Goal: Information Seeking & Learning: Learn about a topic

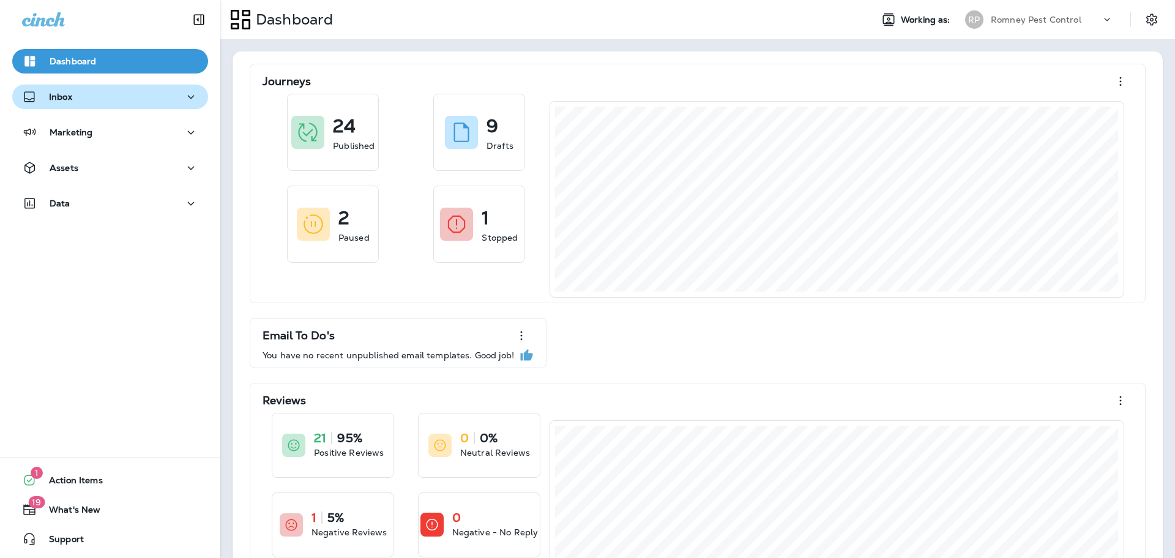
click at [69, 89] on div "Inbox" at bounding box center [47, 96] width 50 height 15
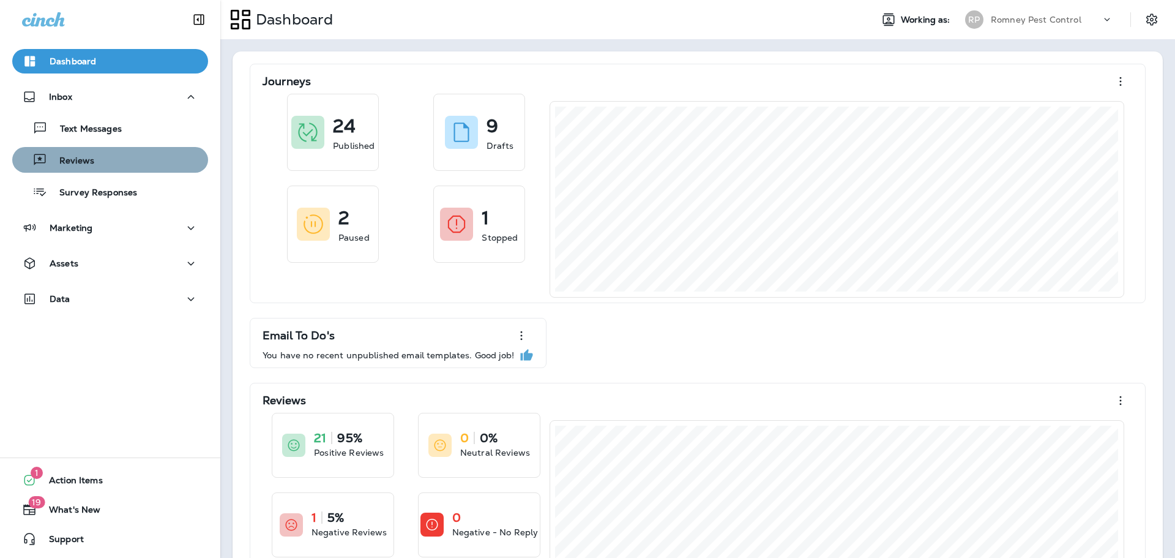
click at [80, 156] on p "Reviews" at bounding box center [70, 162] width 47 height 12
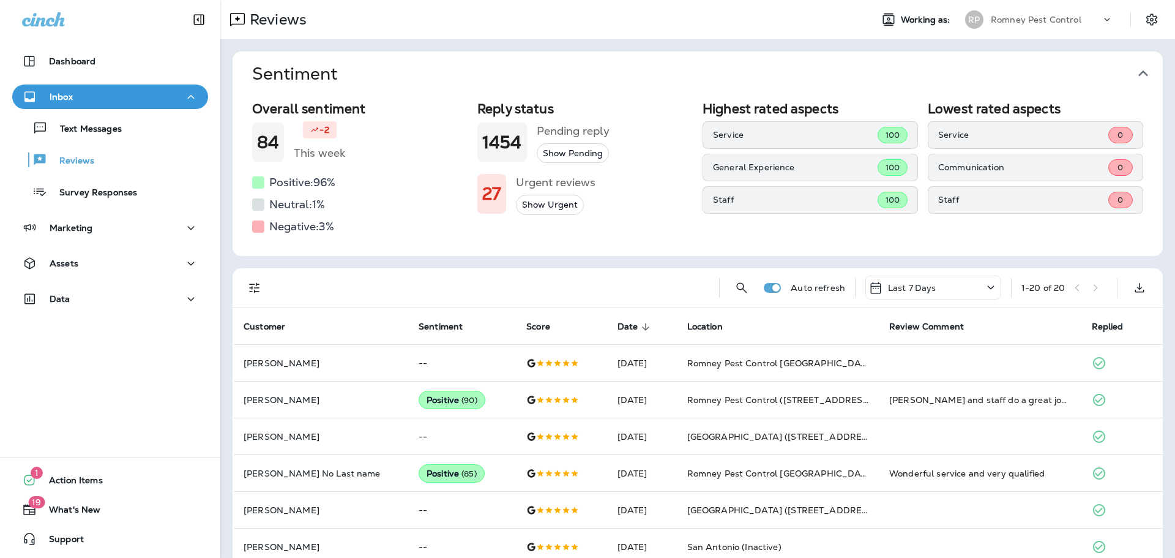
click at [1153, 76] on button "Sentiment" at bounding box center [707, 73] width 931 height 45
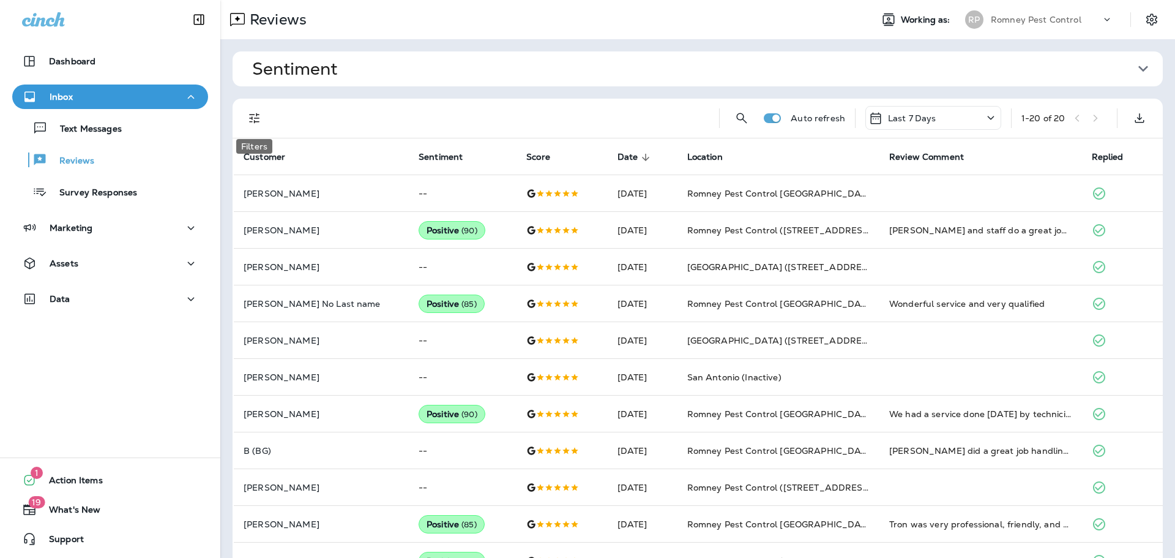
click at [255, 118] on icon "Filters" at bounding box center [254, 118] width 10 height 10
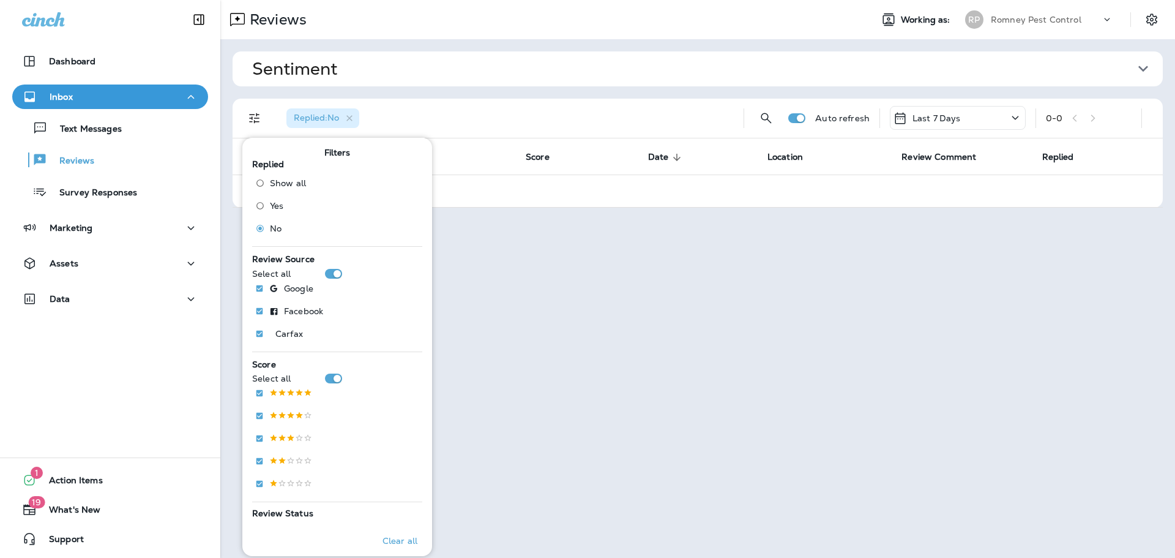
click at [593, 99] on div "Replied : No" at bounding box center [505, 118] width 457 height 39
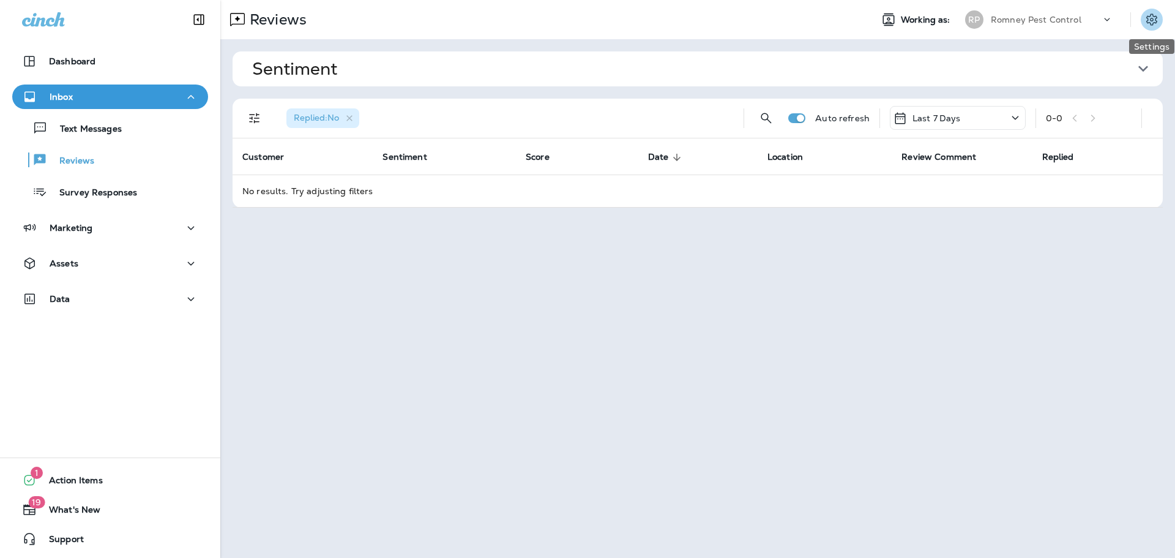
click at [1158, 20] on icon "Settings" at bounding box center [1152, 19] width 15 height 15
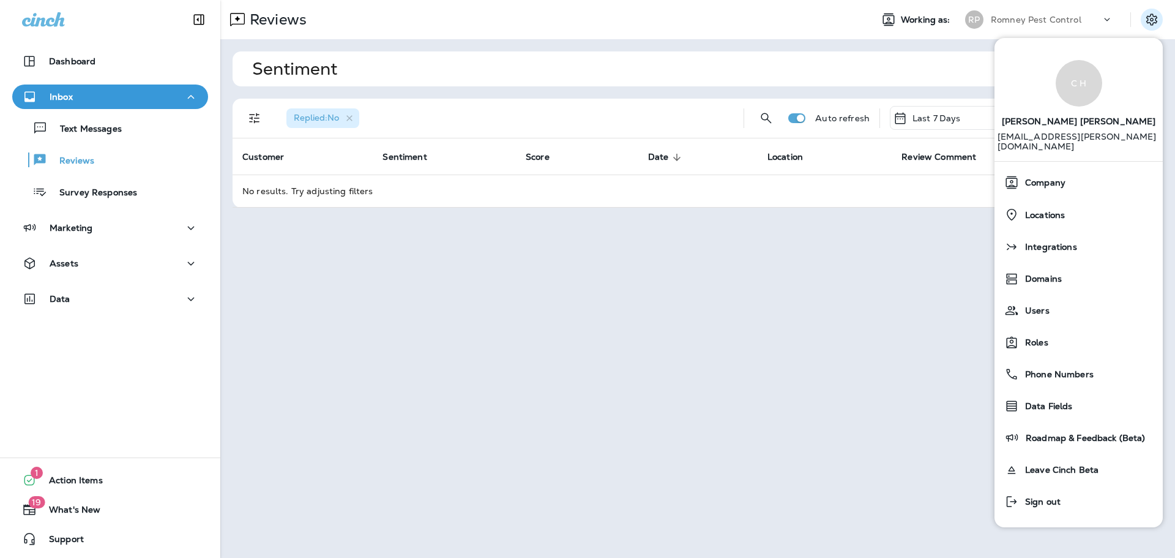
click at [768, 261] on div "Reviews Working as: RP Romney Pest Control Sentiment Overall sentiment 84 -2 Th…" at bounding box center [697, 279] width 955 height 558
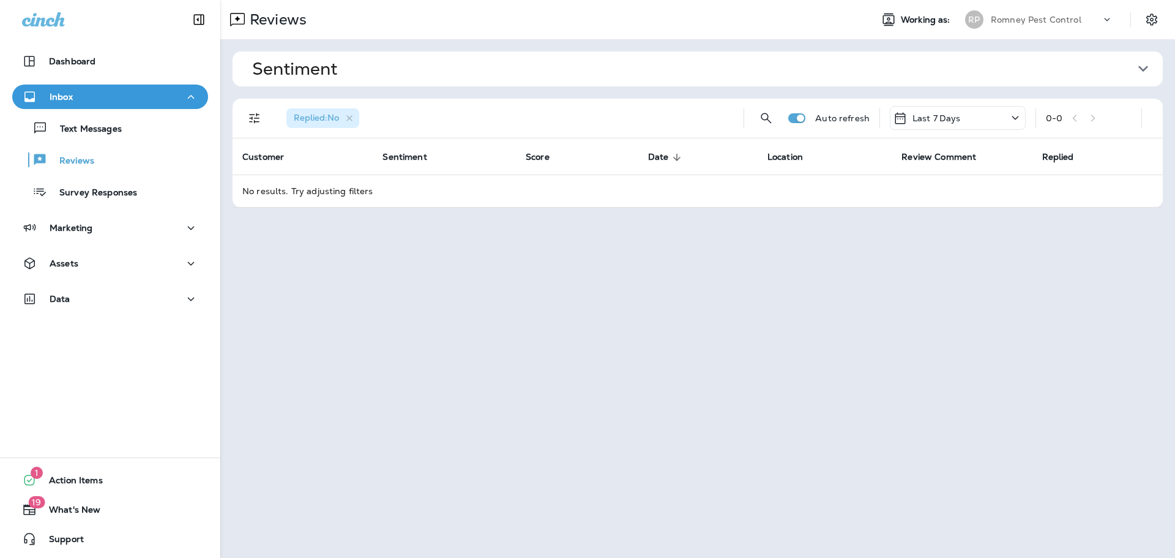
click at [1027, 24] on p "Romney Pest Control" at bounding box center [1036, 20] width 91 height 10
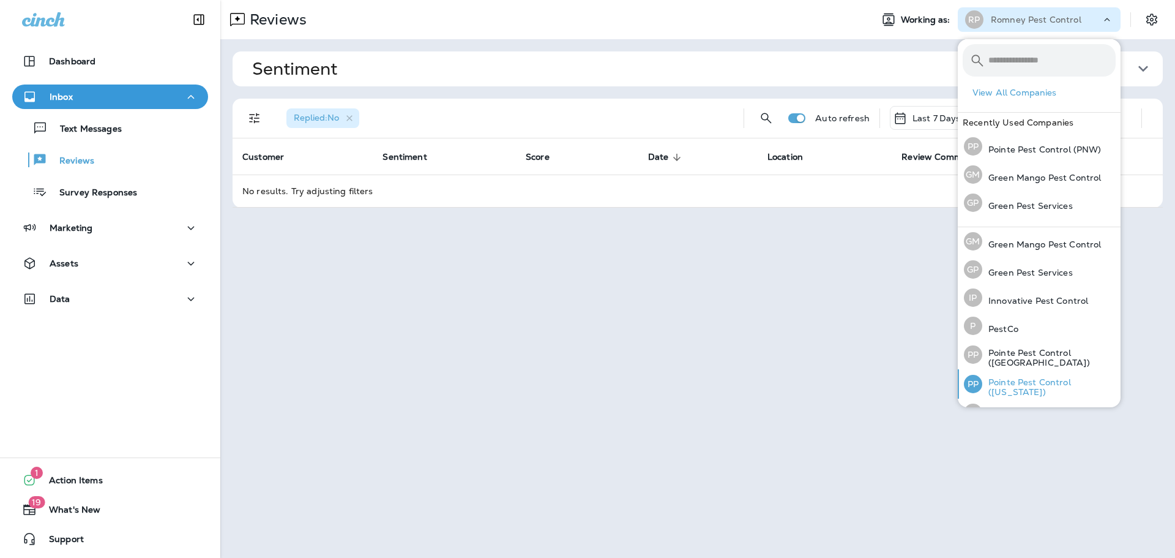
scroll to position [50, 0]
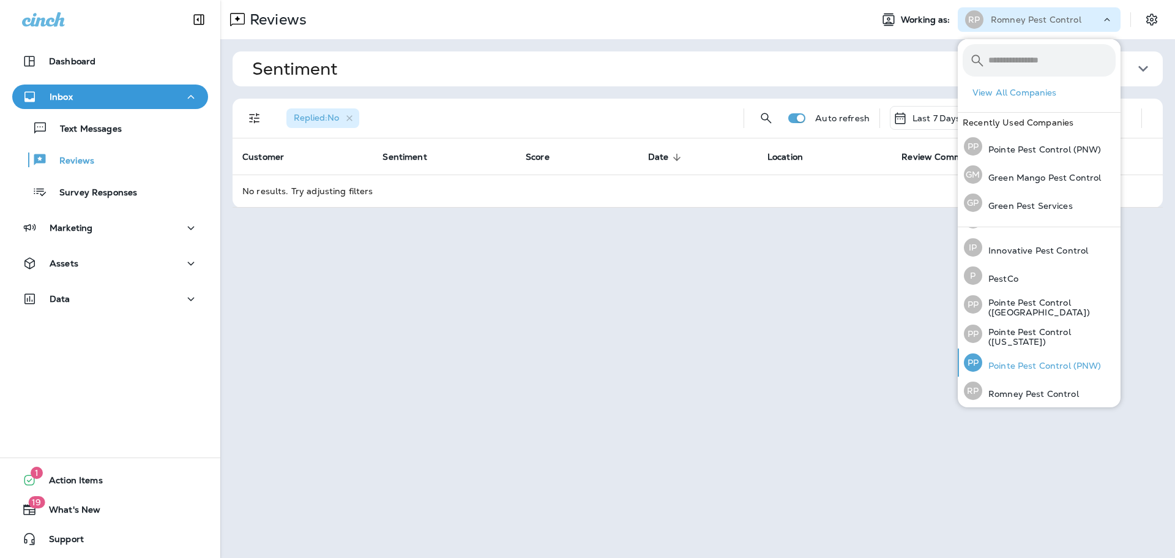
click at [1031, 362] on p "Pointe Pest Control (PNW)" at bounding box center [1042, 366] width 119 height 10
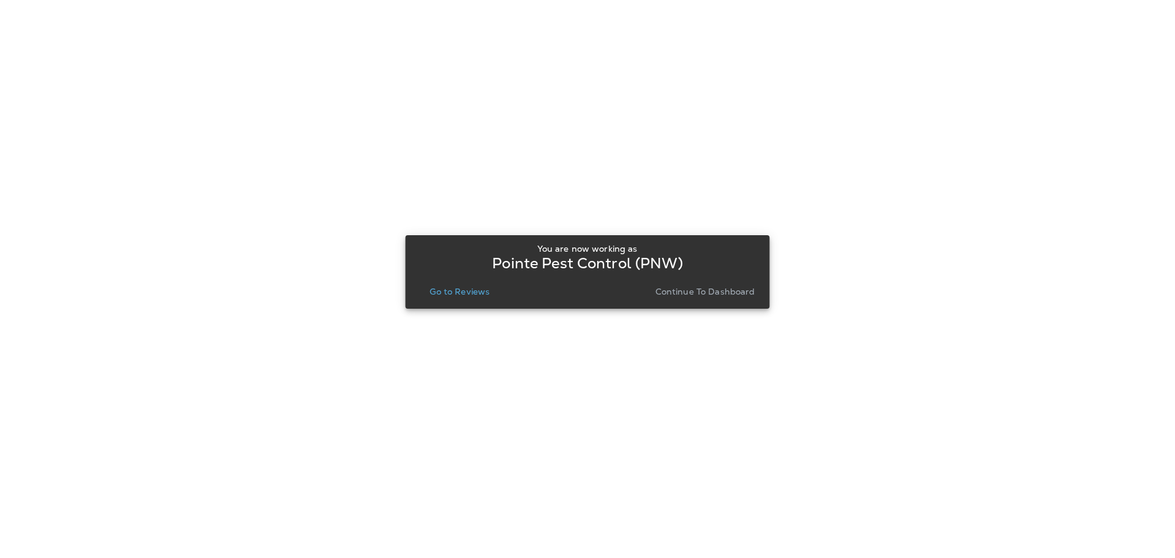
click at [479, 281] on div "You are now working as Pointe Pest Control (PNW) Go to Reviews Continue to Dash…" at bounding box center [587, 272] width 345 height 56
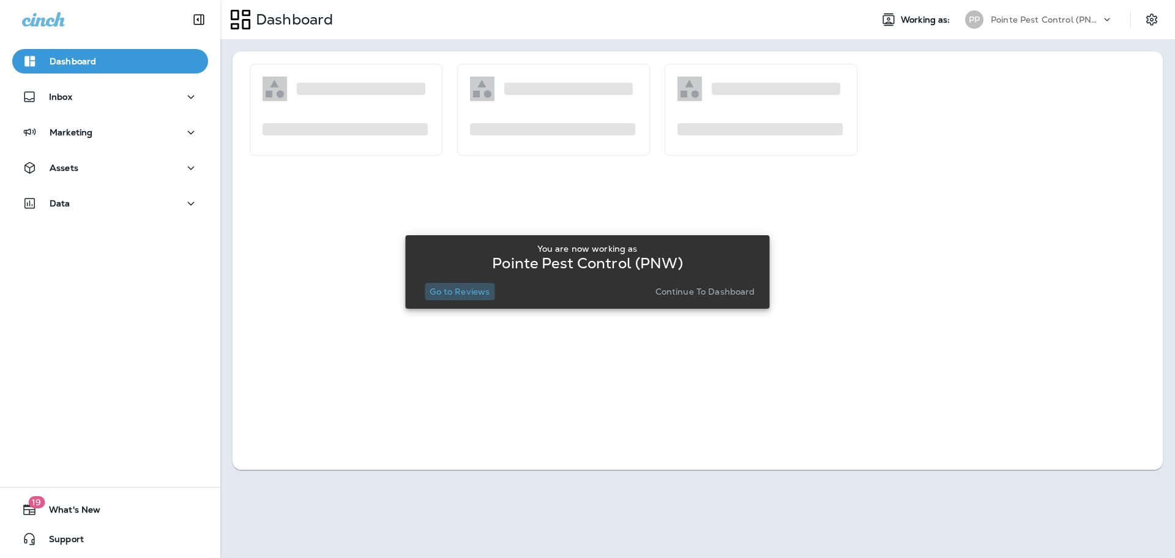
click at [476, 292] on p "Go to Reviews" at bounding box center [460, 292] width 60 height 10
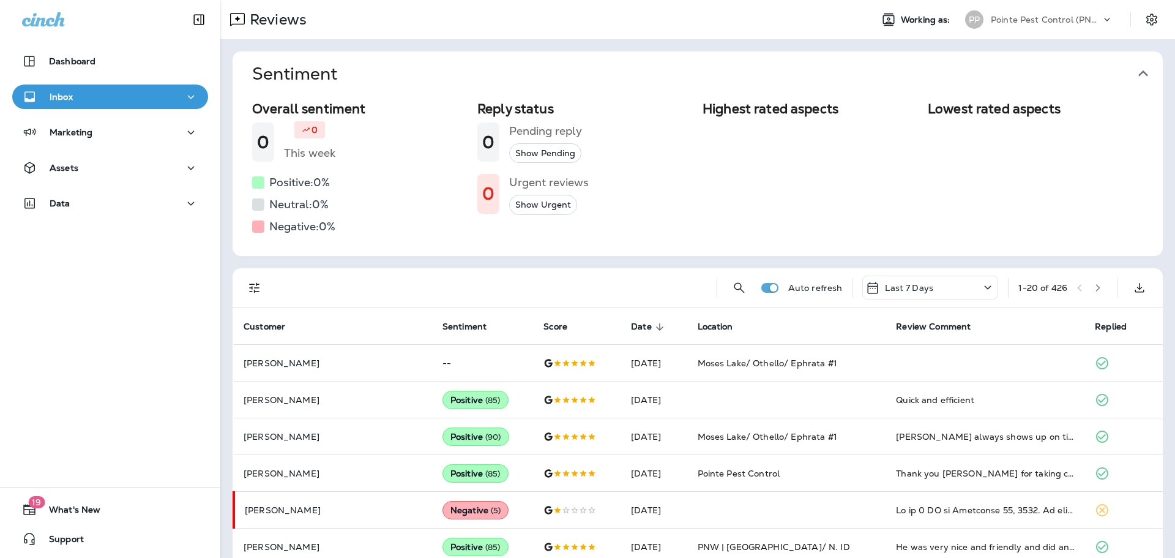
click at [1140, 73] on icon "button" at bounding box center [1144, 73] width 10 height 6
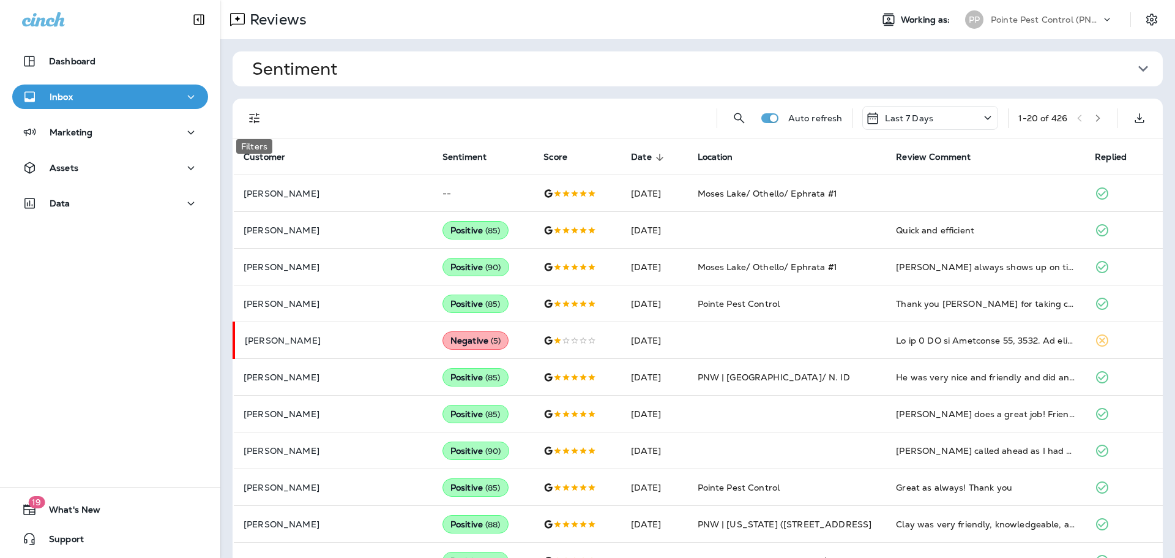
drag, startPoint x: 253, startPoint y: 113, endPoint x: 253, endPoint y: 126, distance: 12.9
click at [253, 113] on icon "Filters" at bounding box center [254, 118] width 15 height 15
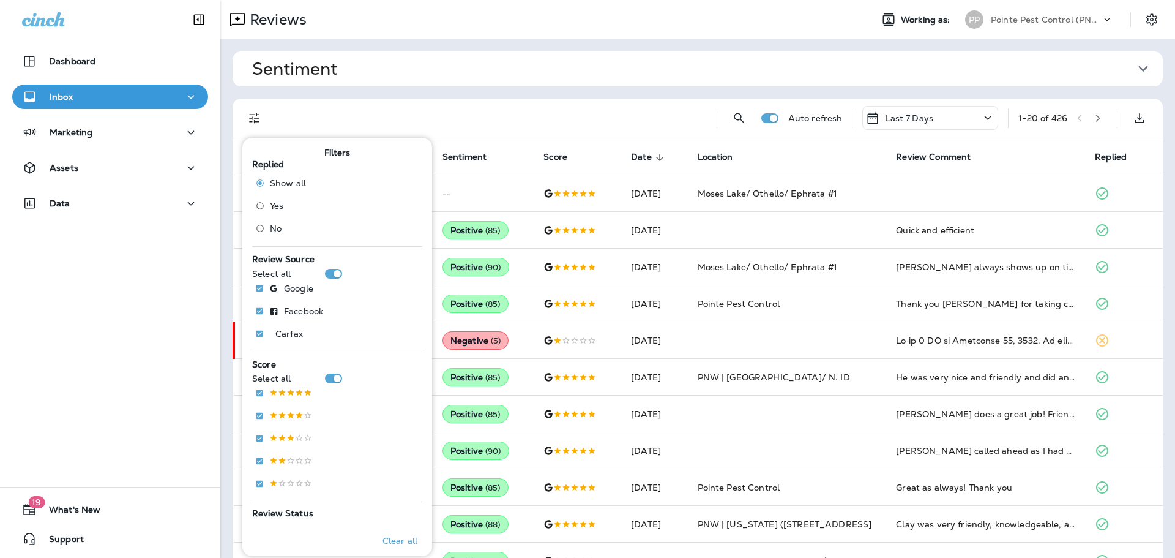
click at [271, 228] on span "No" at bounding box center [276, 228] width 12 height 10
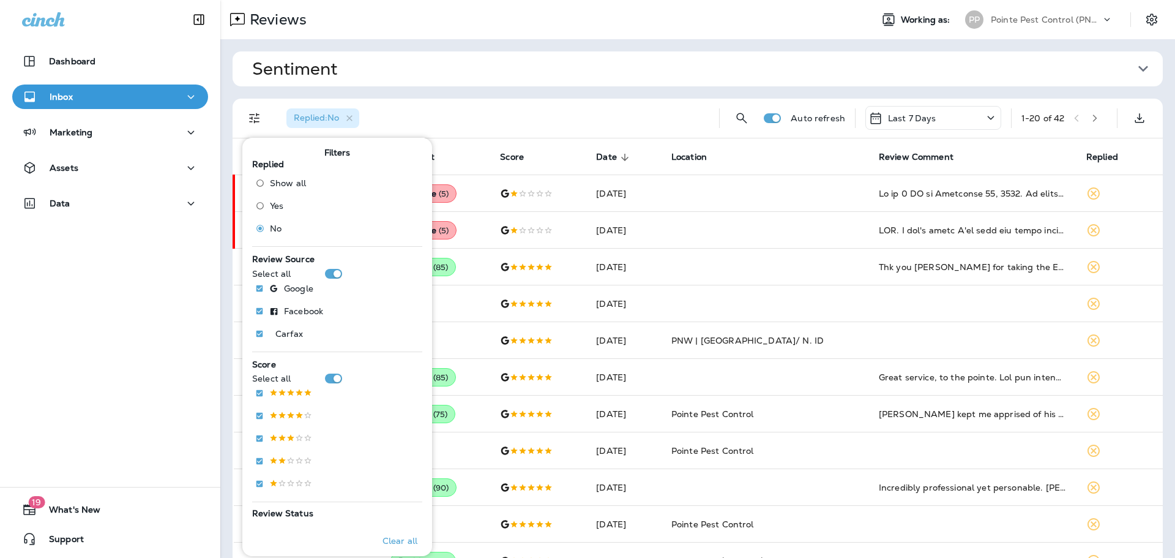
click at [527, 115] on div "Replied : No" at bounding box center [493, 118] width 433 height 39
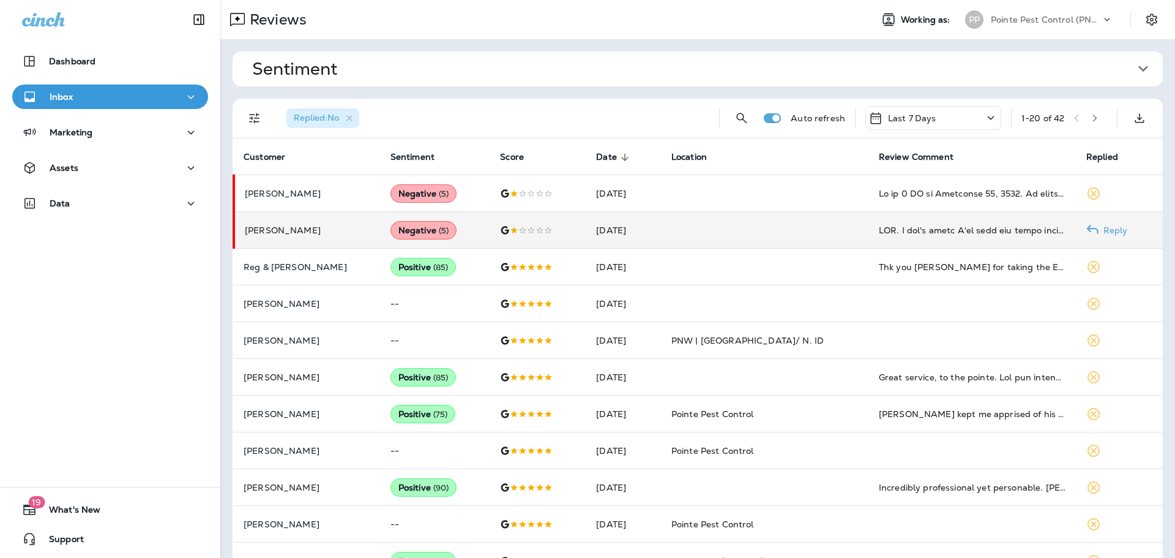
click at [675, 233] on td at bounding box center [766, 230] width 208 height 37
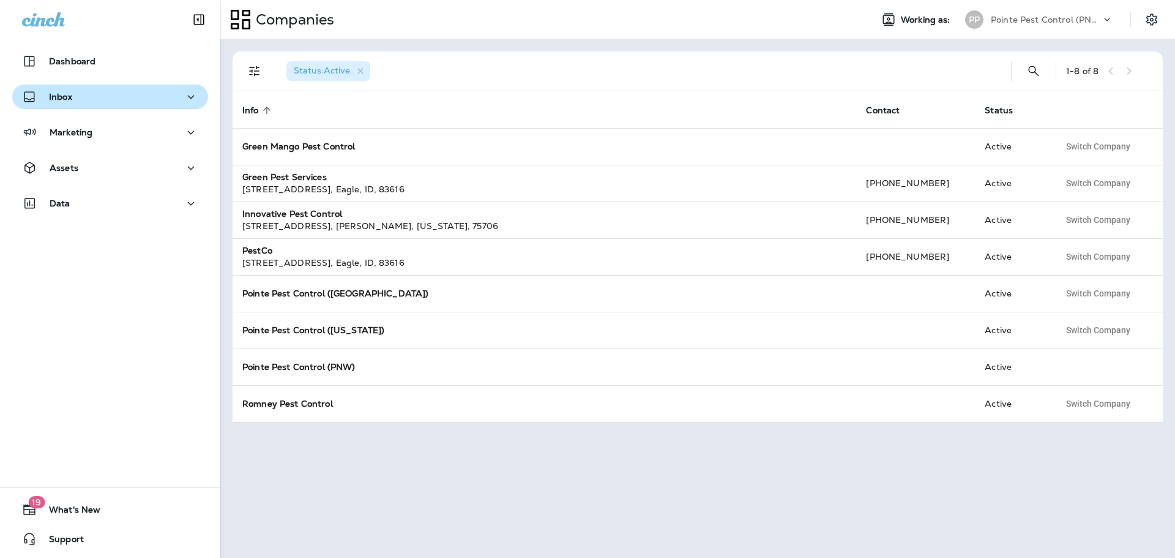
click at [111, 101] on div "Inbox" at bounding box center [110, 96] width 176 height 15
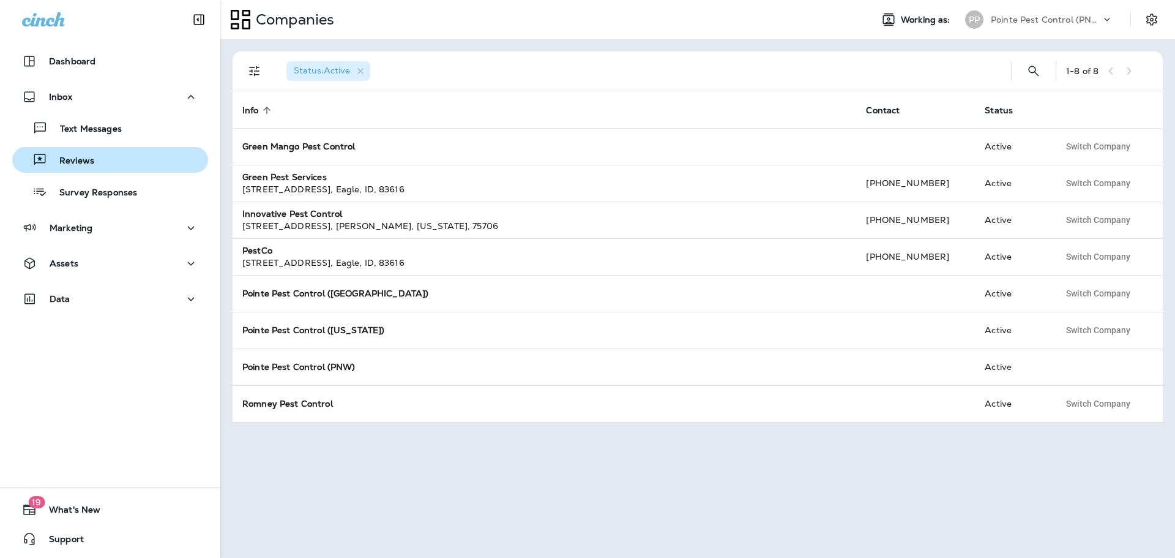
click at [110, 154] on div "Reviews" at bounding box center [110, 160] width 186 height 18
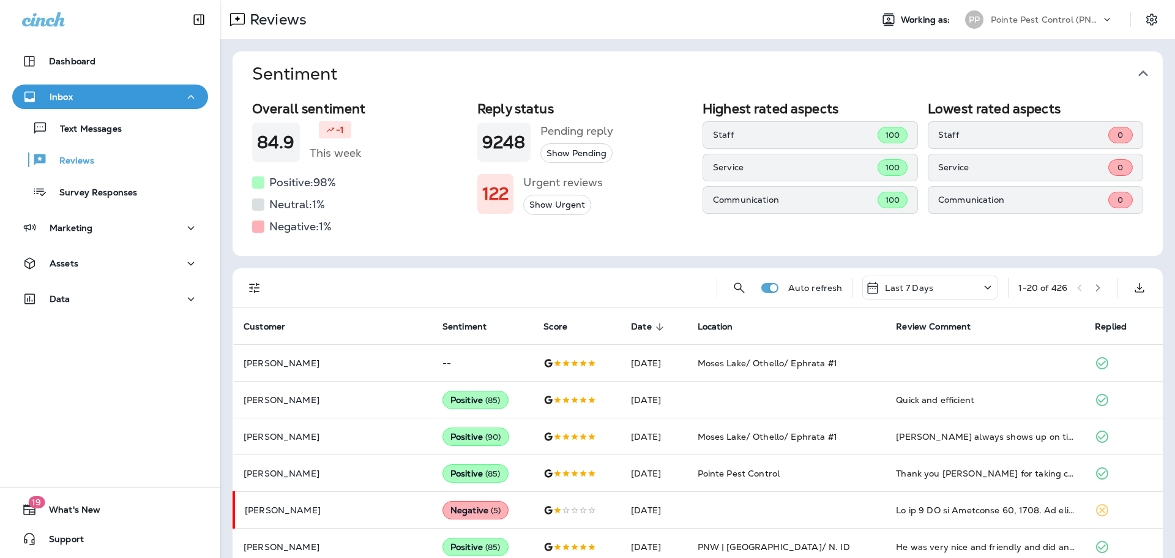
click at [1145, 73] on icon "button" at bounding box center [1144, 73] width 10 height 6
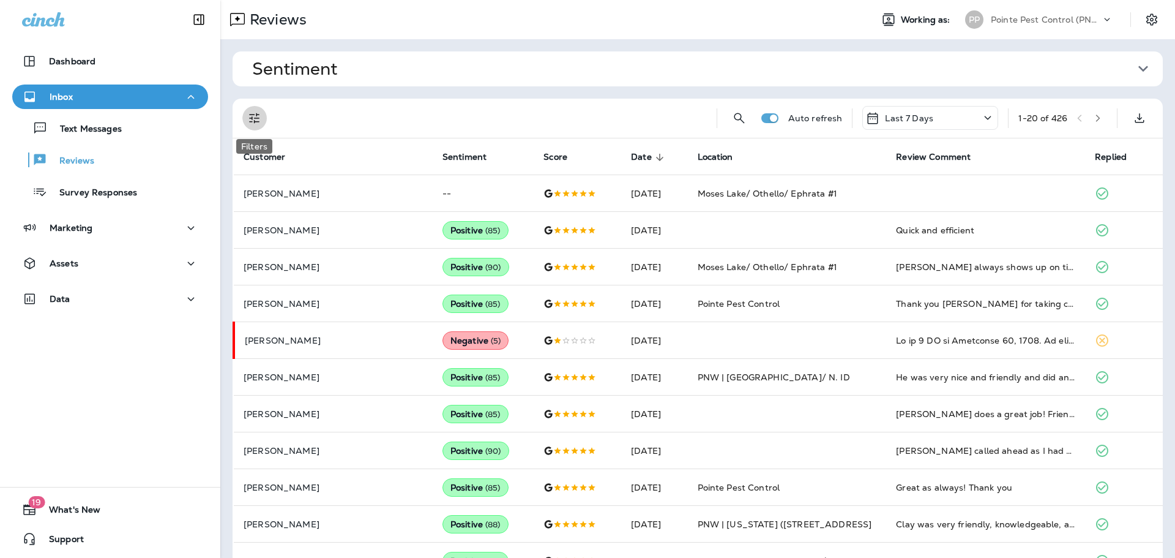
click at [246, 117] on button "Filters" at bounding box center [254, 118] width 24 height 24
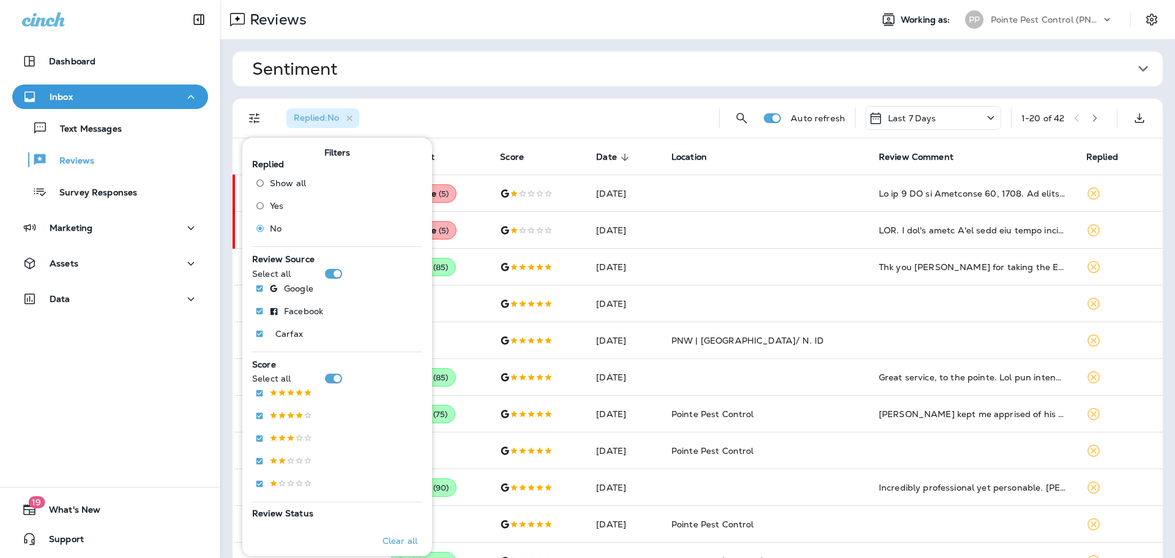
click at [604, 101] on div "Replied : No" at bounding box center [493, 118] width 433 height 39
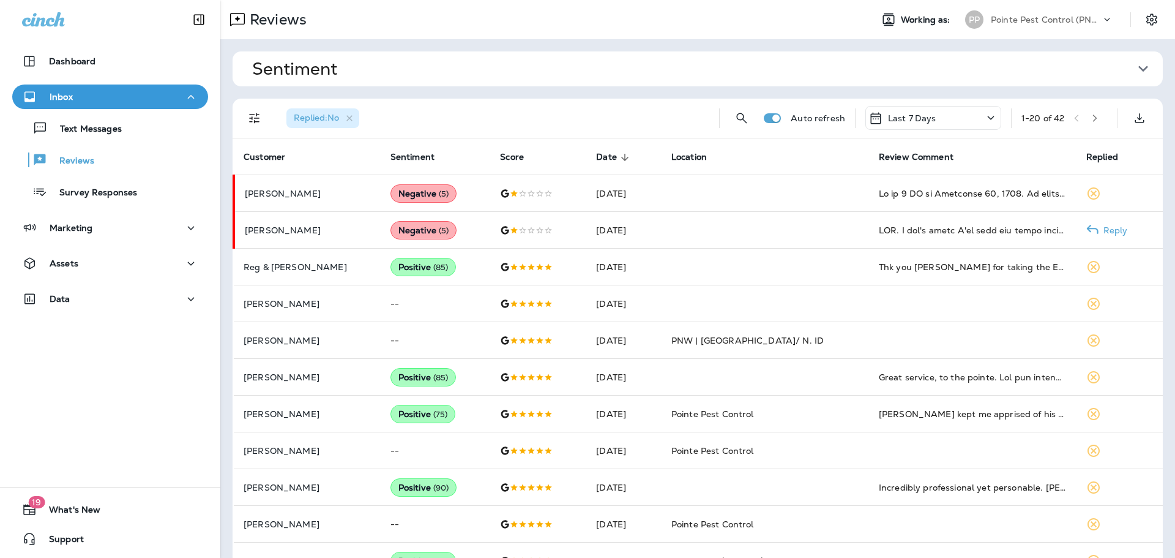
click at [327, 233] on p "[PERSON_NAME]" at bounding box center [308, 230] width 126 height 10
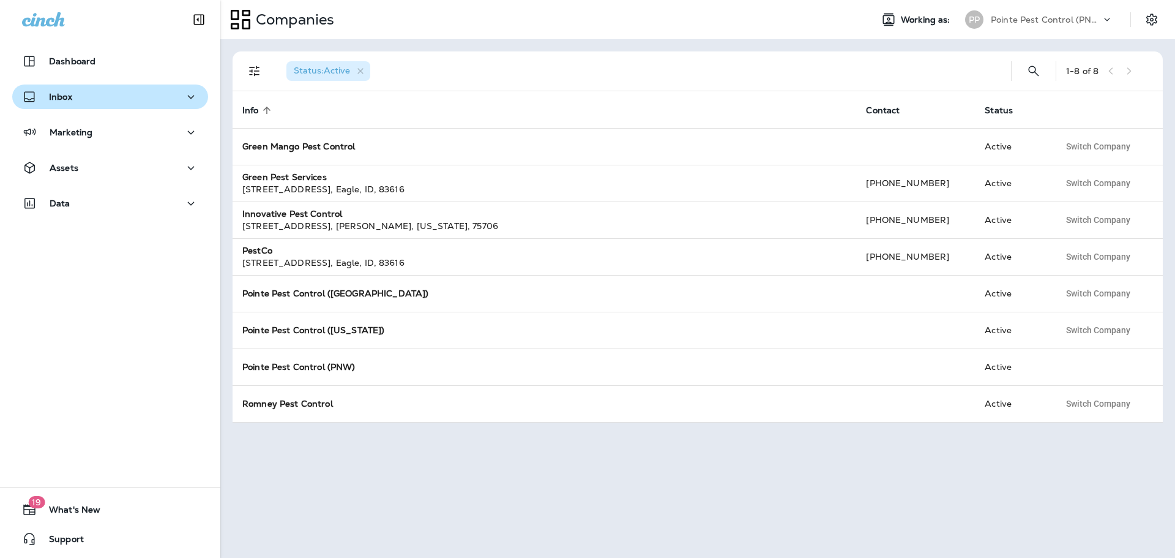
click at [135, 99] on div "Inbox" at bounding box center [110, 96] width 176 height 15
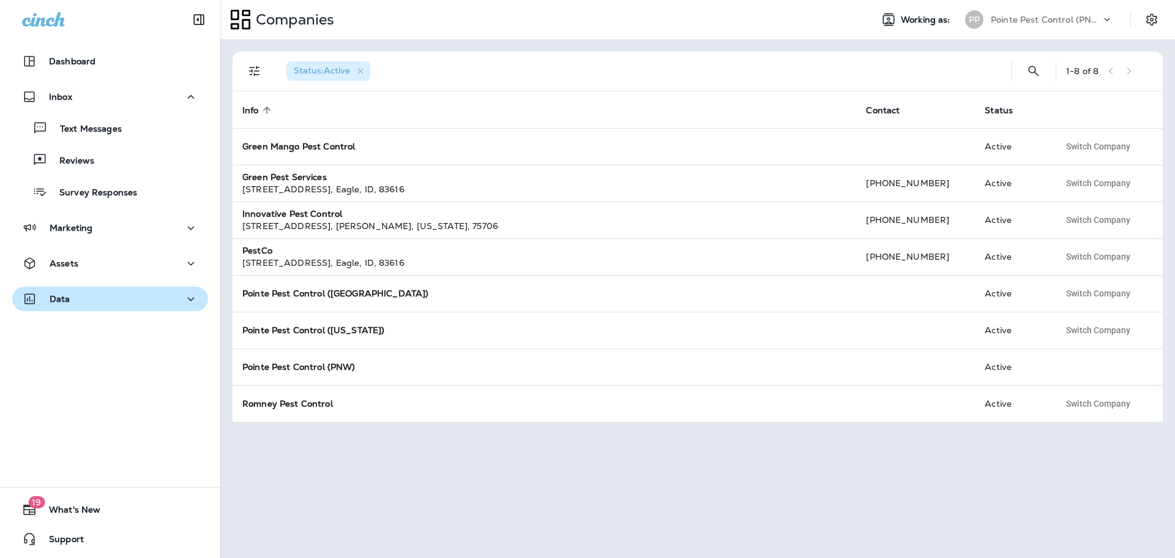
click at [115, 289] on button "Data" at bounding box center [110, 299] width 196 height 24
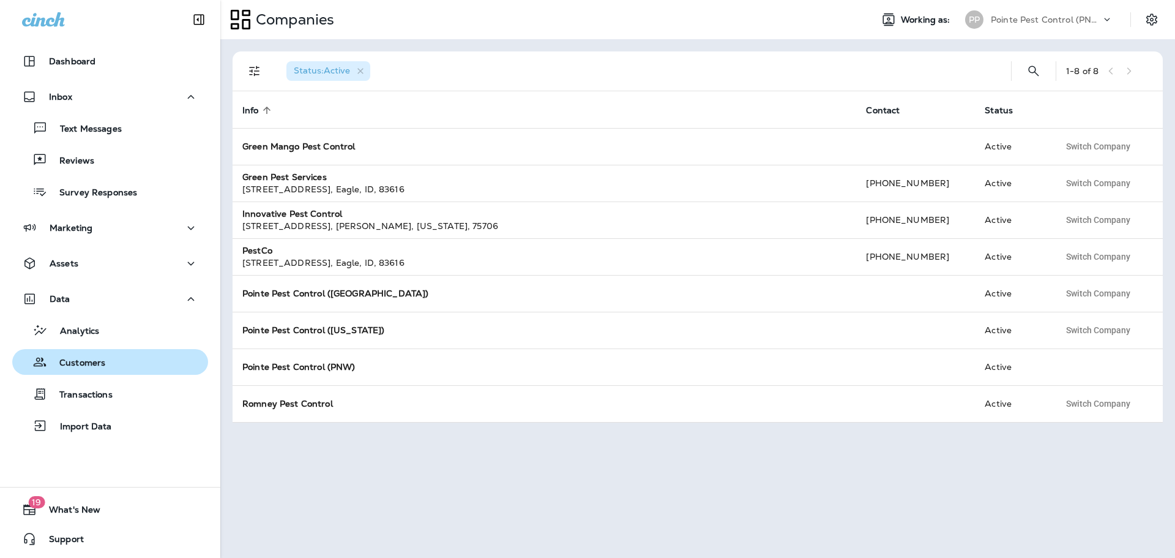
click at [143, 360] on div "Customers" at bounding box center [110, 362] width 186 height 18
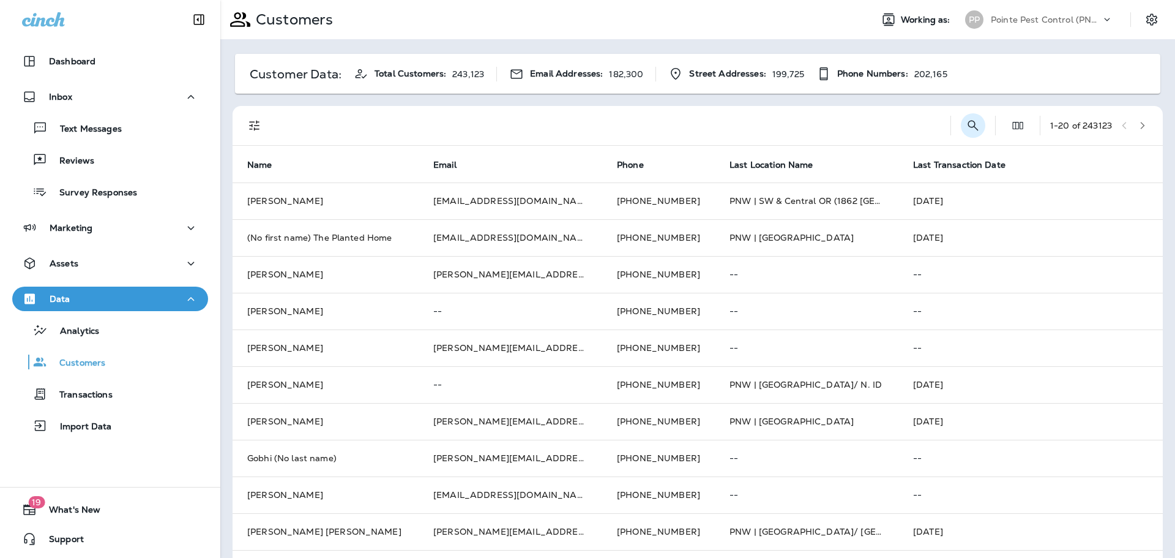
click at [972, 123] on icon "Search Customers" at bounding box center [973, 125] width 15 height 15
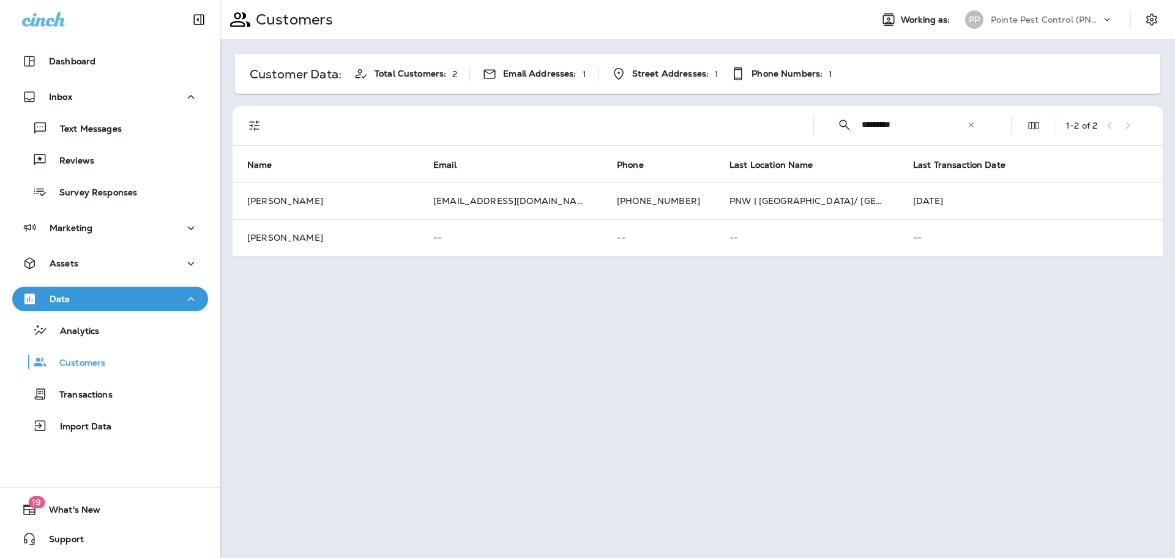
click at [896, 124] on input "*********" at bounding box center [914, 124] width 105 height 32
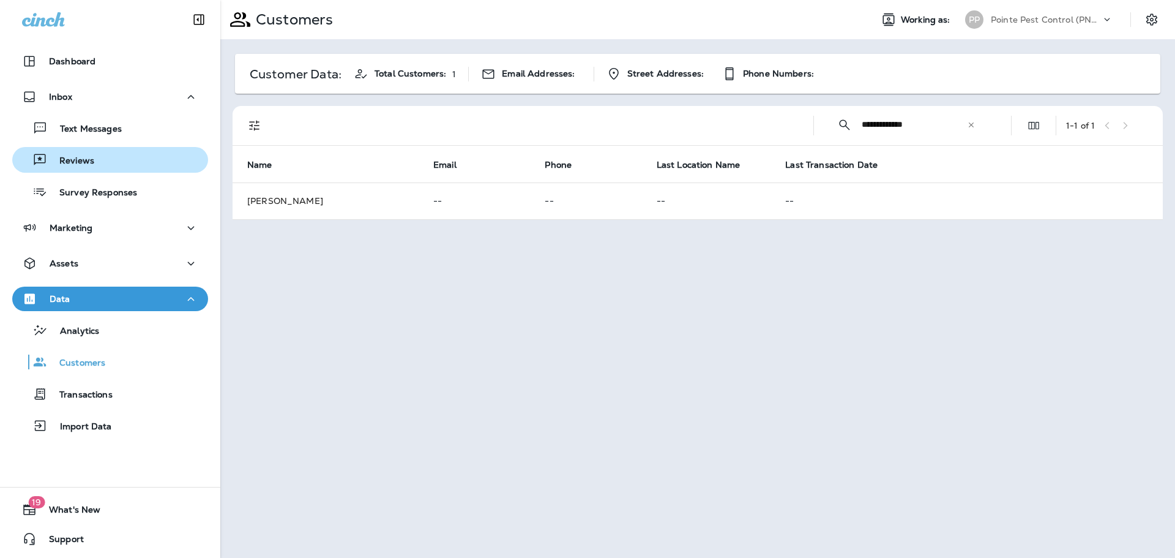
type input "**********"
click at [98, 154] on div "Reviews" at bounding box center [110, 160] width 186 height 18
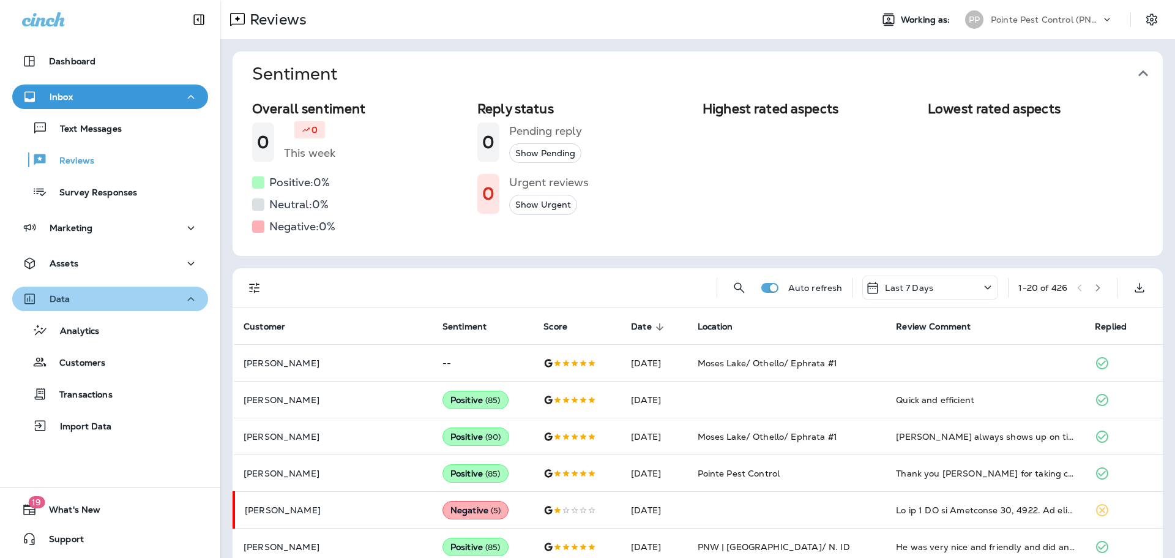
click at [182, 296] on div "Data" at bounding box center [110, 298] width 176 height 15
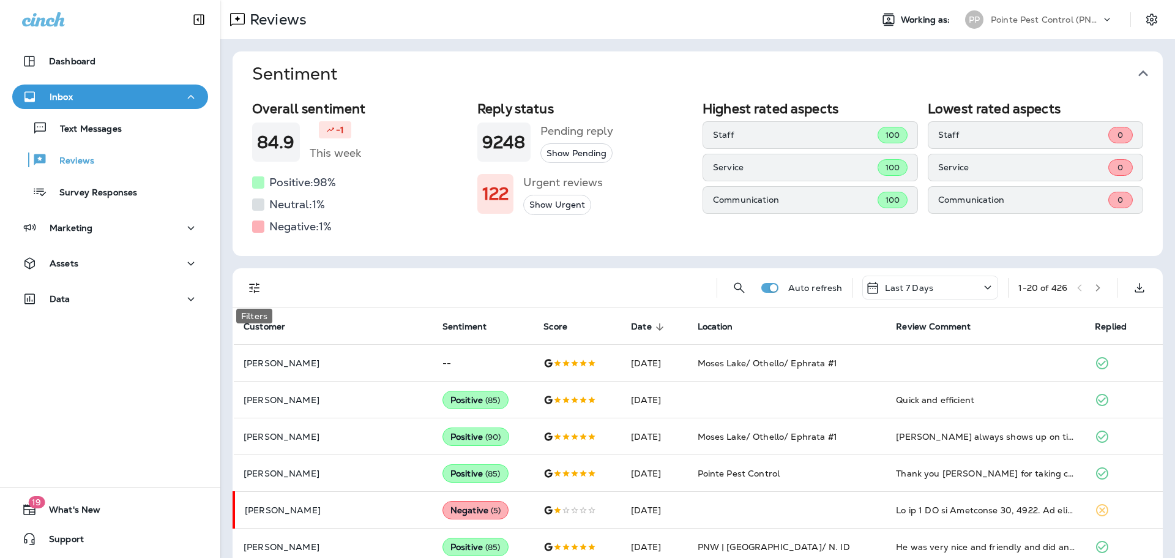
click at [253, 287] on icon "Filters" at bounding box center [254, 287] width 15 height 15
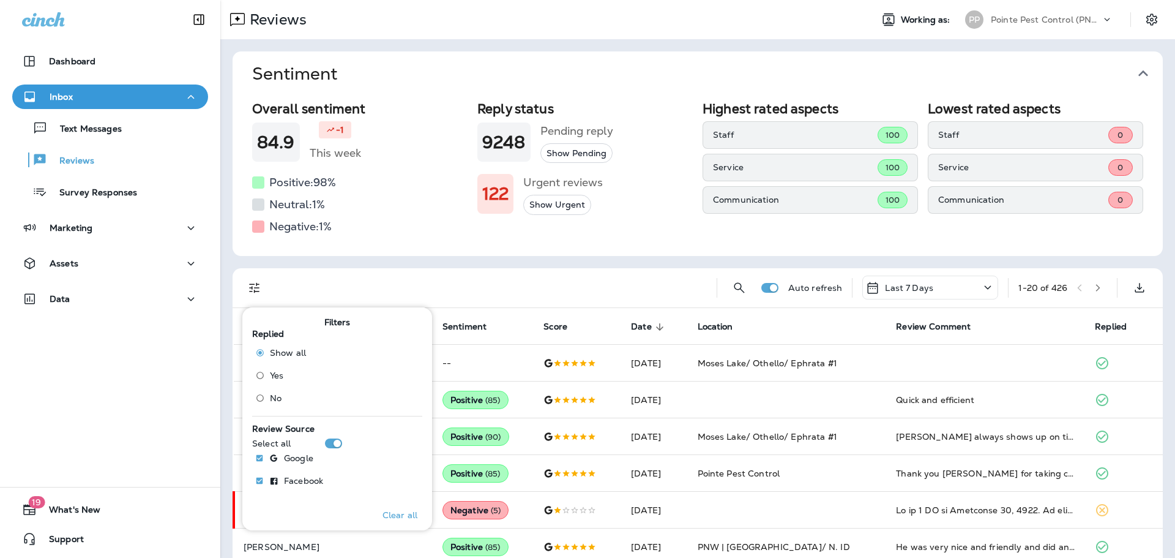
click at [272, 399] on span "No" at bounding box center [276, 398] width 12 height 10
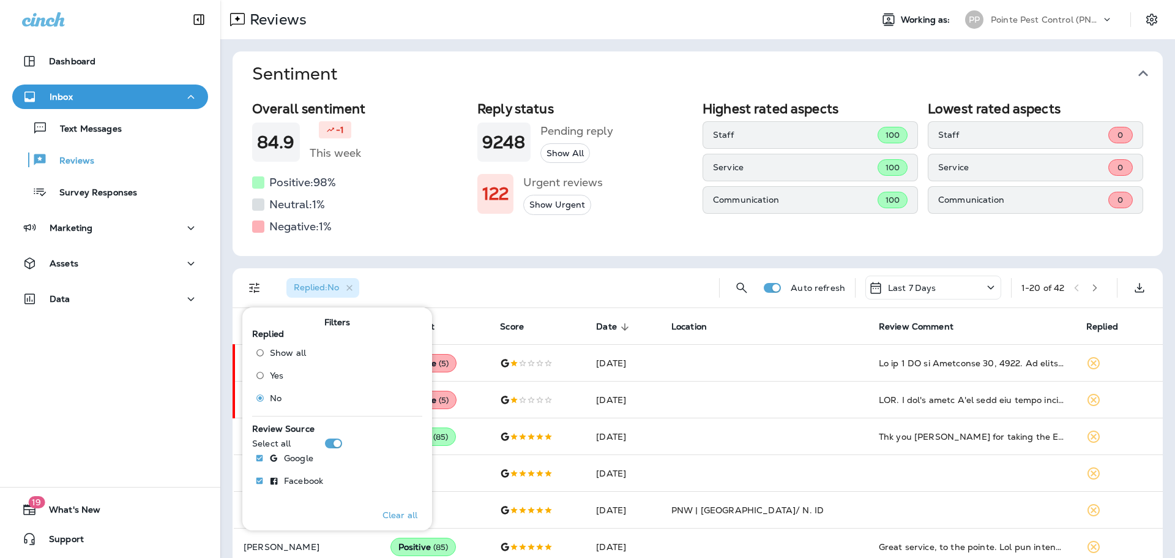
click at [501, 274] on div "Replied : No" at bounding box center [493, 287] width 433 height 39
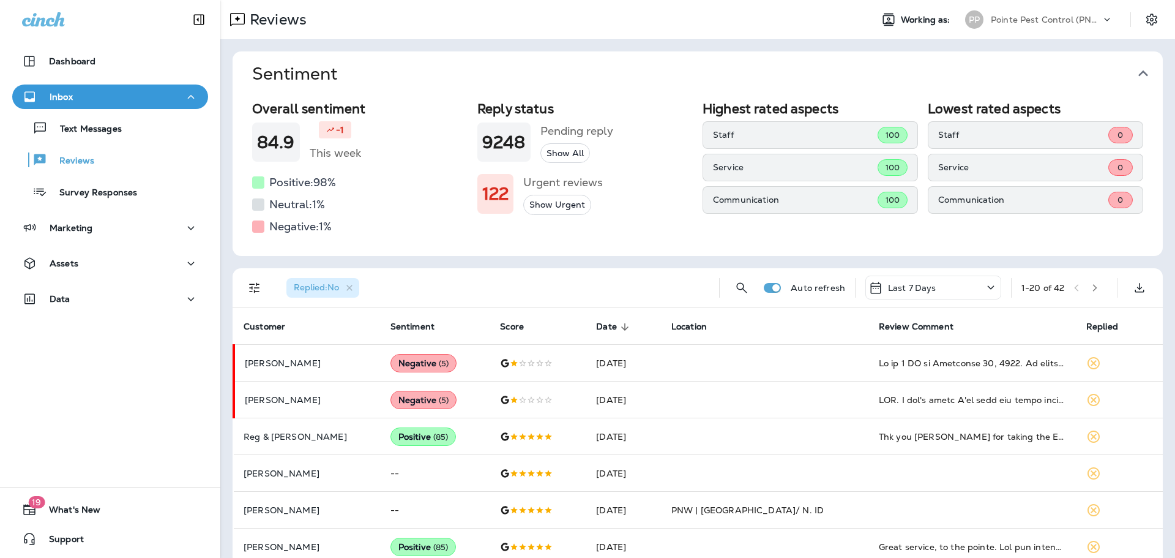
click at [1147, 70] on icon "button" at bounding box center [1144, 74] width 20 height 20
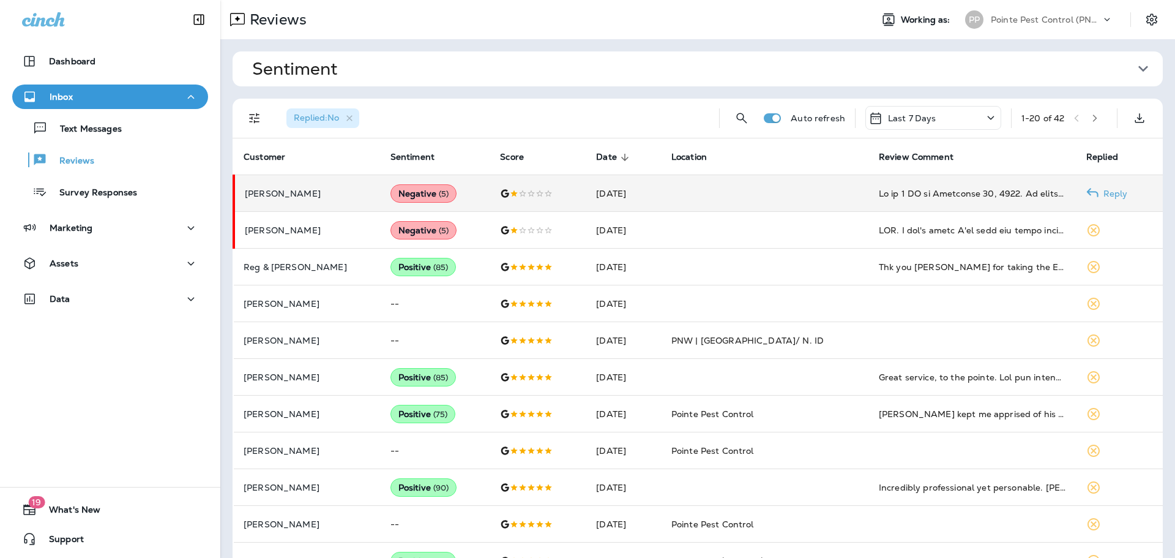
click at [408, 193] on div "Negative ( 5 )" at bounding box center [424, 193] width 67 height 18
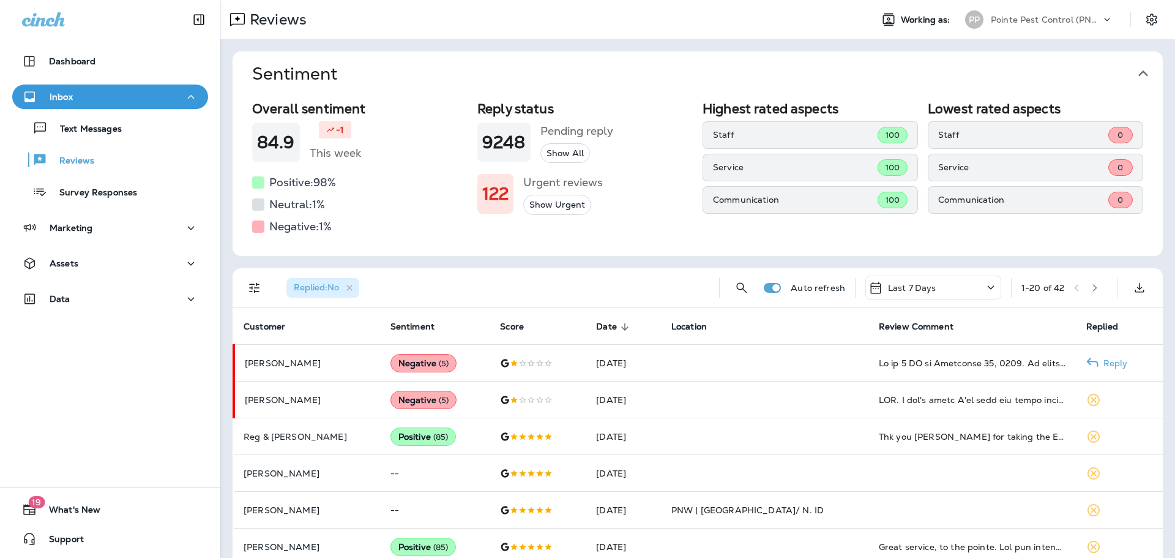
click at [391, 367] on div "Negative ( 5 )" at bounding box center [424, 363] width 67 height 18
click at [1027, 26] on div "Pointe Pest Control (PNW)" at bounding box center [1046, 19] width 110 height 18
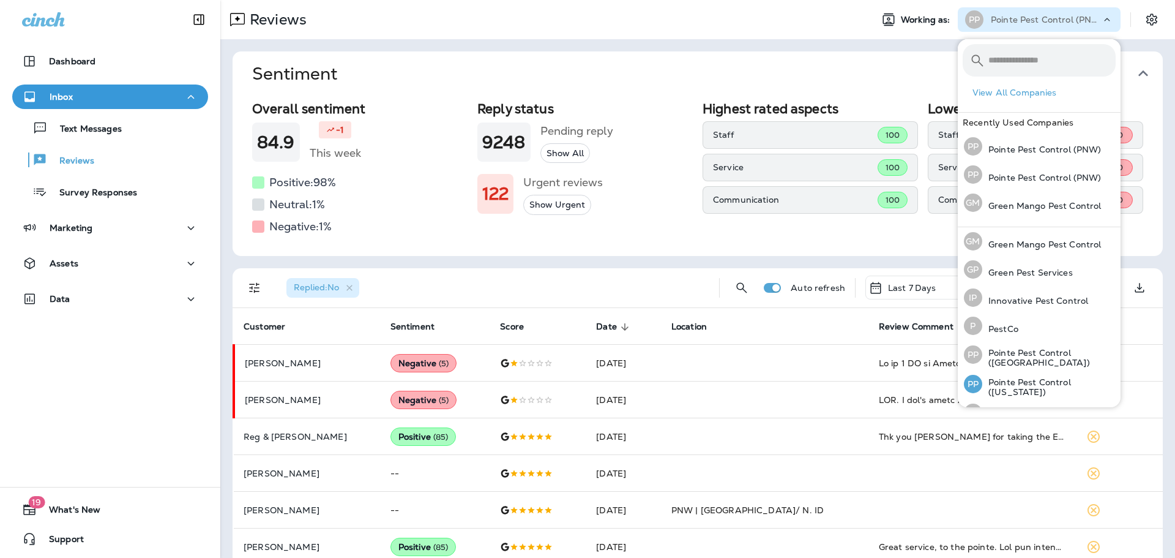
scroll to position [50, 0]
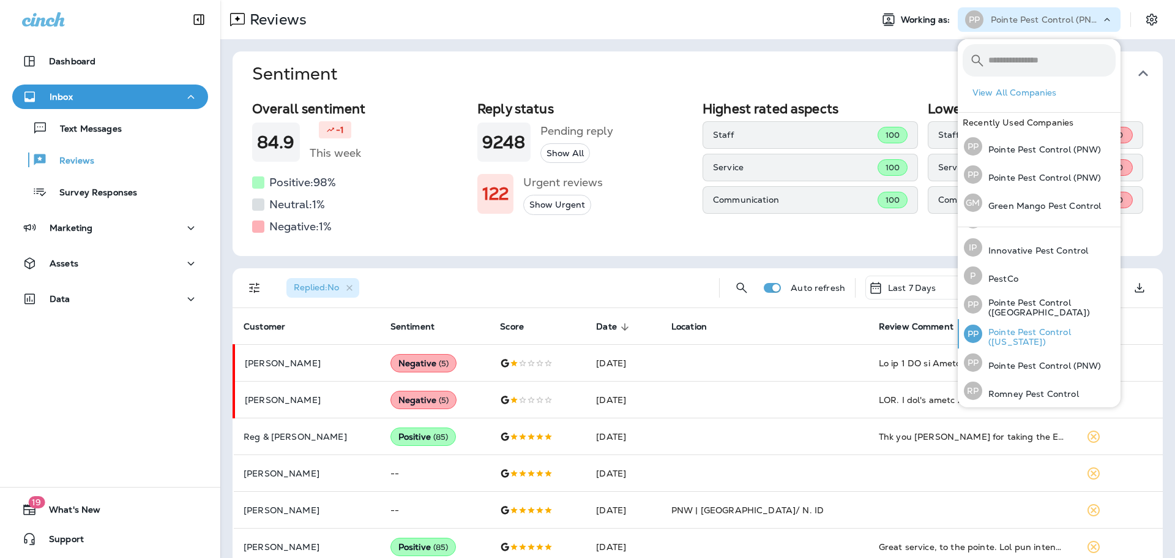
click at [1062, 326] on div "PP Pointe Pest Control ([US_STATE])" at bounding box center [1040, 333] width 162 height 29
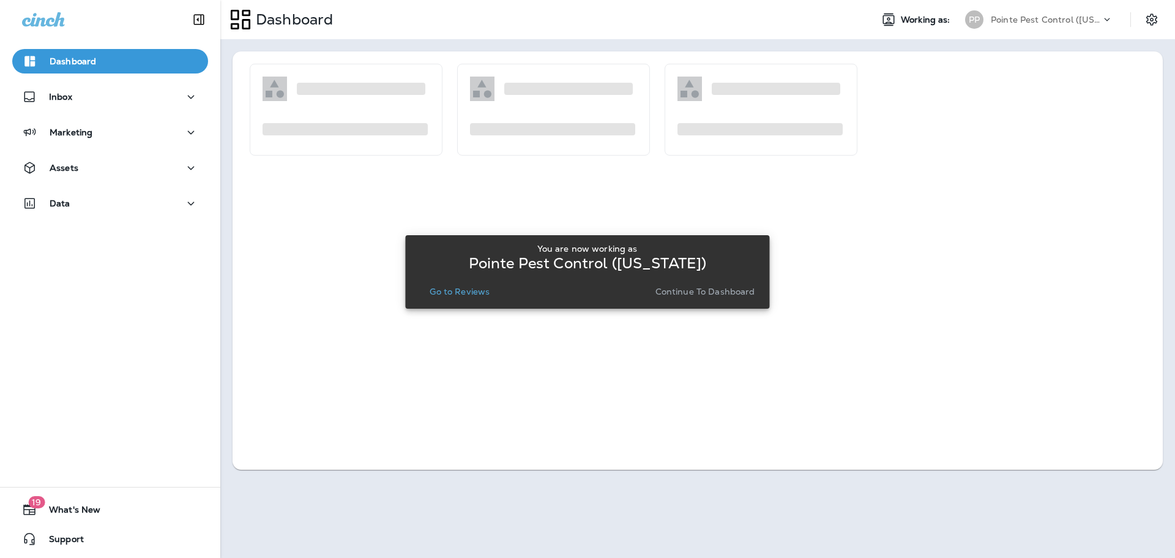
click at [469, 290] on p "Go to Reviews" at bounding box center [460, 292] width 60 height 10
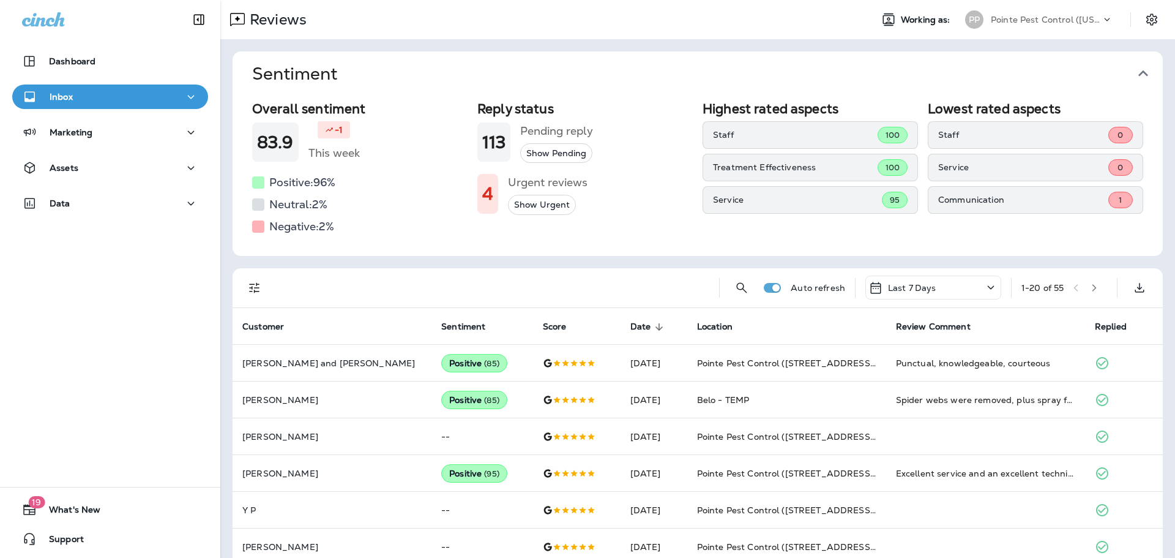
click at [1142, 67] on icon "button" at bounding box center [1144, 74] width 20 height 20
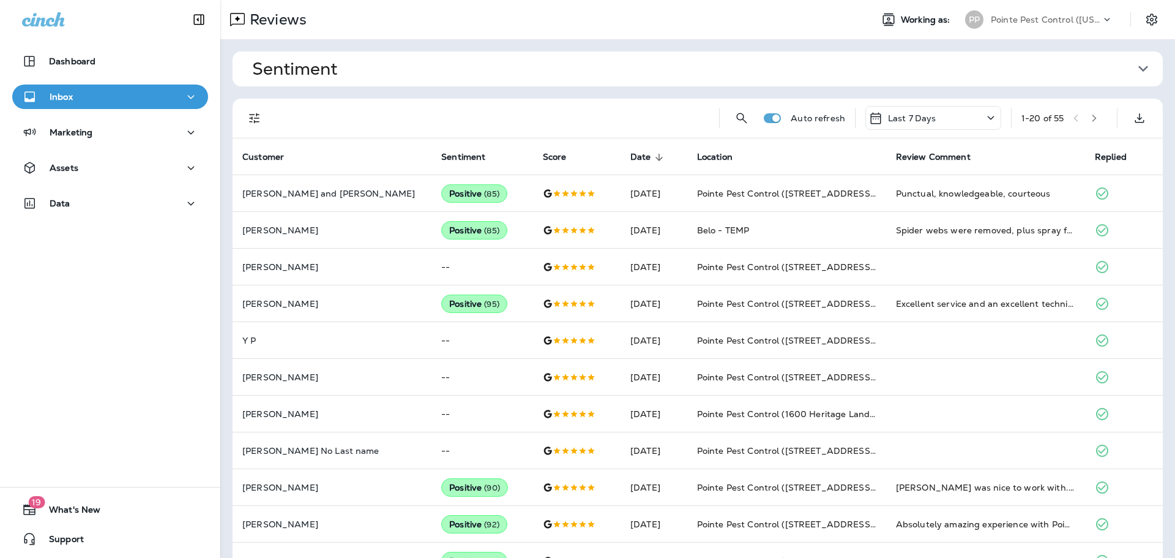
drag, startPoint x: 256, startPoint y: 118, endPoint x: 253, endPoint y: 129, distance: 11.3
click at [255, 118] on icon "Filters" at bounding box center [254, 118] width 15 height 15
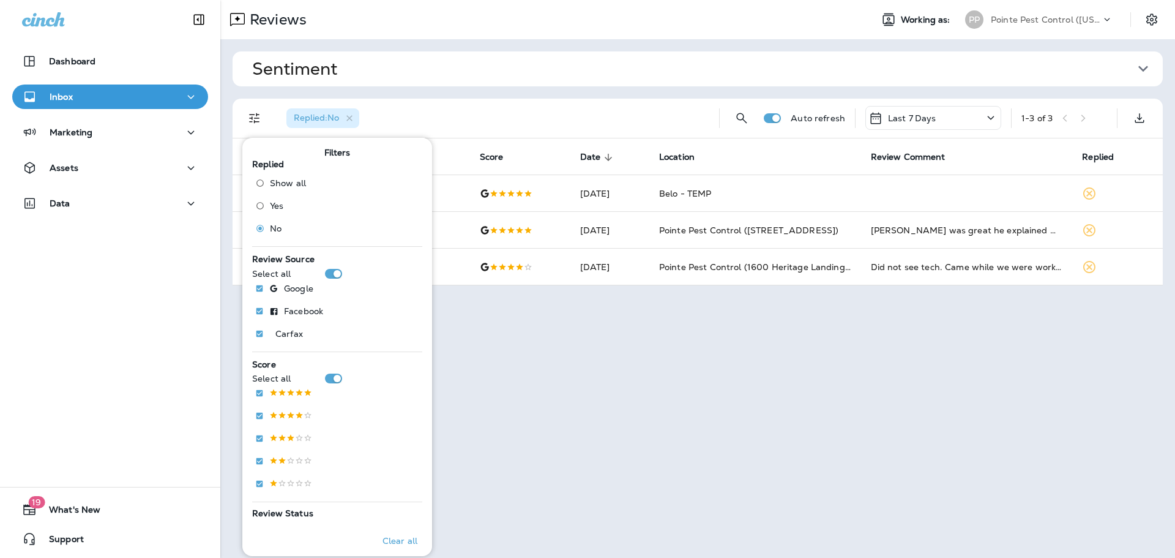
click at [586, 97] on div "Sentiment Overall sentiment 83.9 -1 This week Positive: 96 % Neutral: 2 % Negat…" at bounding box center [697, 168] width 955 height 258
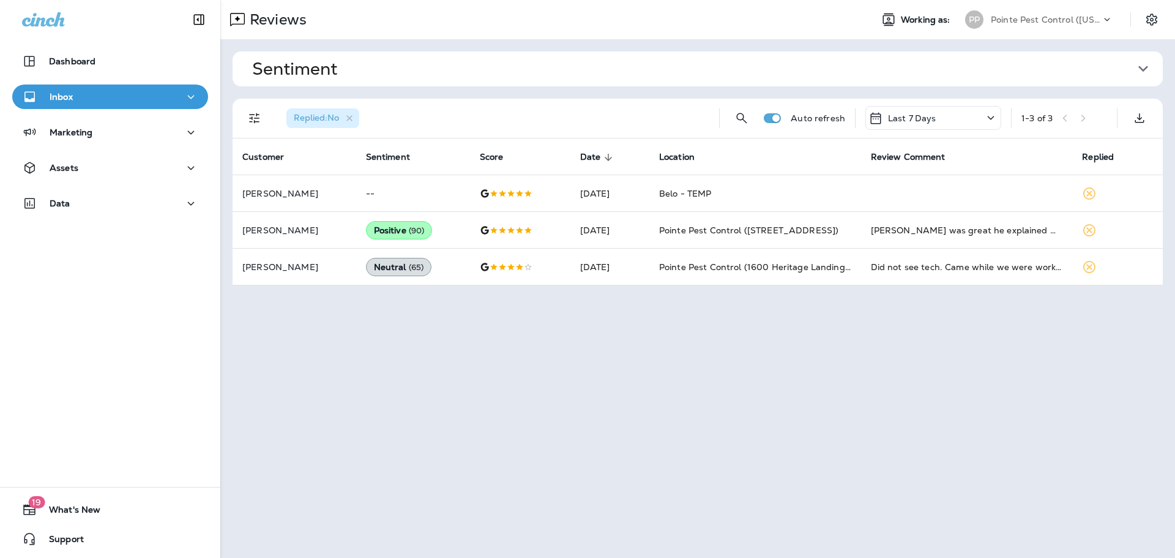
click at [1067, 15] on p "Pointe Pest Control ([US_STATE])" at bounding box center [1046, 20] width 110 height 10
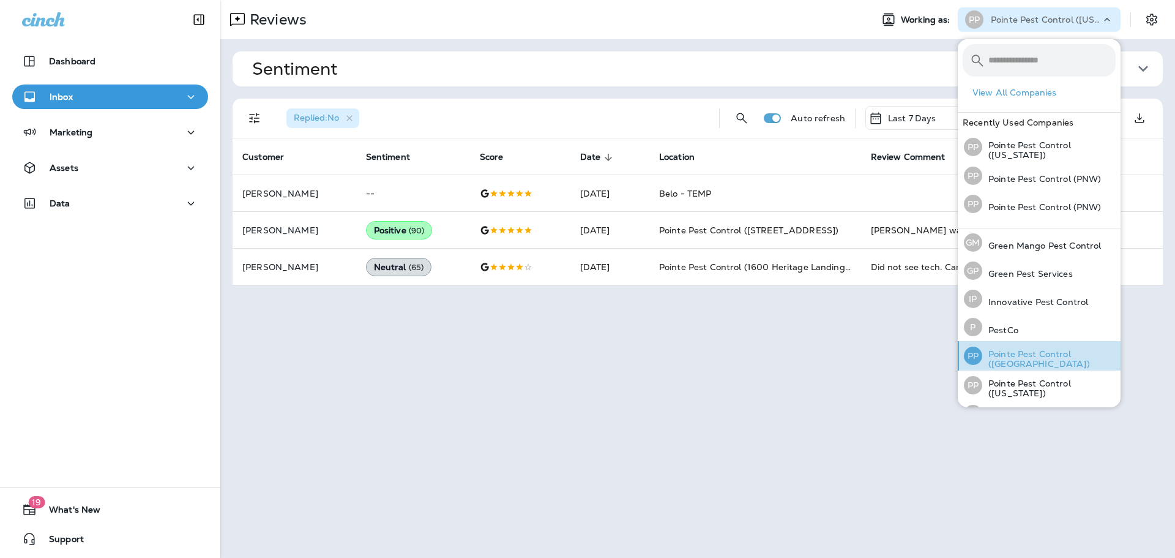
click at [1019, 362] on div "PP Pointe Pest Control (Chicago)" at bounding box center [1040, 355] width 162 height 29
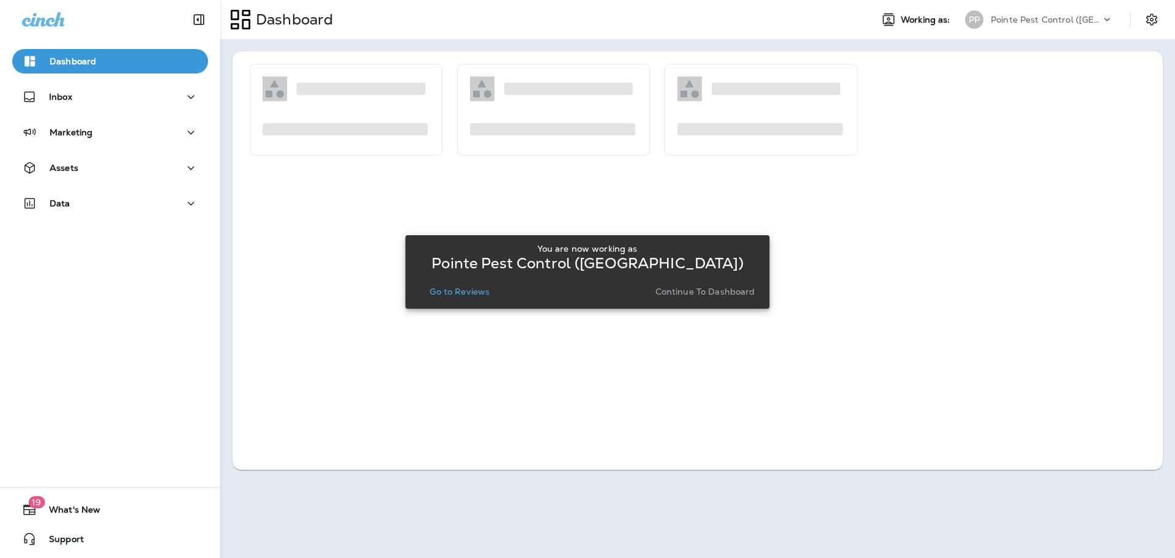
click at [478, 288] on p "Go to Reviews" at bounding box center [460, 292] width 60 height 10
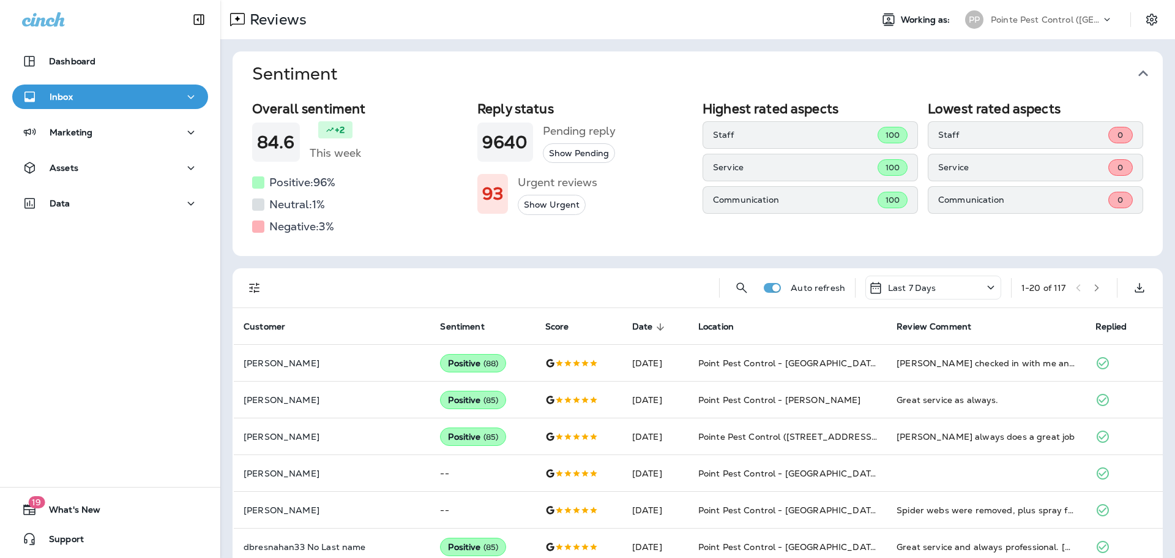
click at [1145, 73] on icon "button" at bounding box center [1144, 73] width 10 height 6
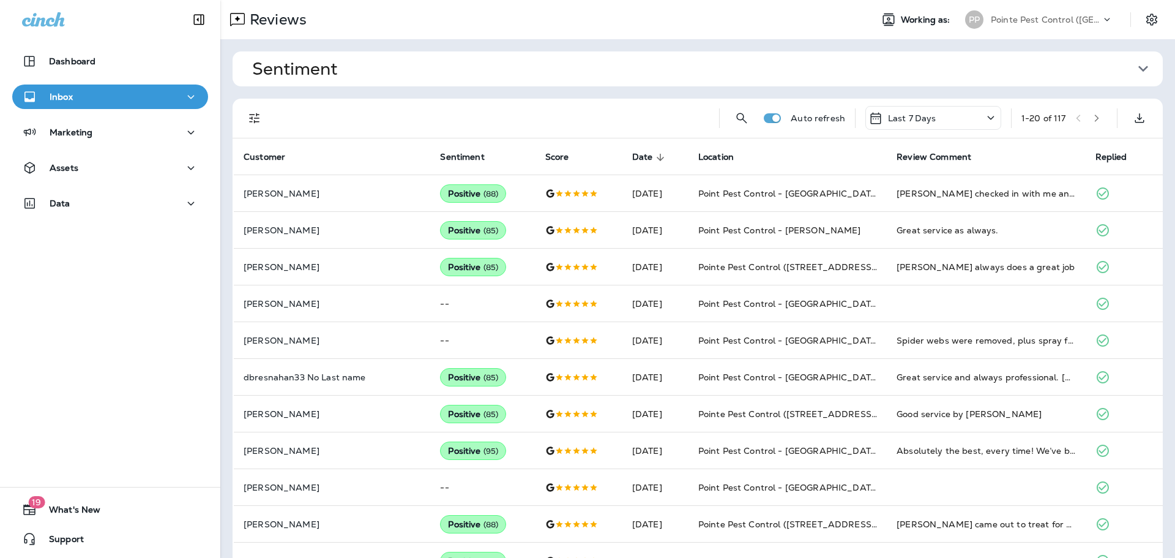
click at [251, 114] on icon "Filters" at bounding box center [254, 118] width 10 height 10
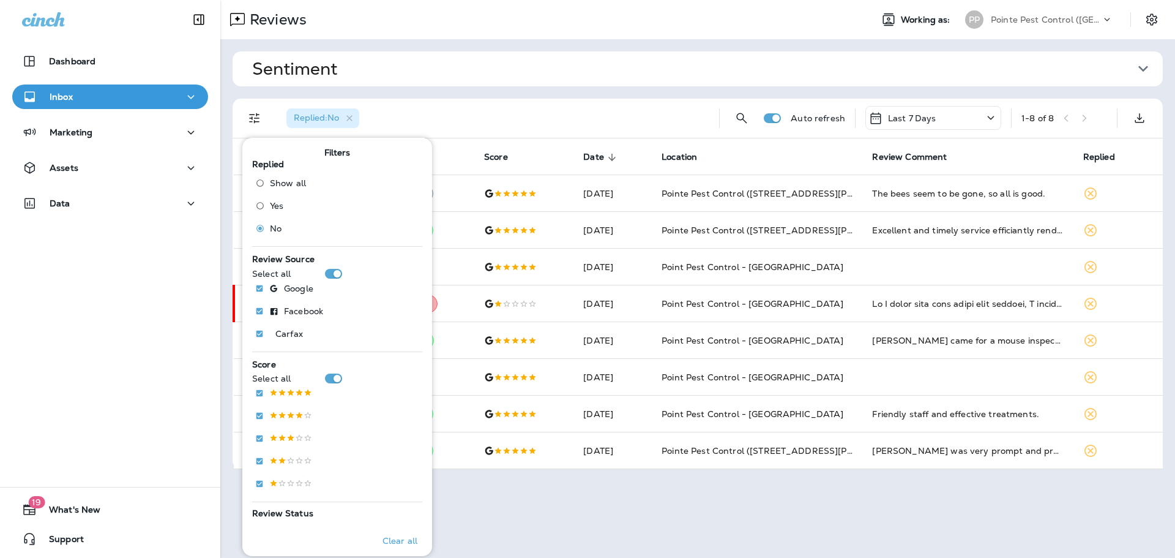
click at [664, 102] on div "Replied : No" at bounding box center [493, 118] width 433 height 39
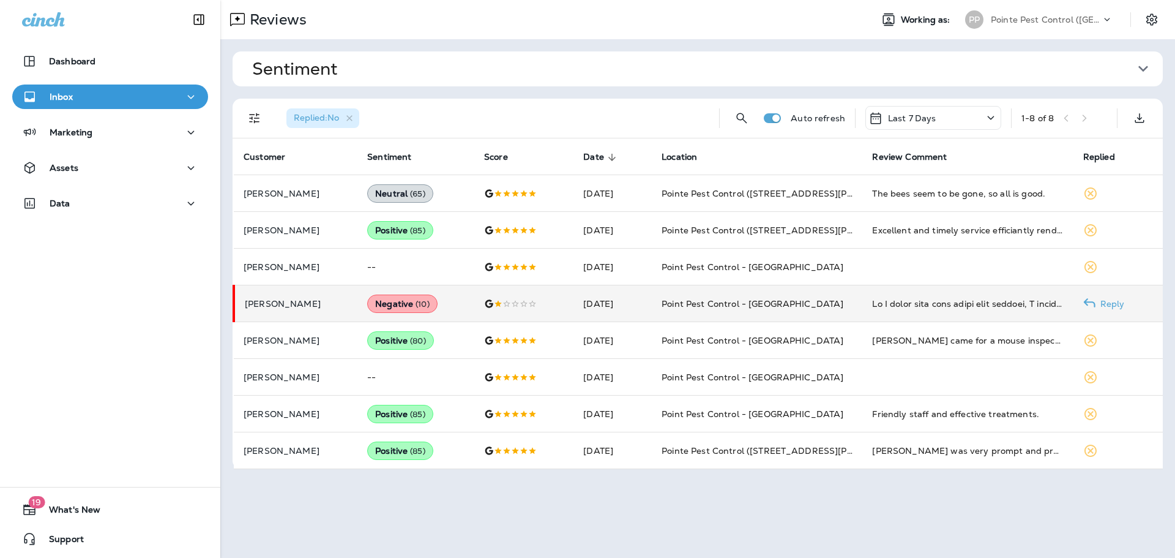
click at [641, 302] on td "[DATE]" at bounding box center [613, 303] width 78 height 37
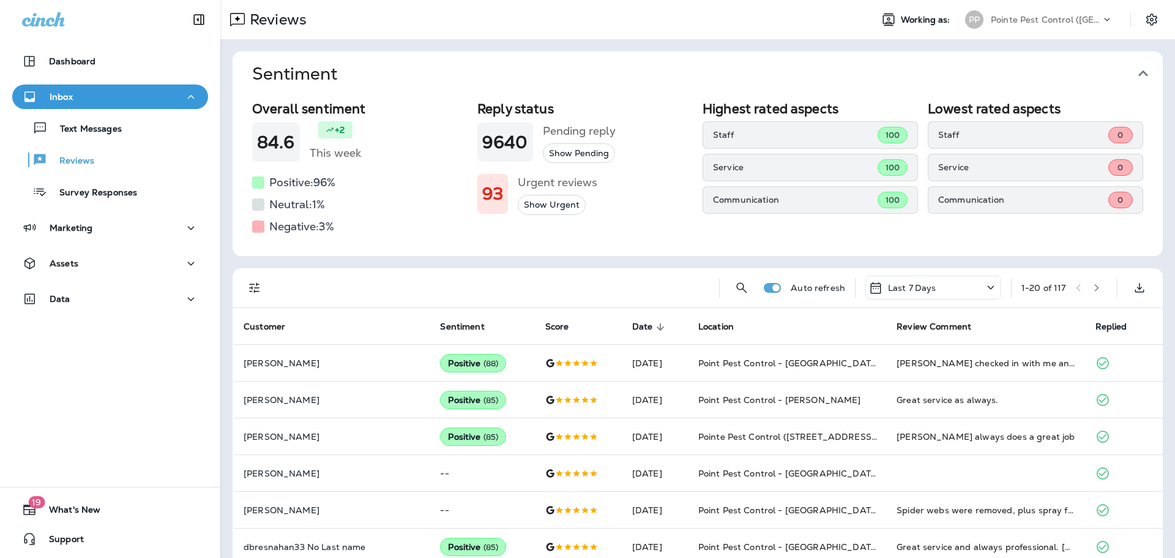
click at [1150, 73] on icon "button" at bounding box center [1144, 74] width 20 height 20
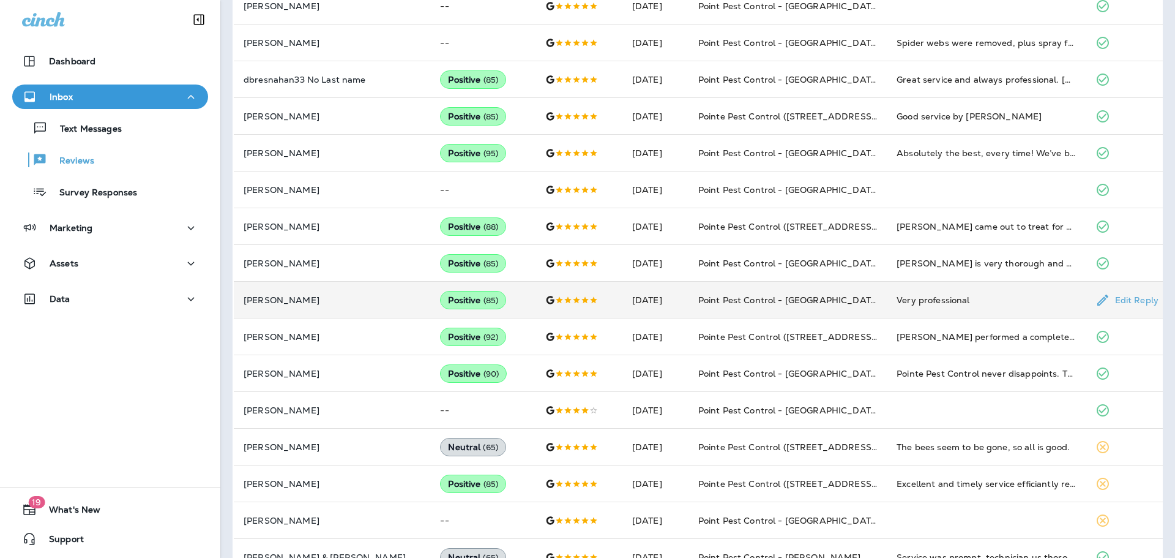
scroll to position [364, 0]
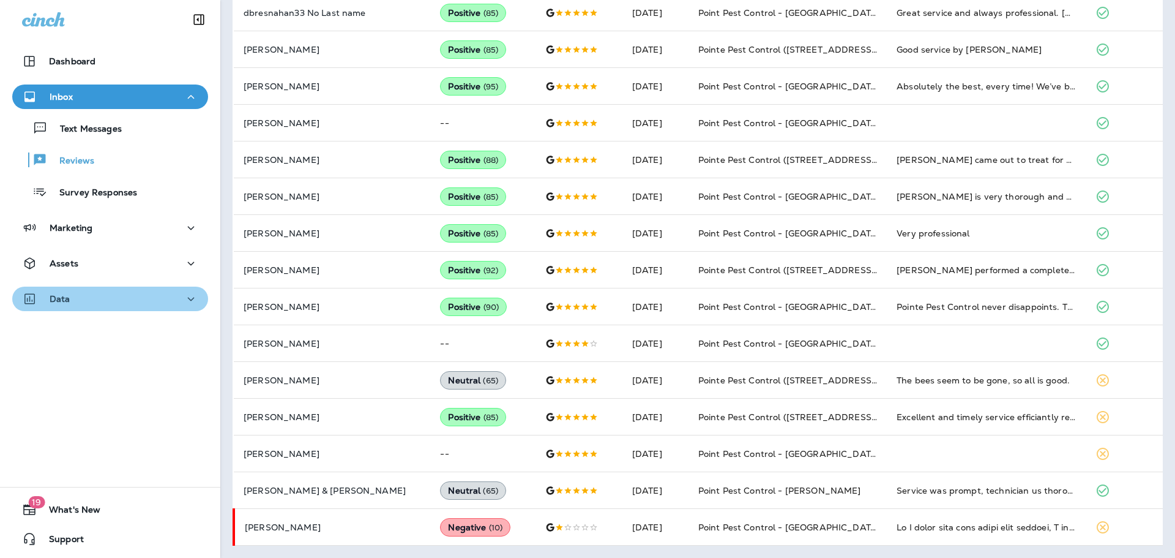
click at [117, 309] on button "Data" at bounding box center [110, 299] width 196 height 24
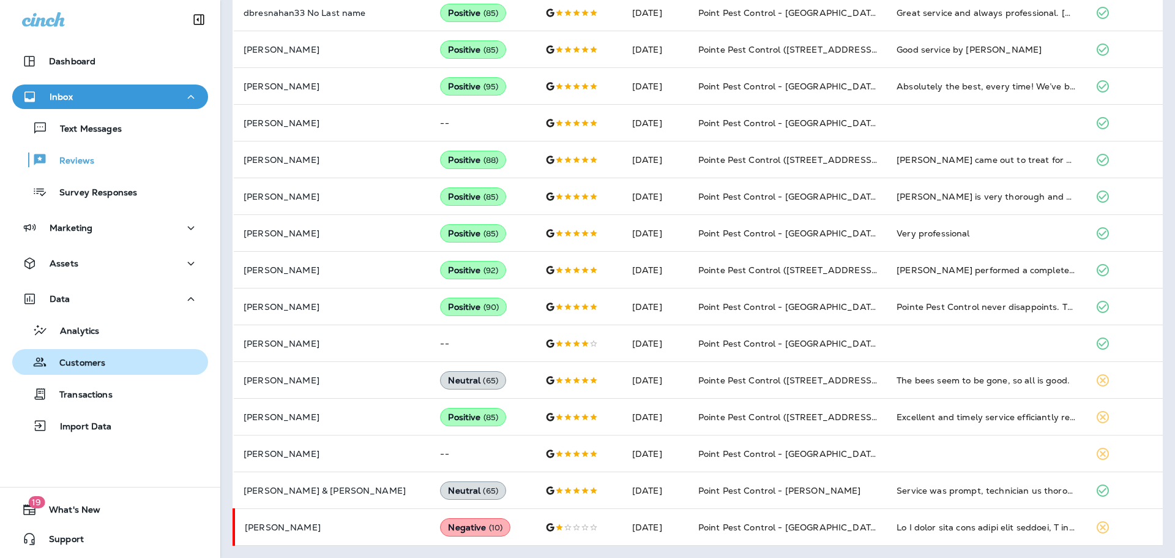
click at [111, 358] on div "Customers" at bounding box center [110, 362] width 186 height 18
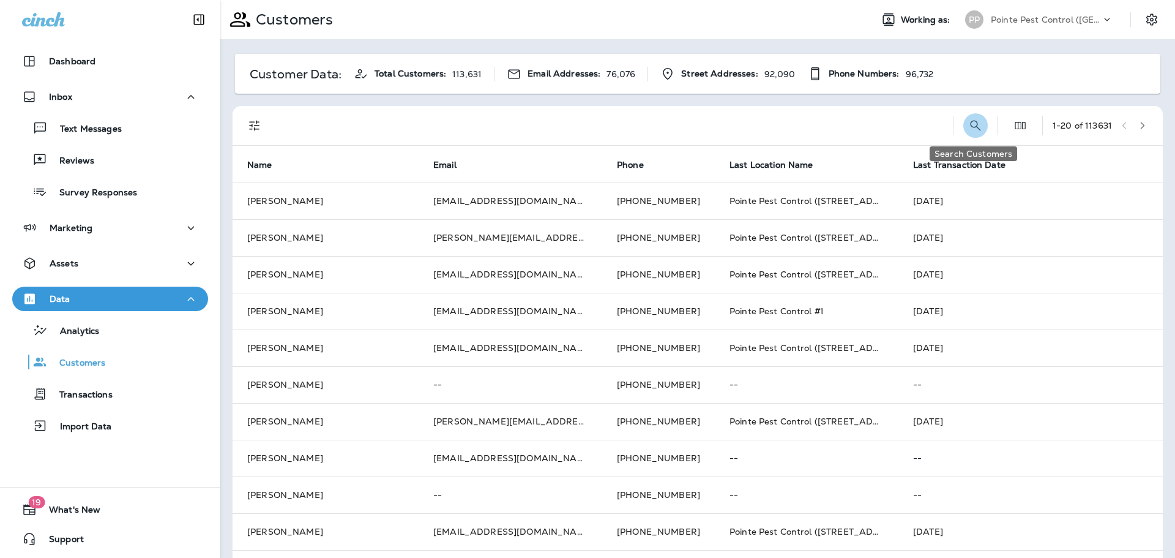
click at [970, 116] on button "Search Customers" at bounding box center [976, 125] width 24 height 24
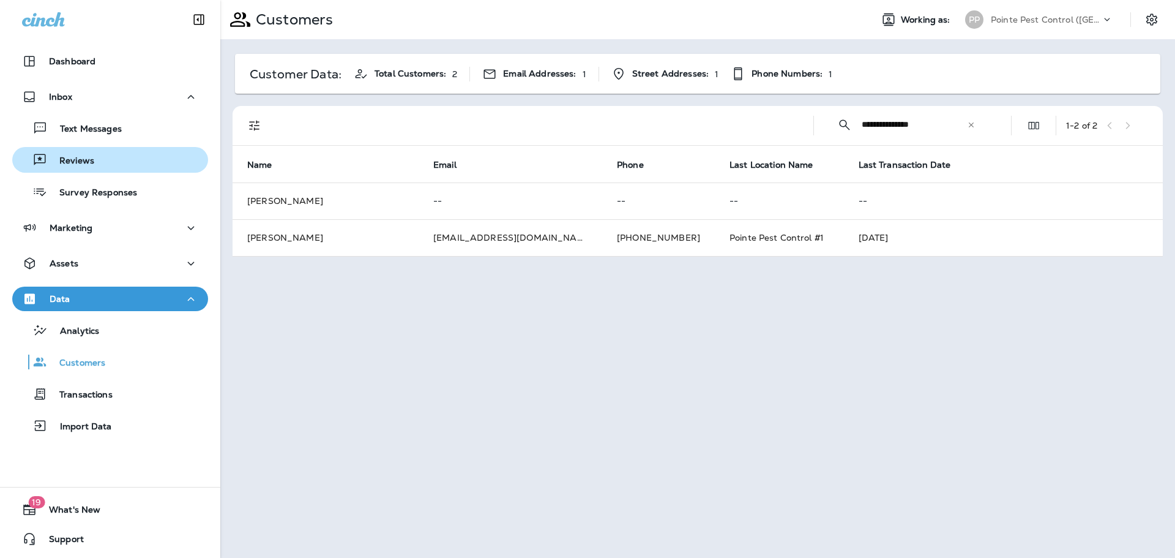
type input "**********"
click at [95, 160] on div "Reviews" at bounding box center [110, 160] width 186 height 18
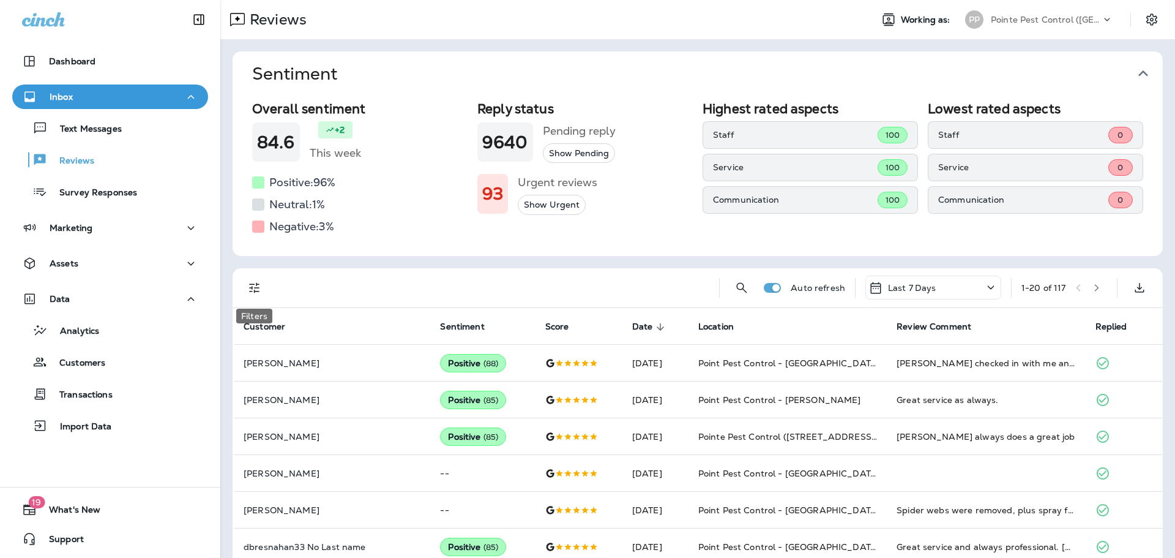
click at [249, 283] on icon "Filters" at bounding box center [254, 287] width 15 height 15
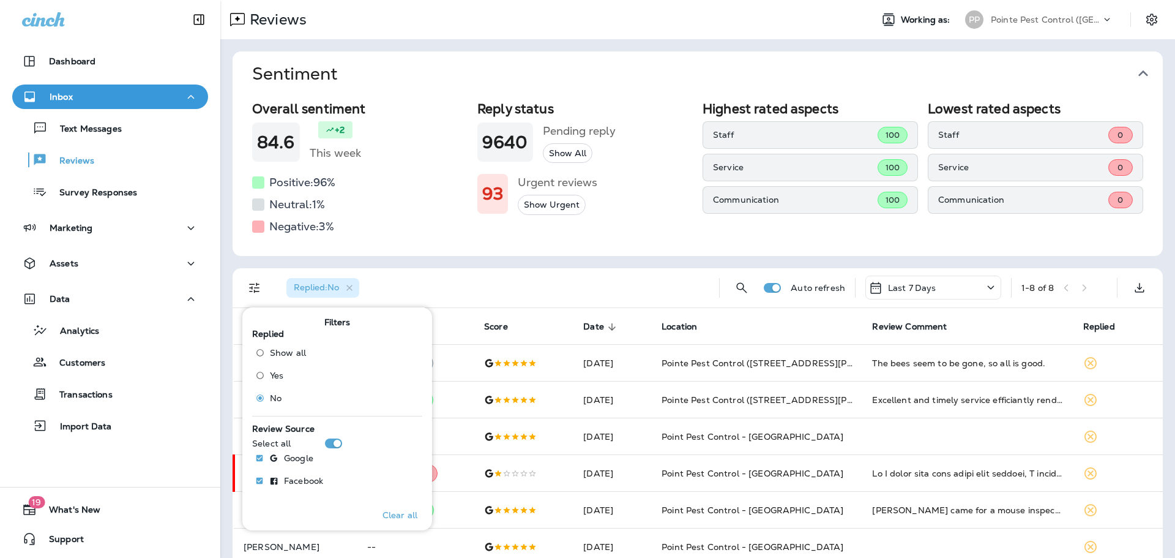
click at [1145, 73] on icon "button" at bounding box center [1144, 73] width 10 height 6
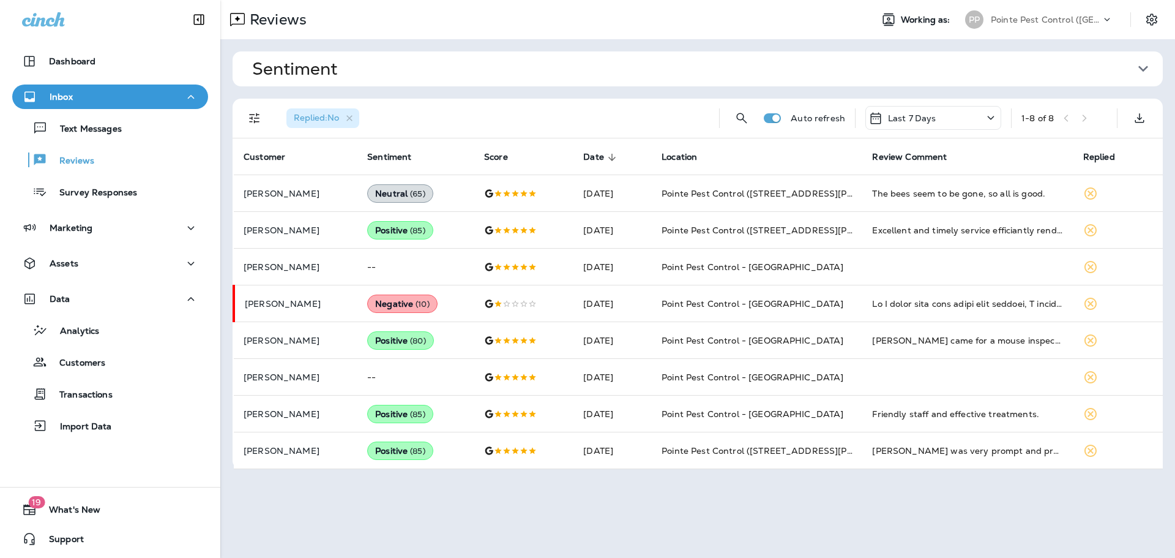
drag, startPoint x: 1070, startPoint y: 17, endPoint x: 1065, endPoint y: 29, distance: 12.6
click at [1070, 17] on p "Pointe Pest Control (Chicago)" at bounding box center [1046, 20] width 110 height 10
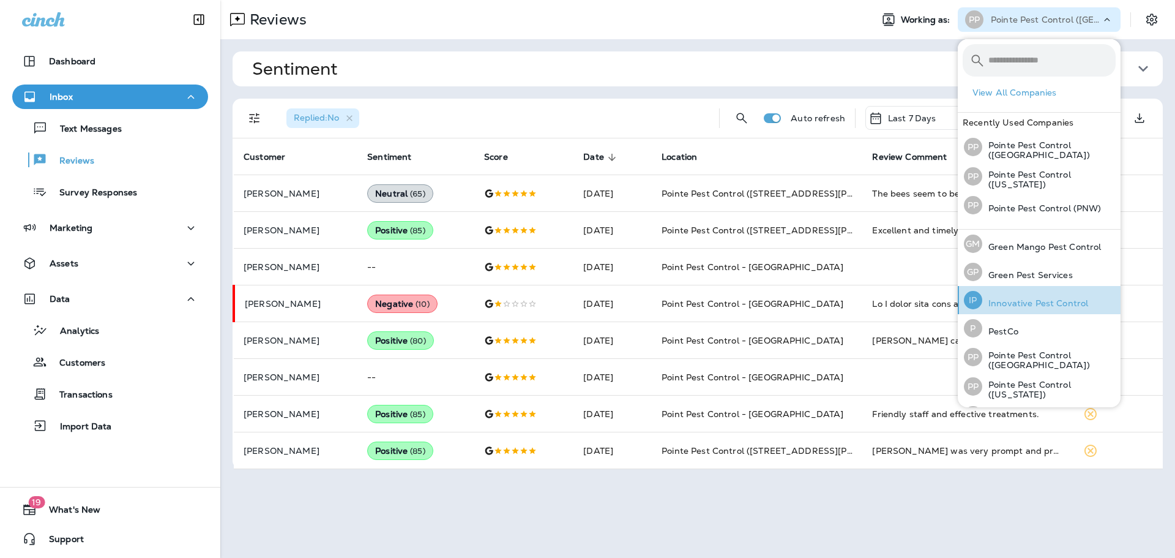
click at [1040, 298] on p "Innovative Pest Control" at bounding box center [1036, 303] width 106 height 10
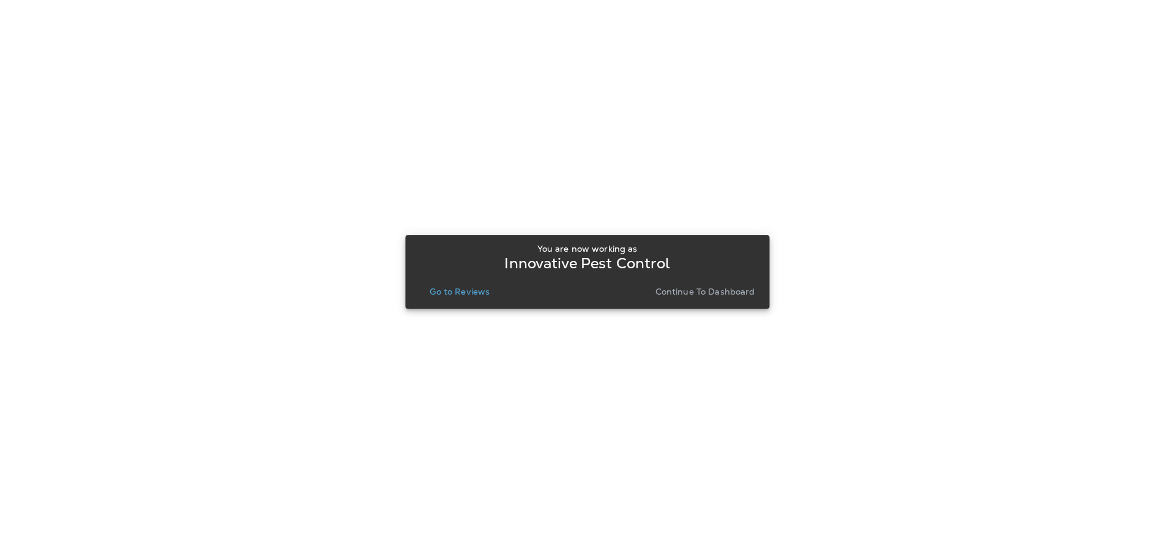
click at [440, 291] on p "Go to Reviews" at bounding box center [460, 292] width 60 height 10
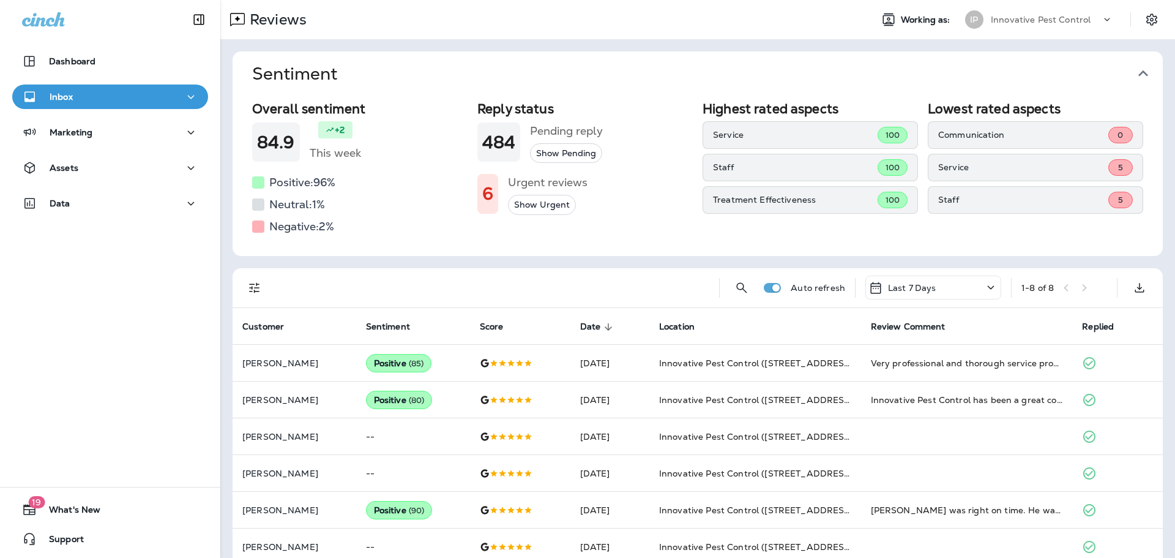
click at [1144, 75] on icon "button" at bounding box center [1144, 74] width 20 height 20
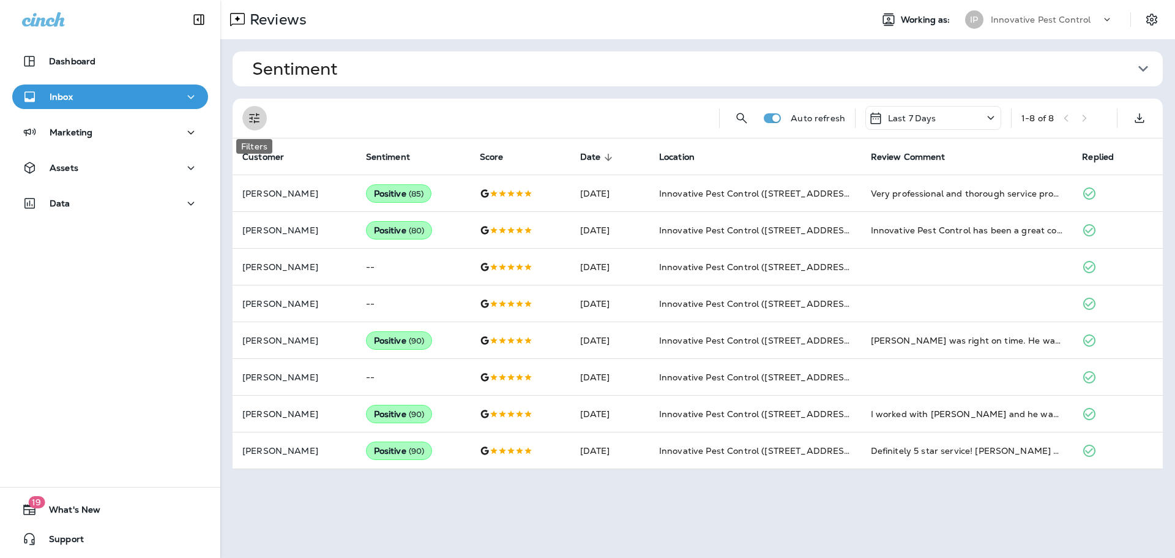
click at [255, 122] on icon "Filters" at bounding box center [254, 118] width 15 height 15
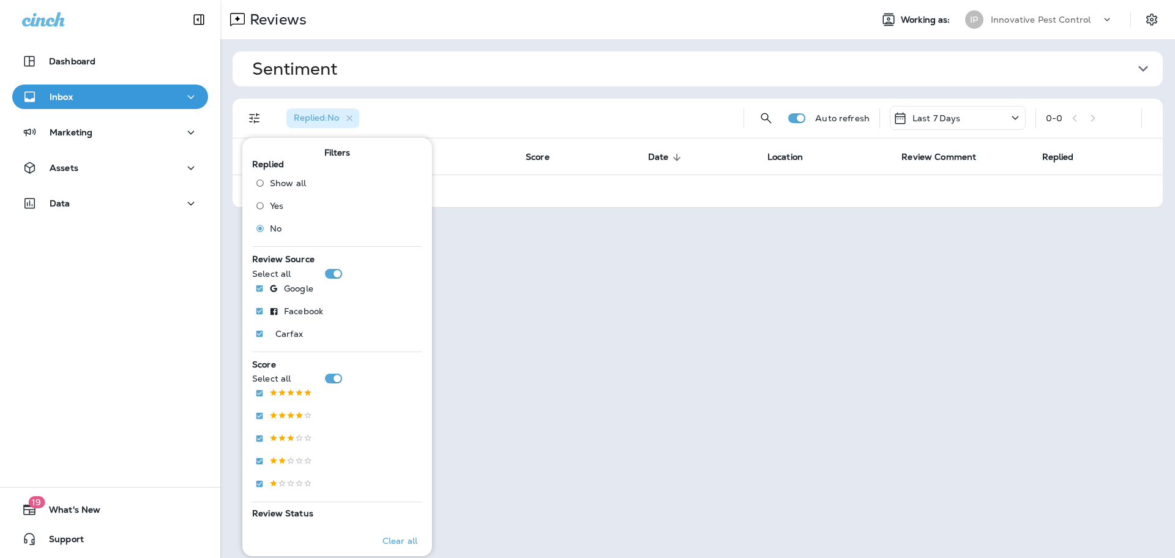
click at [1060, 18] on p "Innovative Pest Control" at bounding box center [1041, 20] width 100 height 10
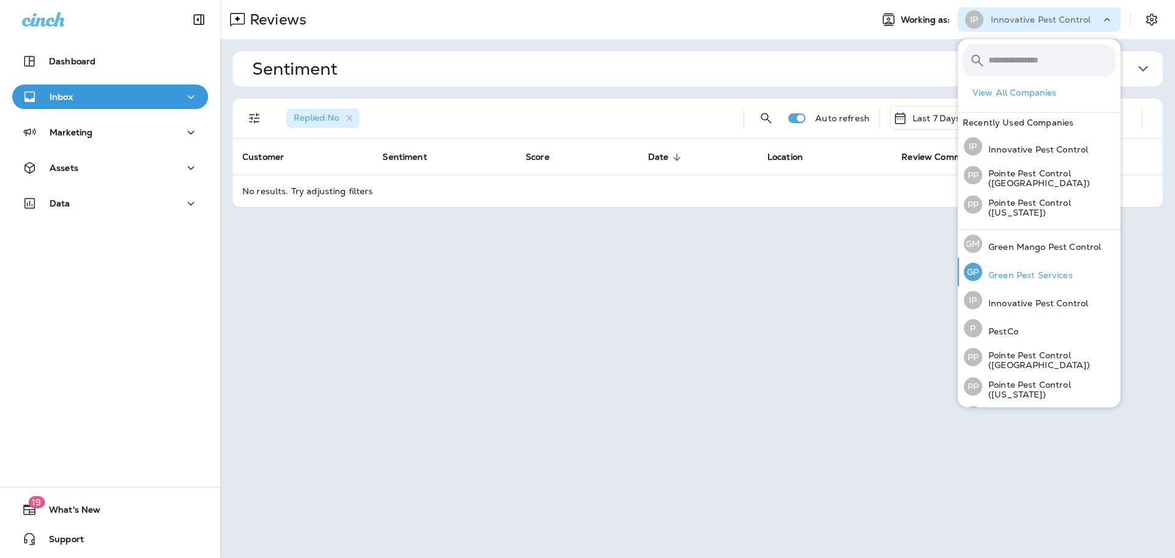
click at [1027, 266] on div "GP Green Pest Services" at bounding box center [1018, 272] width 119 height 28
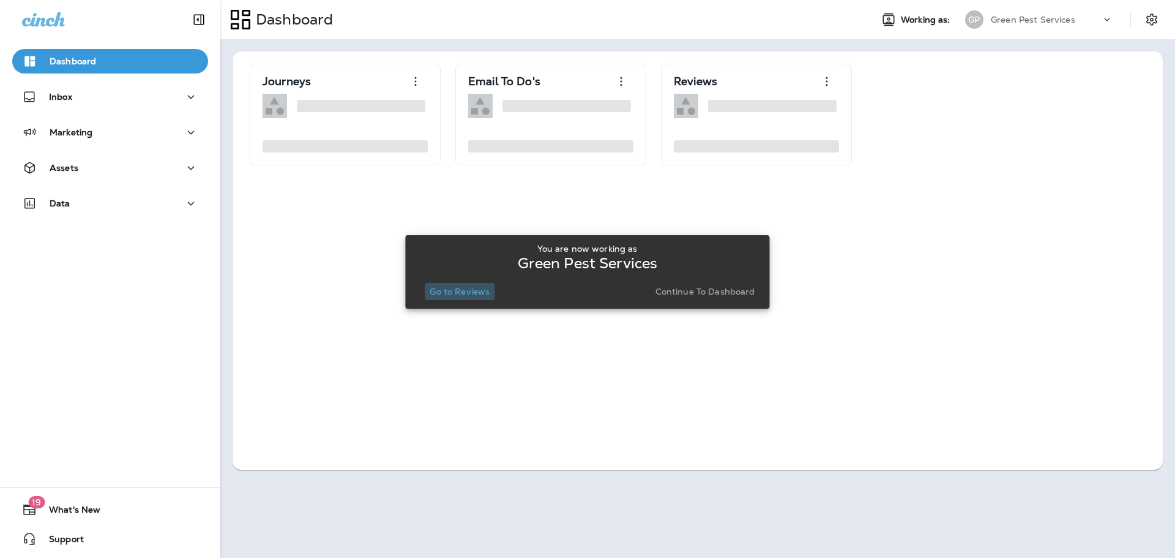
click at [443, 283] on button "Go to Reviews" at bounding box center [460, 291] width 70 height 17
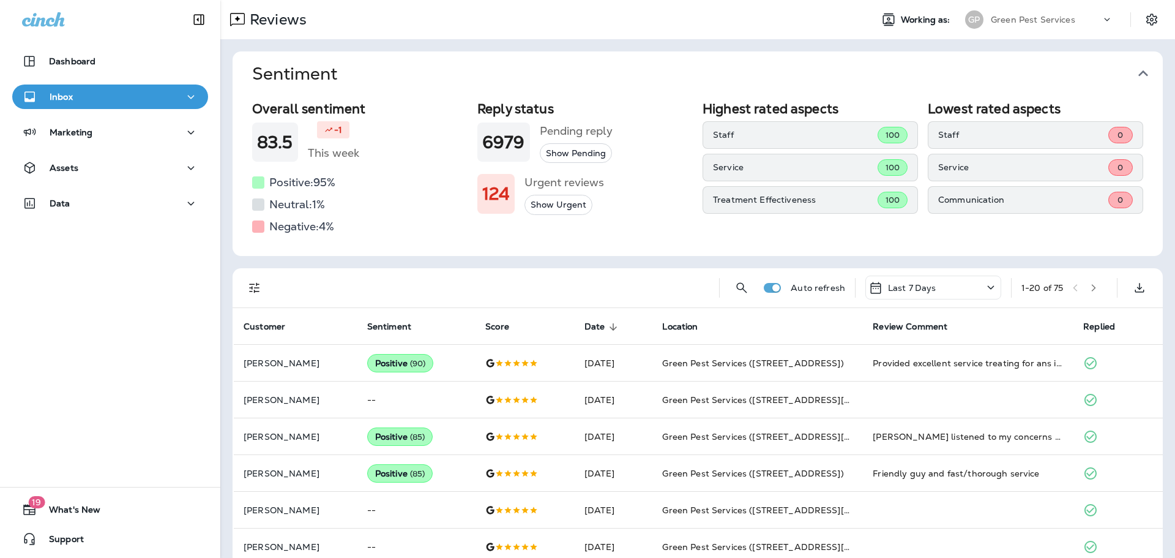
click at [1138, 75] on icon "button" at bounding box center [1144, 74] width 20 height 20
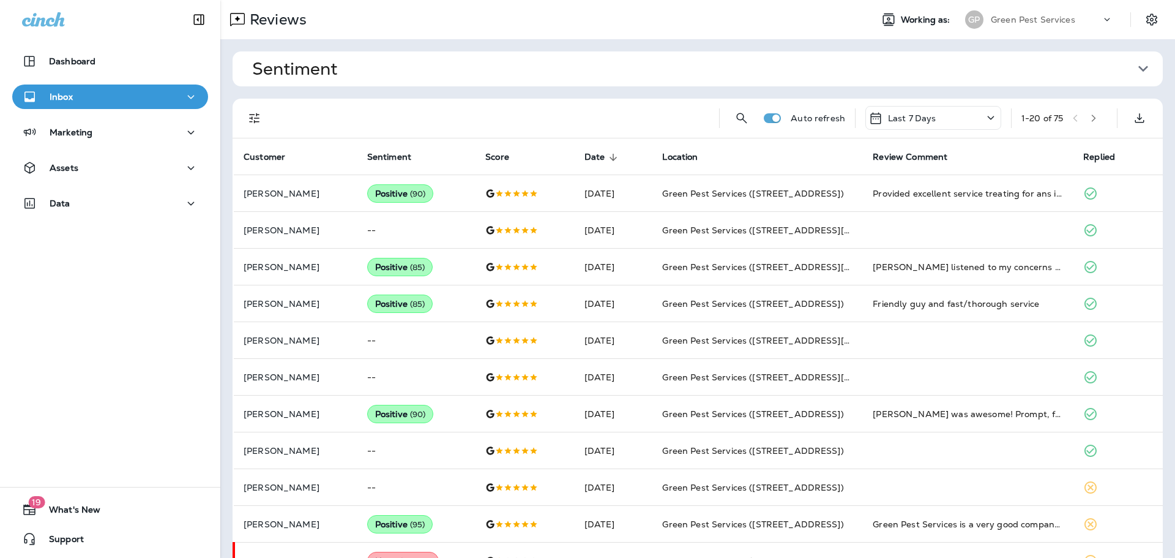
click at [937, 118] on div "Last 7 Days" at bounding box center [934, 118] width 136 height 24
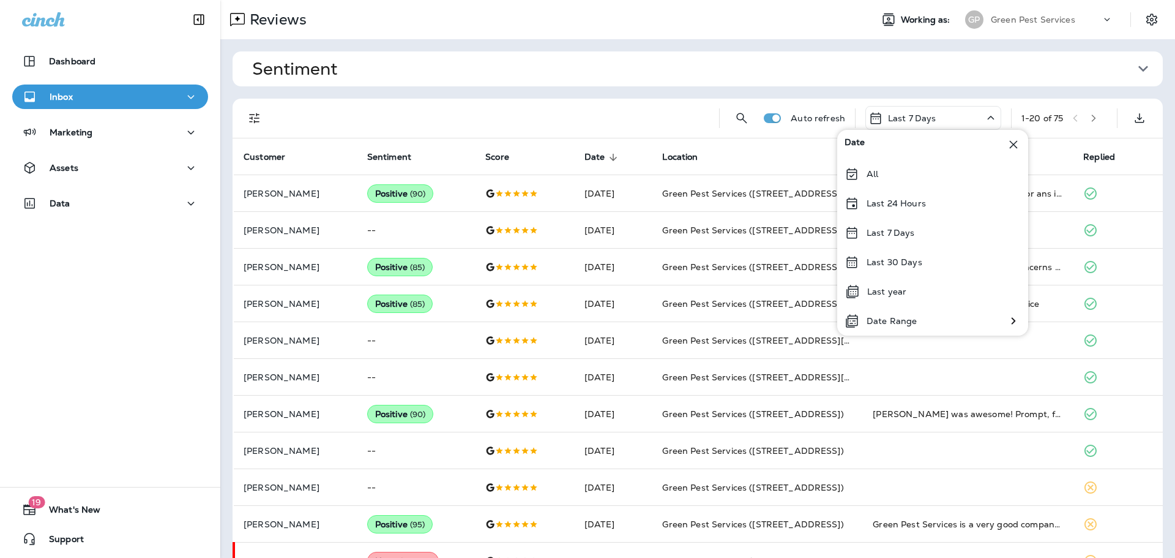
drag, startPoint x: 937, startPoint y: 118, endPoint x: 913, endPoint y: 116, distance: 24.6
click at [937, 118] on div "Last 7 Days" at bounding box center [934, 118] width 136 height 24
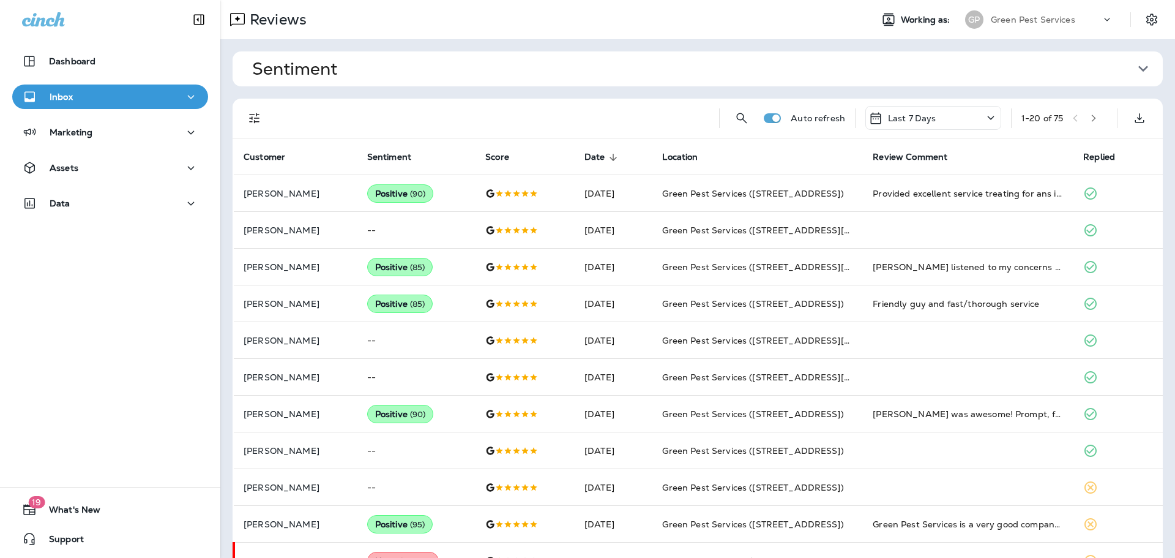
click at [253, 114] on icon "Filters" at bounding box center [254, 118] width 15 height 15
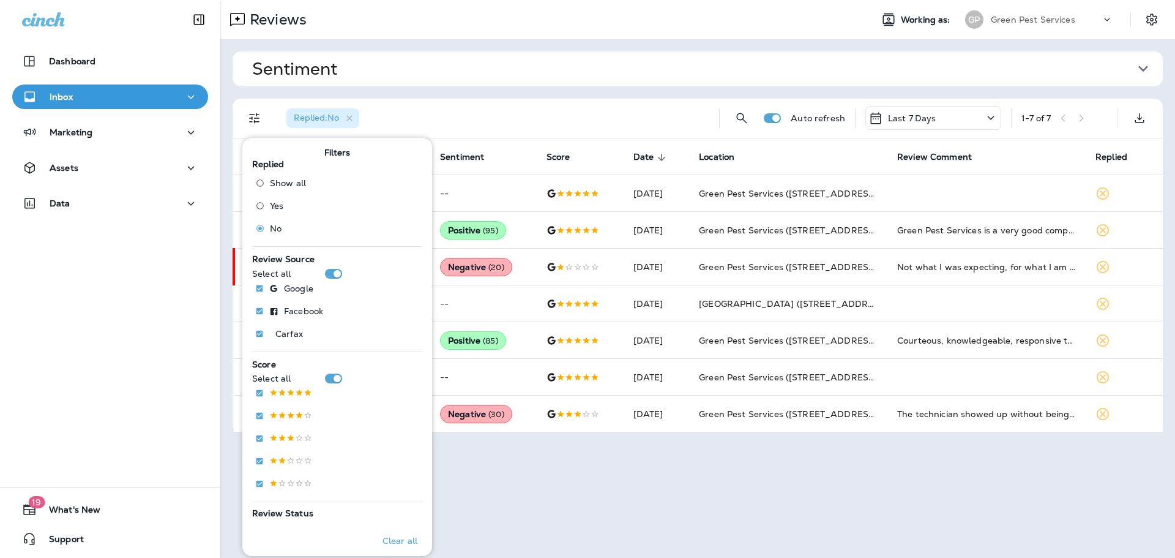
click at [604, 114] on div "Replied : No" at bounding box center [493, 118] width 433 height 39
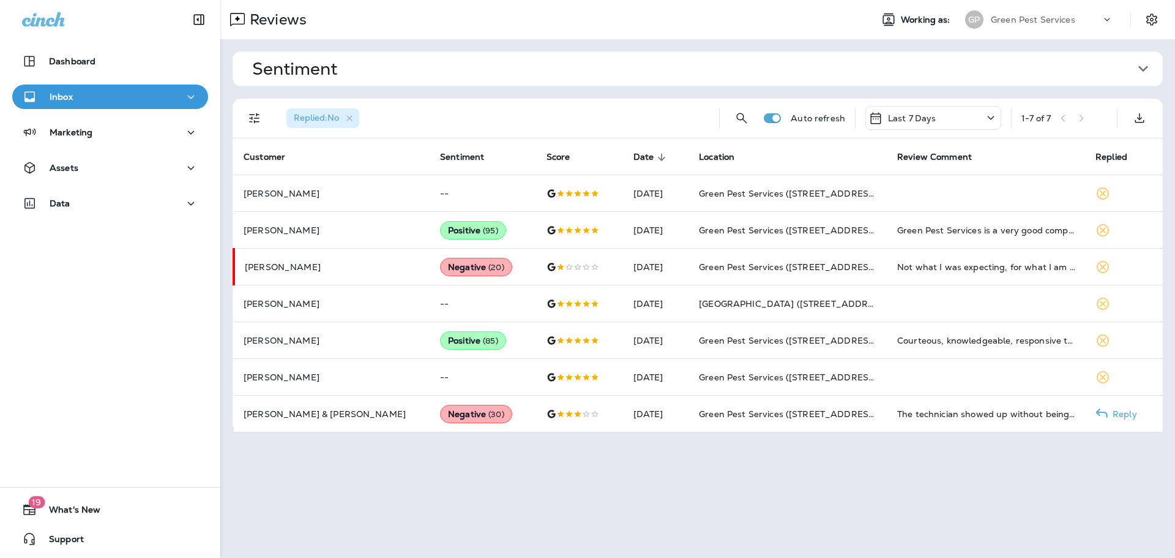
click at [763, 421] on td "Green Pest Services (4113 Lee Highway)" at bounding box center [788, 414] width 198 height 37
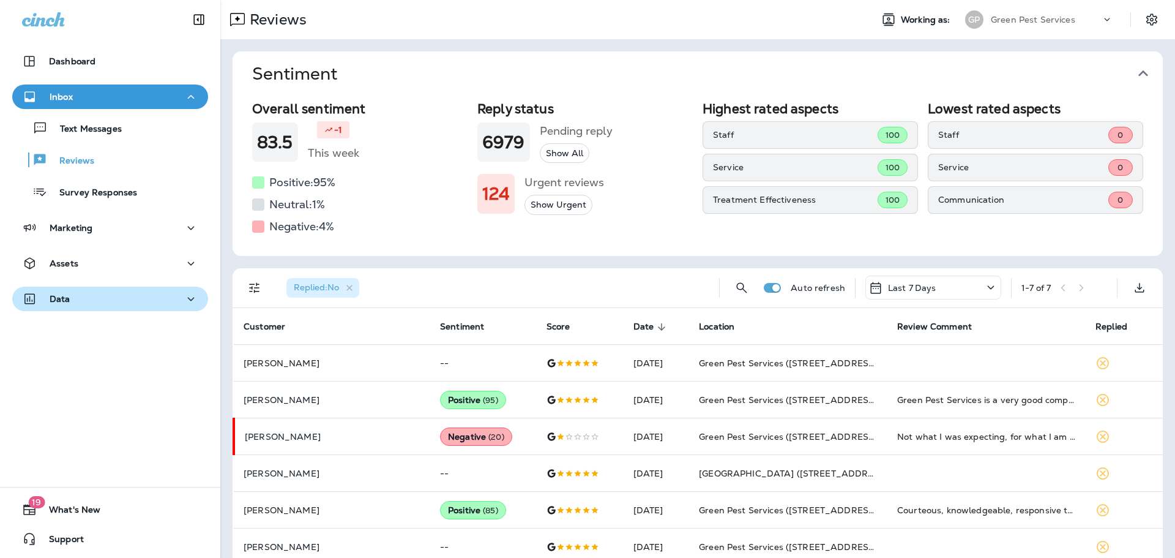
click at [134, 304] on div "Data" at bounding box center [110, 298] width 176 height 15
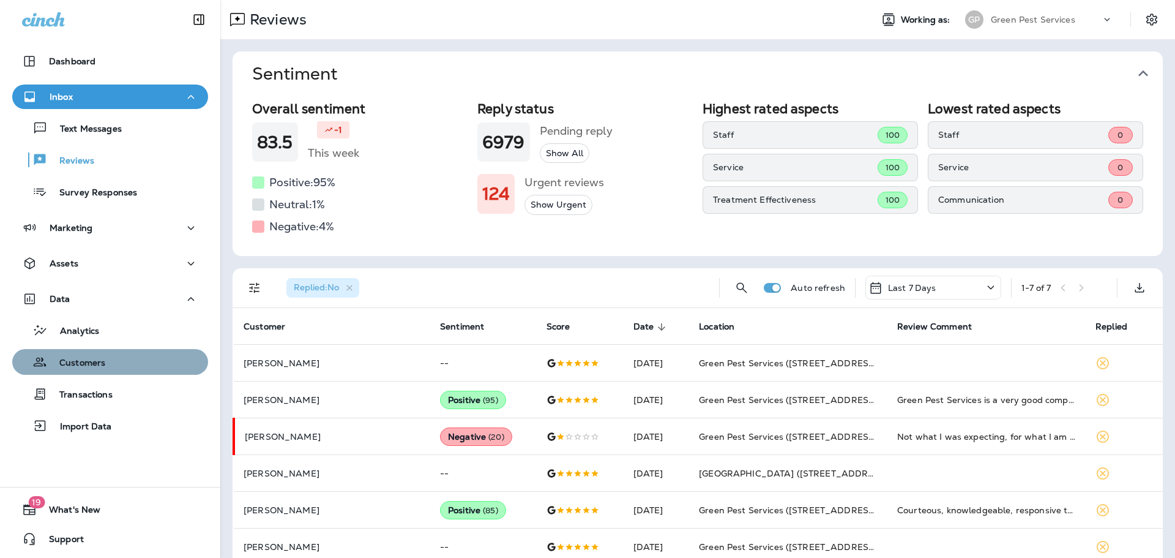
click at [142, 355] on div "Customers" at bounding box center [110, 362] width 186 height 18
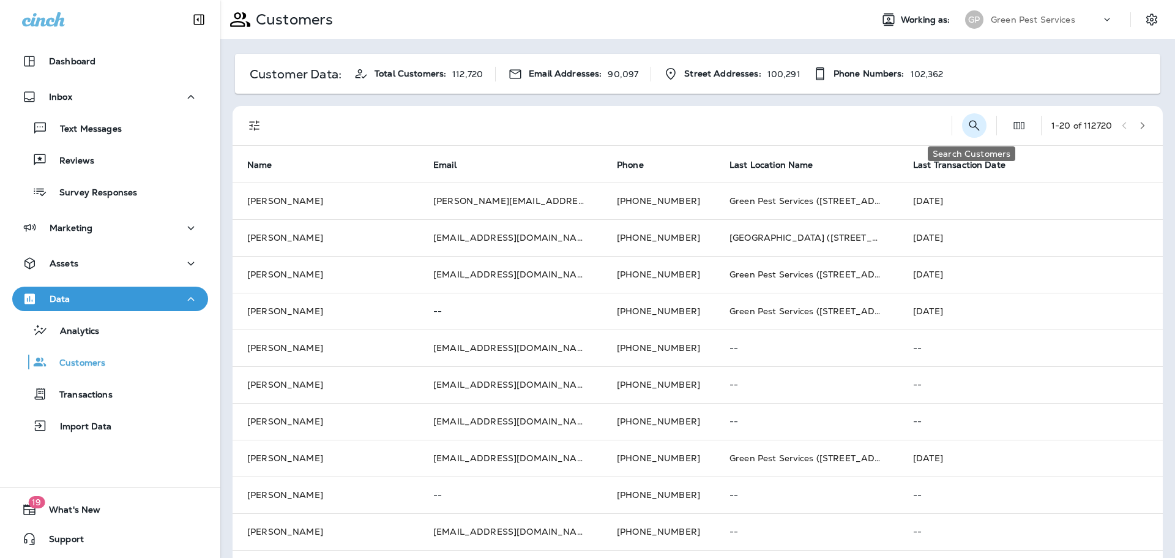
click at [971, 122] on icon "Search Customers" at bounding box center [974, 125] width 15 height 15
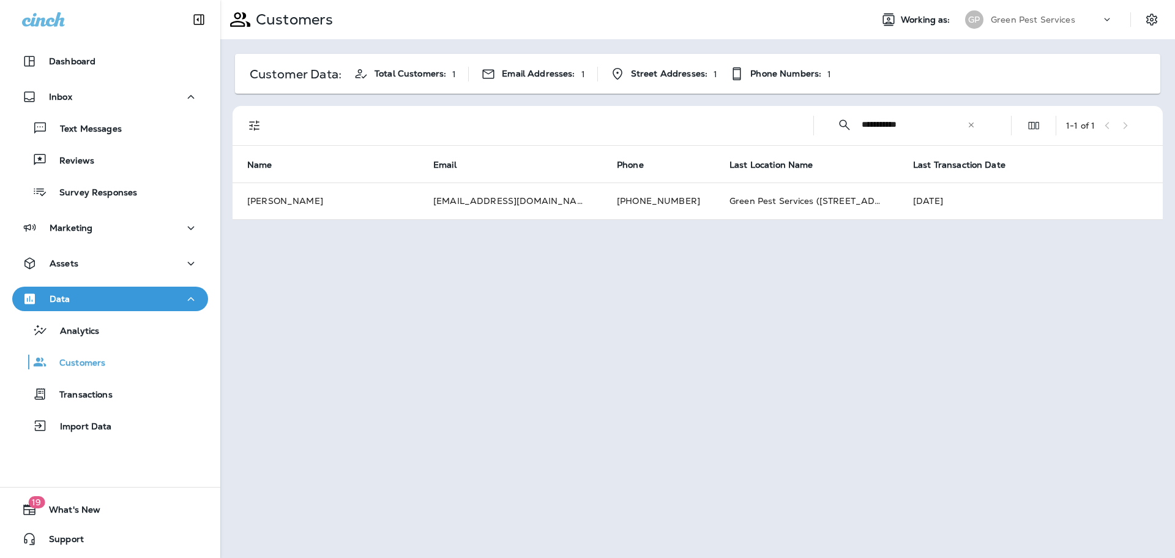
type input "**********"
click at [972, 126] on icon at bounding box center [971, 125] width 9 height 9
click at [939, 125] on input "text" at bounding box center [925, 124] width 127 height 32
type input "**********"
click at [51, 167] on p "Reviews" at bounding box center [70, 162] width 47 height 12
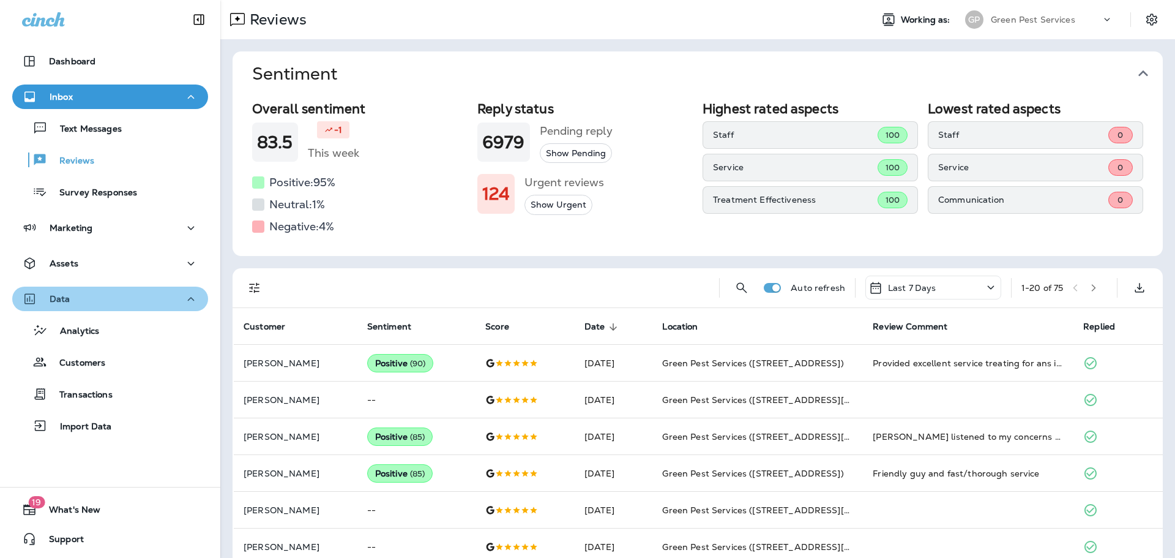
click at [122, 297] on div "Data" at bounding box center [110, 298] width 176 height 15
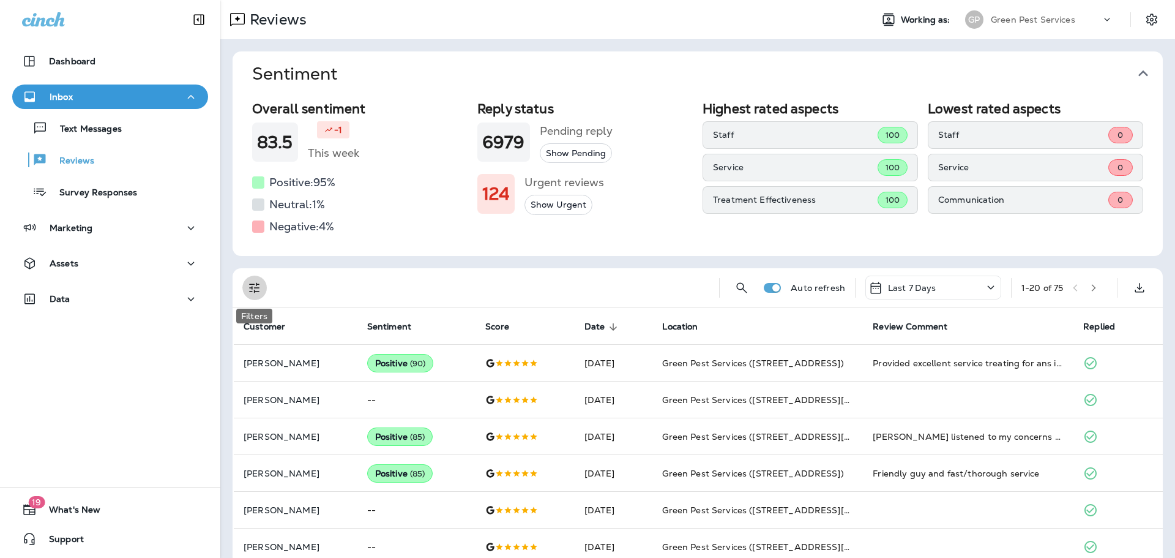
click at [249, 290] on icon "Filters" at bounding box center [254, 287] width 15 height 15
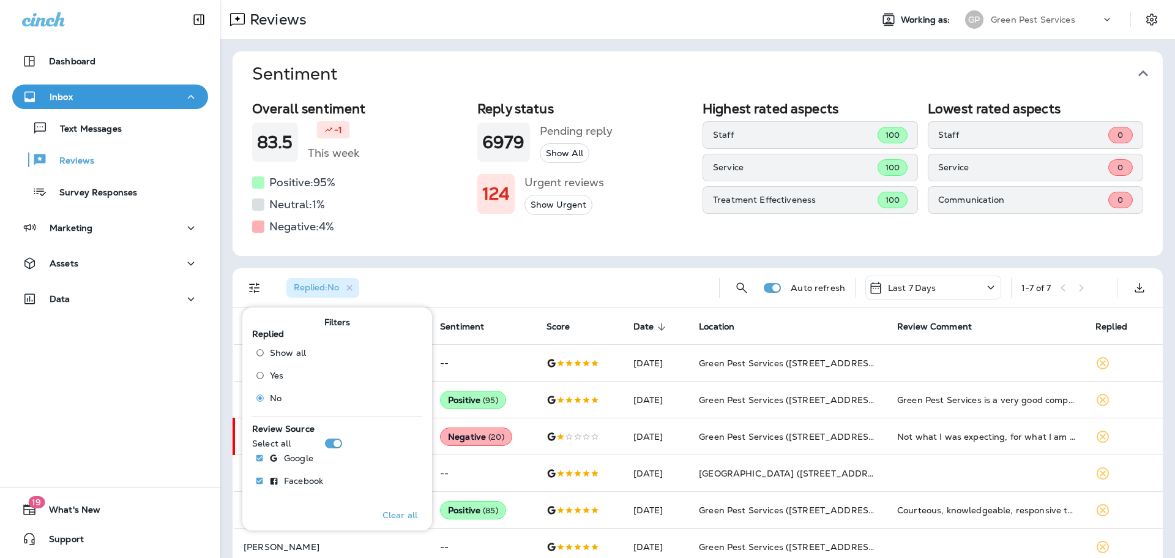
click at [1142, 73] on icon "button" at bounding box center [1144, 74] width 20 height 20
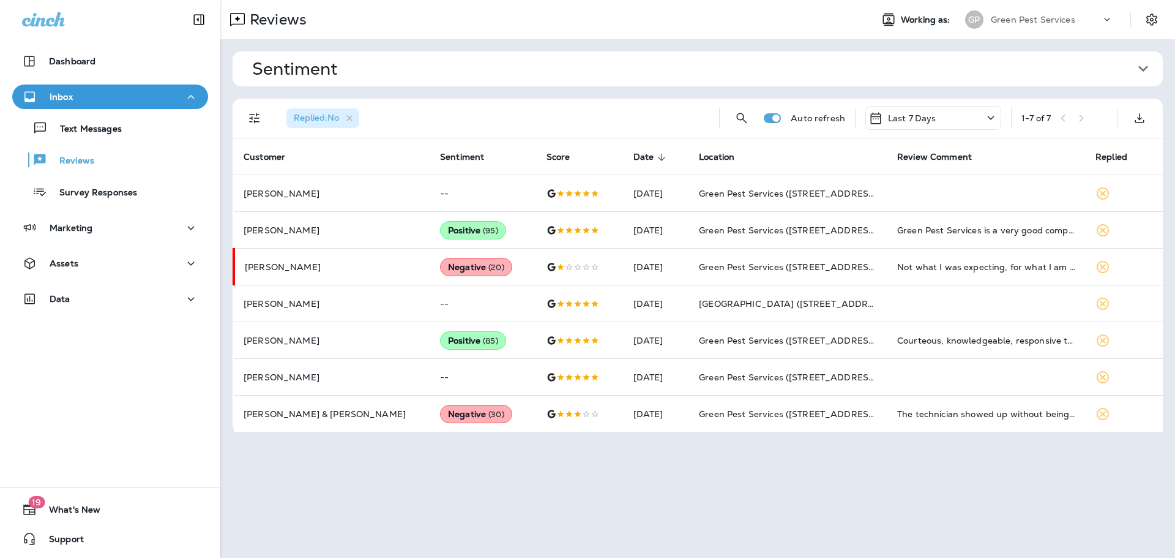
click at [1036, 20] on p "Green Pest Services" at bounding box center [1033, 20] width 84 height 10
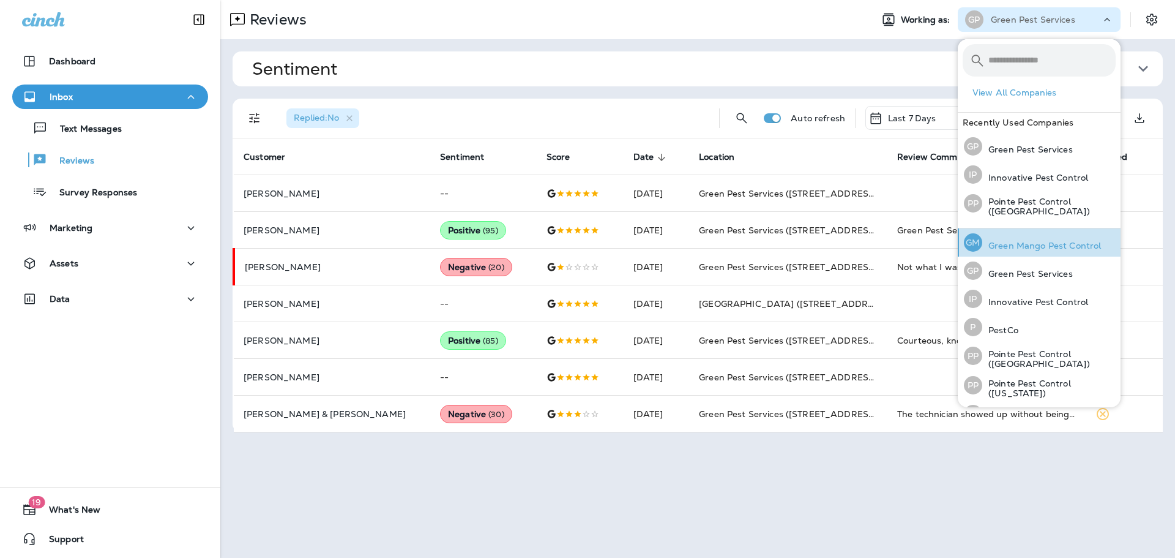
click at [1033, 241] on p "Green Mango Pest Control" at bounding box center [1042, 246] width 119 height 10
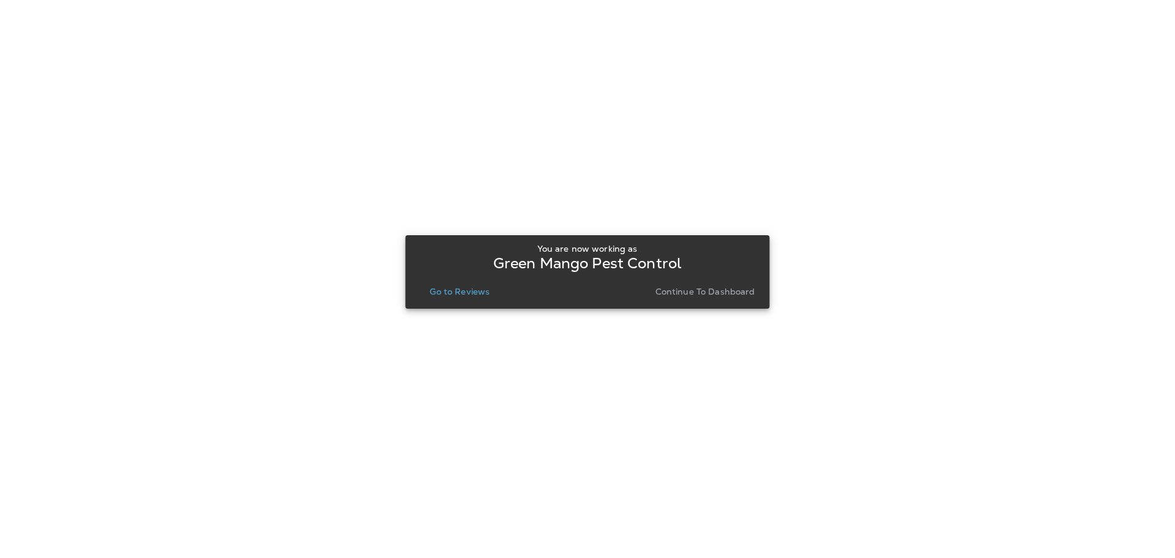
click at [476, 298] on button "Go to Reviews" at bounding box center [460, 291] width 70 height 17
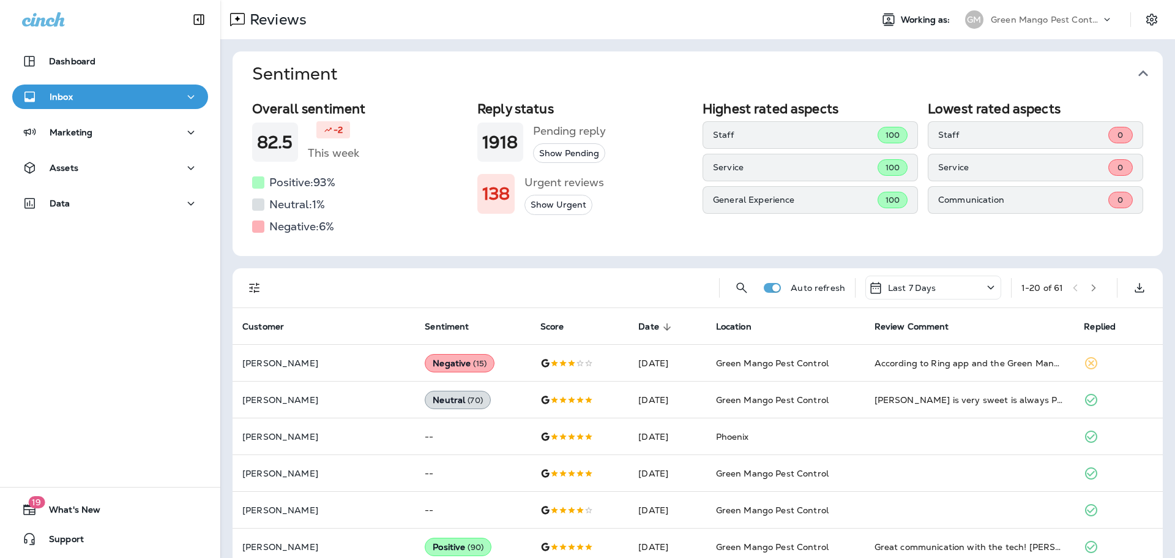
click at [1145, 68] on icon "button" at bounding box center [1144, 74] width 20 height 20
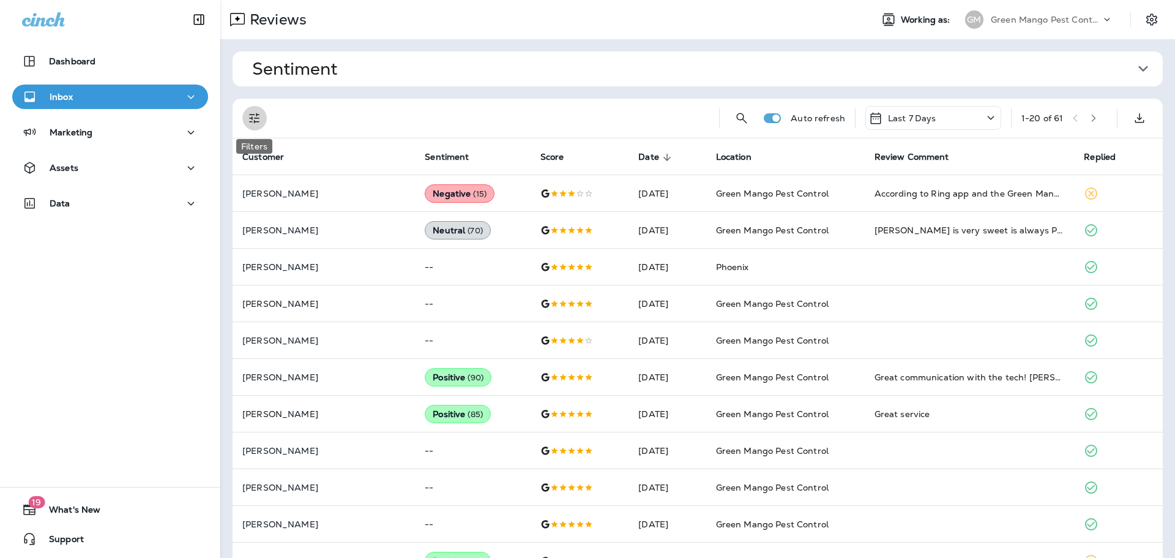
click at [262, 116] on button "Filters" at bounding box center [254, 118] width 24 height 24
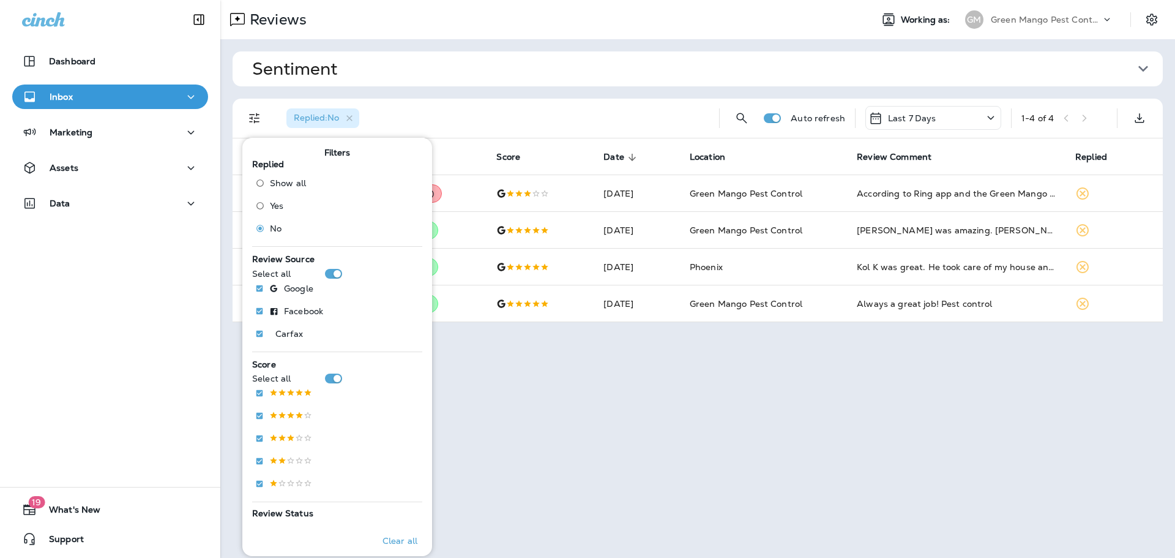
click at [542, 97] on div "Sentiment Overall sentiment 82.5 -2 This week Positive: 93 % Neutral: 1 % Negat…" at bounding box center [697, 186] width 955 height 295
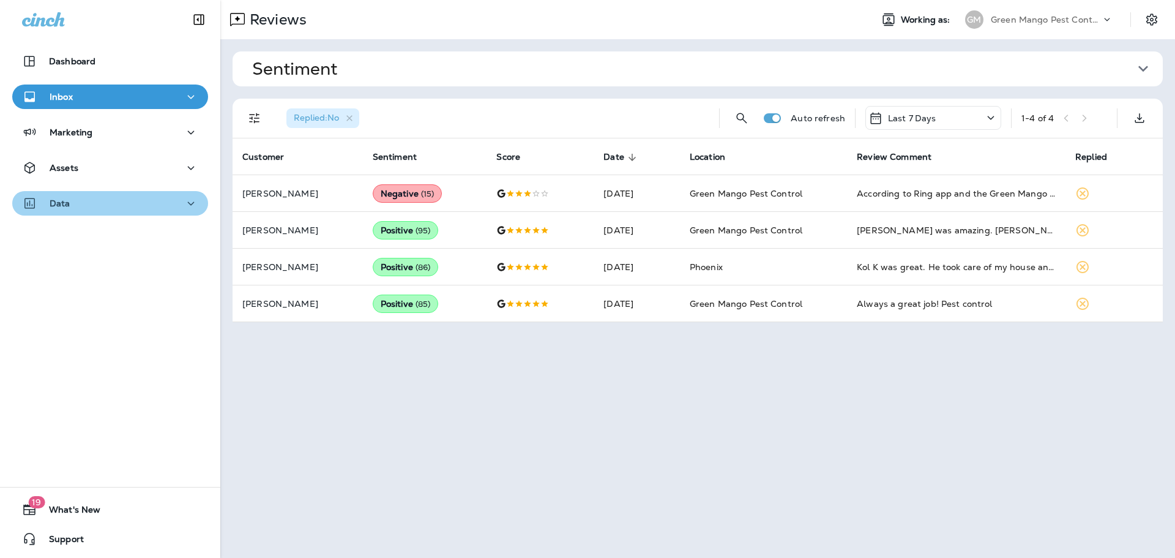
drag, startPoint x: 106, startPoint y: 196, endPoint x: 105, endPoint y: 206, distance: 9.9
click at [106, 196] on div "Data" at bounding box center [110, 203] width 176 height 15
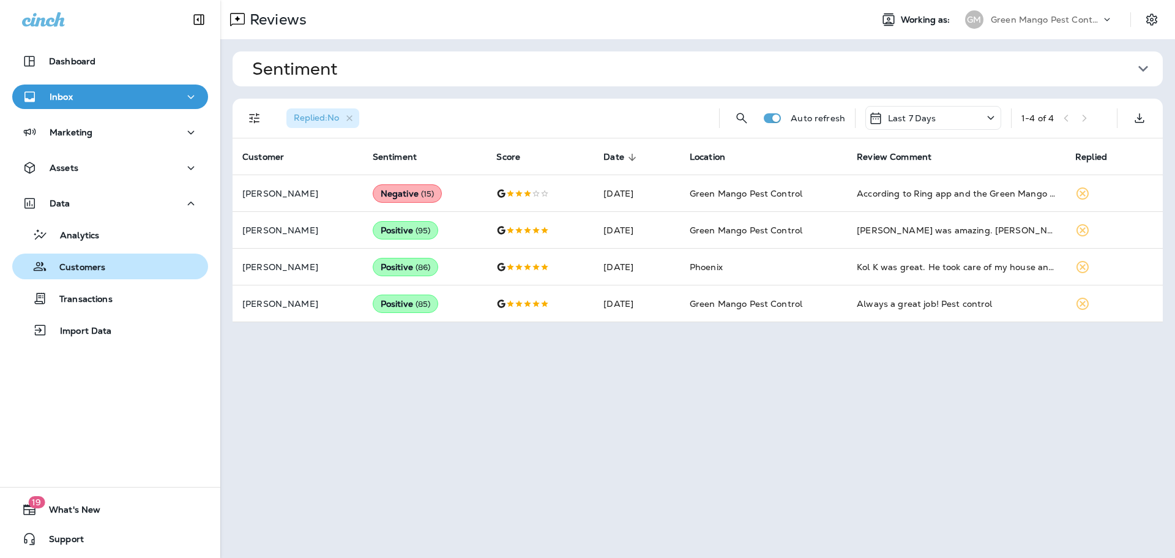
click at [87, 271] on p "Customers" at bounding box center [76, 268] width 58 height 12
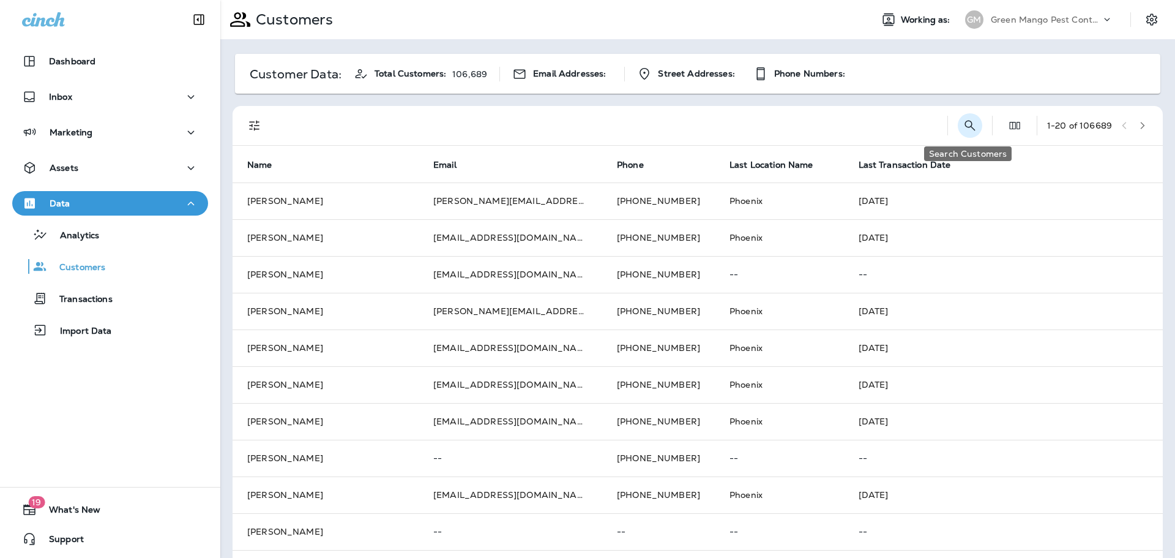
click at [971, 121] on icon "Search Customers" at bounding box center [970, 125] width 15 height 15
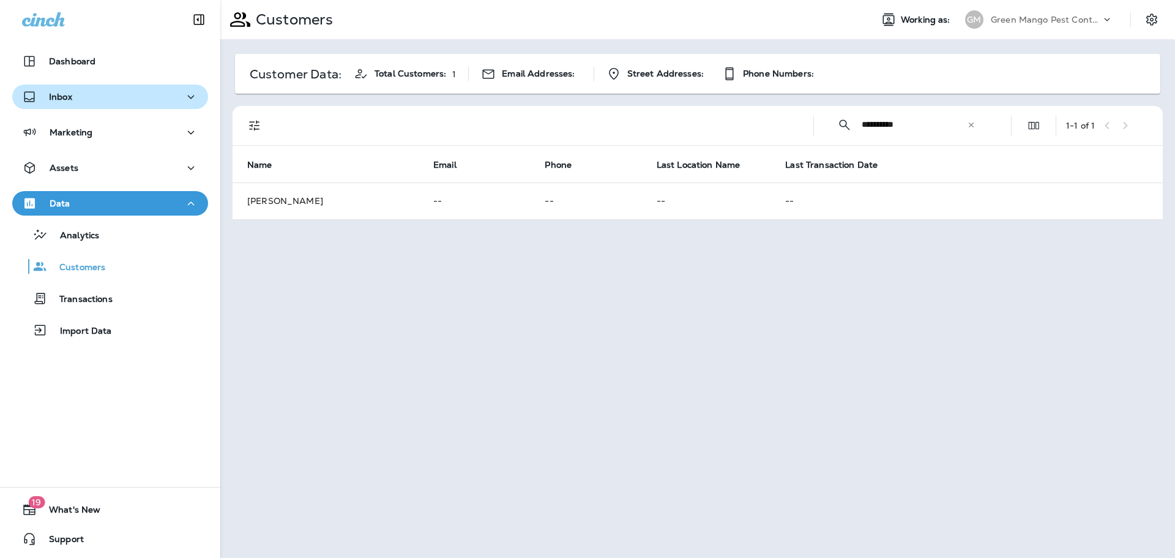
type input "**********"
drag, startPoint x: 78, startPoint y: 96, endPoint x: 73, endPoint y: 107, distance: 12.4
click at [78, 96] on div "Inbox" at bounding box center [110, 96] width 176 height 15
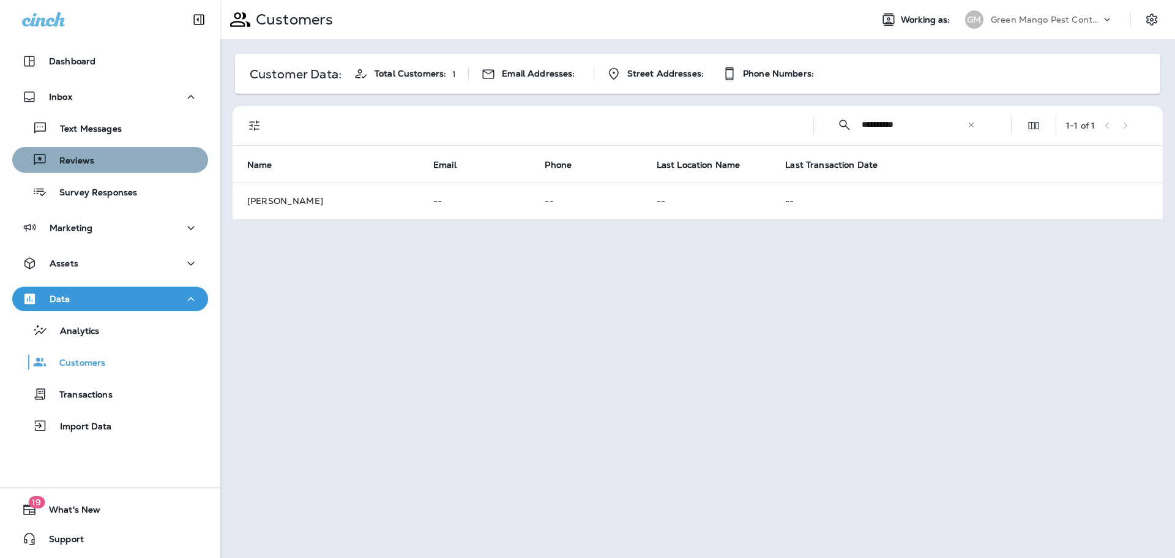
click at [86, 156] on p "Reviews" at bounding box center [70, 162] width 47 height 12
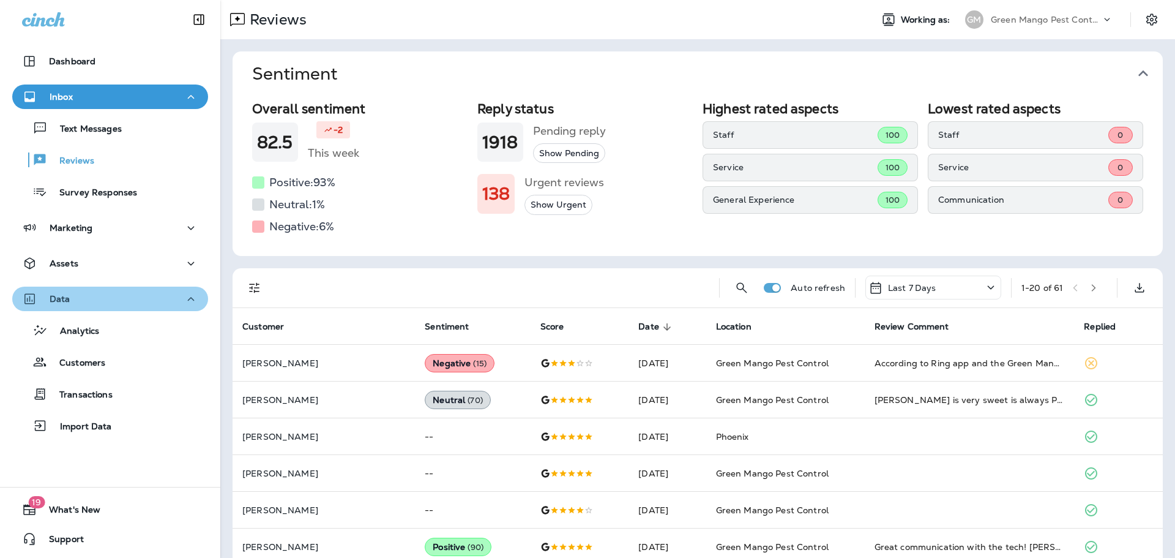
click at [127, 299] on div "Data" at bounding box center [110, 298] width 176 height 15
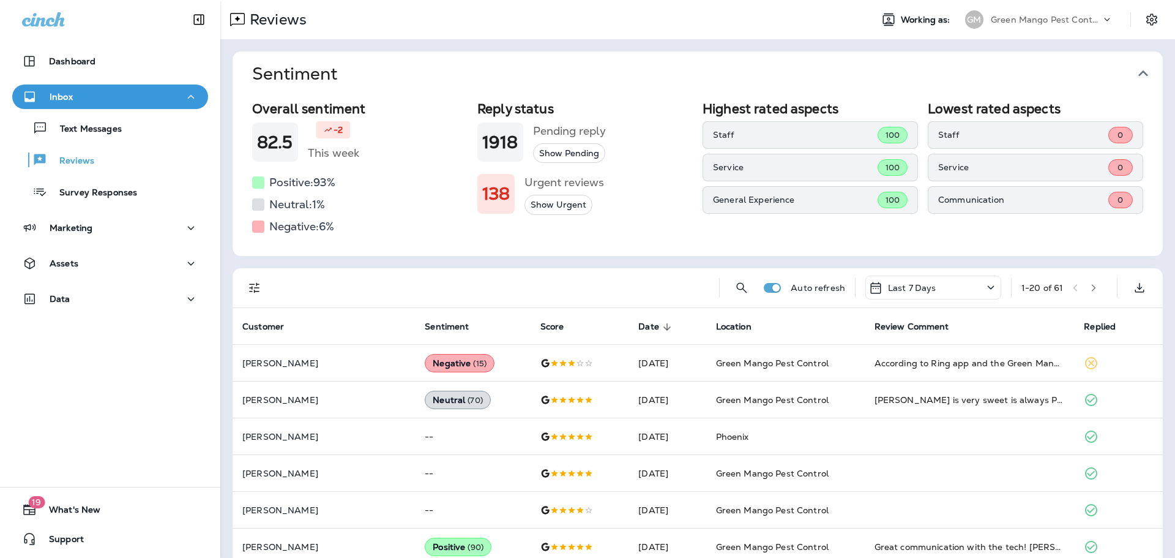
click at [1144, 72] on icon "button" at bounding box center [1144, 73] width 10 height 6
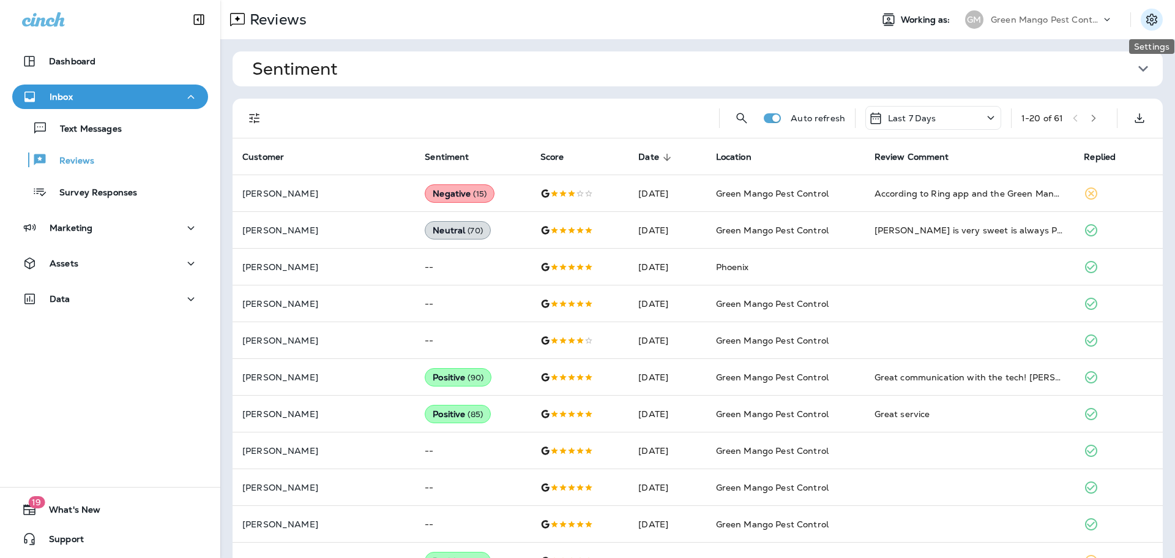
click at [1157, 14] on icon "Settings" at bounding box center [1152, 19] width 15 height 15
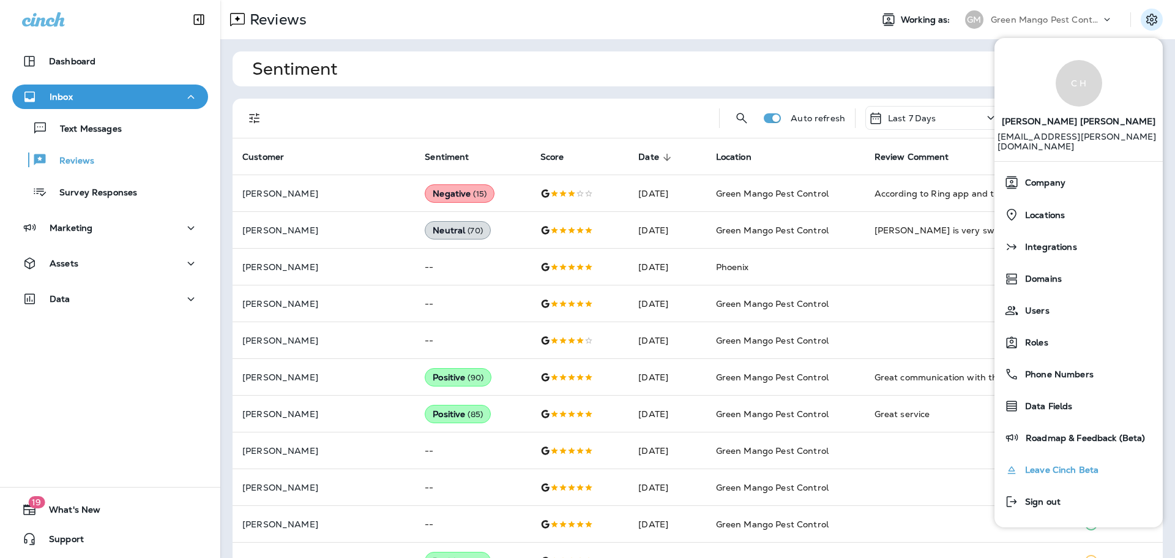
click at [1077, 465] on span "Leave Cinch Beta" at bounding box center [1059, 470] width 80 height 10
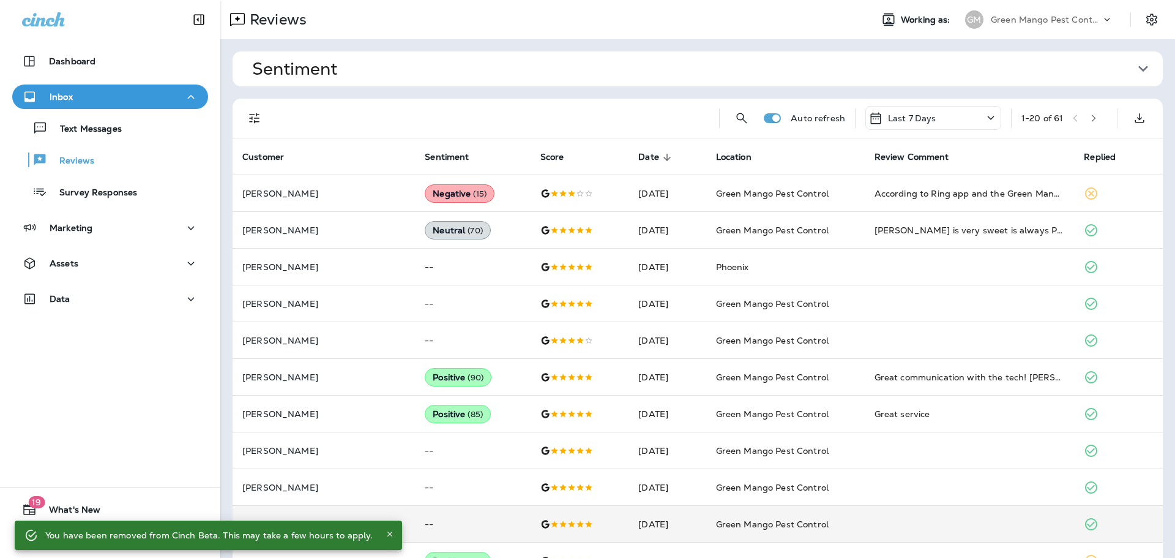
click at [388, 533] on icon "Close" at bounding box center [390, 533] width 5 height 5
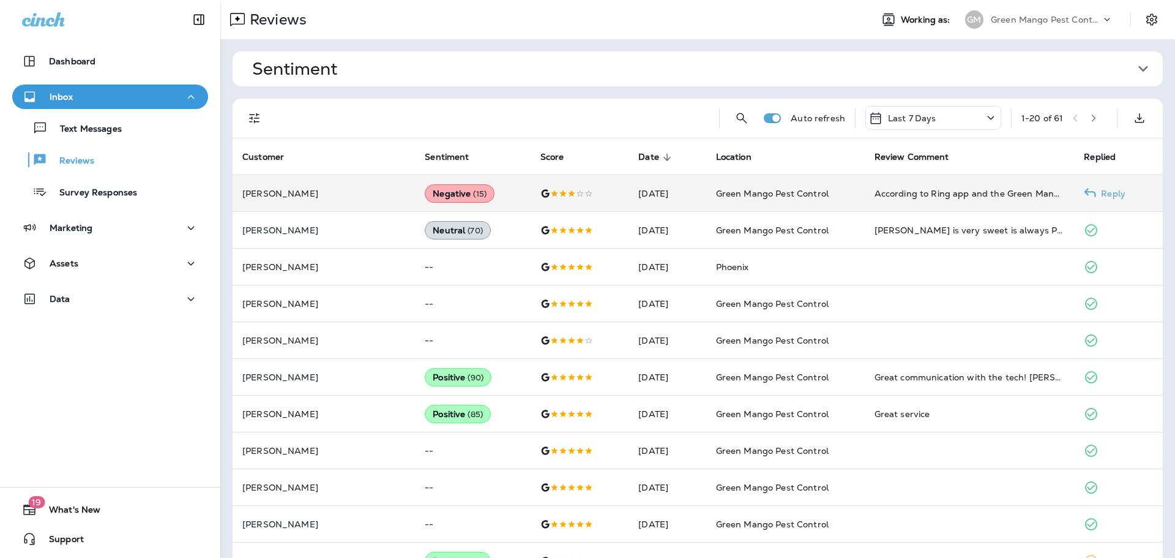
click at [541, 191] on div at bounding box center [580, 194] width 79 height 10
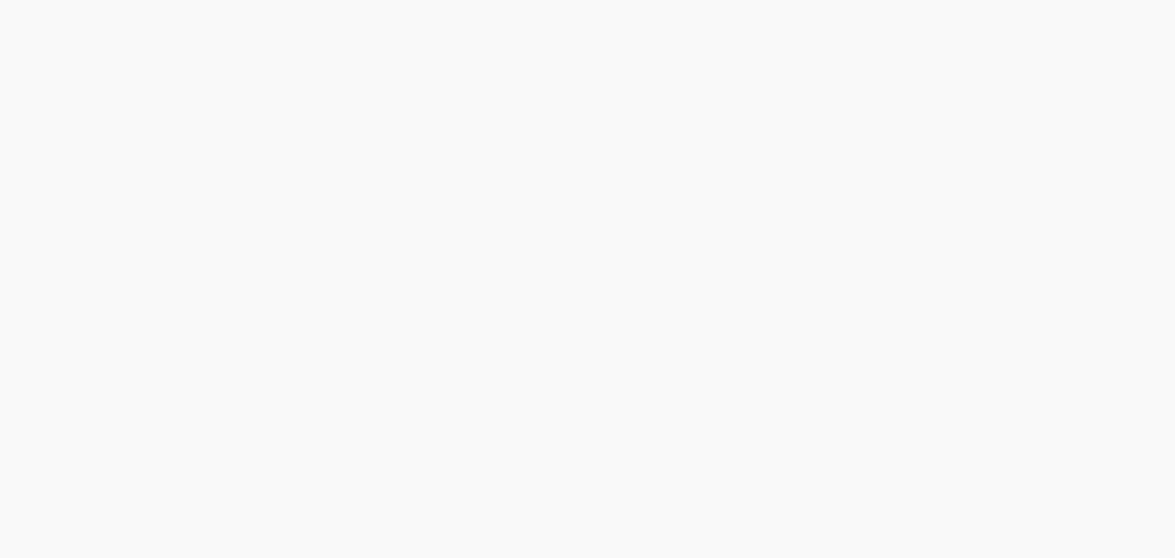
click at [426, 0] on html at bounding box center [587, 0] width 1175 height 0
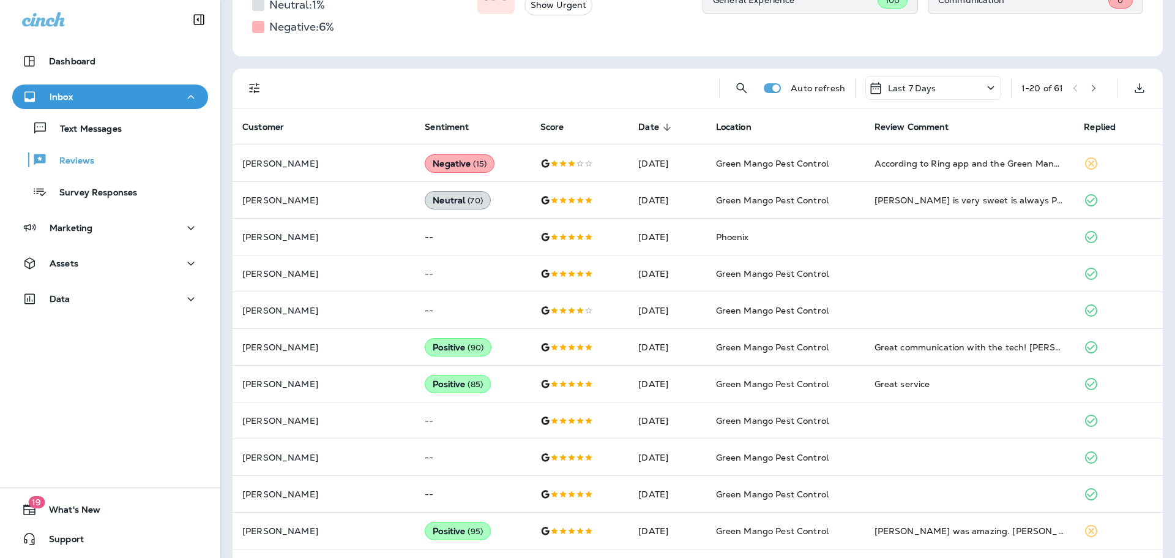
scroll to position [209, 0]
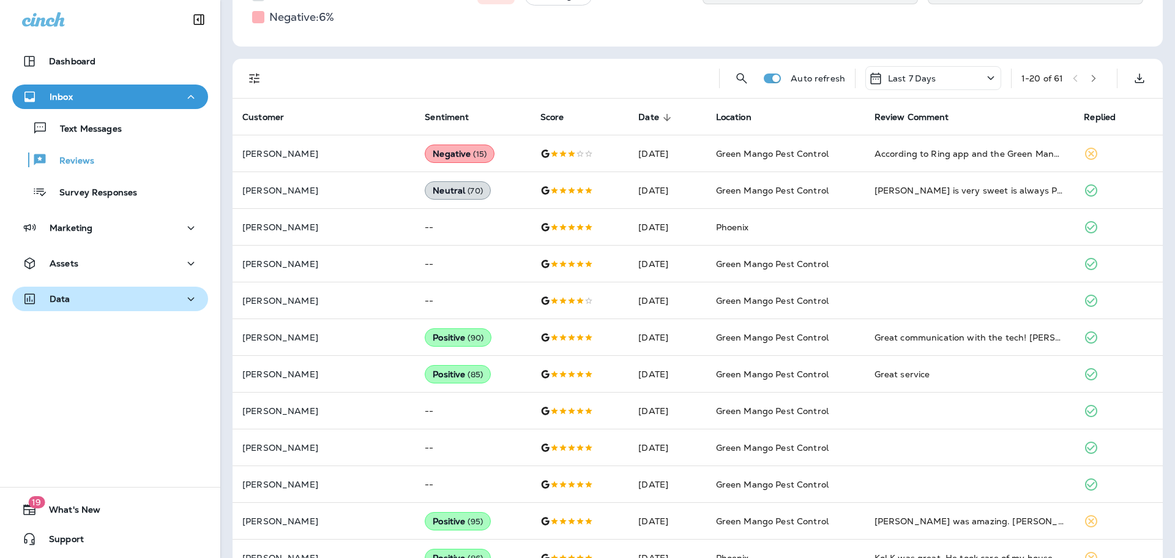
click at [118, 296] on div "Data" at bounding box center [110, 298] width 176 height 15
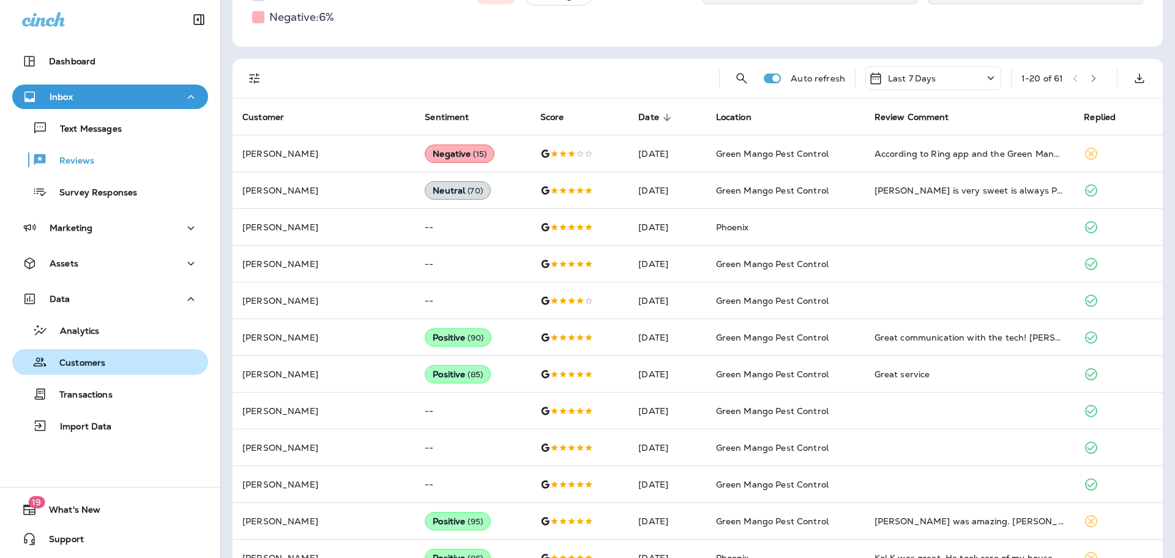
click at [127, 362] on div "Customers" at bounding box center [110, 362] width 186 height 18
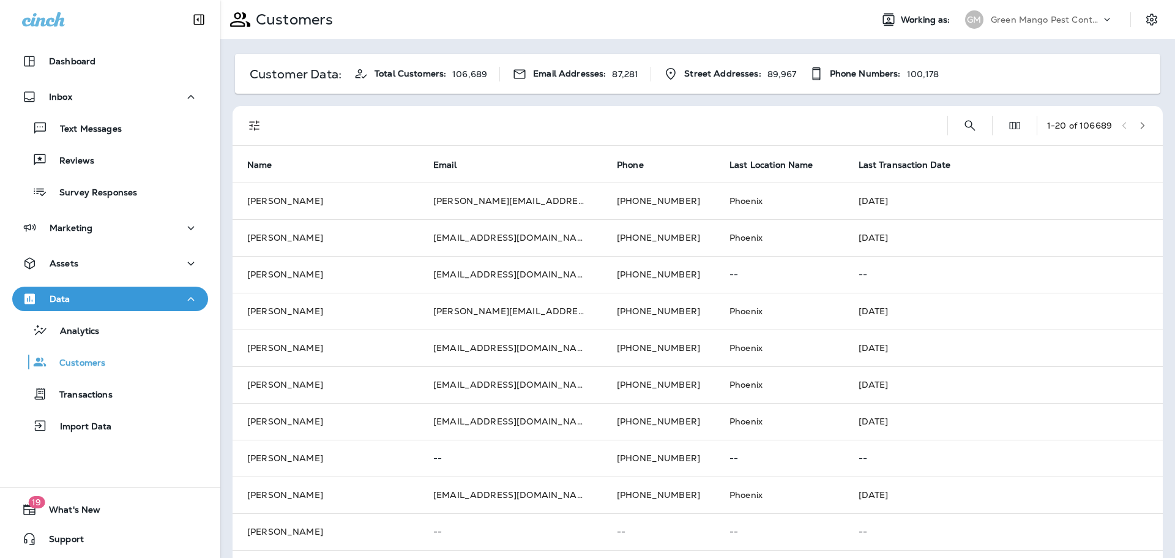
drag, startPoint x: 1066, startPoint y: 12, endPoint x: 1064, endPoint y: 19, distance: 7.6
click at [1066, 12] on div "Green Mango Pest Control" at bounding box center [1046, 19] width 110 height 18
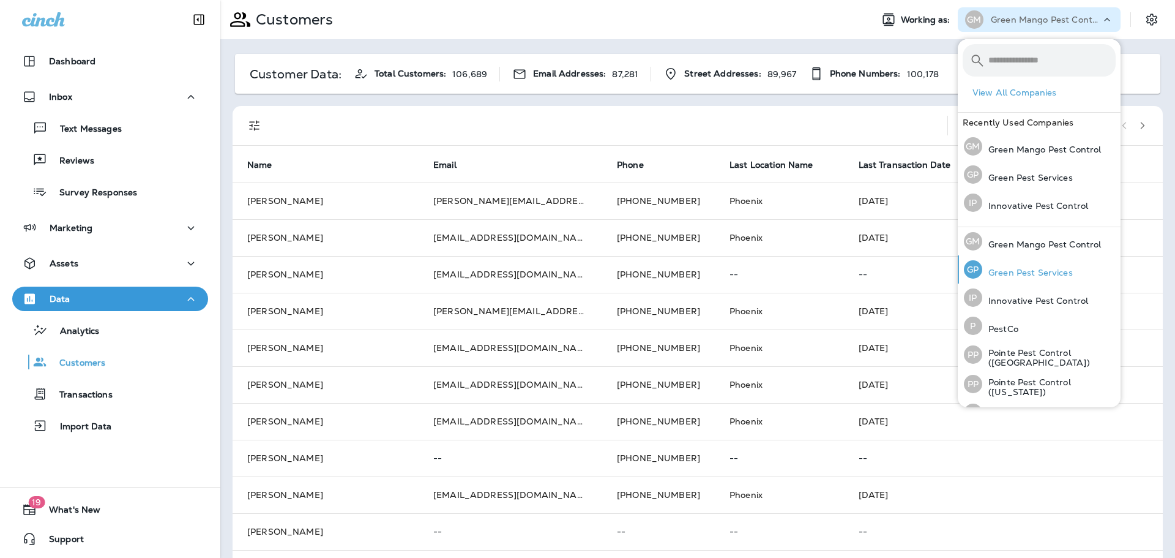
click at [1035, 271] on p "Green Pest Services" at bounding box center [1028, 273] width 91 height 10
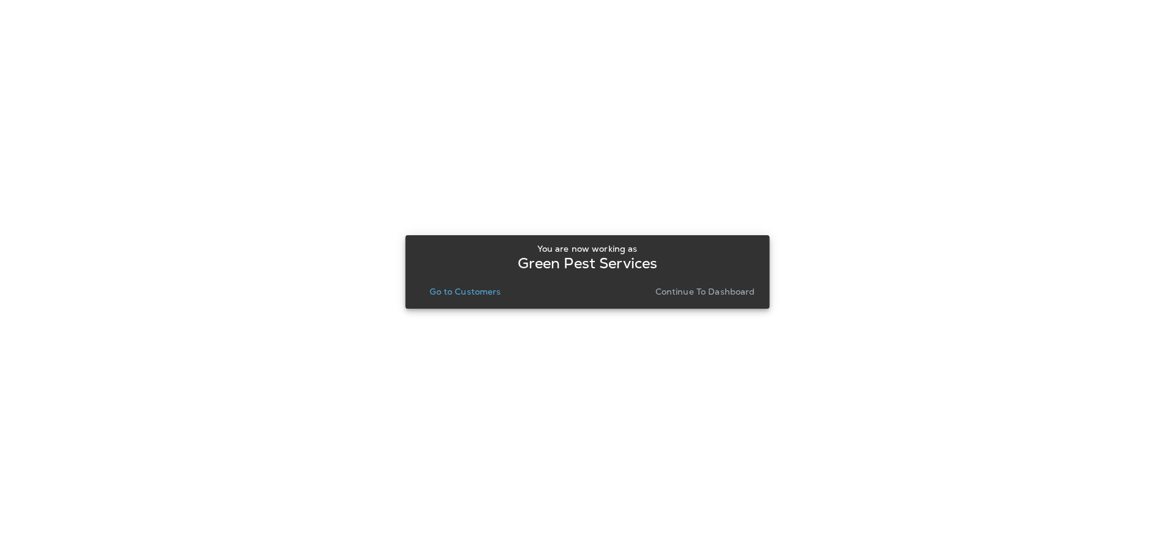
click at [455, 287] on p "Go to Customers" at bounding box center [465, 292] width 71 height 10
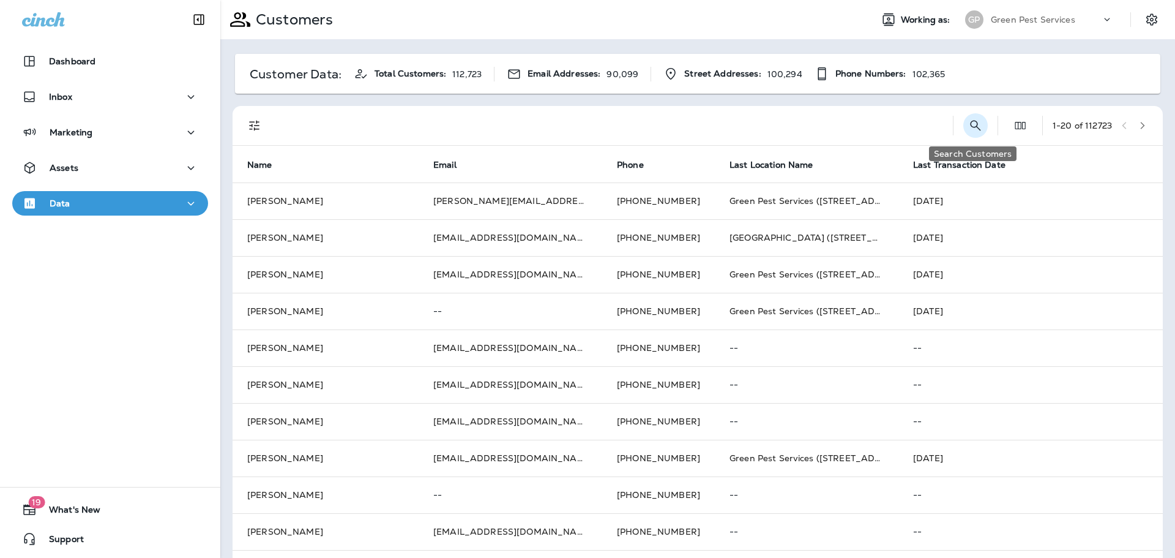
click at [969, 124] on icon "Search Customers" at bounding box center [976, 125] width 15 height 15
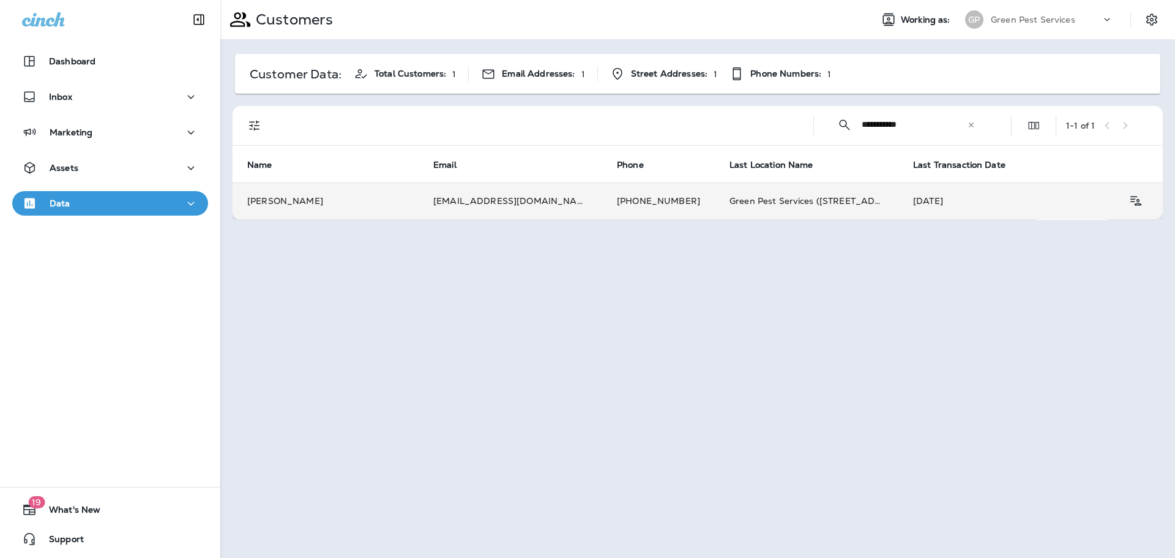
type input "**********"
click at [481, 199] on td "lhassell@hasco.bm" at bounding box center [511, 200] width 184 height 37
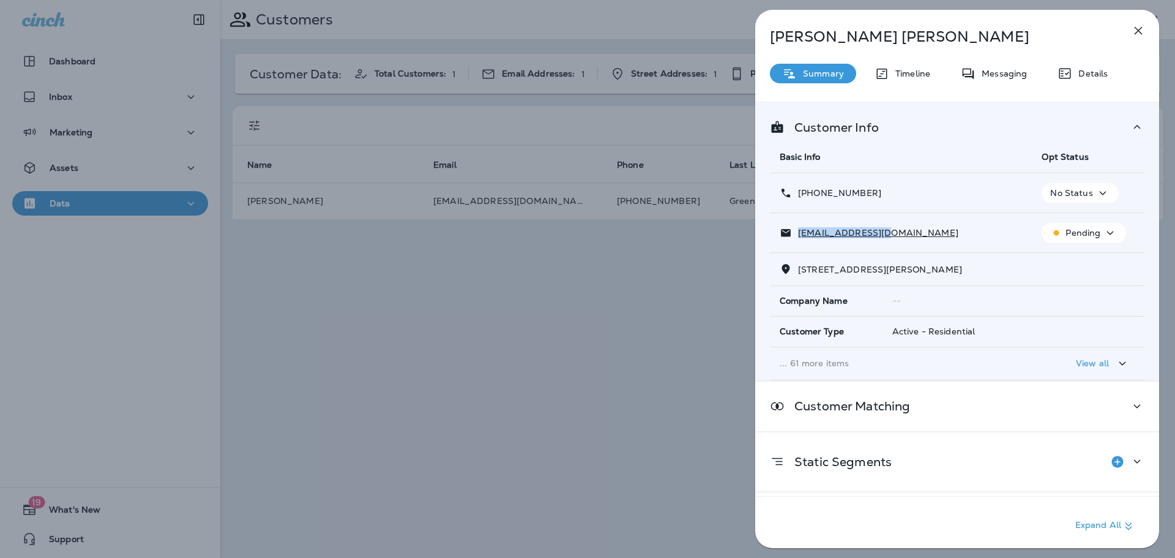
drag, startPoint x: 883, startPoint y: 230, endPoint x: 793, endPoint y: 230, distance: 90.0
click at [793, 230] on div "lhassell@hasco.bm" at bounding box center [901, 233] width 242 height 13
copy p "lhassell@hasco.bm"
drag, startPoint x: 875, startPoint y: 195, endPoint x: 809, endPoint y: 197, distance: 66.8
click at [809, 197] on div "+1 (540) 216-4282" at bounding box center [901, 193] width 242 height 13
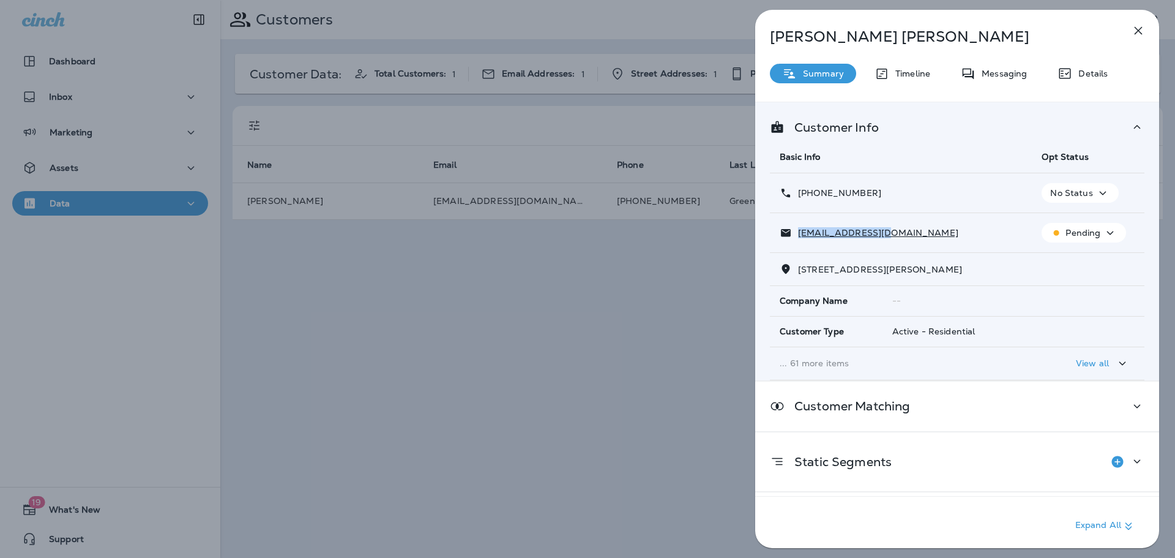
copy p "(540) 216-4282"
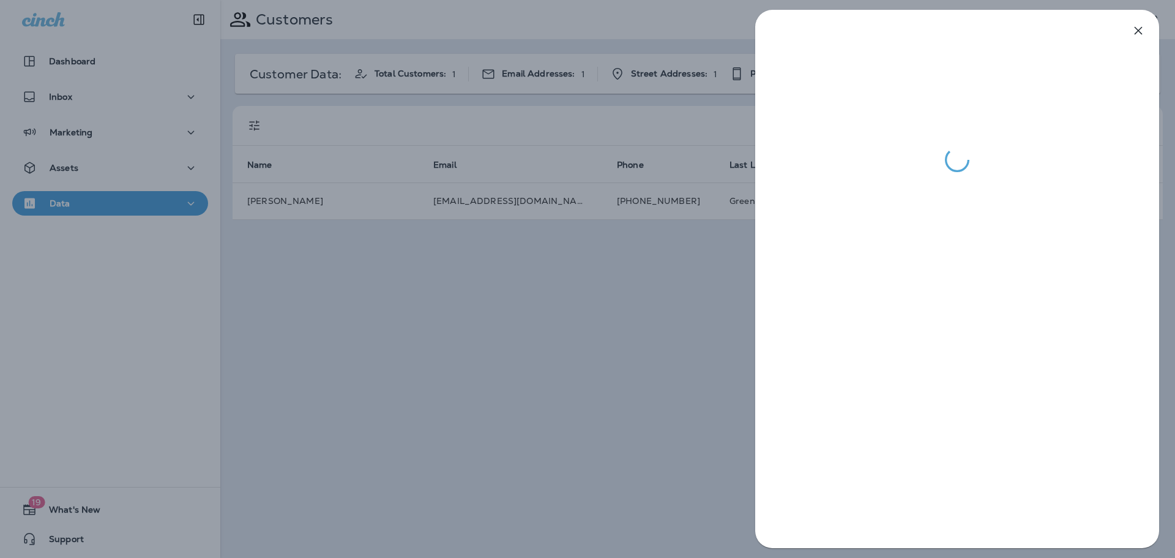
click at [605, 313] on div at bounding box center [587, 279] width 1175 height 558
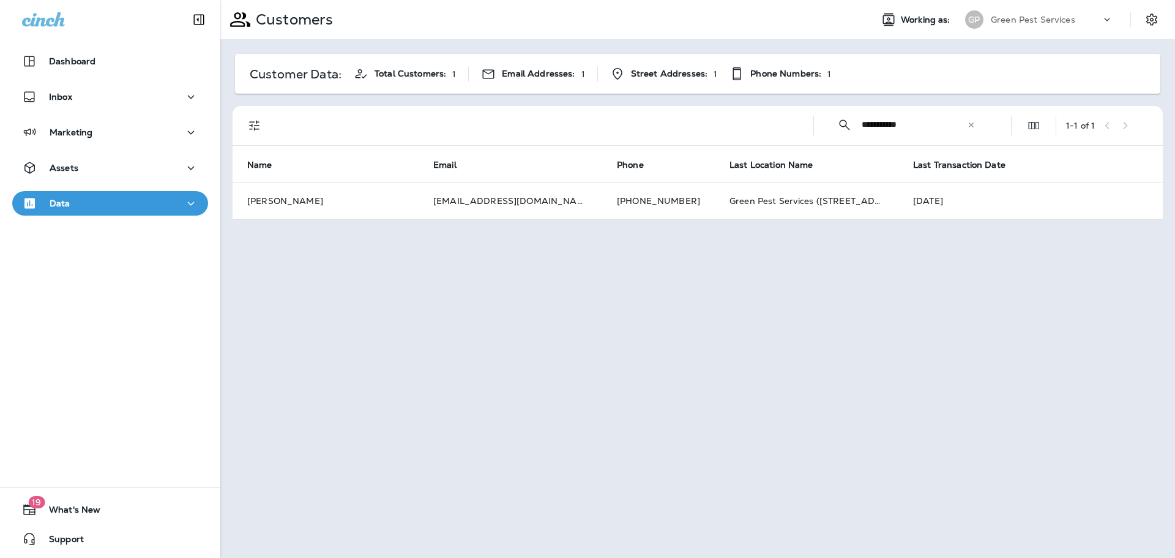
click at [975, 124] on icon at bounding box center [971, 125] width 9 height 9
click at [935, 125] on input "text" at bounding box center [925, 124] width 127 height 32
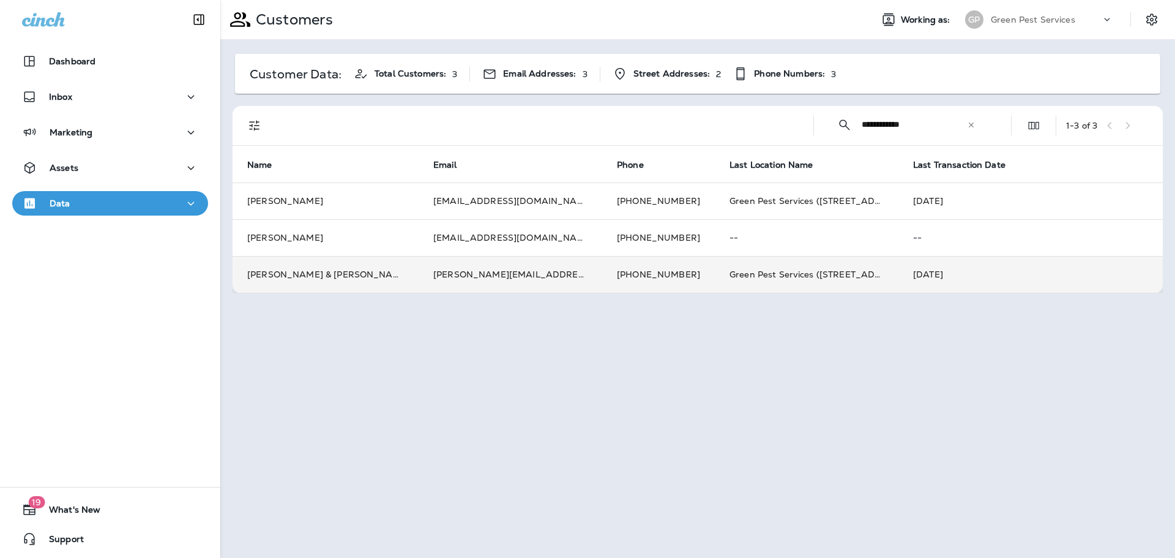
type input "**********"
click at [548, 284] on td "catherine.guie@gmail.com" at bounding box center [511, 274] width 184 height 37
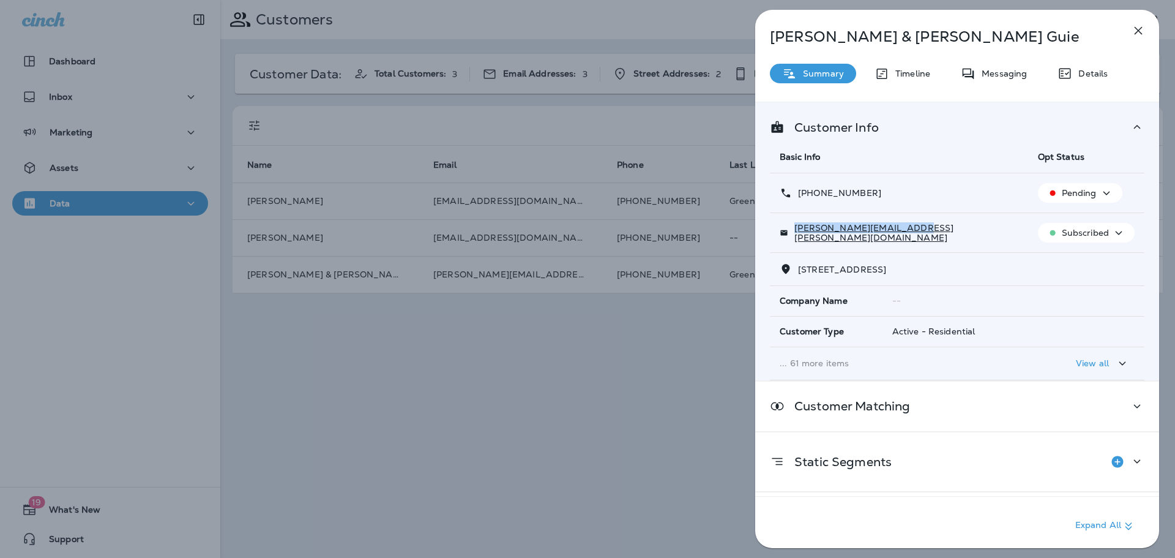
drag, startPoint x: 915, startPoint y: 235, endPoint x: 795, endPoint y: 236, distance: 119.4
click at [795, 236] on div "catherine.guie@gmail.com" at bounding box center [899, 233] width 239 height 20
drag, startPoint x: 884, startPoint y: 192, endPoint x: 809, endPoint y: 197, distance: 75.5
click at [809, 197] on div "+1 (240) 888-0275" at bounding box center [899, 193] width 239 height 13
copy p "(240) 888-0275"
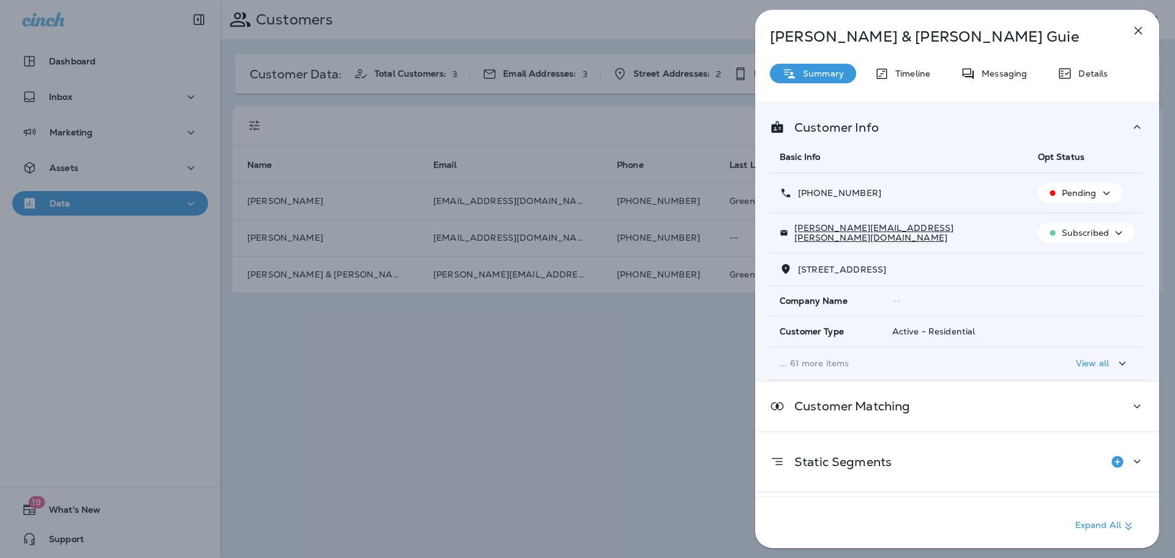
click at [534, 490] on div "Catherine & Marie Guie Summary Timeline Messaging Details Customer Info Basic I…" at bounding box center [587, 279] width 1175 height 558
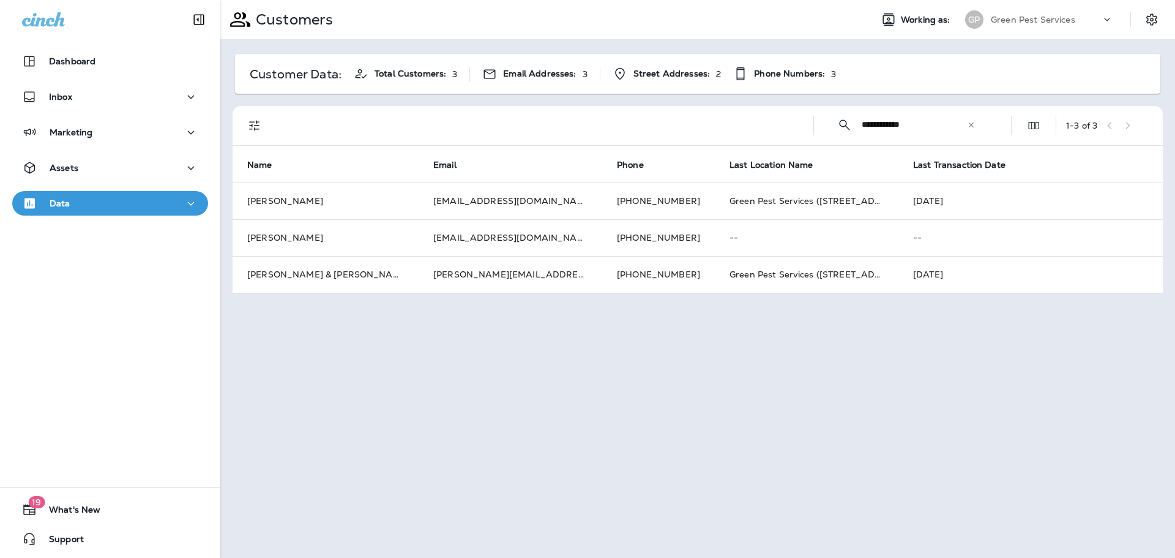
click at [1021, 21] on p "Green Pest Services" at bounding box center [1033, 20] width 84 height 10
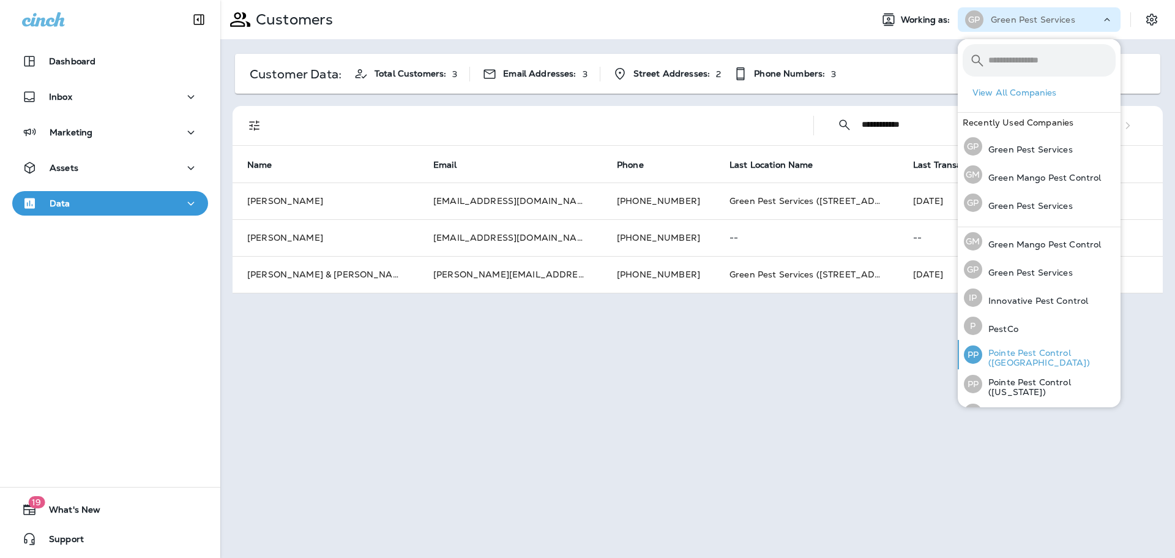
scroll to position [50, 0]
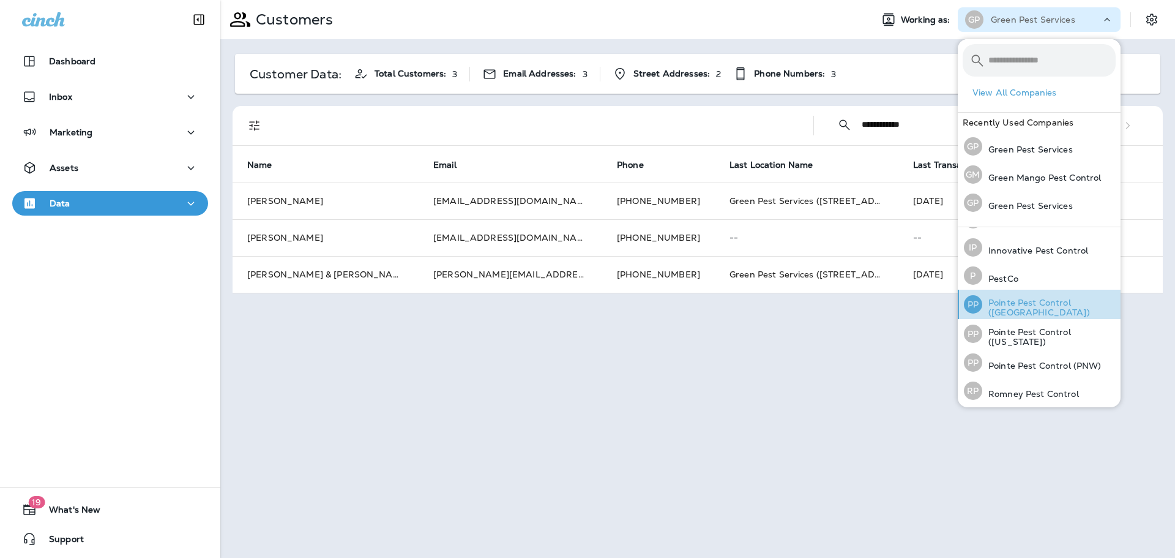
click at [1068, 303] on p "Pointe Pest Control ([GEOGRAPHIC_DATA])" at bounding box center [1049, 308] width 133 height 20
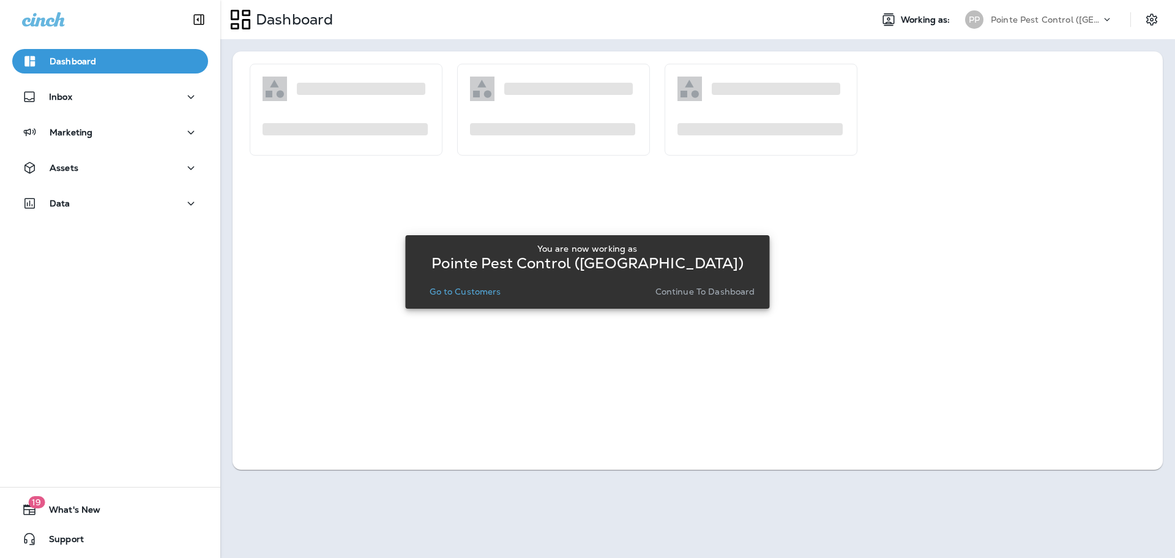
click at [491, 290] on p "Go to Customers" at bounding box center [465, 292] width 71 height 10
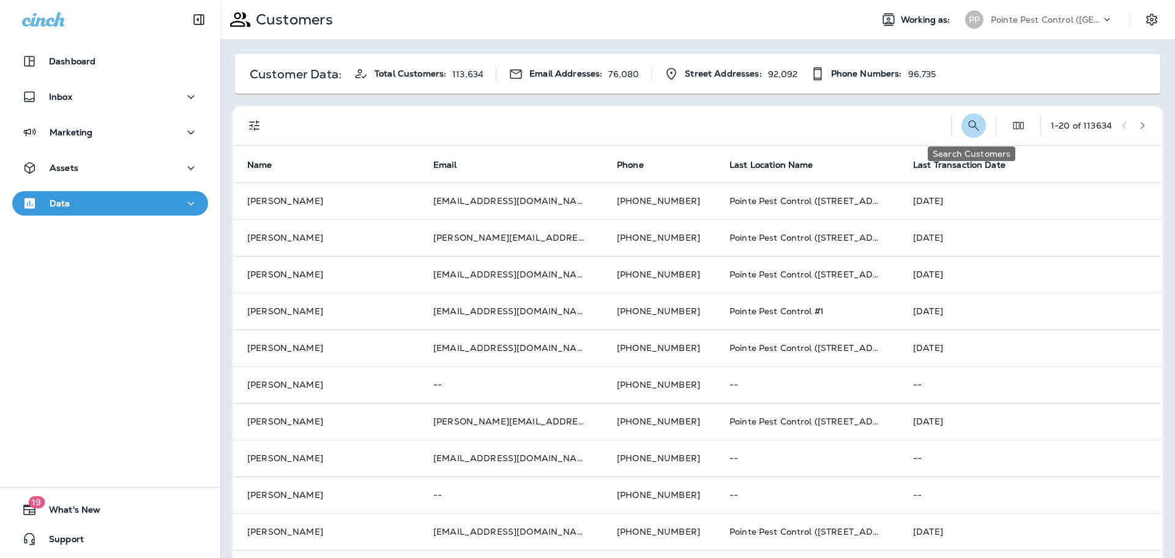
click at [978, 123] on icon "Search Customers" at bounding box center [974, 125] width 15 height 15
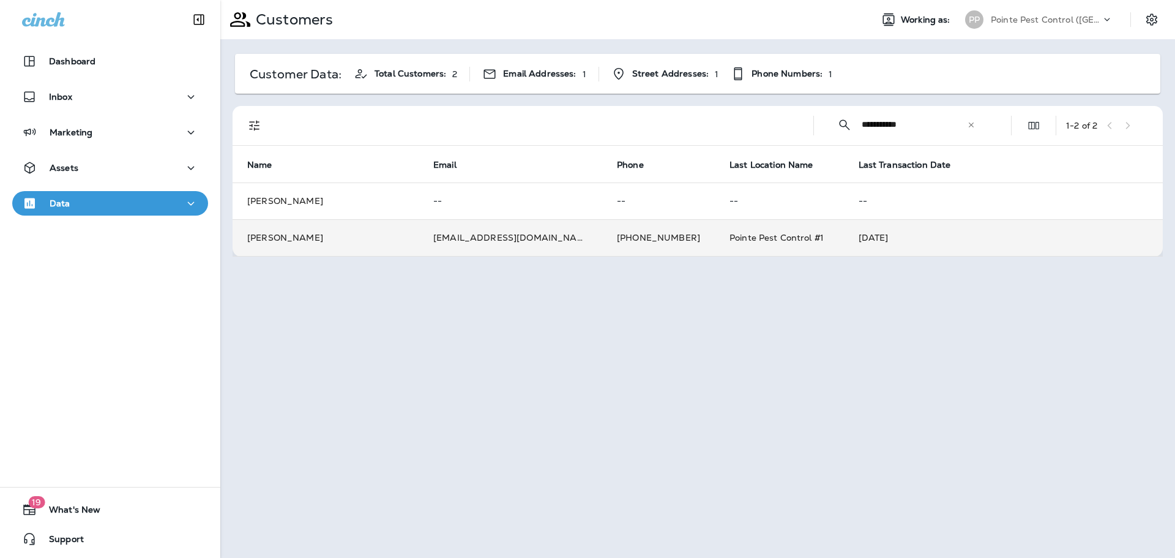
type input "**********"
click at [448, 242] on td "passmoreamanda@icloud.com" at bounding box center [511, 237] width 184 height 37
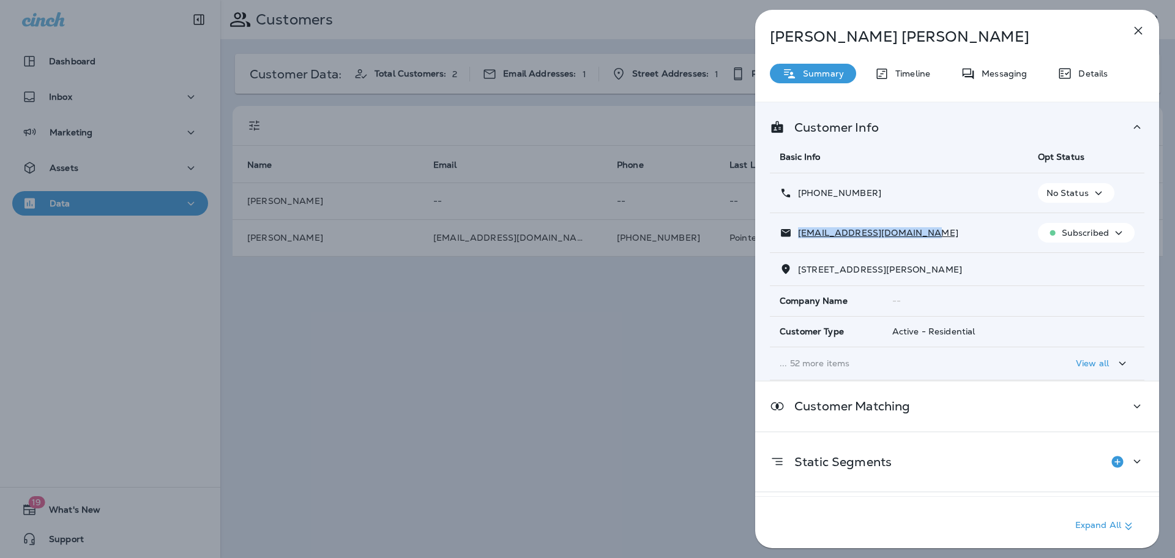
drag, startPoint x: 918, startPoint y: 236, endPoint x: 797, endPoint y: 238, distance: 121.2
click at [797, 238] on div "passmoreamanda@icloud.com" at bounding box center [899, 233] width 239 height 13
drag, startPoint x: 926, startPoint y: 234, endPoint x: 797, endPoint y: 236, distance: 129.8
click at [797, 236] on div "passmoreamanda@icloud.com" at bounding box center [899, 233] width 239 height 13
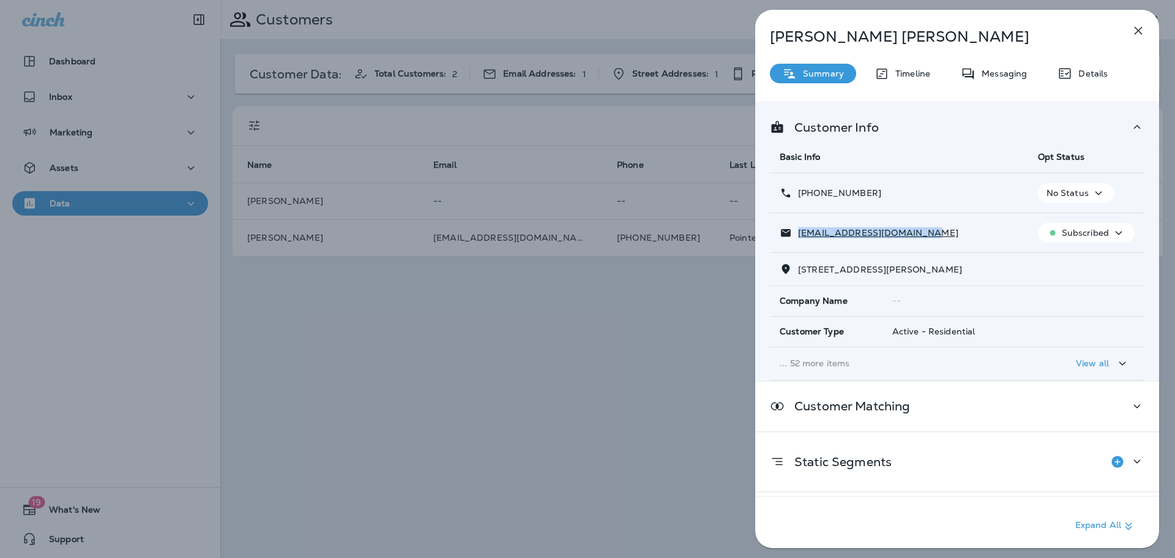
copy p "passmoreamanda@icloud.com"
drag, startPoint x: 849, startPoint y: 193, endPoint x: 808, endPoint y: 196, distance: 40.5
click at [808, 196] on div "+1 (815) 388-3938" at bounding box center [899, 193] width 239 height 13
copy p "(815) 388-3938"
click at [640, 367] on div "Amanda Passmore Summary Timeline Messaging Details Customer Info Basic Info Opt…" at bounding box center [587, 279] width 1175 height 558
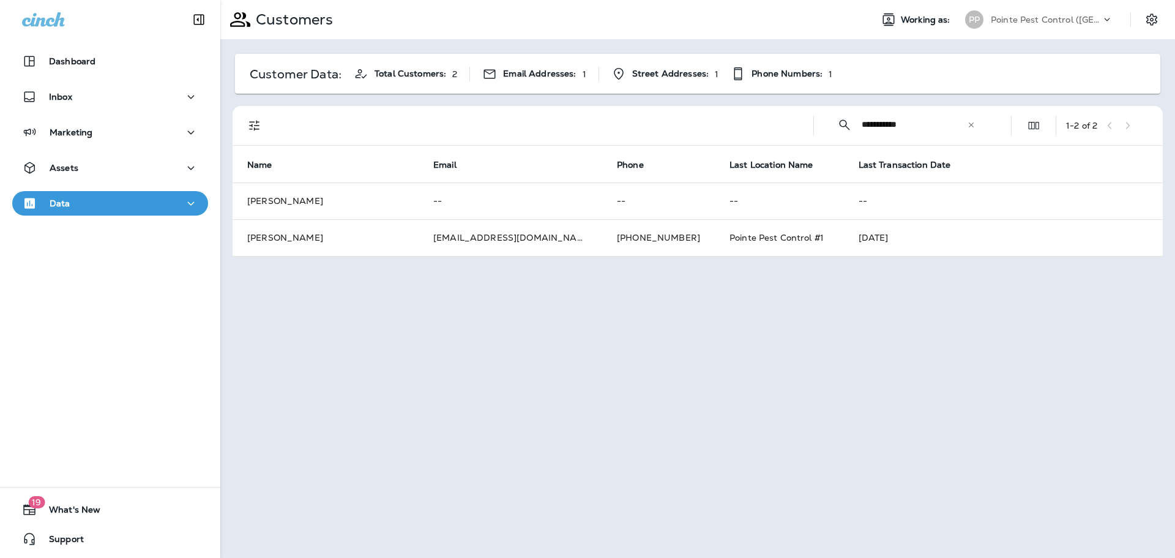
click at [1073, 22] on p "Pointe Pest Control ([GEOGRAPHIC_DATA])" at bounding box center [1046, 20] width 110 height 10
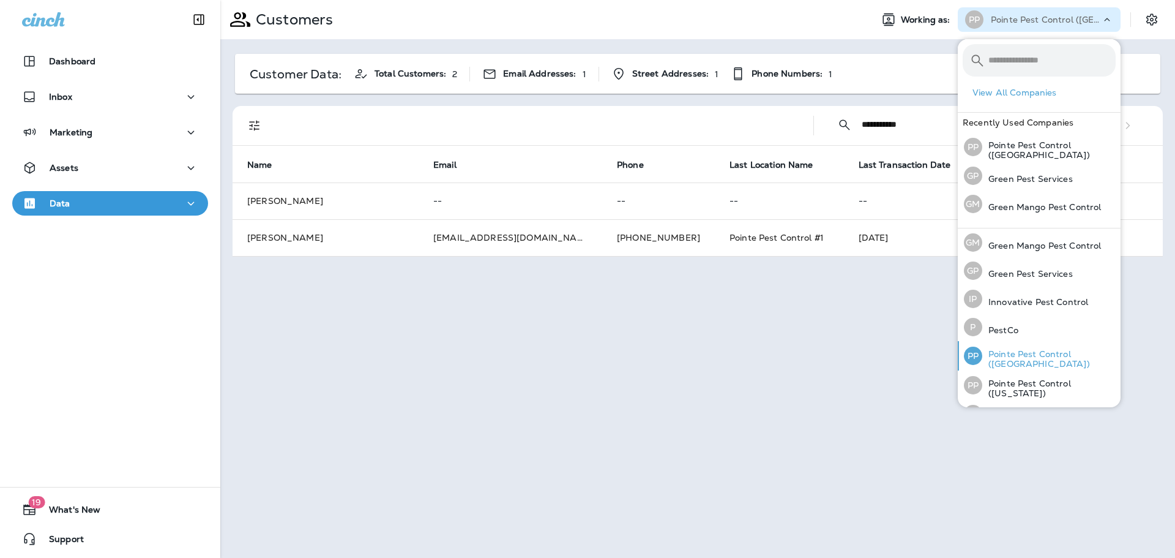
scroll to position [50, 0]
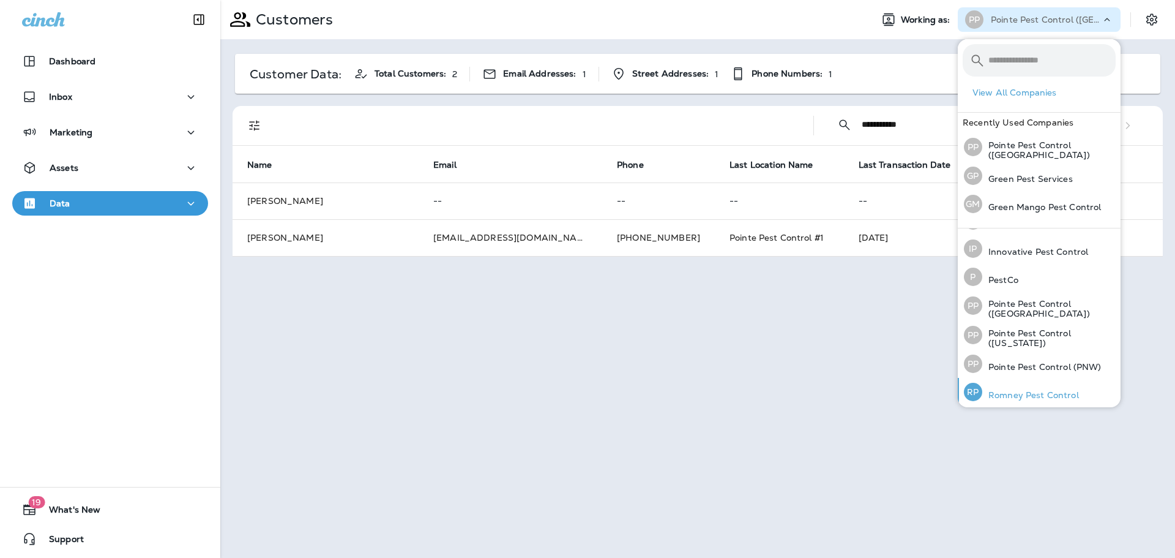
click at [1068, 378] on div "RP Romney Pest Control" at bounding box center [1021, 392] width 125 height 28
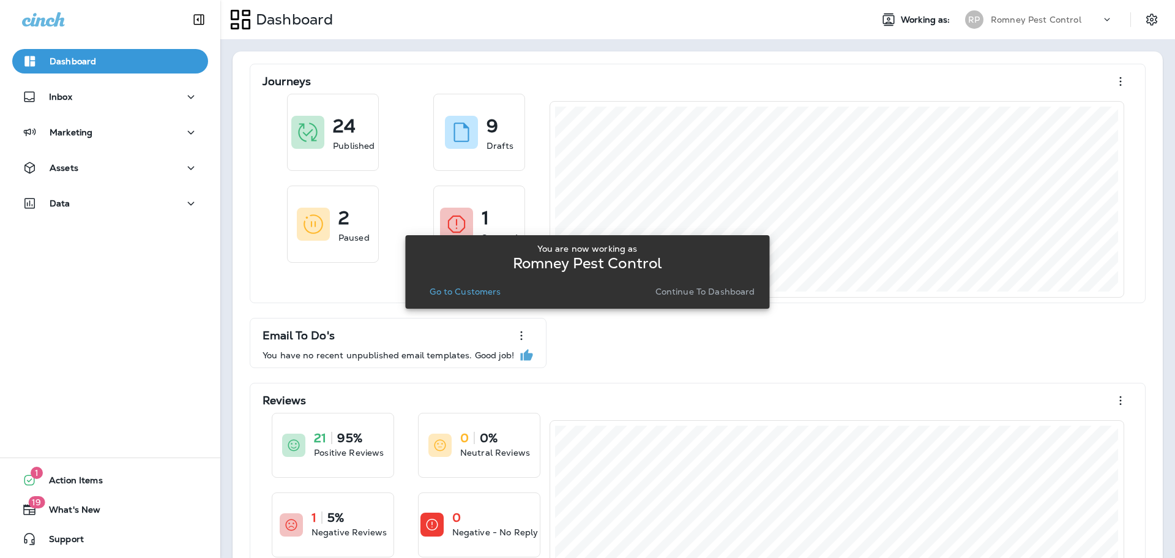
click at [481, 291] on p "Go to Customers" at bounding box center [465, 292] width 71 height 10
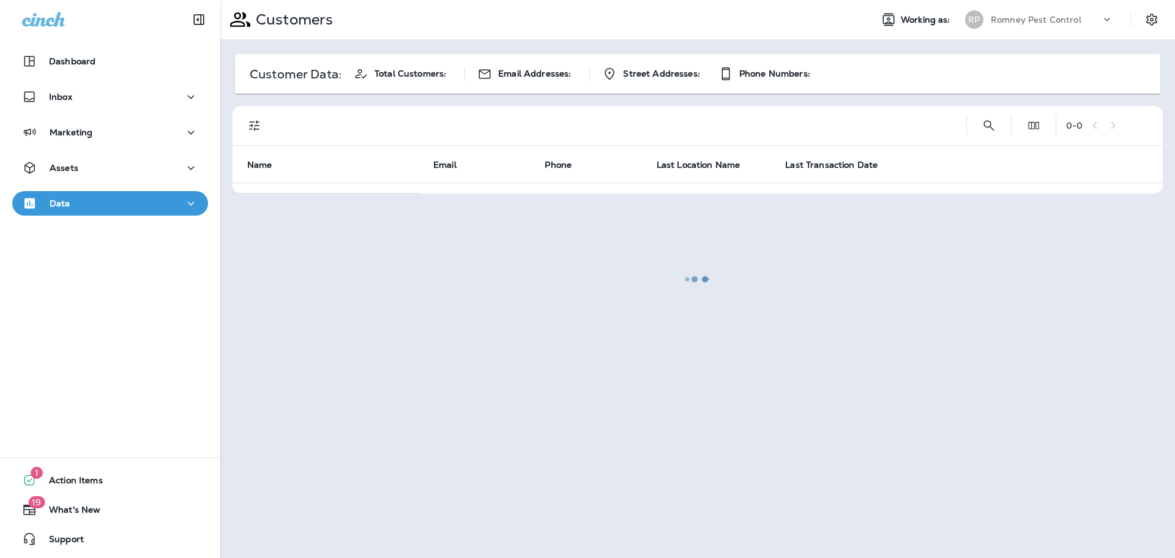
click at [1048, 20] on div at bounding box center [698, 278] width 953 height 555
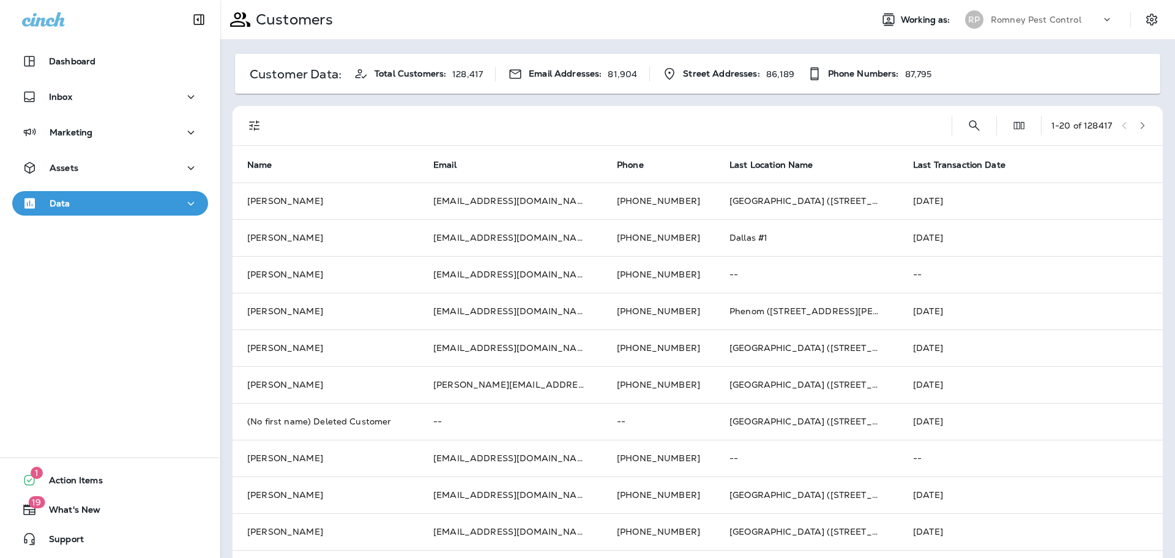
click at [1061, 20] on p "Romney Pest Control" at bounding box center [1036, 20] width 91 height 10
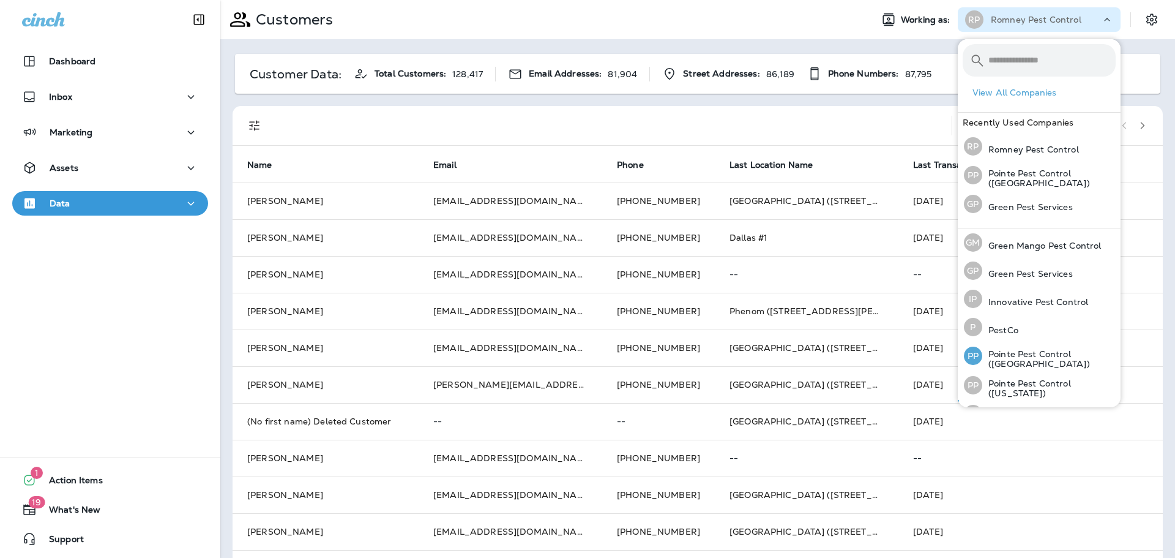
scroll to position [50, 0]
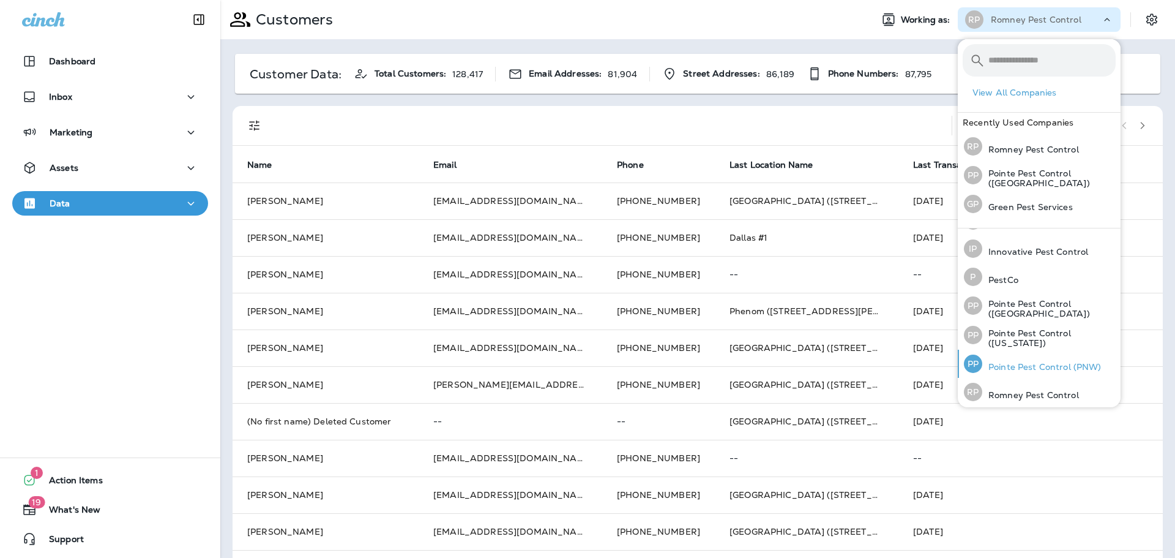
click at [1076, 363] on p "Pointe Pest Control (PNW)" at bounding box center [1042, 367] width 119 height 10
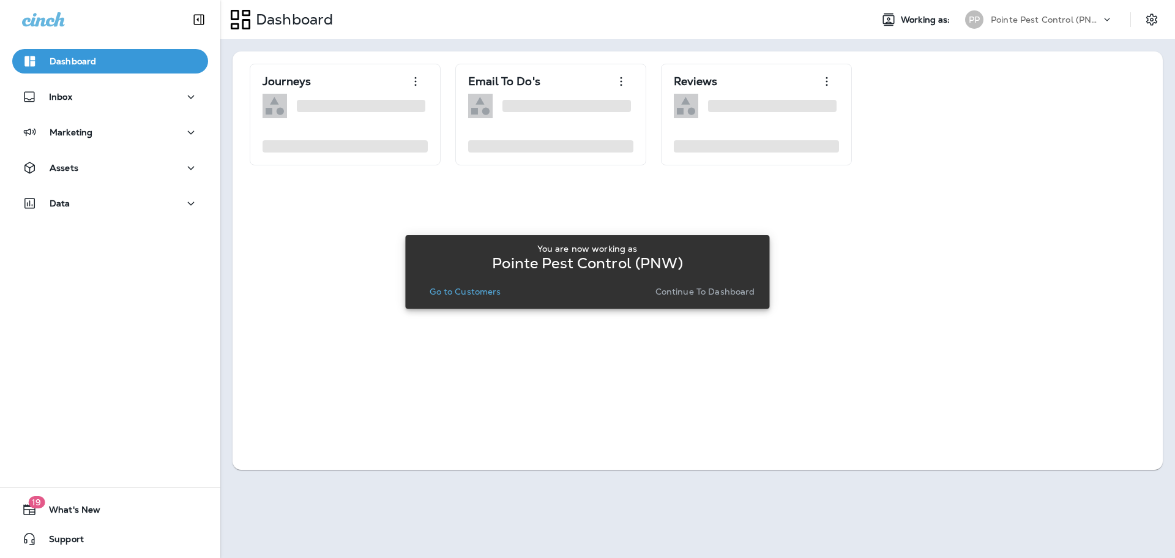
click at [489, 289] on p "Go to Customers" at bounding box center [465, 292] width 71 height 10
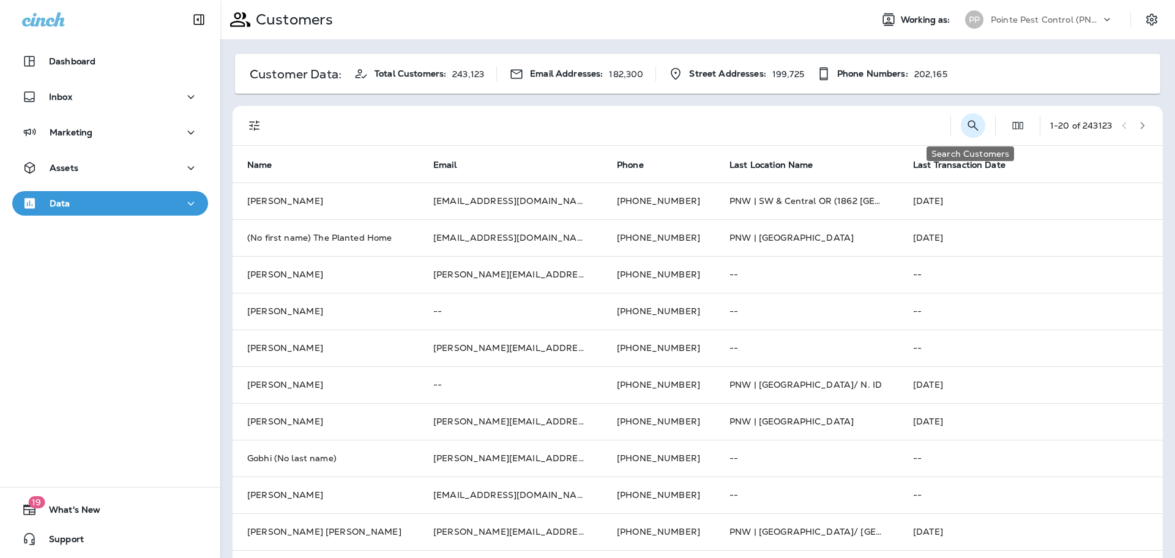
click at [972, 124] on icon "Search Customers" at bounding box center [973, 125] width 15 height 15
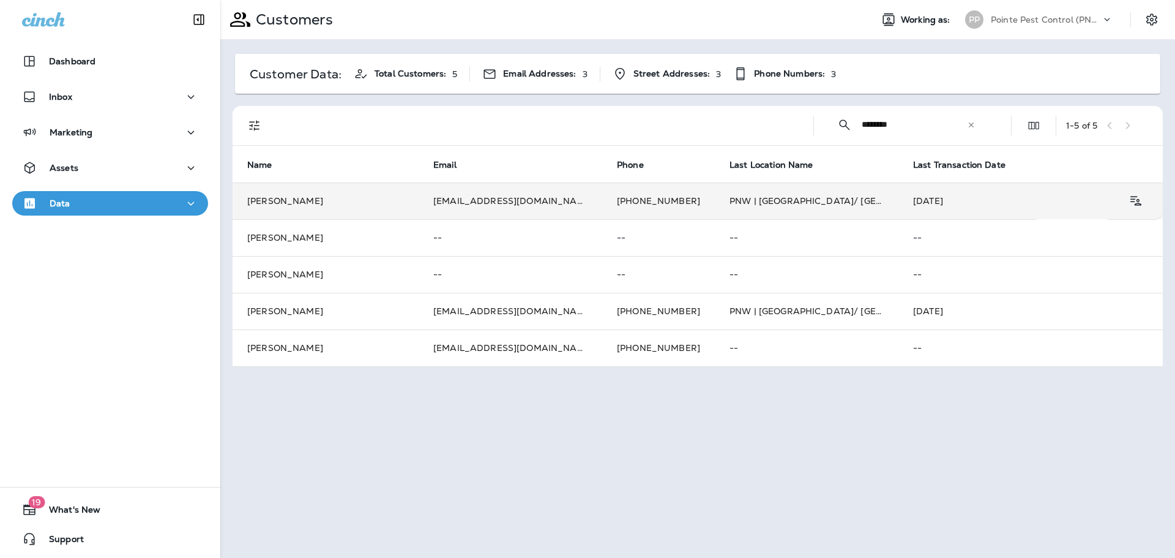
type input "********"
click at [498, 203] on td "greenview12@proton.me" at bounding box center [511, 200] width 184 height 37
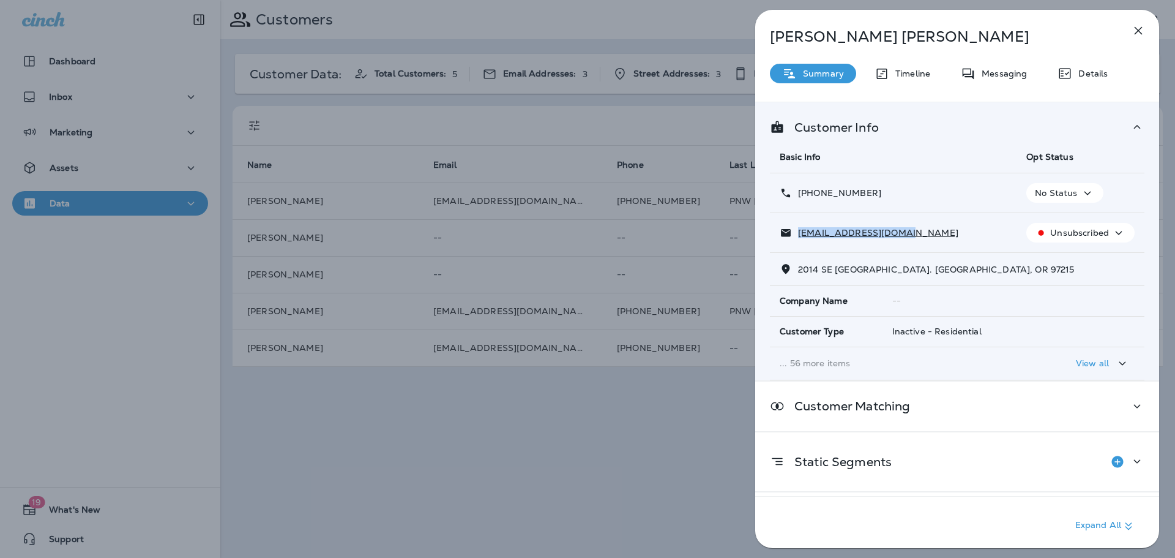
drag, startPoint x: 907, startPoint y: 236, endPoint x: 798, endPoint y: 233, distance: 109.7
click at [798, 233] on div "greenview12@proton.me" at bounding box center [893, 233] width 227 height 13
copy p "greenview12@proton.me"
drag, startPoint x: 879, startPoint y: 195, endPoint x: 809, endPoint y: 196, distance: 69.2
click at [809, 196] on div "+1 (415) 573-6666" at bounding box center [893, 193] width 227 height 13
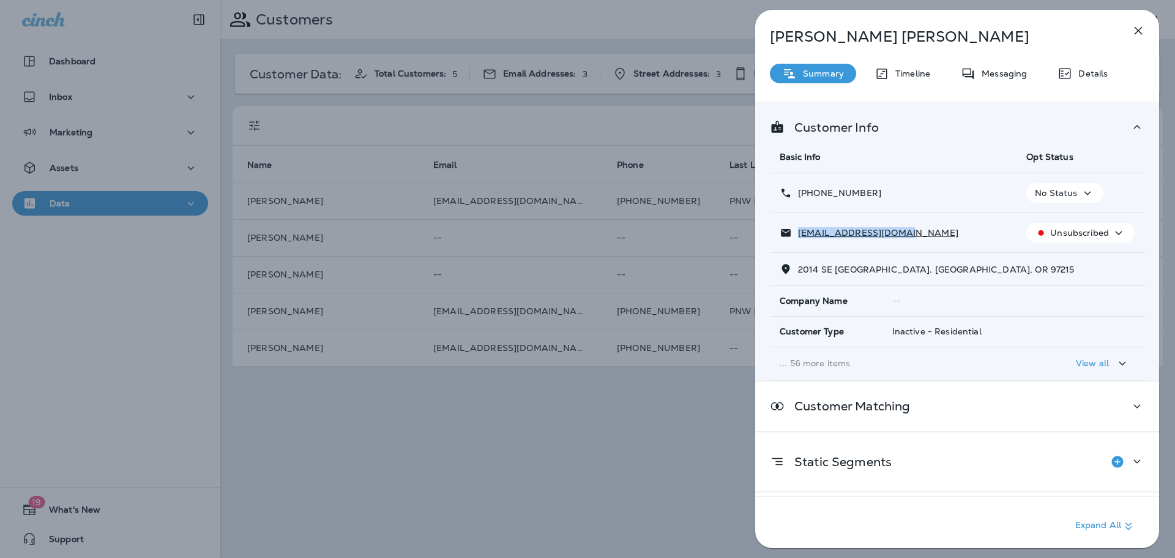
copy p "(415) 573-6666"
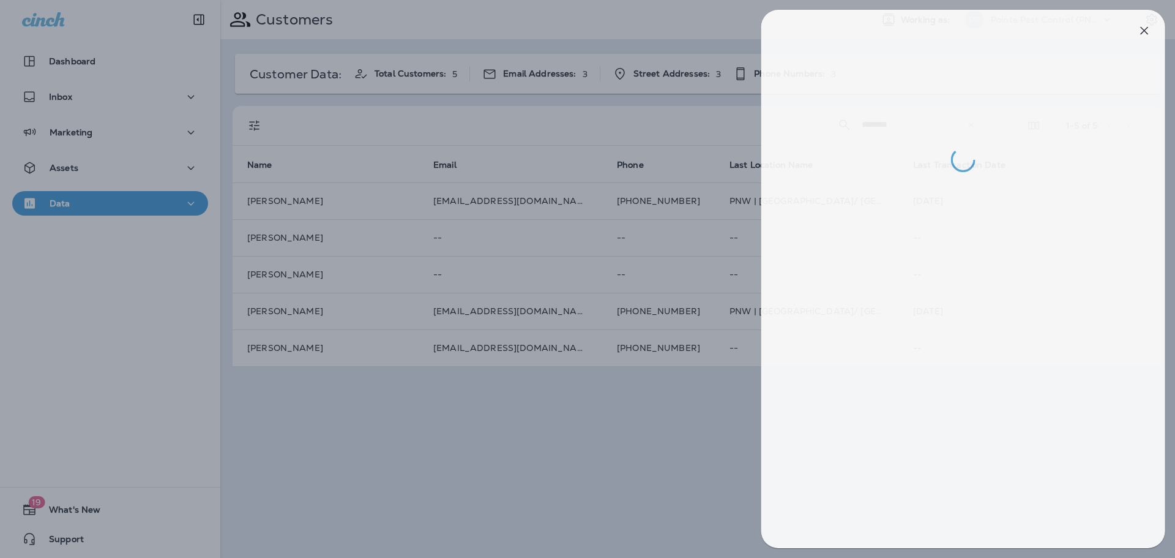
click at [599, 446] on div at bounding box center [593, 279] width 1175 height 558
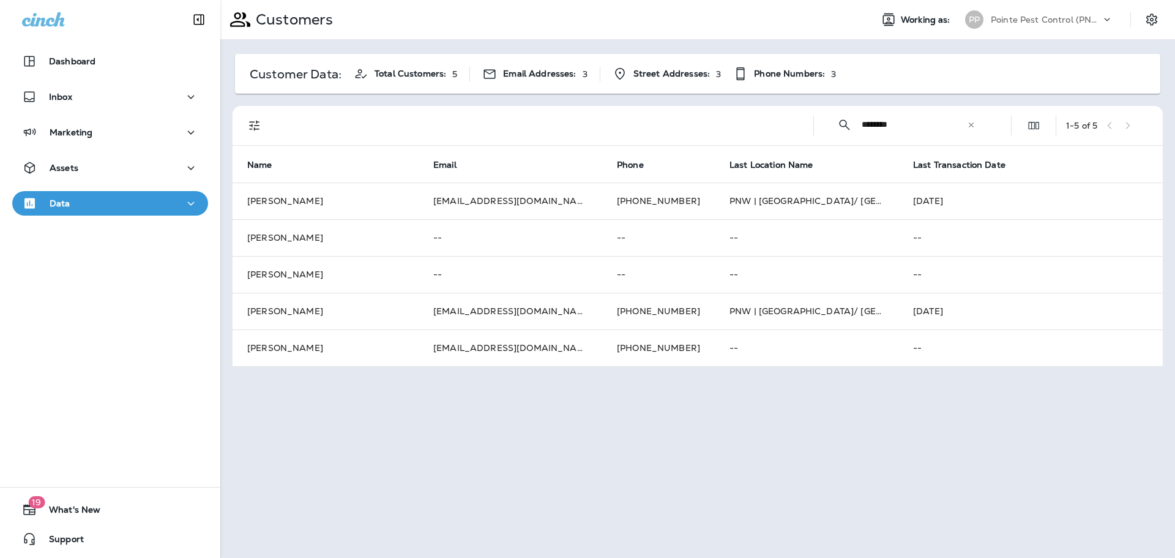
click at [970, 127] on icon at bounding box center [971, 125] width 9 height 9
click at [926, 127] on input "text" at bounding box center [925, 124] width 127 height 32
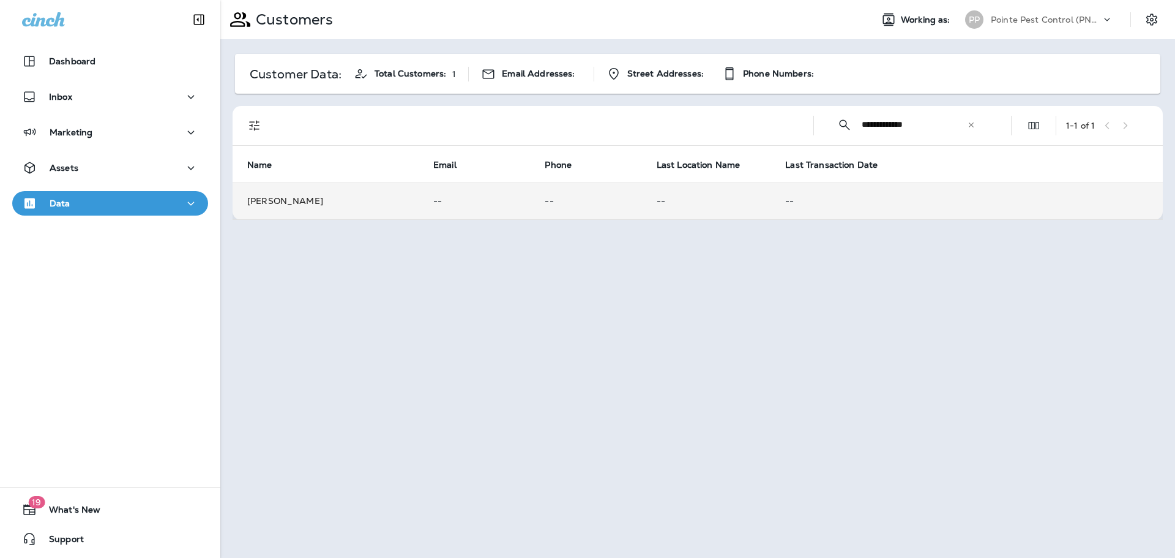
type input "**********"
click at [514, 194] on td "--" at bounding box center [474, 200] width 111 height 37
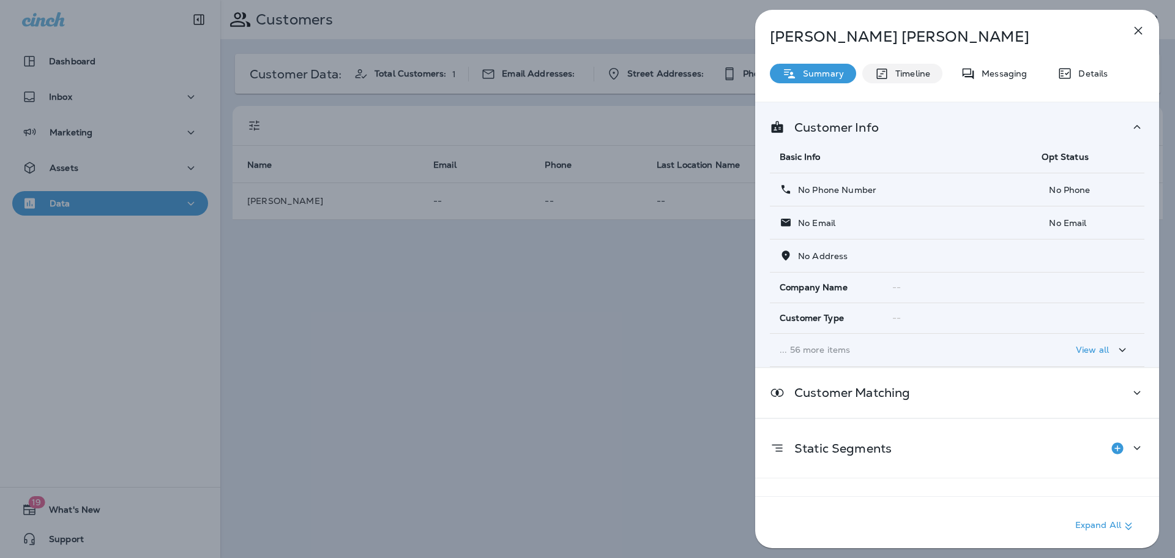
click at [913, 77] on p "Timeline" at bounding box center [910, 74] width 41 height 10
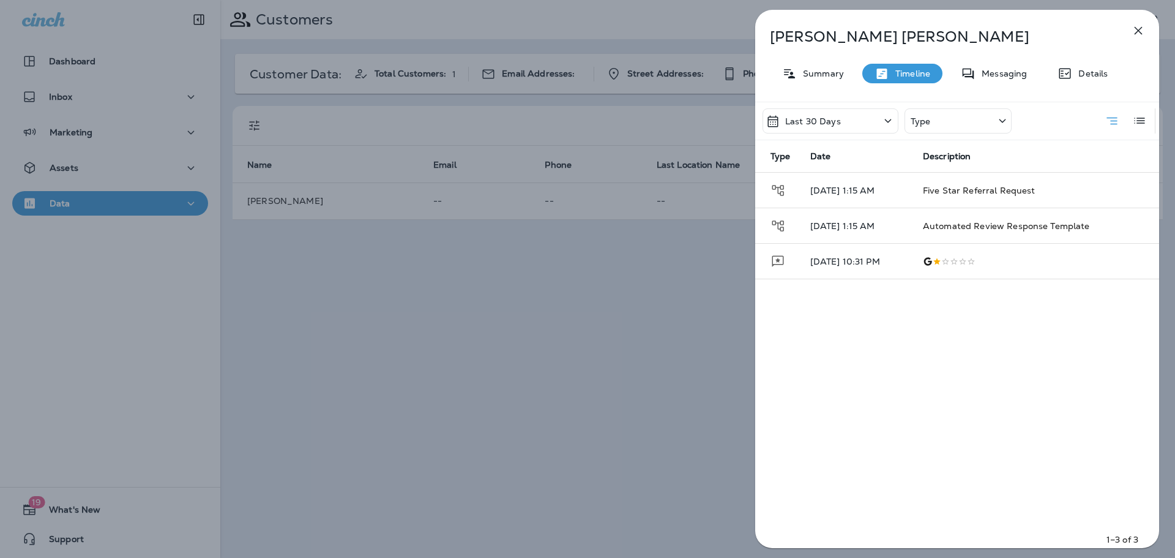
click at [1133, 26] on icon "button" at bounding box center [1138, 30] width 15 height 15
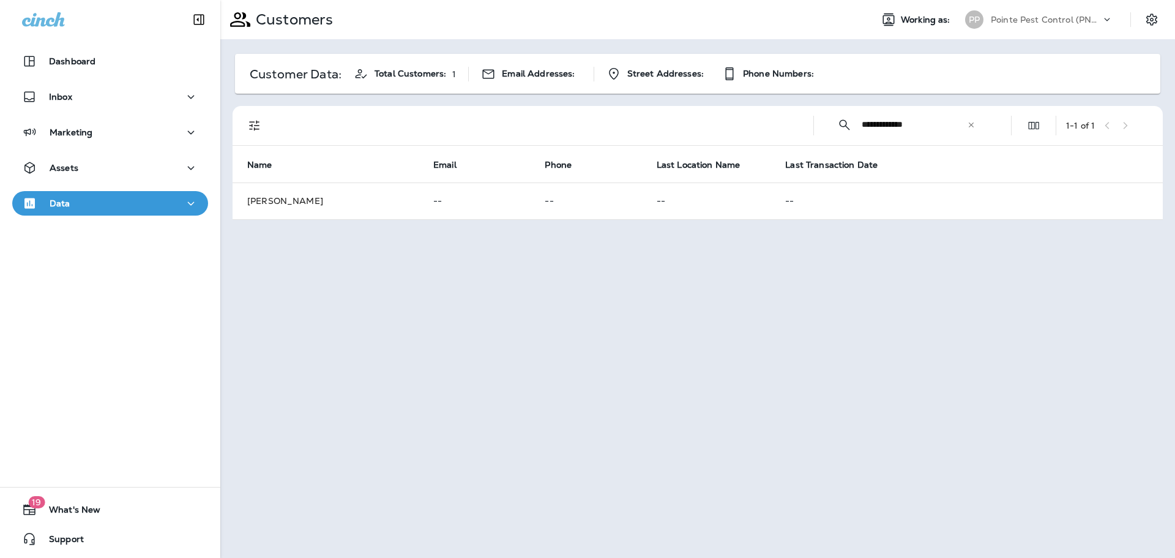
click at [967, 123] on icon at bounding box center [971, 125] width 9 height 9
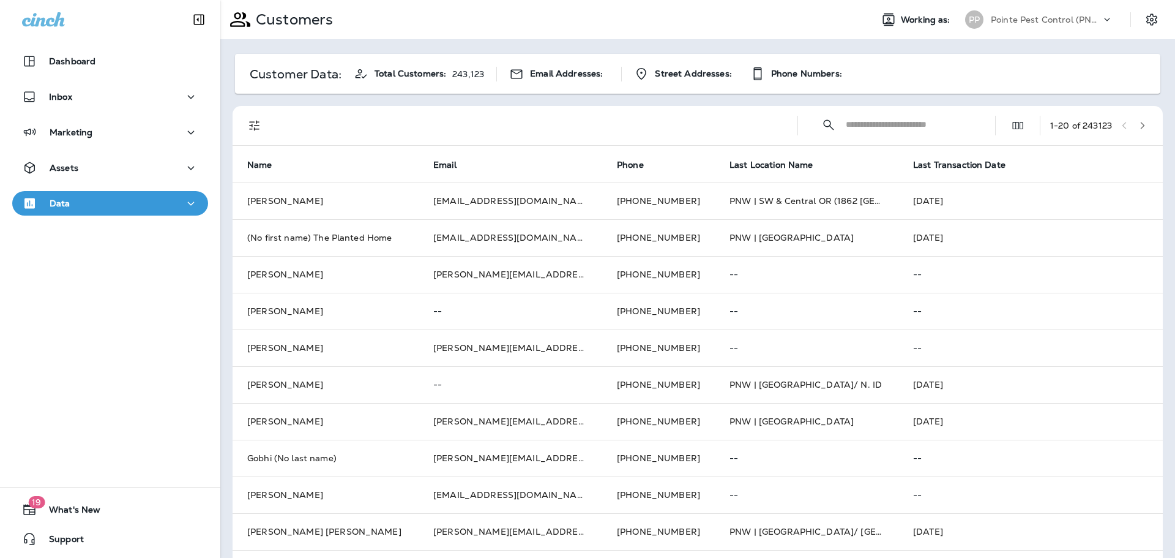
click at [909, 121] on input "text" at bounding box center [909, 124] width 127 height 32
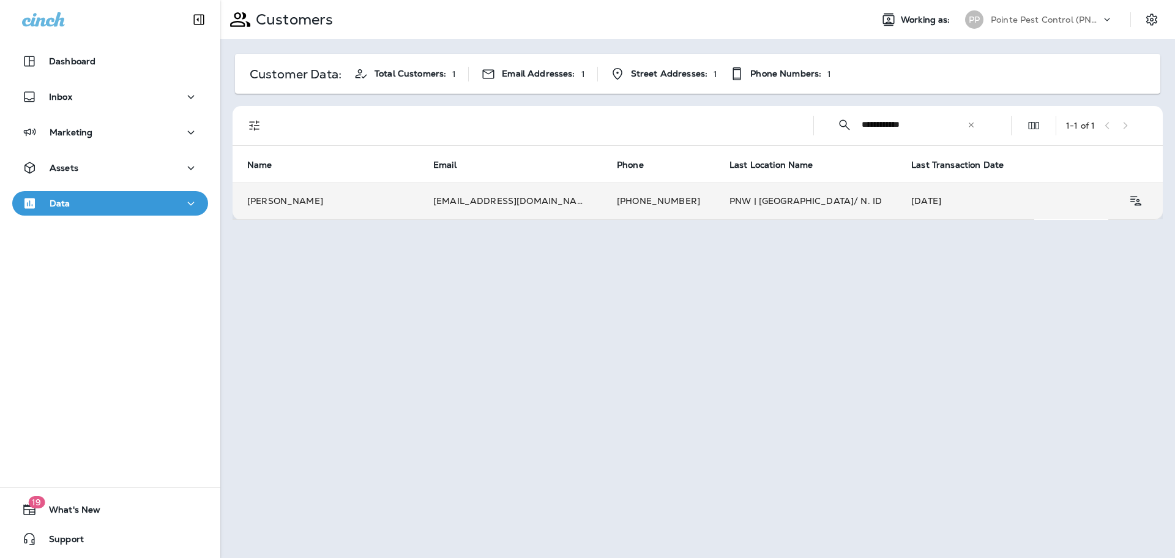
type input "**********"
click at [651, 209] on td "+1 (208) 215-1383" at bounding box center [658, 200] width 113 height 37
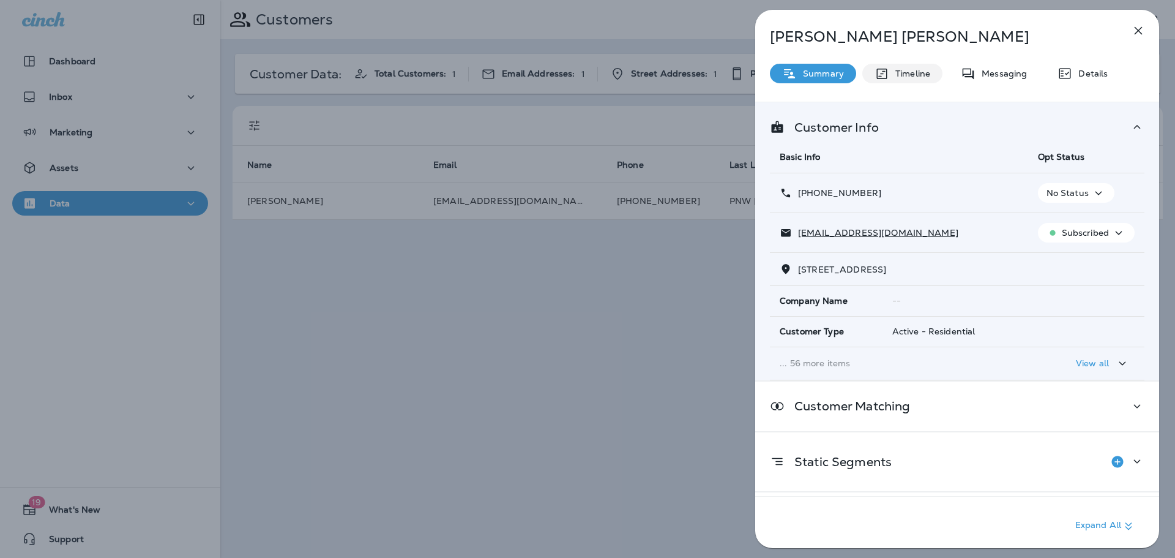
click at [915, 72] on p "Timeline" at bounding box center [910, 74] width 41 height 10
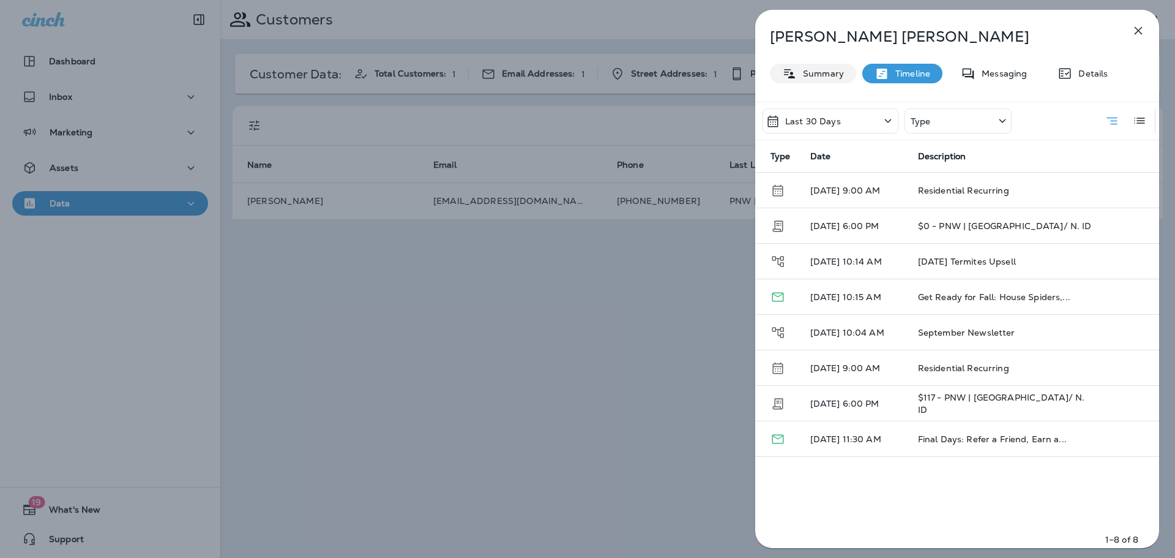
click at [833, 73] on p "Summary" at bounding box center [820, 74] width 47 height 10
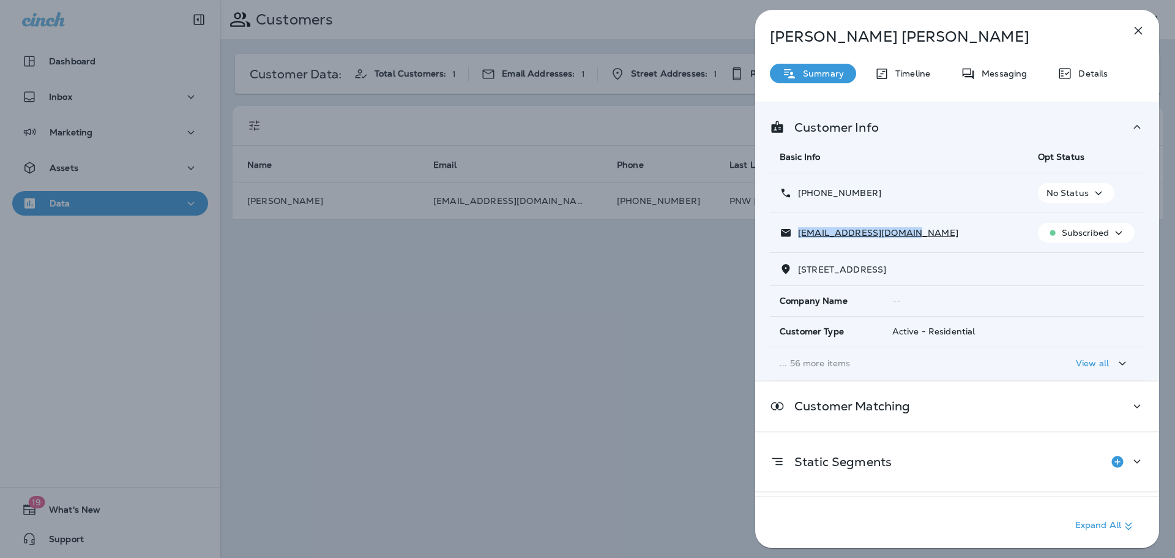
drag, startPoint x: 918, startPoint y: 235, endPoint x: 795, endPoint y: 235, distance: 123.1
click at [795, 235] on div "lindanew1947@yahoo.com" at bounding box center [899, 233] width 239 height 13
copy p "lindanew1947@yahoo.com"
drag, startPoint x: 876, startPoint y: 196, endPoint x: 808, endPoint y: 197, distance: 68.0
click at [808, 197] on div "+1 (208) 215-1383" at bounding box center [899, 193] width 239 height 13
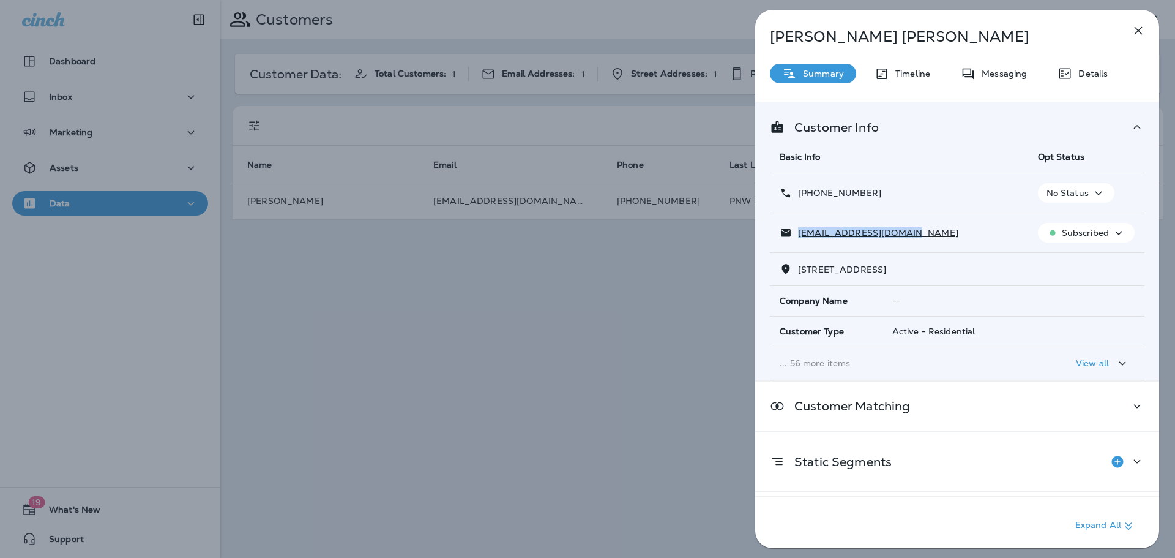
copy p "(208) 215-1383"
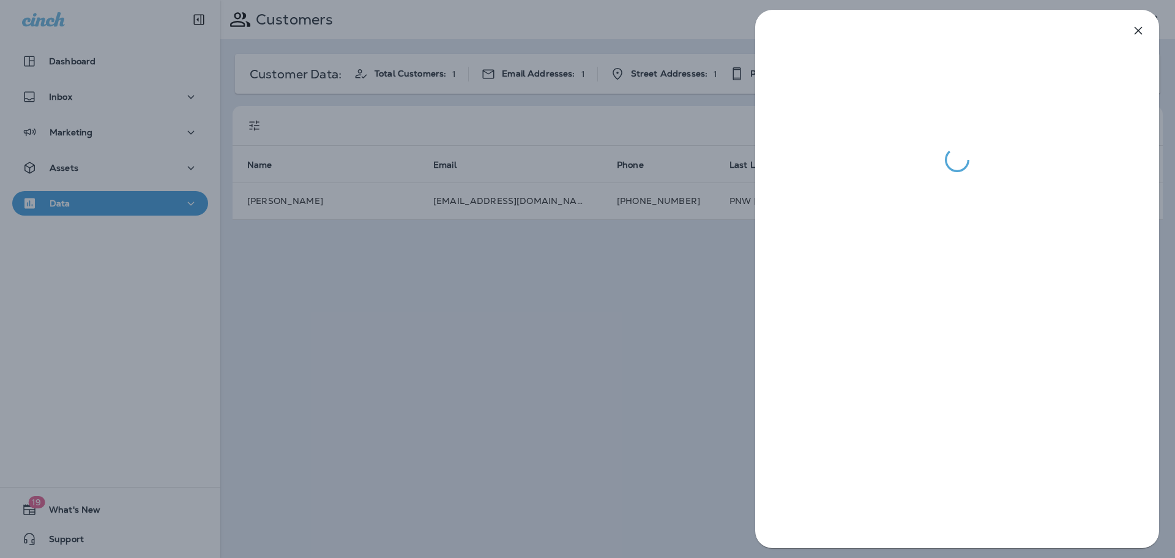
click at [498, 326] on div at bounding box center [587, 279] width 1175 height 558
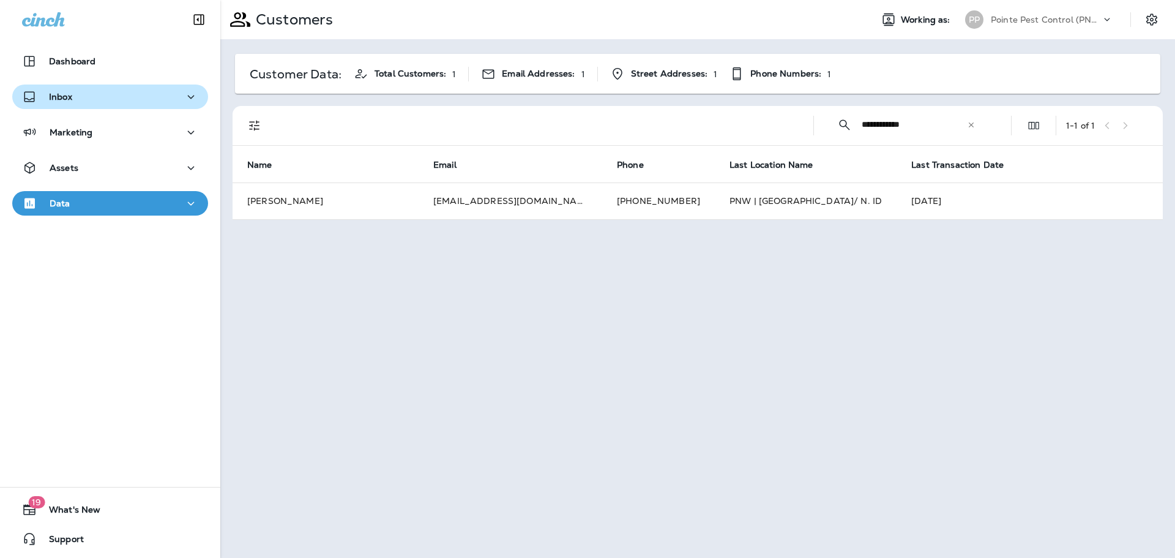
click at [135, 84] on button "Inbox" at bounding box center [110, 96] width 196 height 24
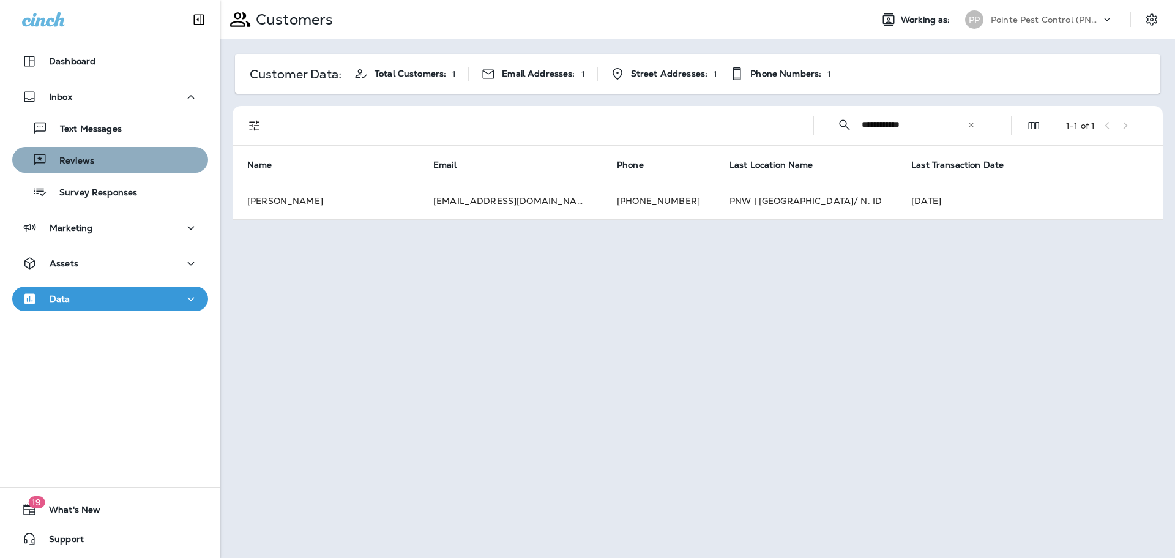
click at [122, 163] on div "Reviews" at bounding box center [110, 160] width 186 height 18
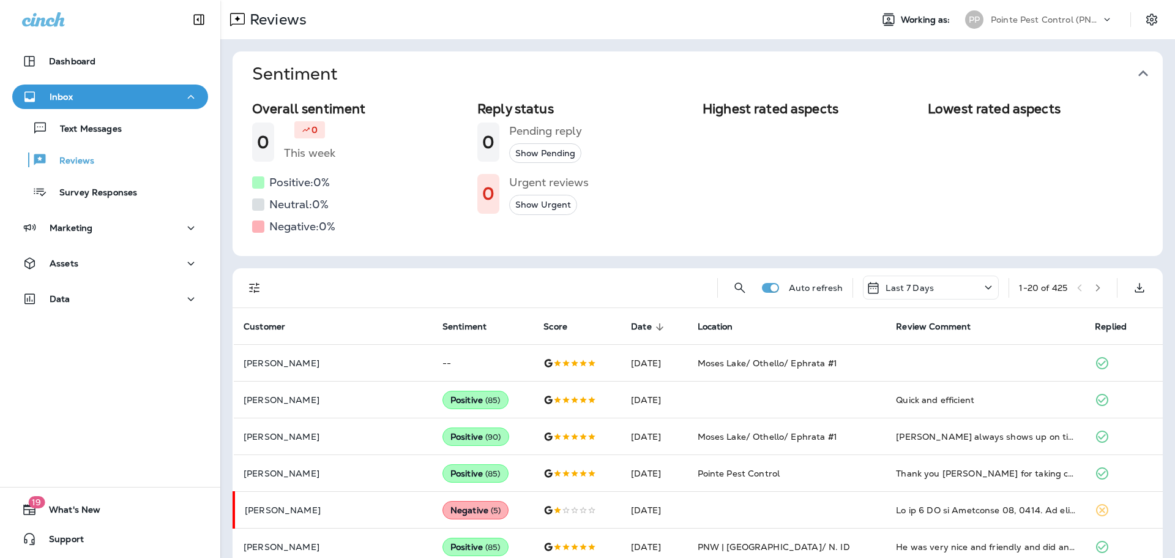
click at [1145, 77] on icon "button" at bounding box center [1144, 74] width 20 height 20
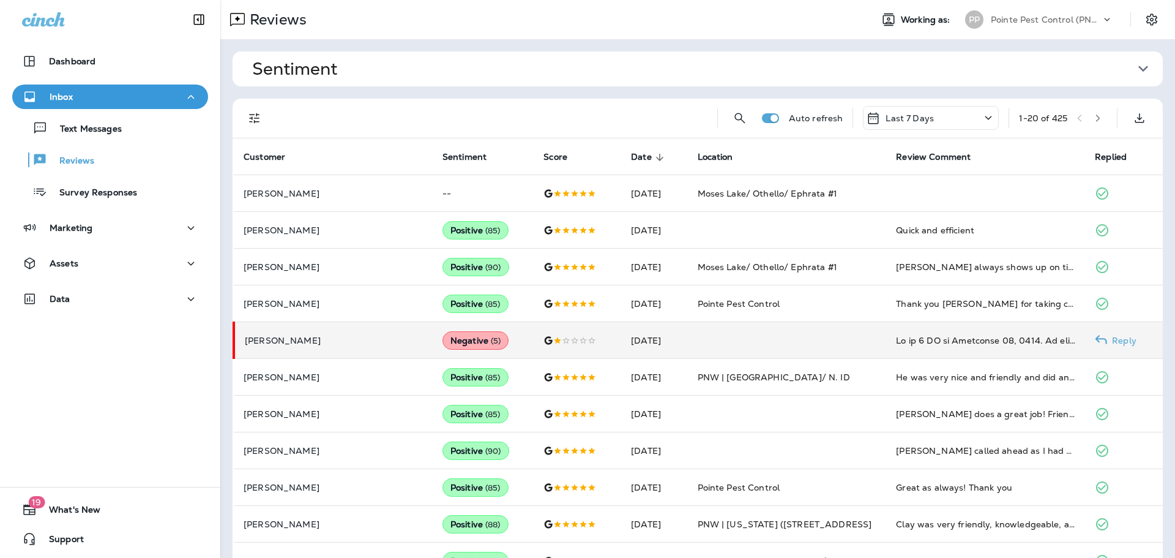
click at [621, 336] on td "[DATE]" at bounding box center [654, 340] width 66 height 37
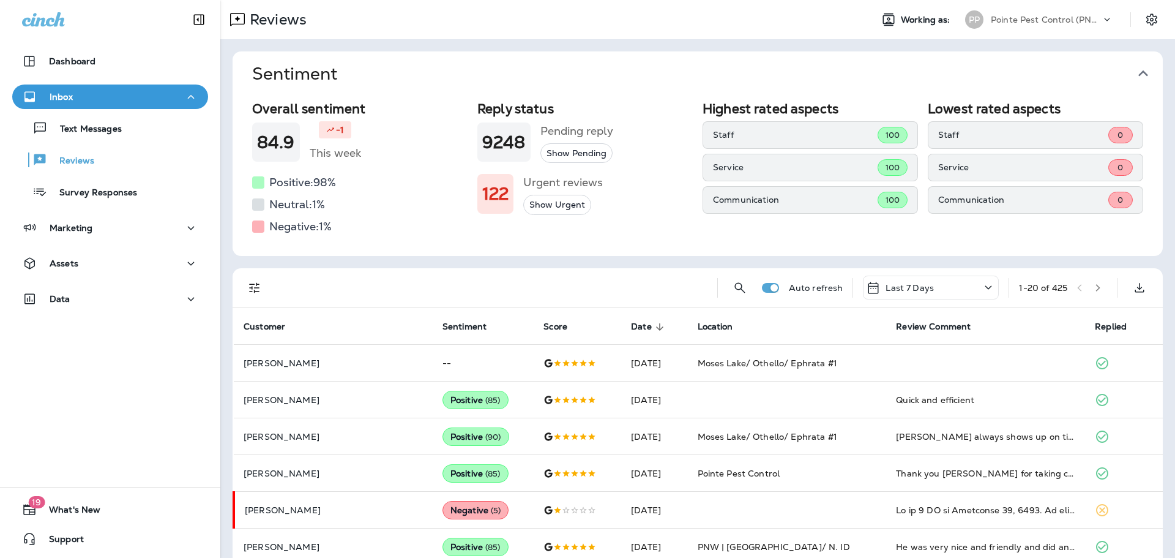
click at [1146, 77] on icon "button" at bounding box center [1144, 74] width 20 height 20
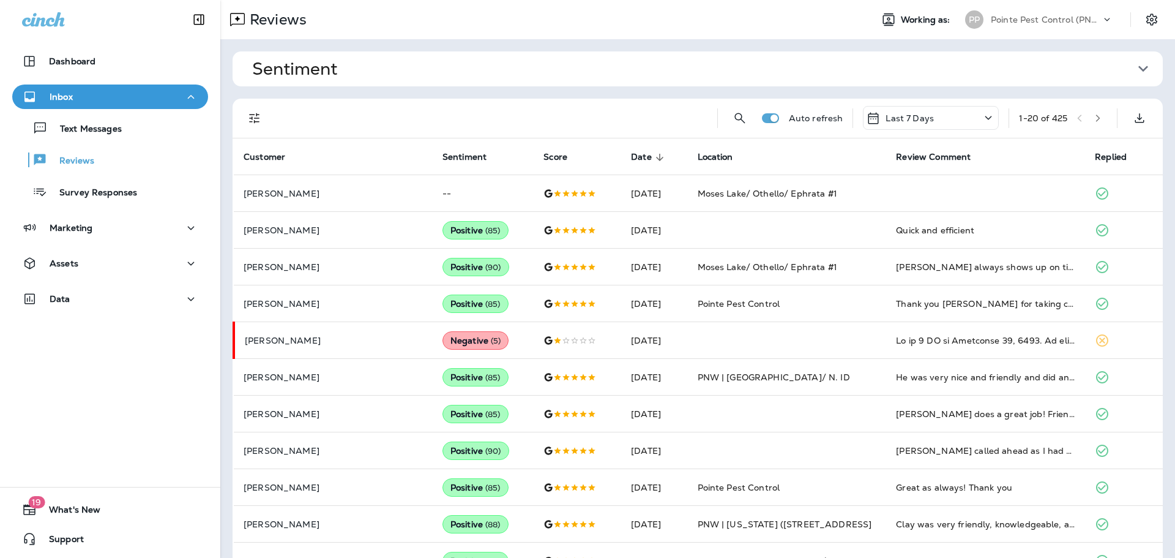
click at [1067, 34] on div "Reviews Working as: PP Pointe Pest Control (PNW)" at bounding box center [697, 19] width 955 height 39
click at [1050, 12] on div "Pointe Pest Control (PNW)" at bounding box center [1046, 19] width 110 height 18
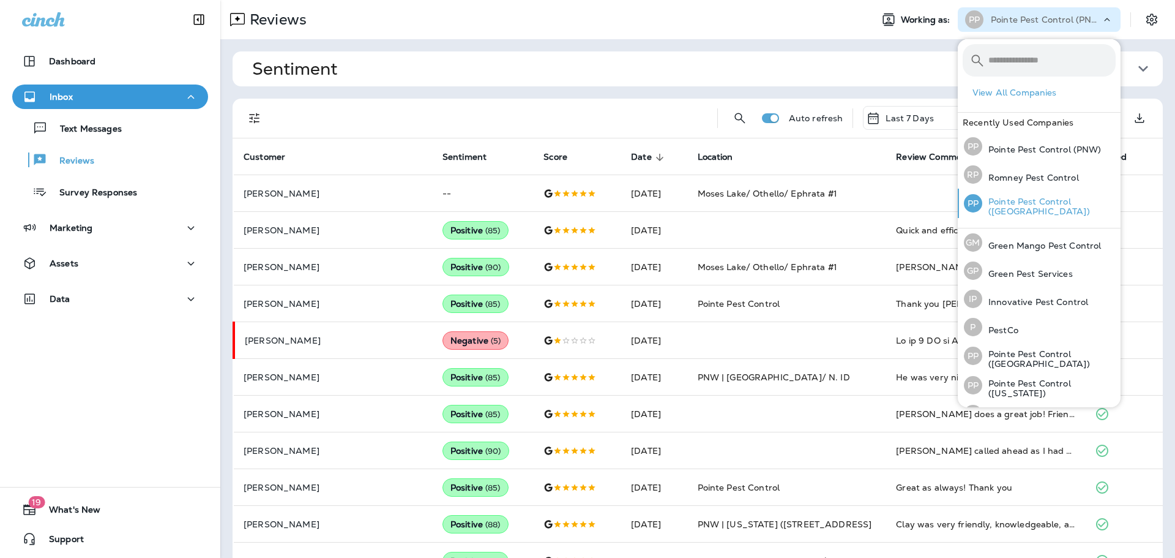
click at [1048, 202] on p "Pointe Pest Control ([GEOGRAPHIC_DATA])" at bounding box center [1049, 207] width 133 height 20
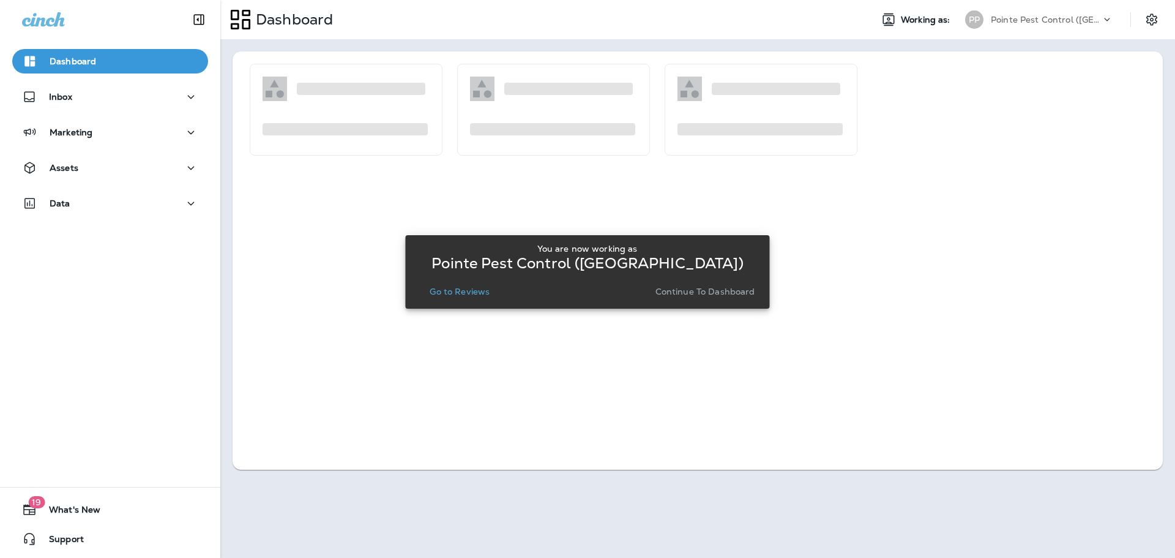
click at [471, 290] on p "Go to Reviews" at bounding box center [460, 292] width 60 height 10
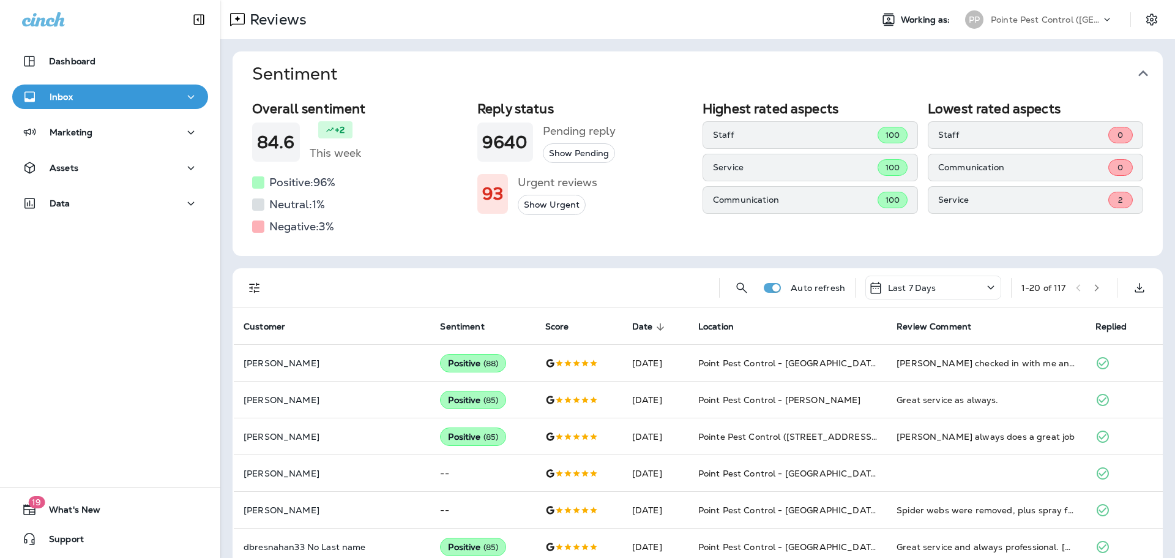
click at [1141, 75] on icon "button" at bounding box center [1144, 74] width 20 height 20
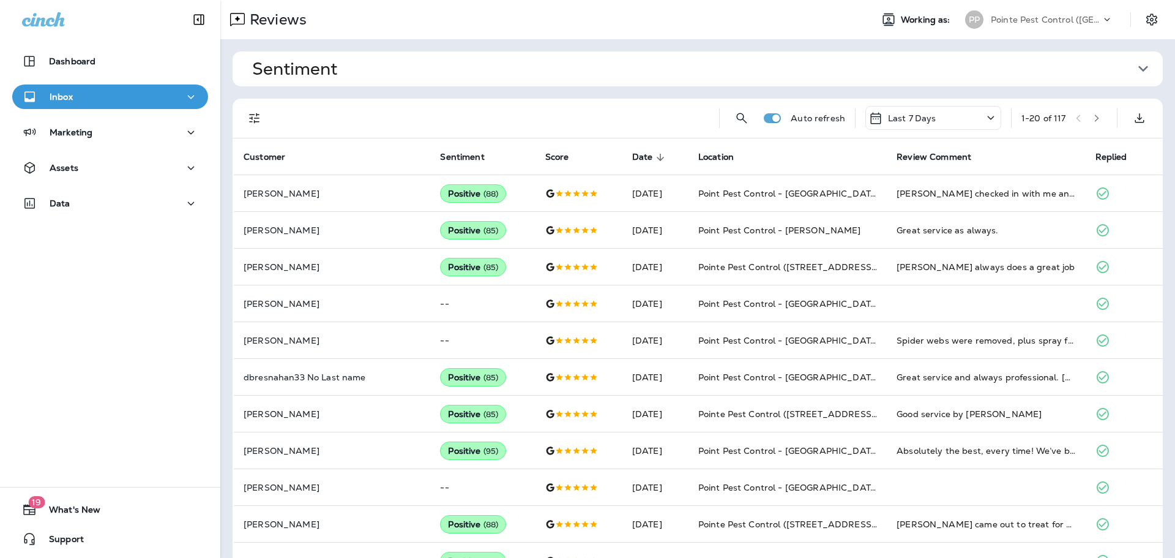
click at [249, 121] on icon "Filters" at bounding box center [254, 118] width 15 height 15
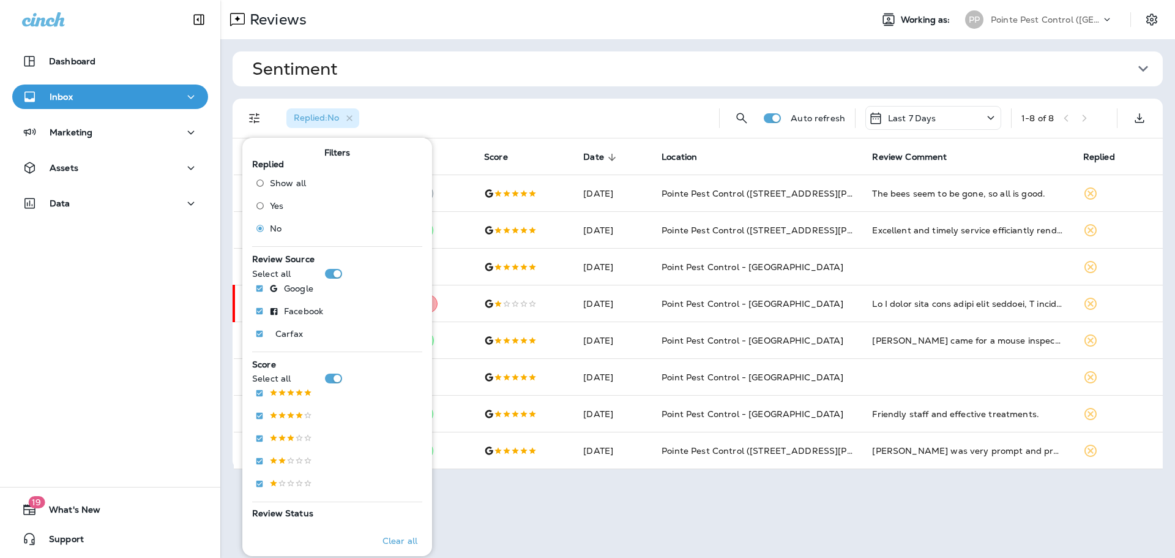
click at [552, 110] on div "Replied : No" at bounding box center [493, 118] width 433 height 39
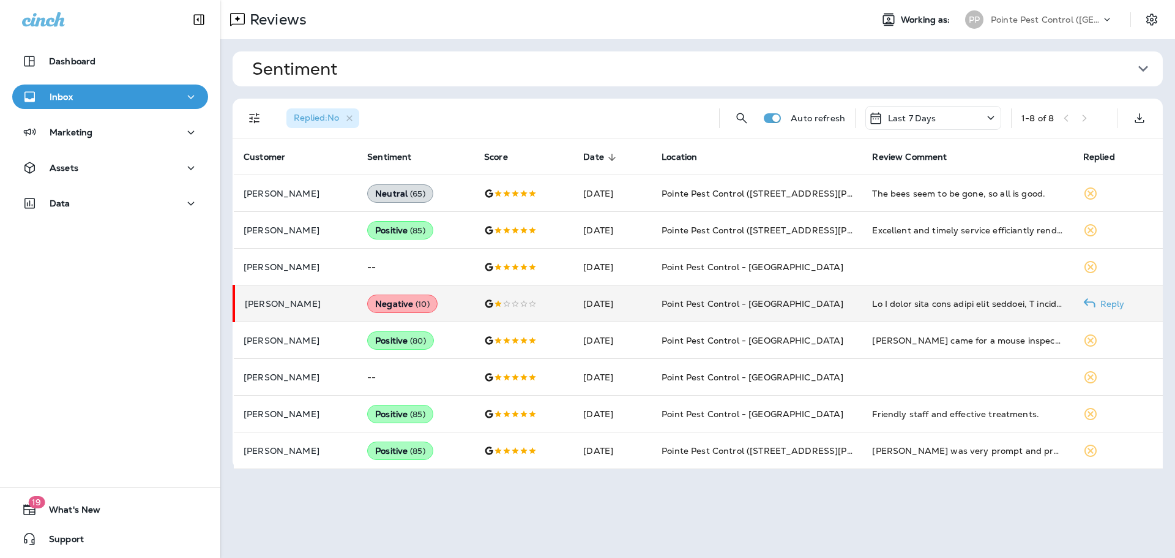
click at [1109, 301] on p "Reply" at bounding box center [1110, 304] width 29 height 10
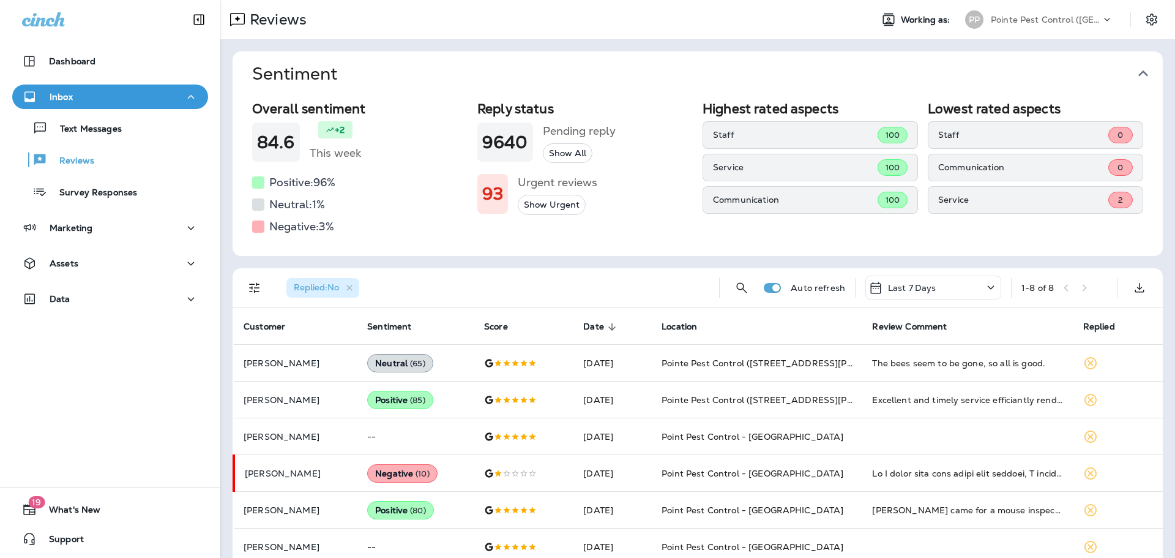
click at [1139, 77] on icon "button" at bounding box center [1144, 74] width 20 height 20
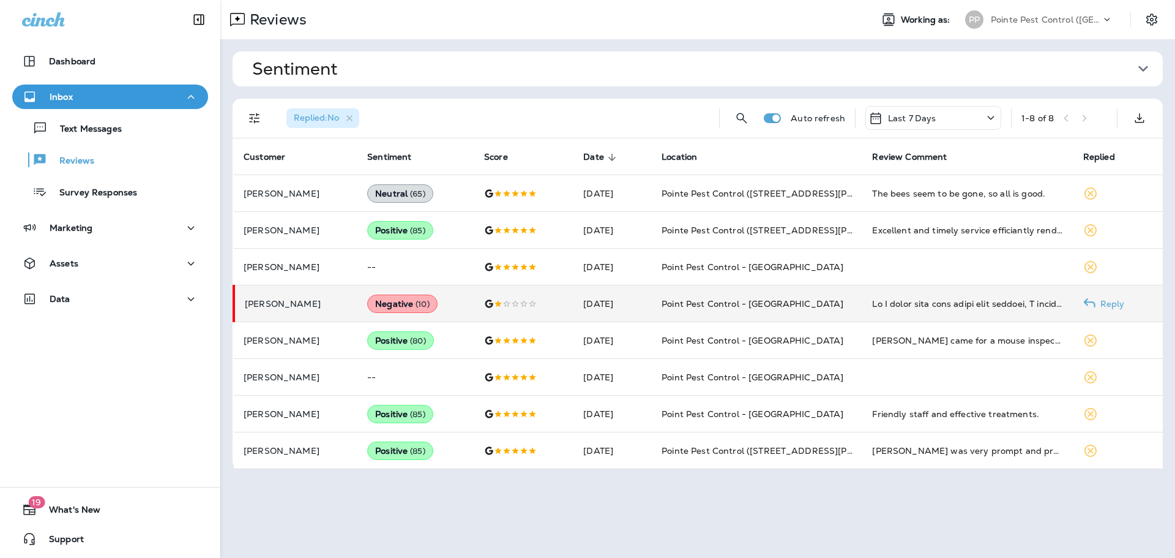
click at [1105, 300] on p "Reply" at bounding box center [1110, 304] width 29 height 10
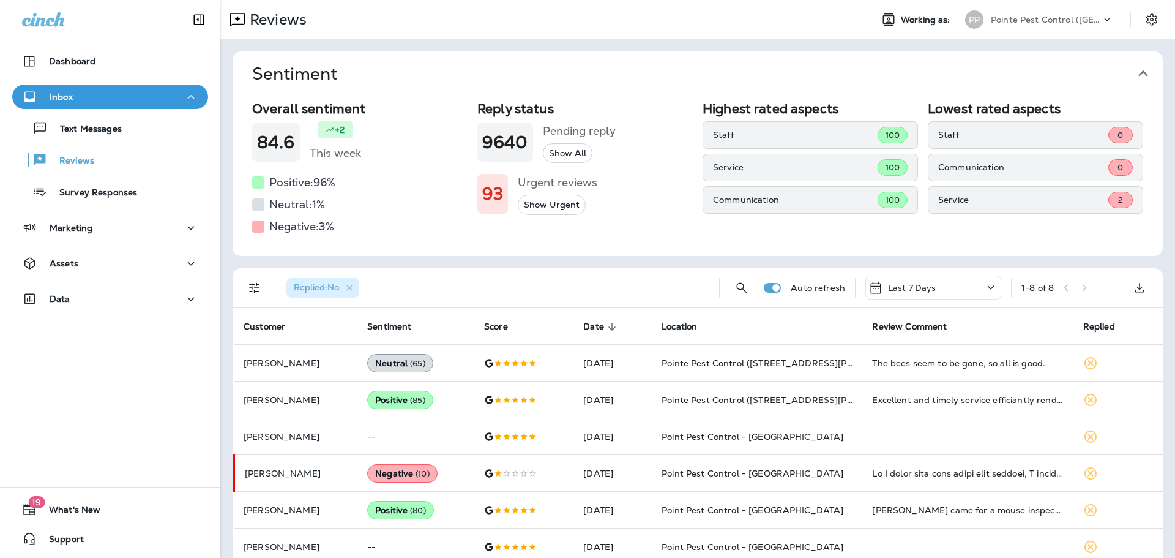
click at [1144, 71] on icon "button" at bounding box center [1144, 74] width 20 height 20
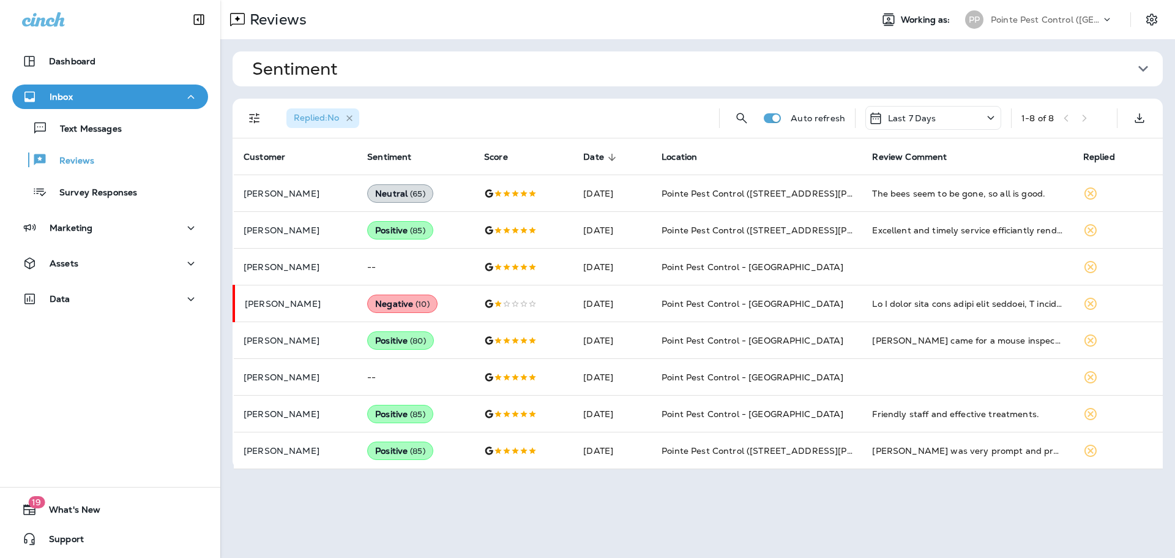
click at [353, 121] on icon "button" at bounding box center [350, 118] width 10 height 10
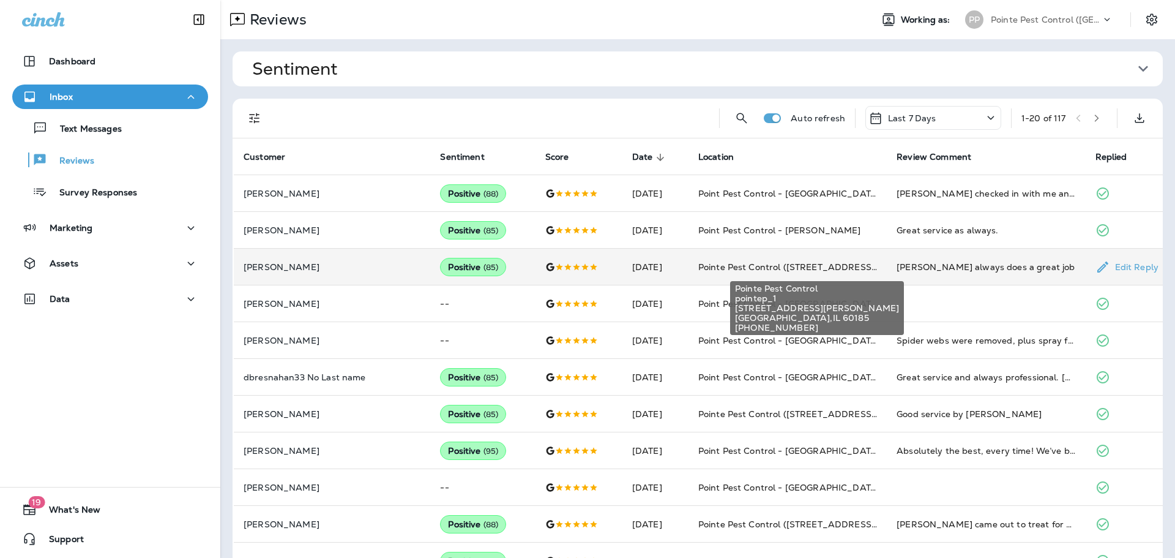
click at [709, 263] on span "Pointe Pest Control ([STREET_ADDRESS][PERSON_NAME] )" at bounding box center [828, 266] width 258 height 11
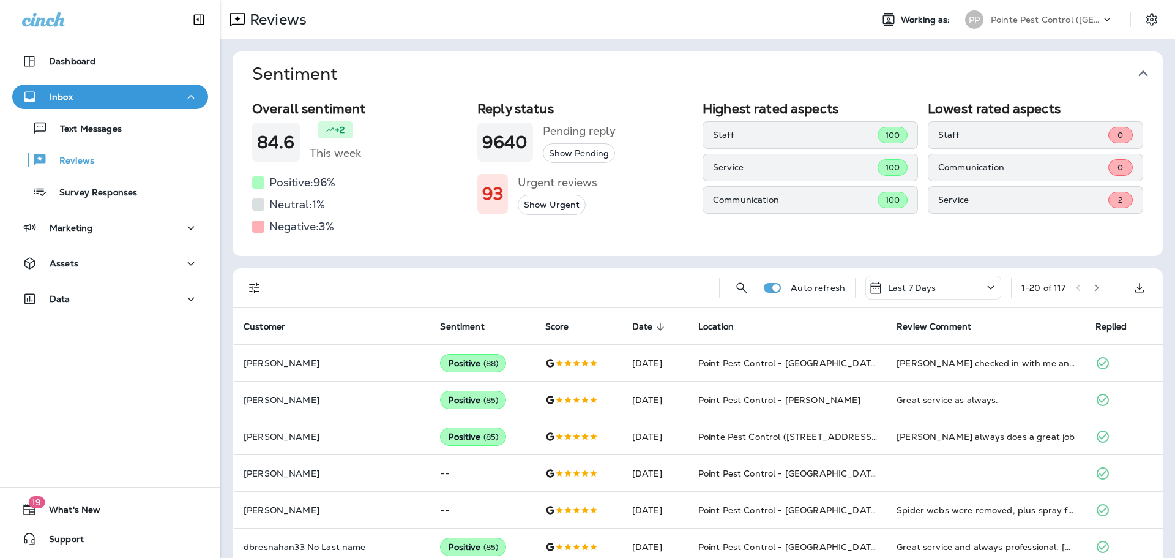
click at [1141, 76] on icon "button" at bounding box center [1144, 74] width 20 height 20
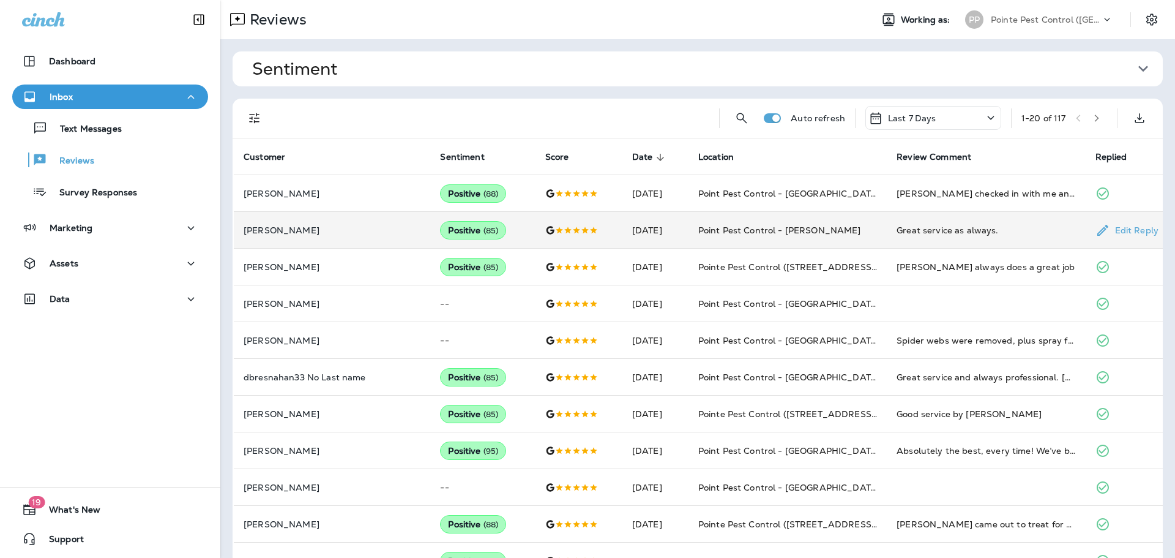
click at [1125, 225] on p "Edit Reply" at bounding box center [1135, 230] width 48 height 10
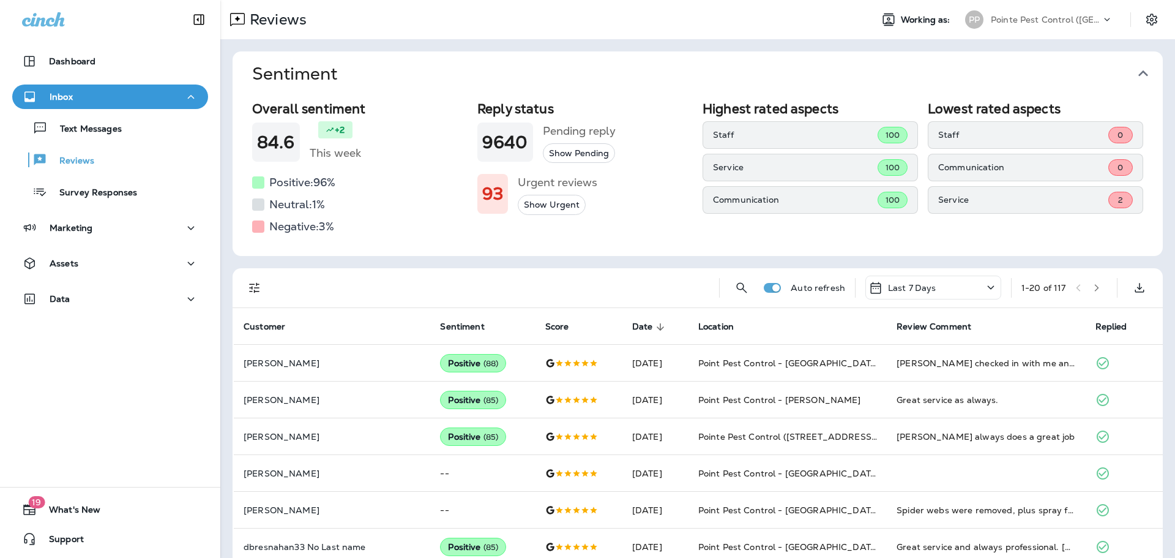
click at [1151, 75] on icon "button" at bounding box center [1144, 74] width 20 height 20
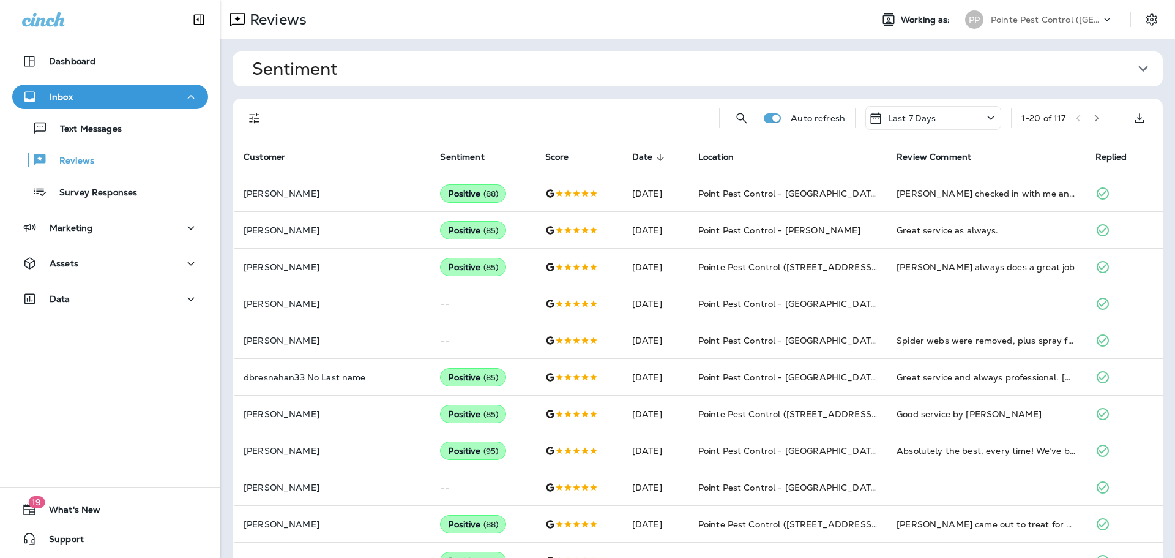
click at [1063, 13] on div "Pointe Pest Control ([GEOGRAPHIC_DATA])" at bounding box center [1046, 19] width 110 height 18
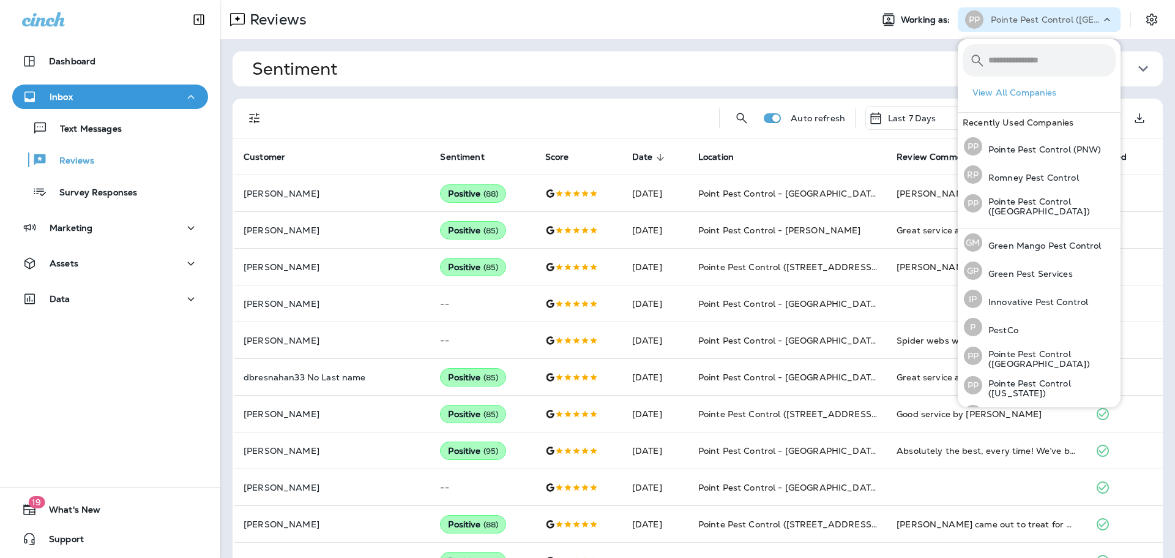
drag, startPoint x: 1045, startPoint y: 18, endPoint x: 1039, endPoint y: 21, distance: 6.6
click at [1045, 18] on p "Pointe Pest Control ([GEOGRAPHIC_DATA])" at bounding box center [1046, 20] width 110 height 10
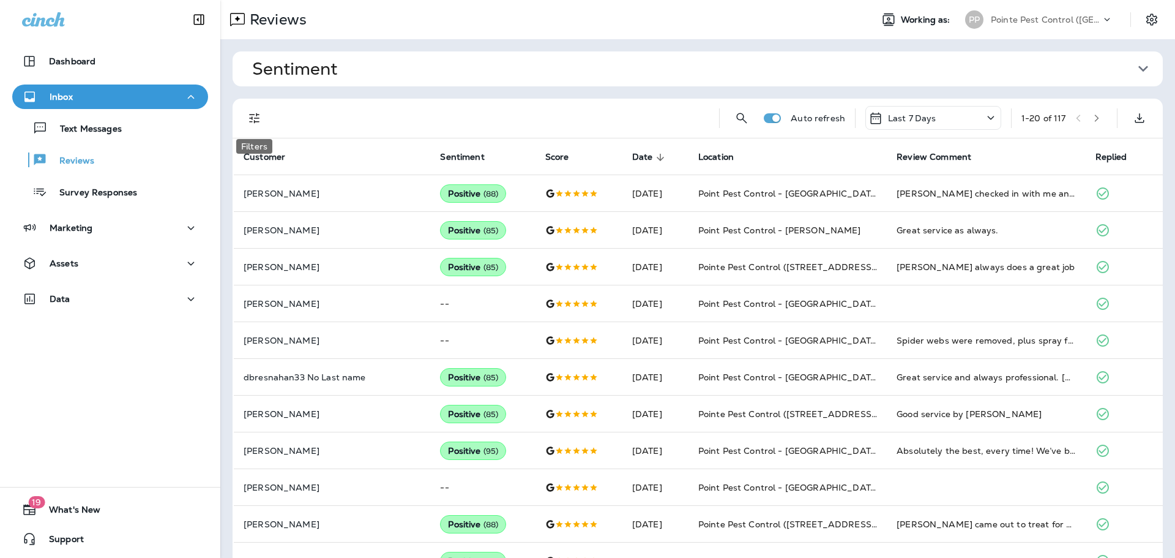
drag, startPoint x: 259, startPoint y: 121, endPoint x: 253, endPoint y: 141, distance: 20.9
click at [258, 121] on icon "Filters" at bounding box center [254, 118] width 10 height 10
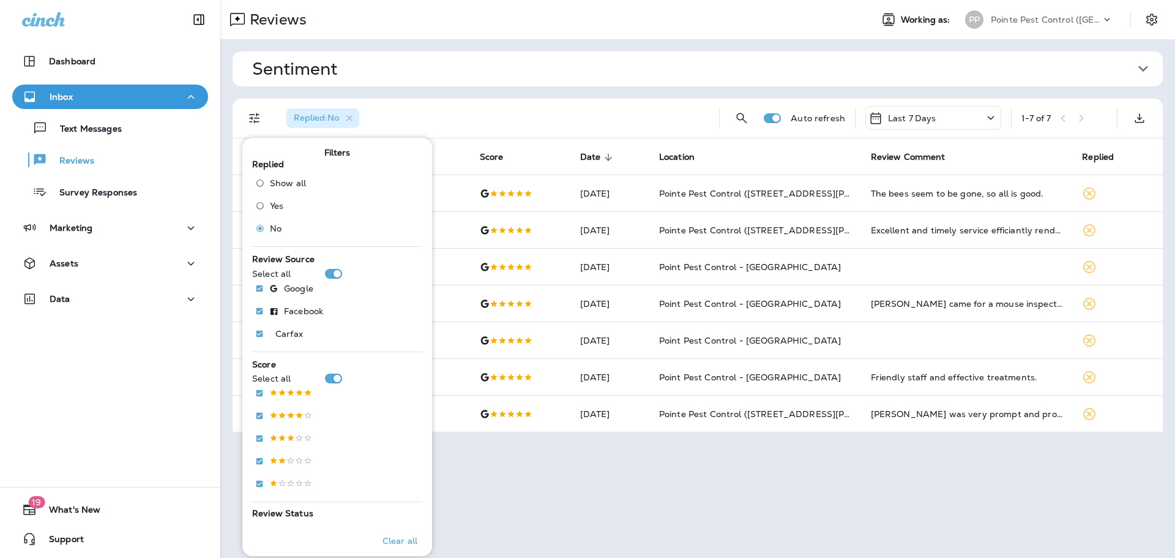
click at [511, 94] on div "Sentiment Overall sentiment 84.6 +2 This week Positive: 96 % Neutral: 1 % Negat…" at bounding box center [697, 241] width 955 height 405
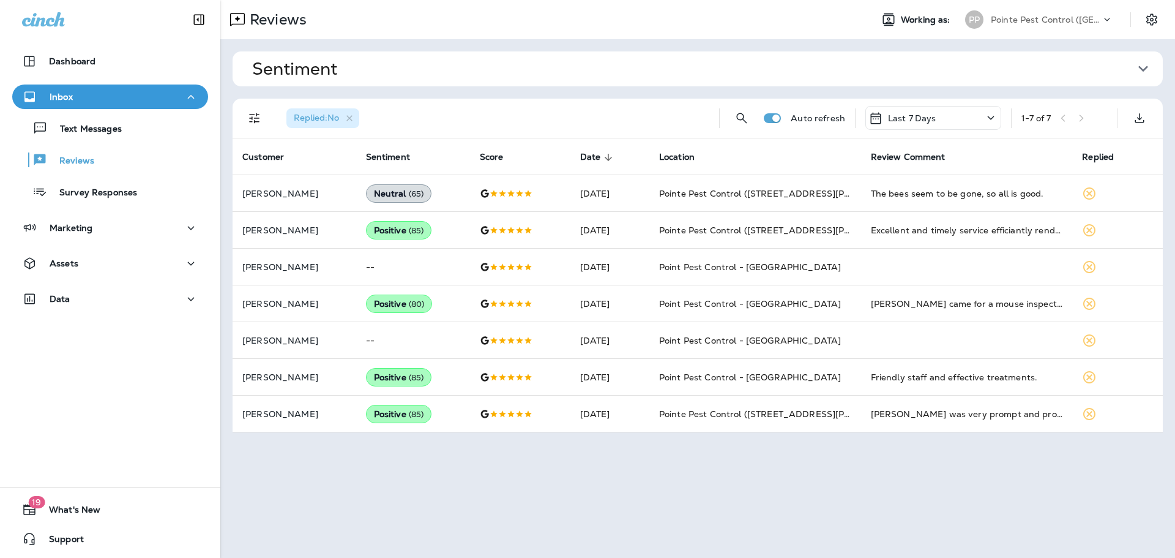
click at [1034, 7] on div "PP Pointe Pest Control (Chicago)" at bounding box center [1039, 19] width 163 height 24
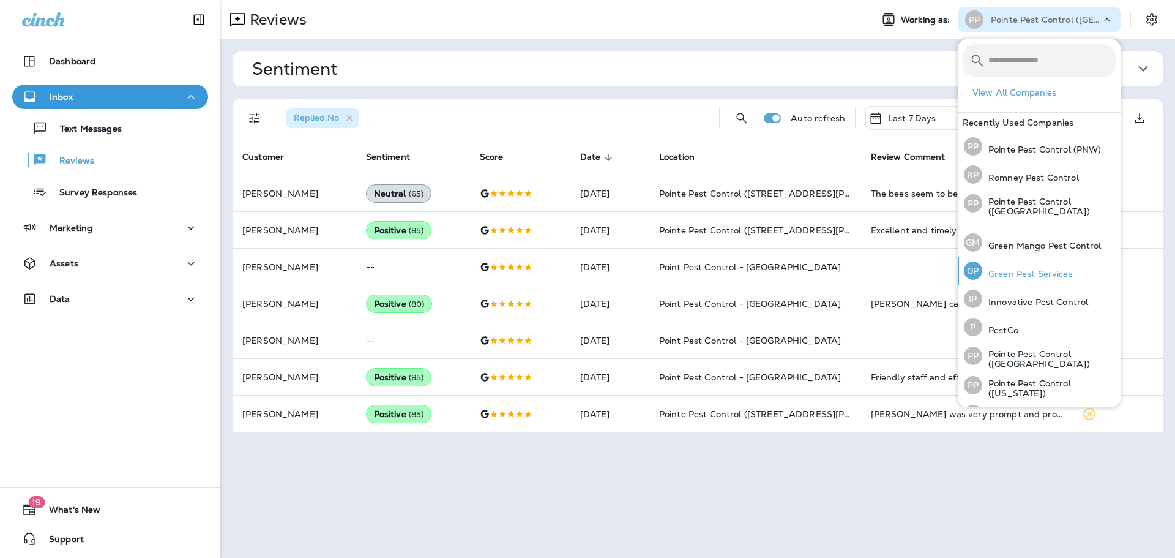
click at [1029, 269] on p "Green Pest Services" at bounding box center [1028, 274] width 91 height 10
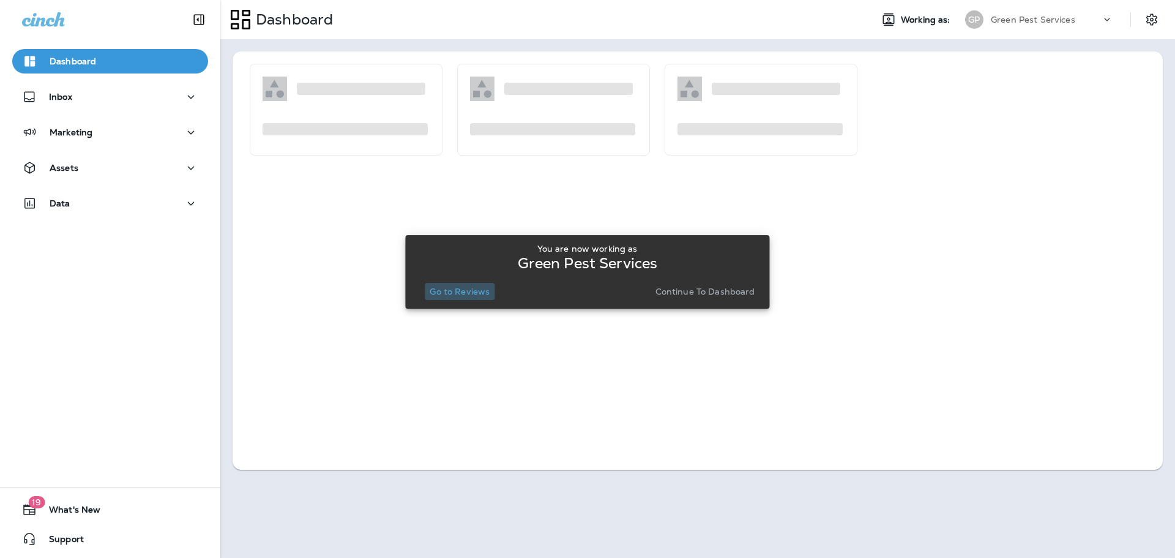
click at [456, 284] on button "Go to Reviews" at bounding box center [460, 291] width 70 height 17
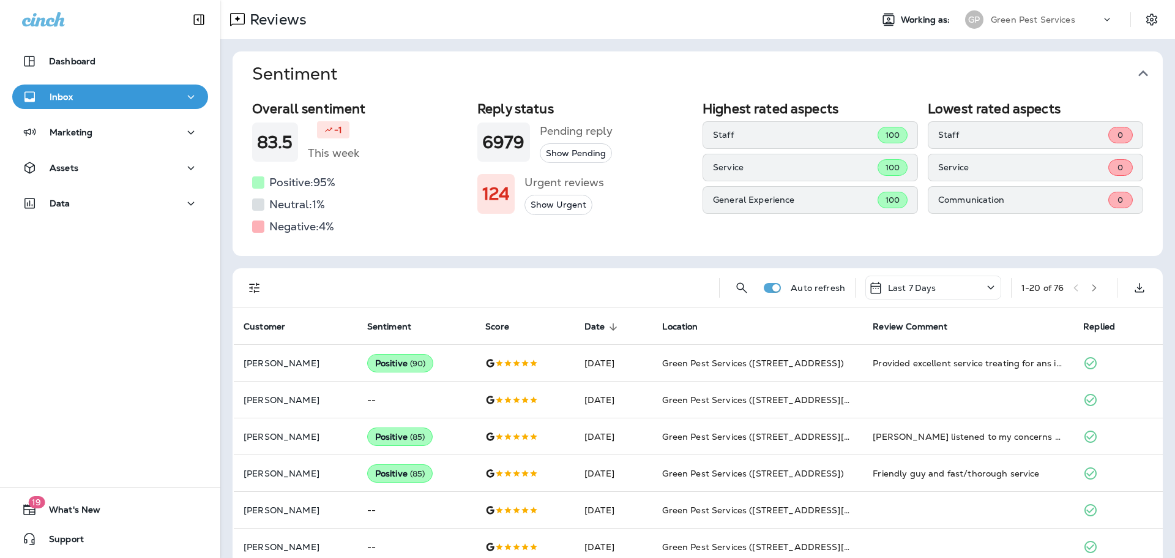
click at [1141, 74] on icon "button" at bounding box center [1144, 73] width 10 height 6
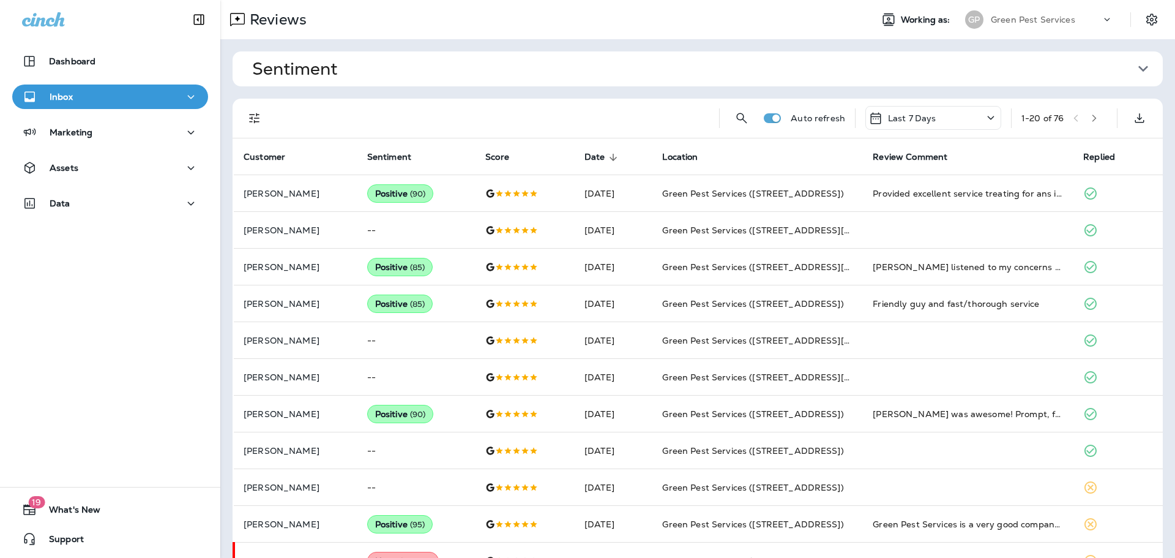
click at [255, 121] on icon "Filters" at bounding box center [254, 118] width 15 height 15
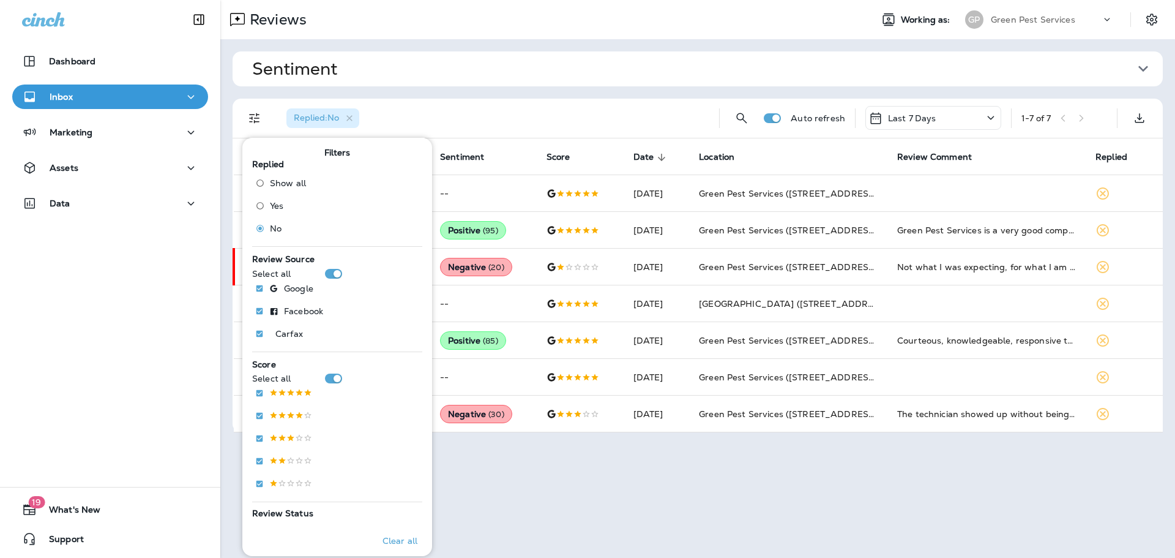
click at [574, 81] on button "Sentiment" at bounding box center [707, 68] width 931 height 35
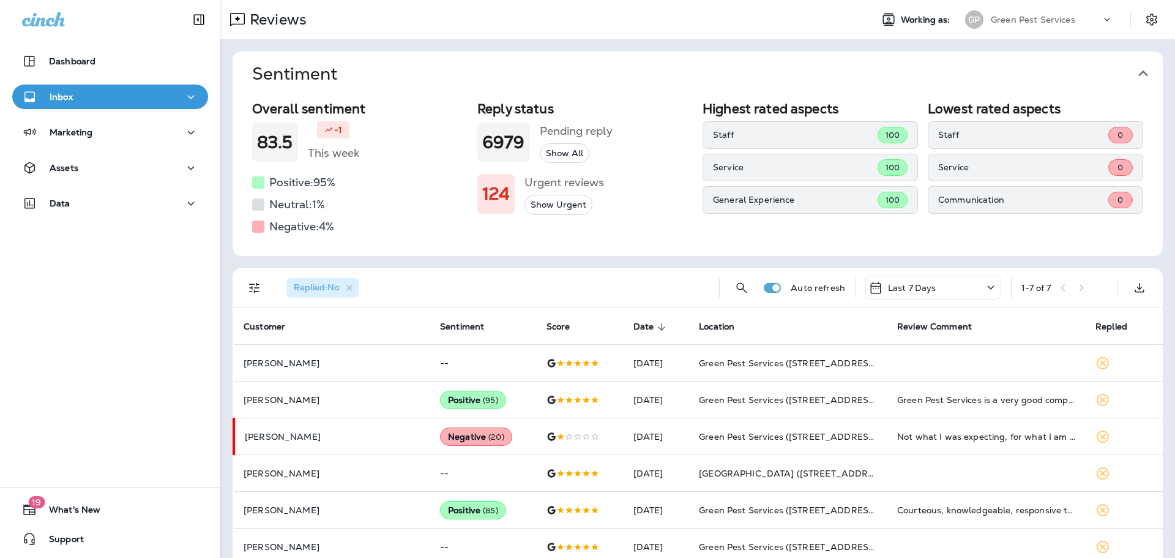
click at [684, 70] on span "Sentiment" at bounding box center [693, 74] width 882 height 20
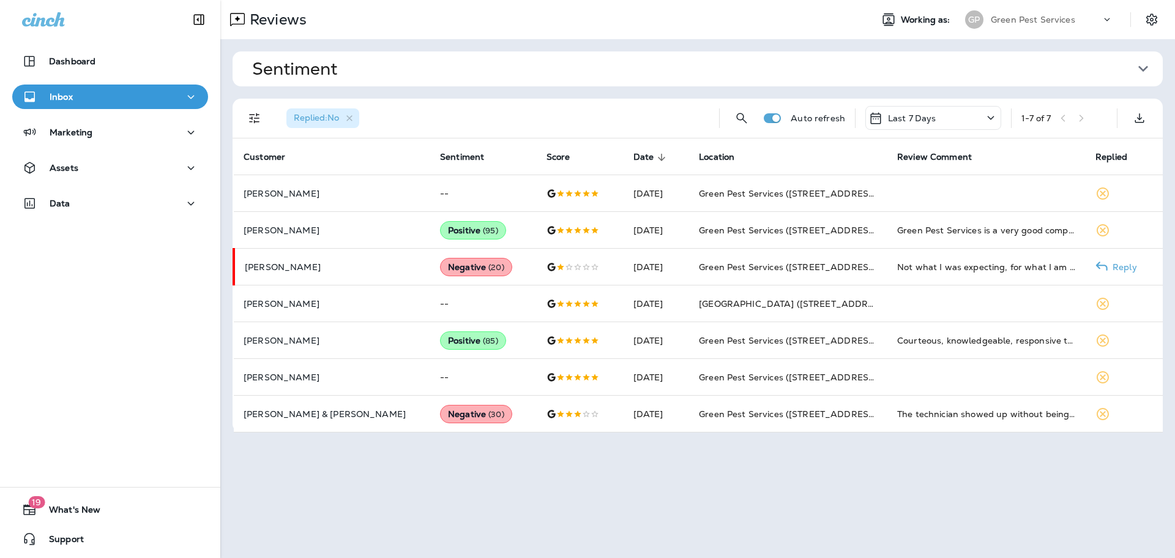
click at [1115, 264] on p "Reply" at bounding box center [1122, 267] width 29 height 10
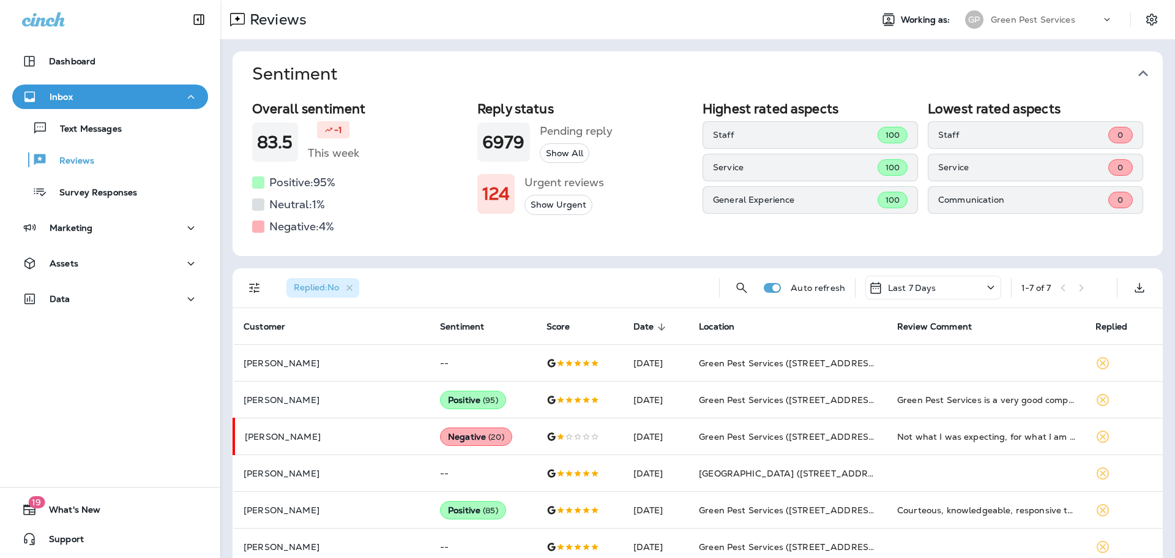
drag, startPoint x: 1142, startPoint y: 76, endPoint x: 1116, endPoint y: 60, distance: 30.8
click at [1142, 76] on icon "button" at bounding box center [1144, 74] width 20 height 20
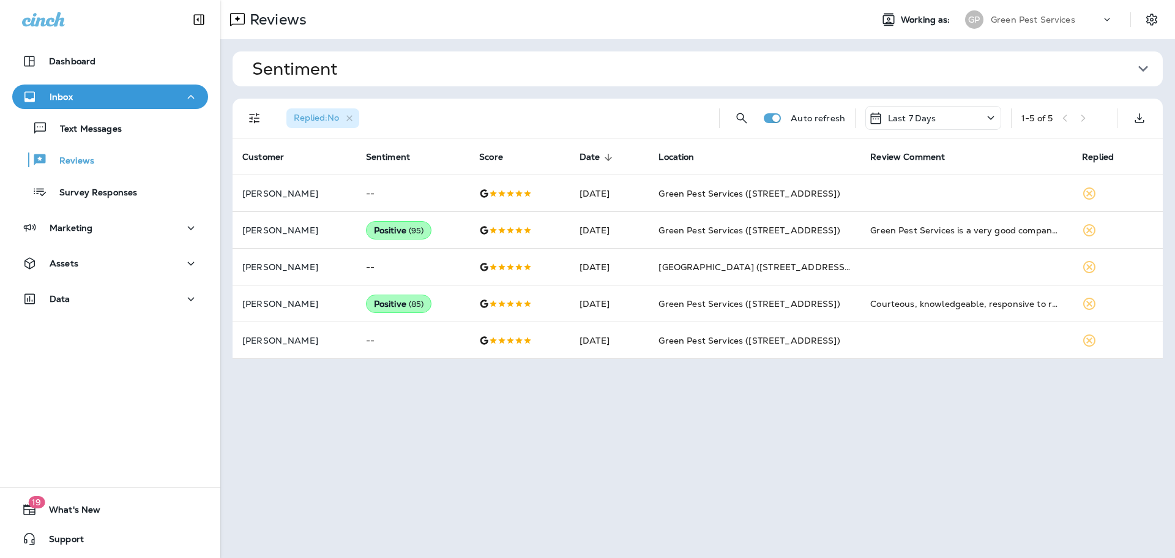
click at [1046, 28] on div "Green Pest Services" at bounding box center [1046, 19] width 110 height 18
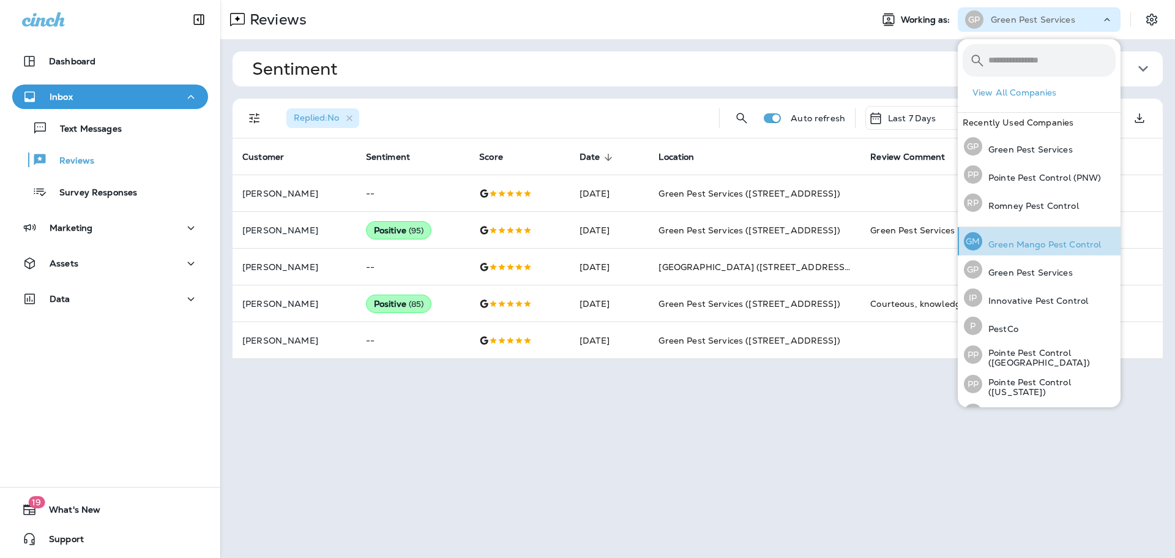
click at [1023, 245] on p "Green Mango Pest Control" at bounding box center [1042, 244] width 119 height 10
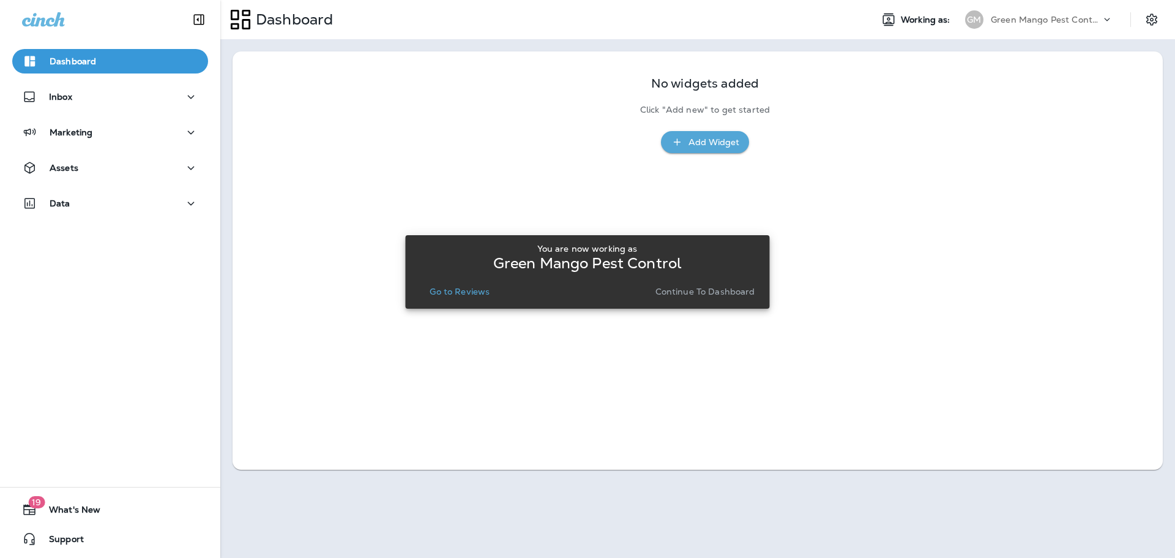
click at [452, 293] on p "Go to Reviews" at bounding box center [460, 292] width 60 height 10
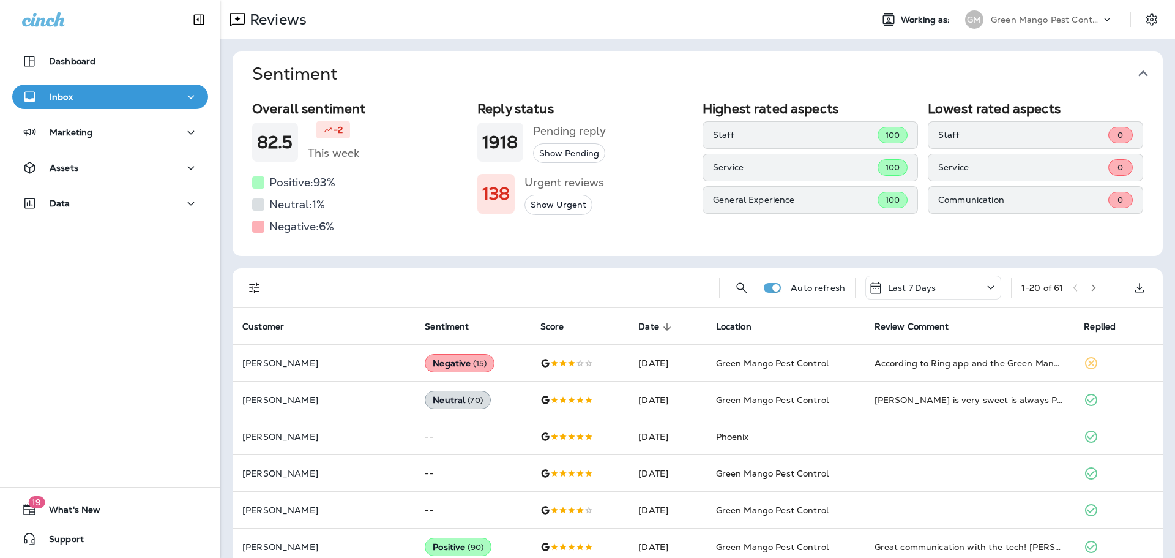
click at [1138, 71] on icon "button" at bounding box center [1144, 74] width 20 height 20
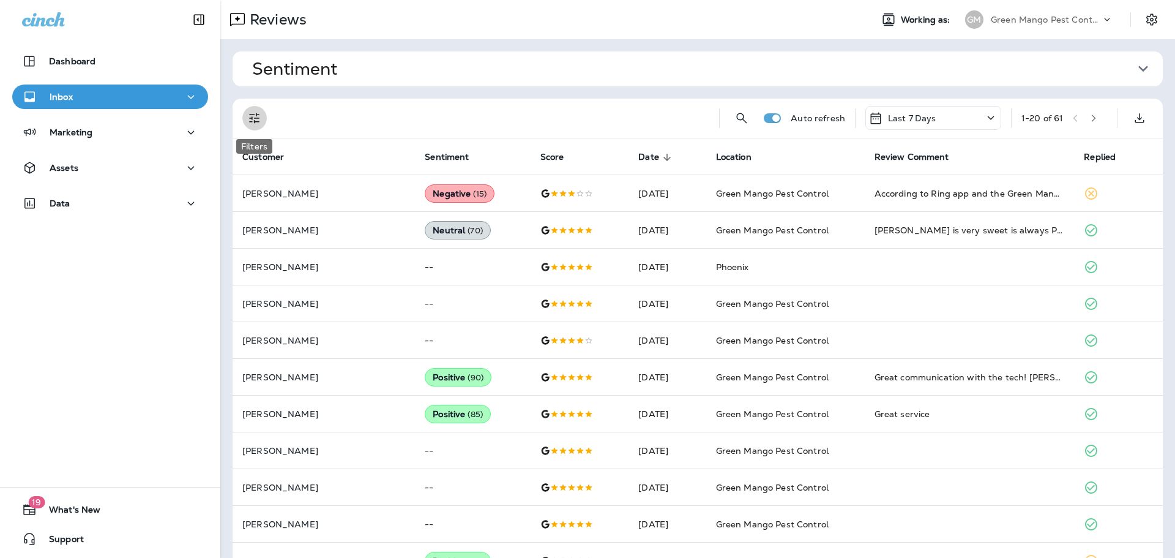
click at [251, 119] on icon "Filters" at bounding box center [254, 118] width 15 height 15
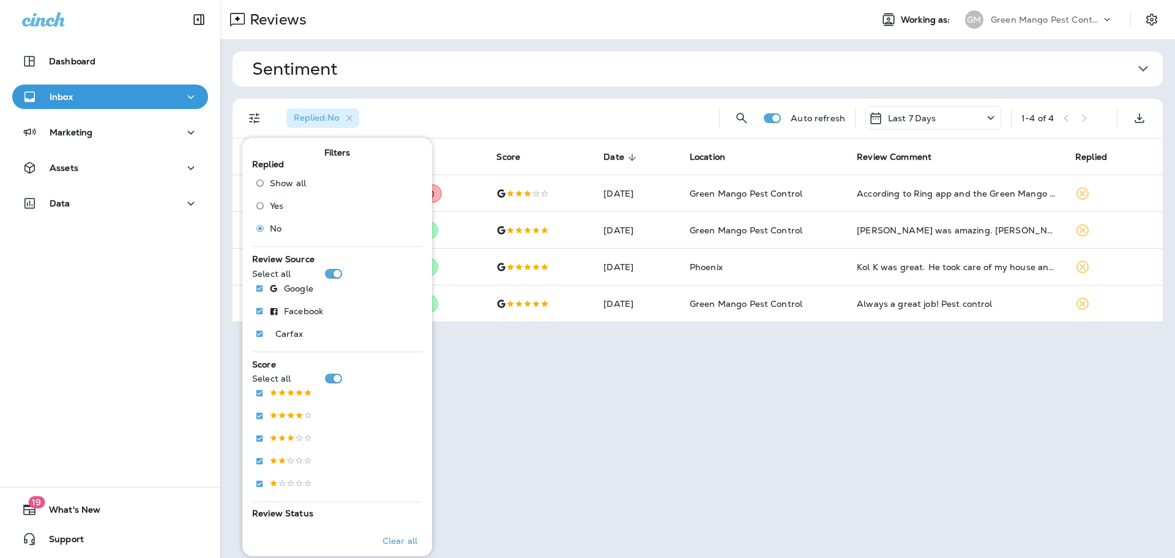
click at [539, 99] on div "Replied : No" at bounding box center [493, 118] width 433 height 39
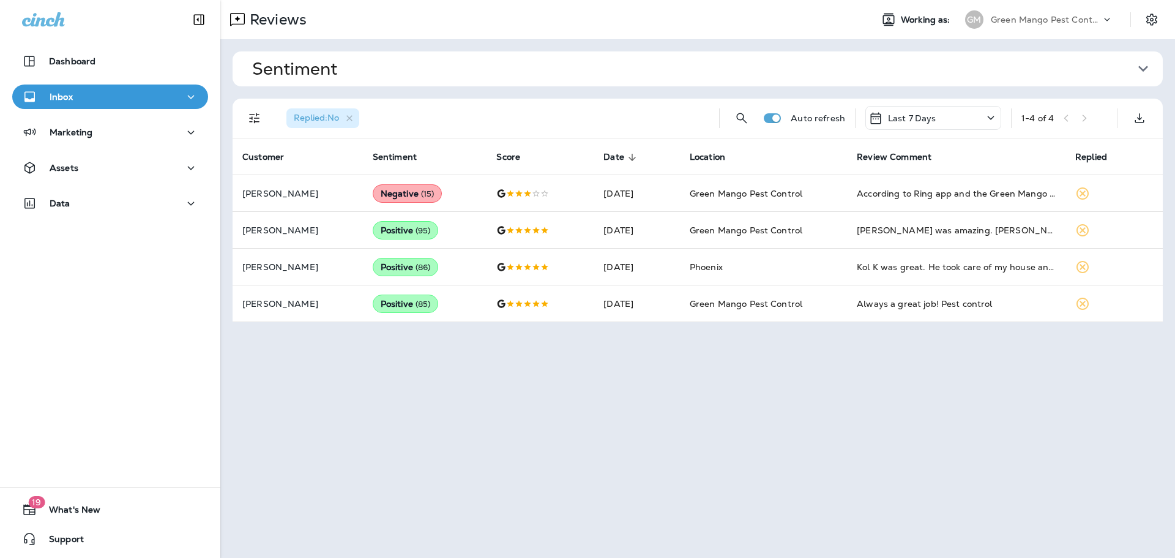
click at [552, 351] on div "Reviews Working as: [PERSON_NAME] Mango Pest Control Sentiment Overall sentimen…" at bounding box center [697, 279] width 955 height 558
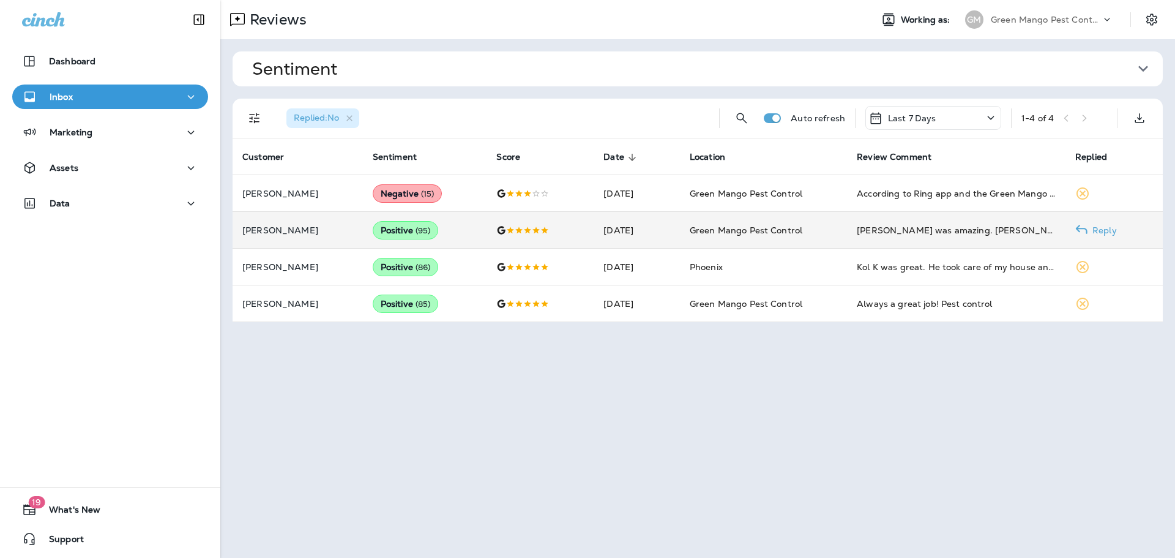
click at [1116, 229] on p "Reply" at bounding box center [1102, 230] width 29 height 10
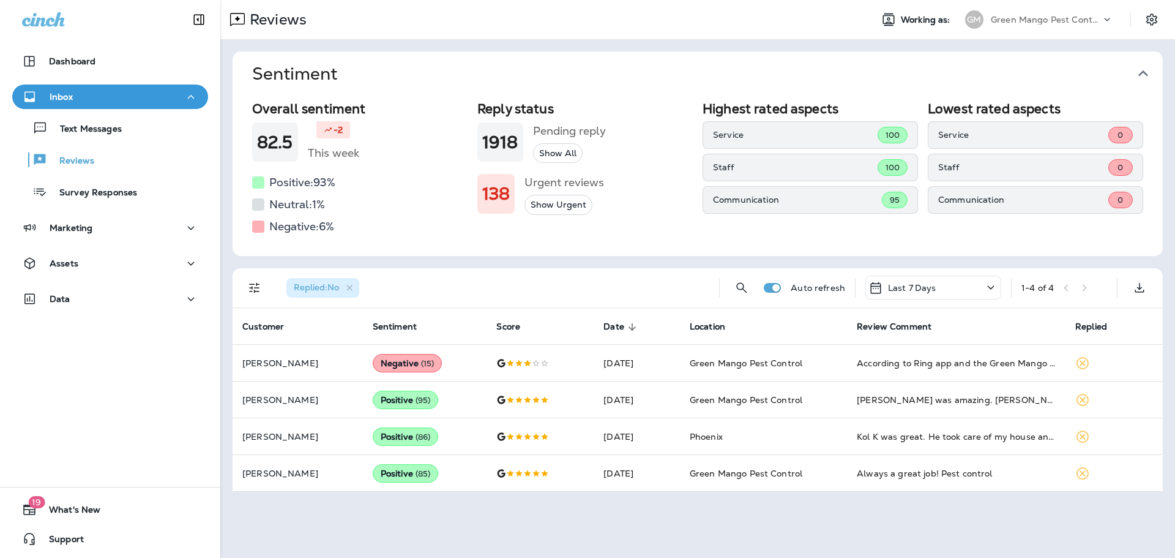
drag, startPoint x: 1142, startPoint y: 68, endPoint x: 1110, endPoint y: 62, distance: 32.9
click at [1142, 68] on icon "button" at bounding box center [1144, 74] width 20 height 20
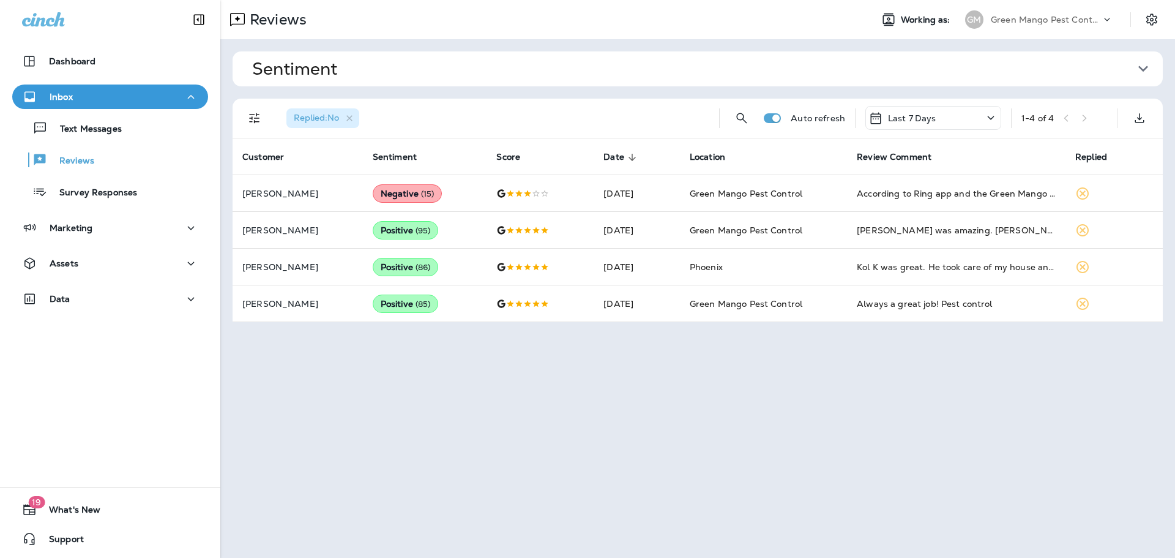
click at [1033, 12] on div "Green Mango Pest Control" at bounding box center [1046, 19] width 110 height 18
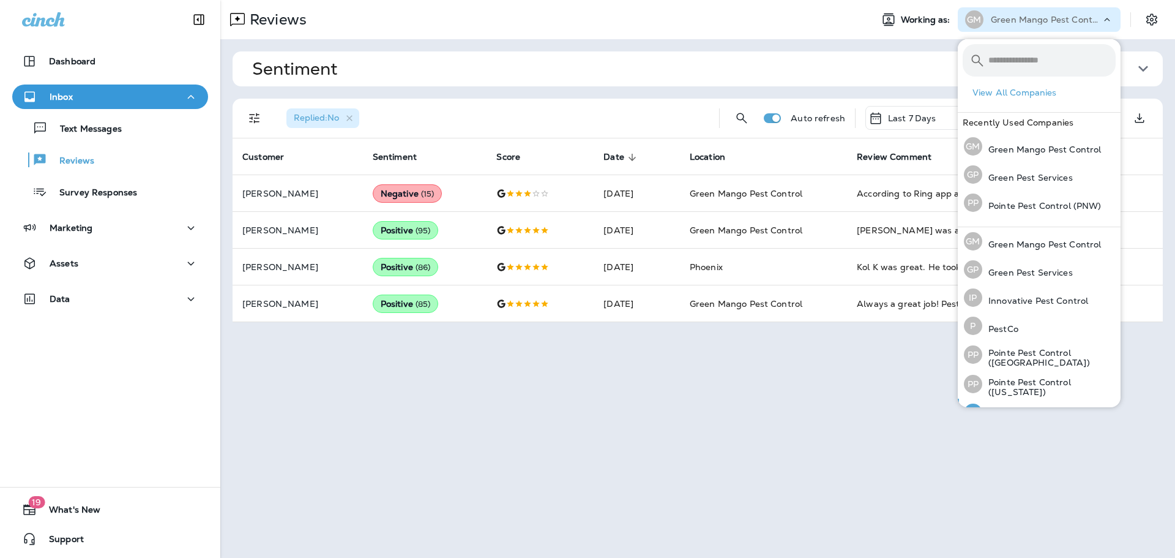
scroll to position [50, 0]
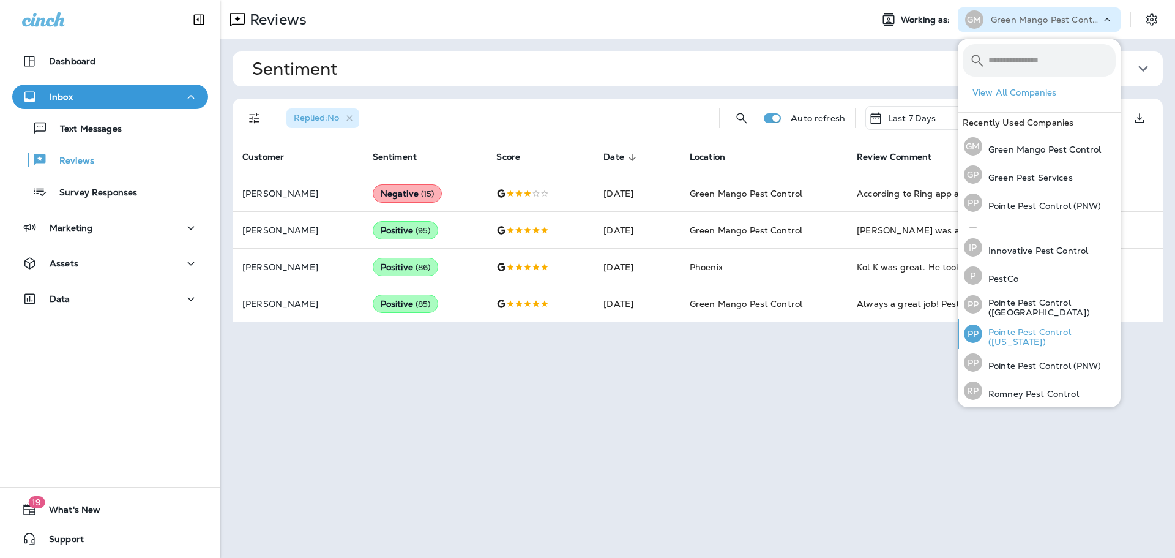
click at [1029, 334] on p "Pointe Pest Control ([US_STATE])" at bounding box center [1049, 337] width 133 height 20
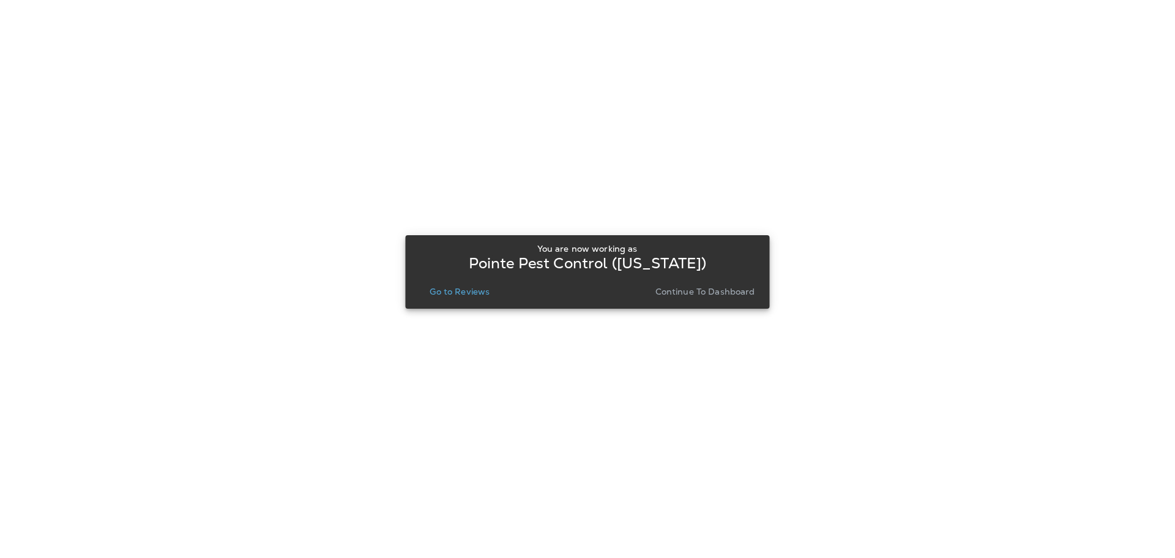
click at [458, 289] on p "Go to Reviews" at bounding box center [460, 292] width 60 height 10
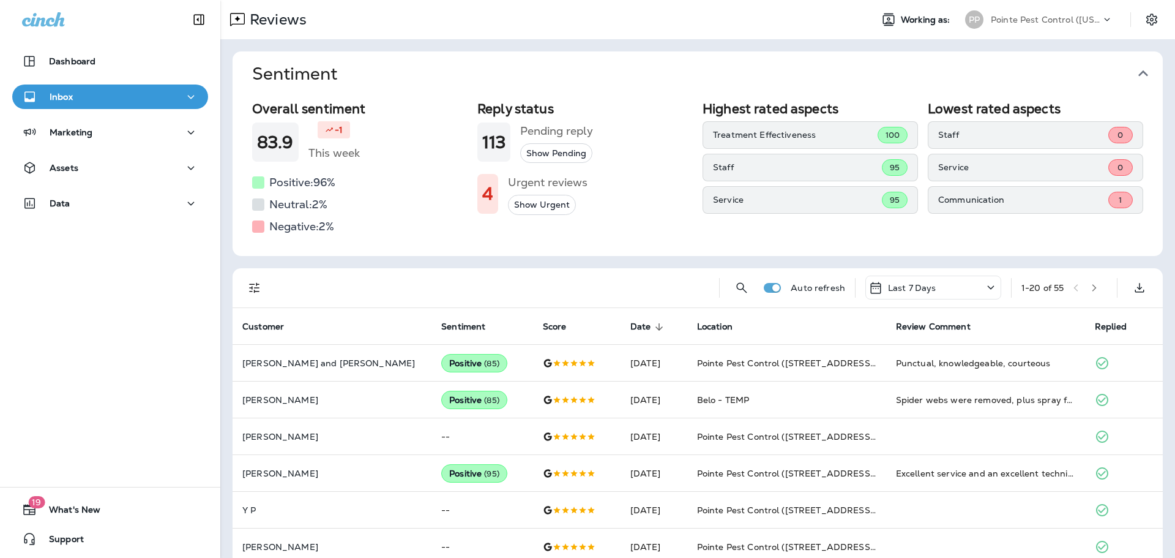
drag, startPoint x: 1142, startPoint y: 67, endPoint x: 1108, endPoint y: 80, distance: 36.0
click at [1142, 67] on icon "button" at bounding box center [1144, 74] width 20 height 20
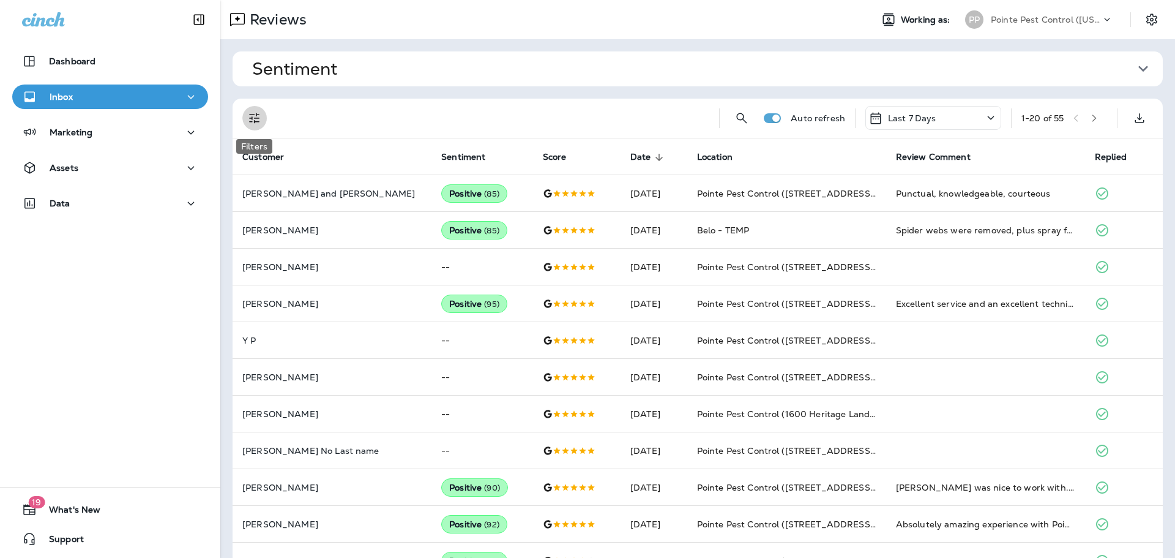
click at [254, 119] on icon "Filters" at bounding box center [254, 118] width 15 height 15
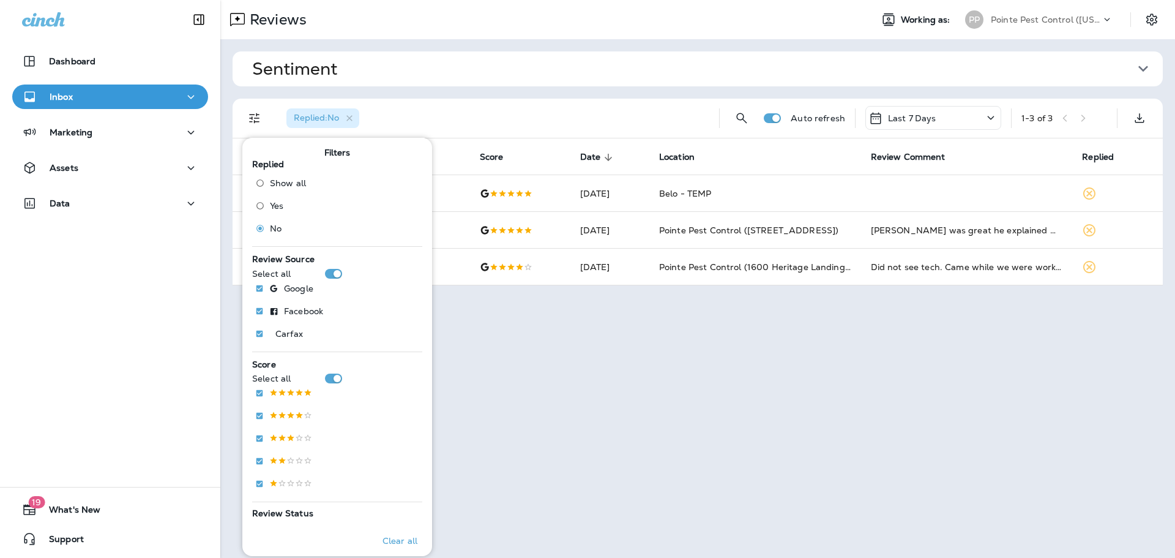
click at [608, 92] on div "Sentiment Overall sentiment 83.9 -1 This week Positive: 96 % Neutral: 2 % Negat…" at bounding box center [697, 168] width 955 height 258
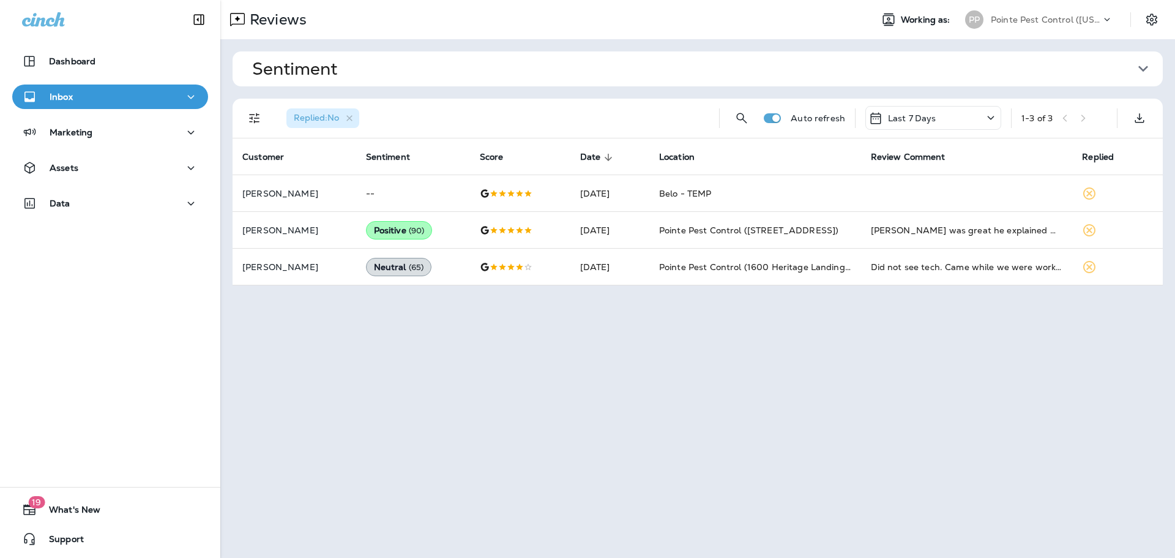
click at [1071, 29] on div "PP Pointe Pest Control ([US_STATE])" at bounding box center [1039, 19] width 163 height 24
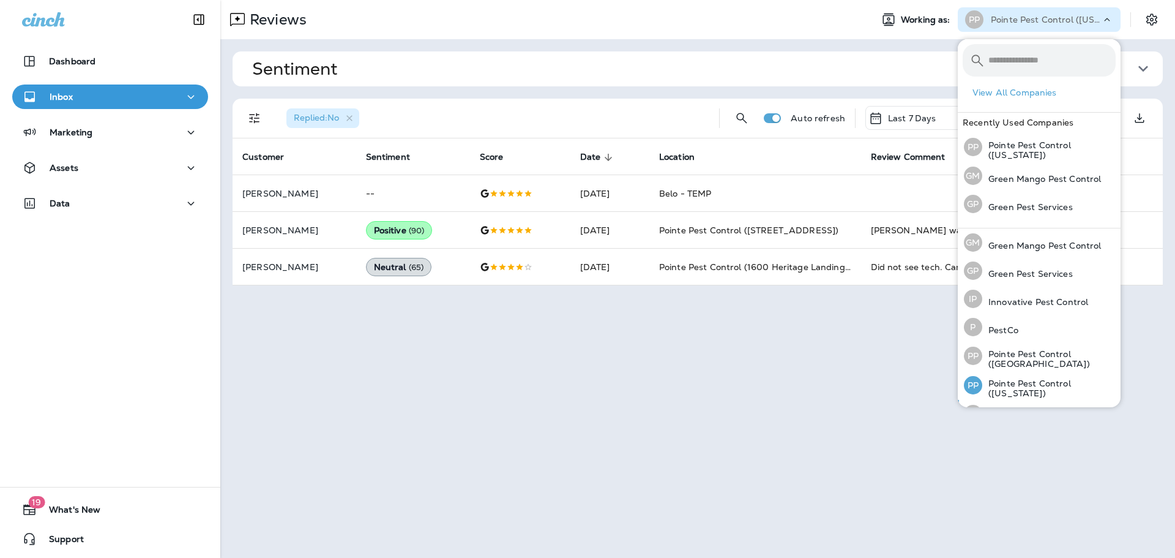
scroll to position [50, 0]
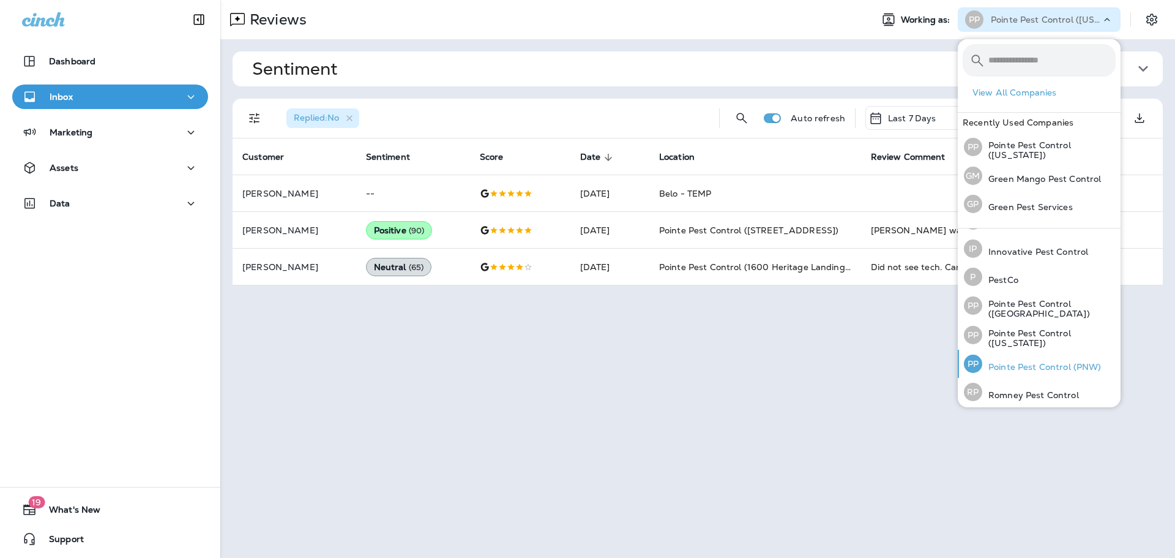
click at [1049, 363] on p "Pointe Pest Control (PNW)" at bounding box center [1042, 367] width 119 height 10
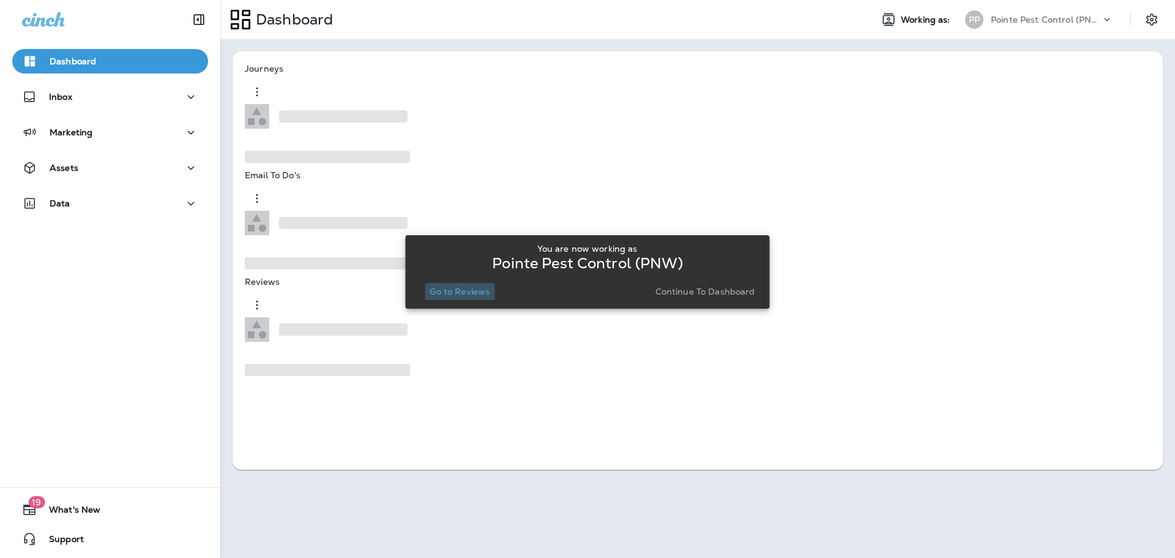
click at [461, 296] on p "Go to Reviews" at bounding box center [460, 292] width 60 height 10
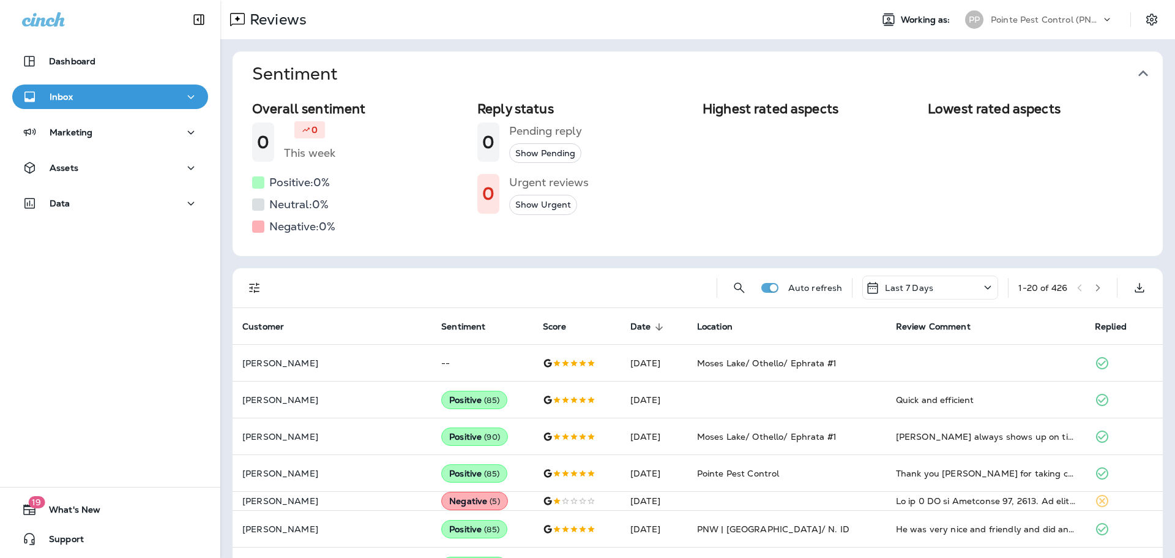
click at [1150, 69] on icon "button" at bounding box center [1144, 74] width 20 height 20
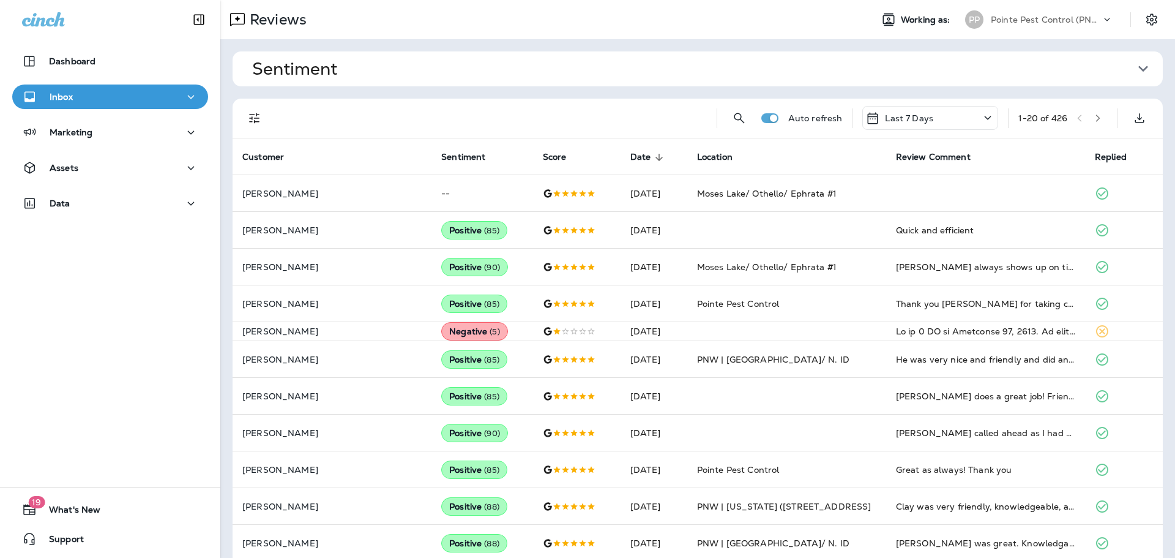
click at [257, 120] on icon "Filters" at bounding box center [254, 118] width 15 height 15
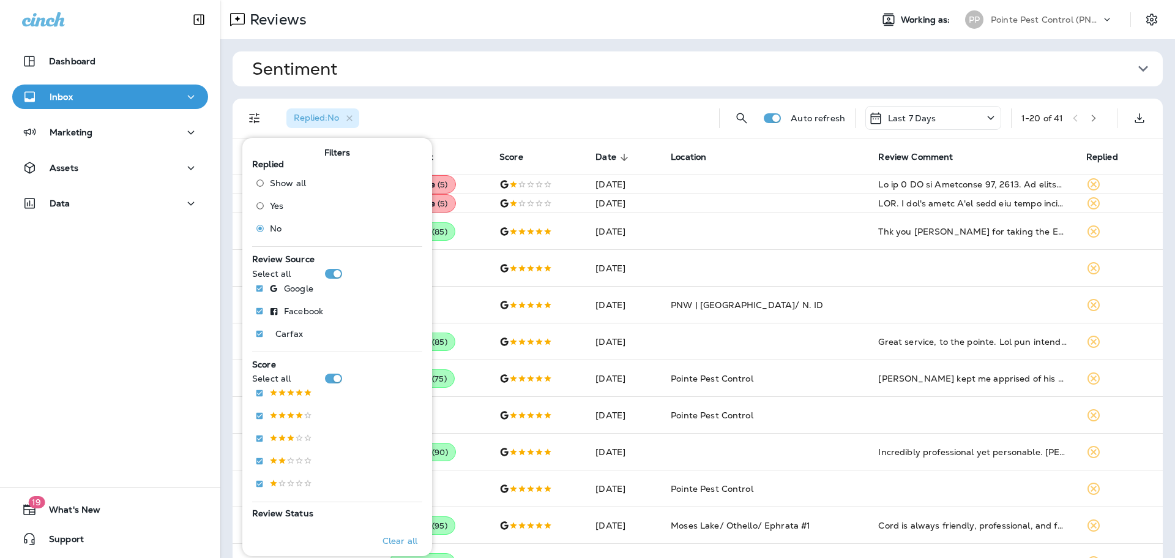
click at [572, 105] on div "Replied : No" at bounding box center [493, 118] width 433 height 39
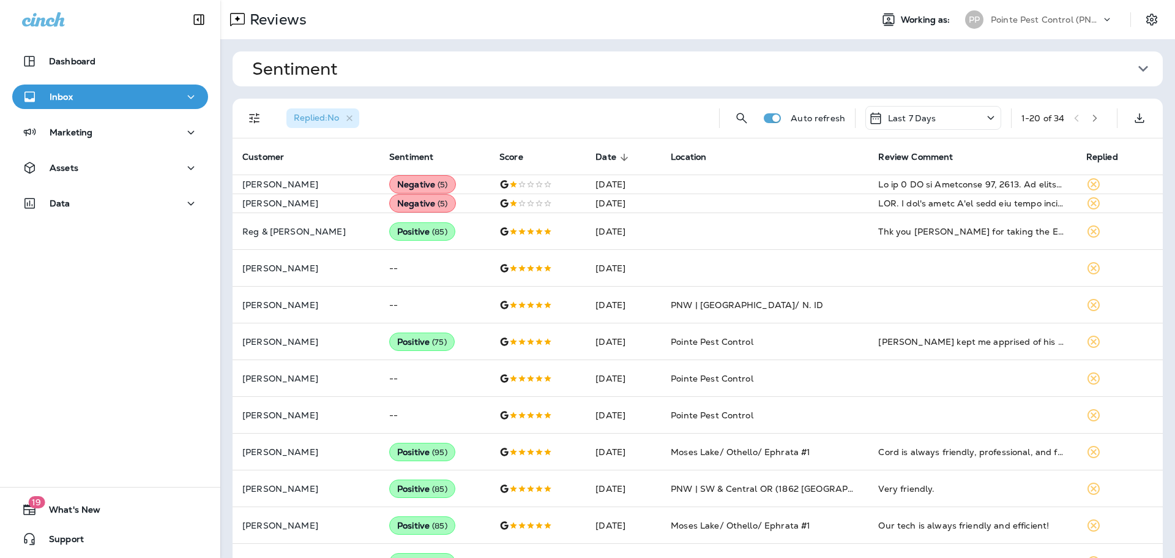
click at [1068, 21] on p "Pointe Pest Control (PNW)" at bounding box center [1046, 20] width 110 height 10
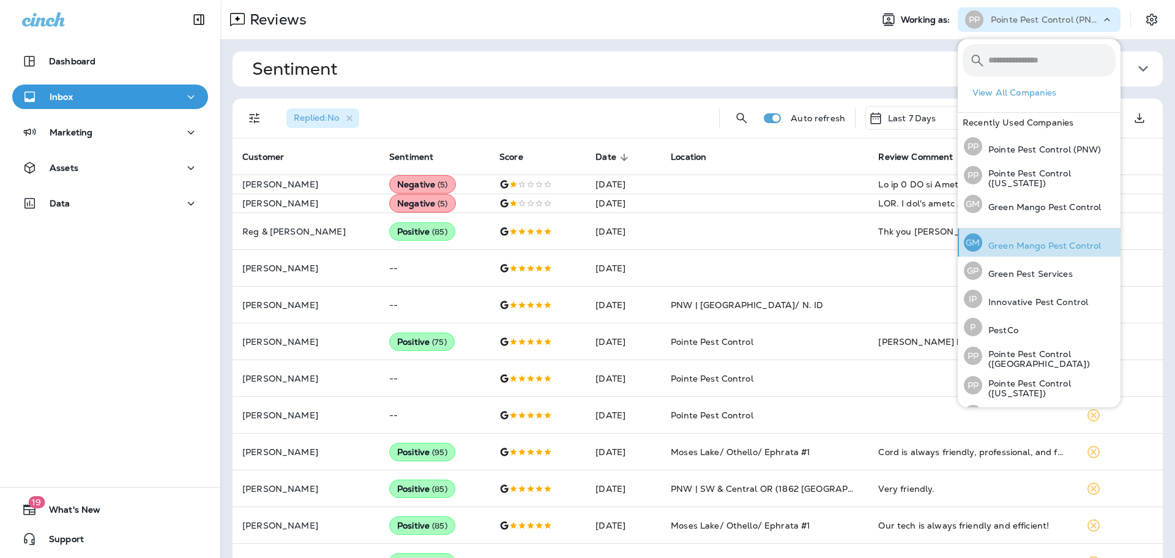
click at [1043, 244] on p "Green Mango Pest Control" at bounding box center [1042, 246] width 119 height 10
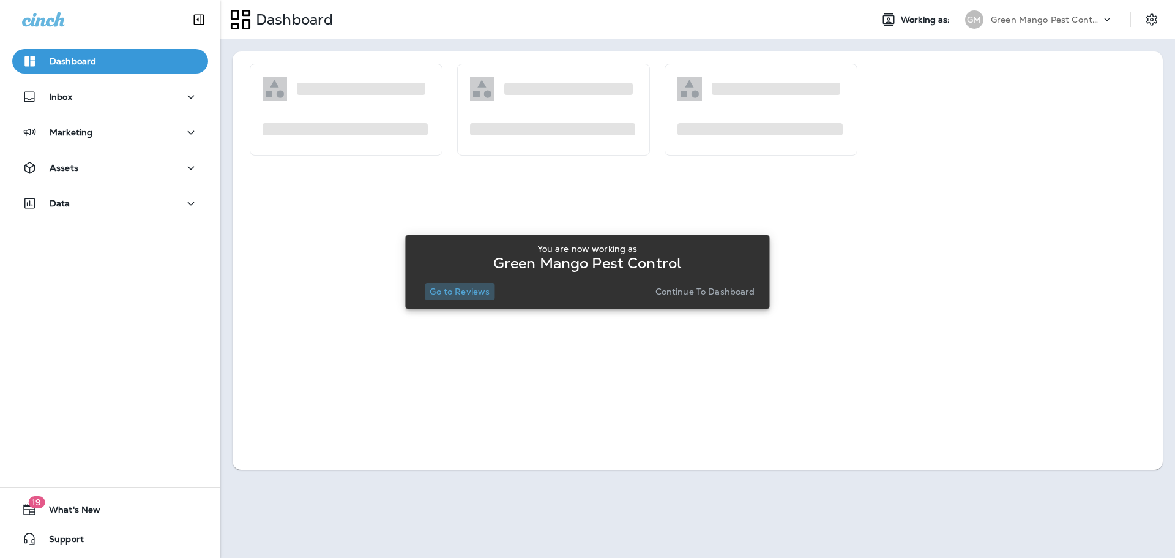
click at [461, 296] on button "Go to Reviews" at bounding box center [460, 291] width 70 height 17
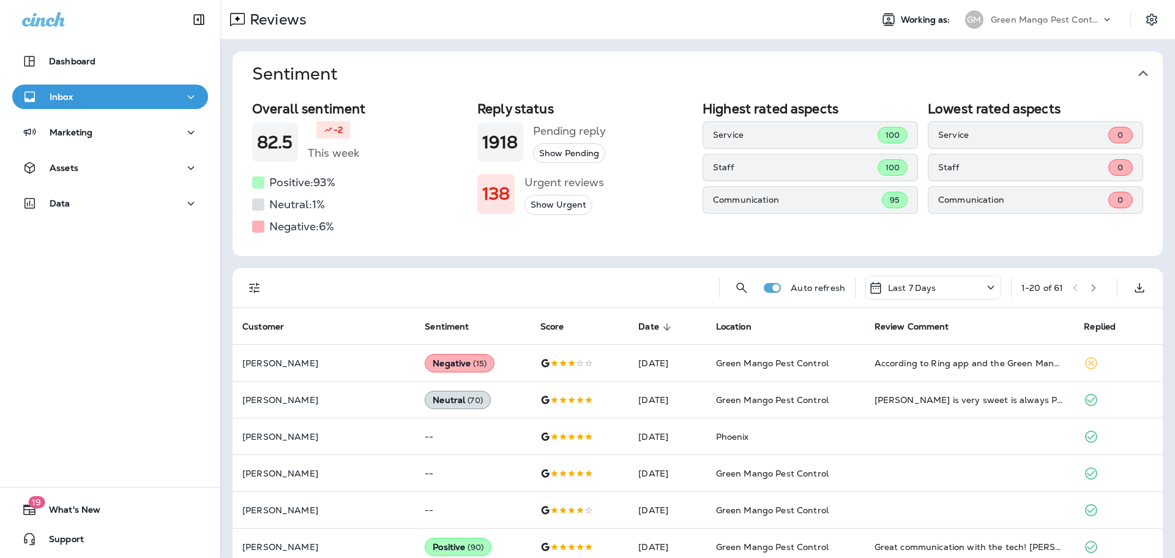
click at [1144, 71] on icon "button" at bounding box center [1144, 73] width 10 height 6
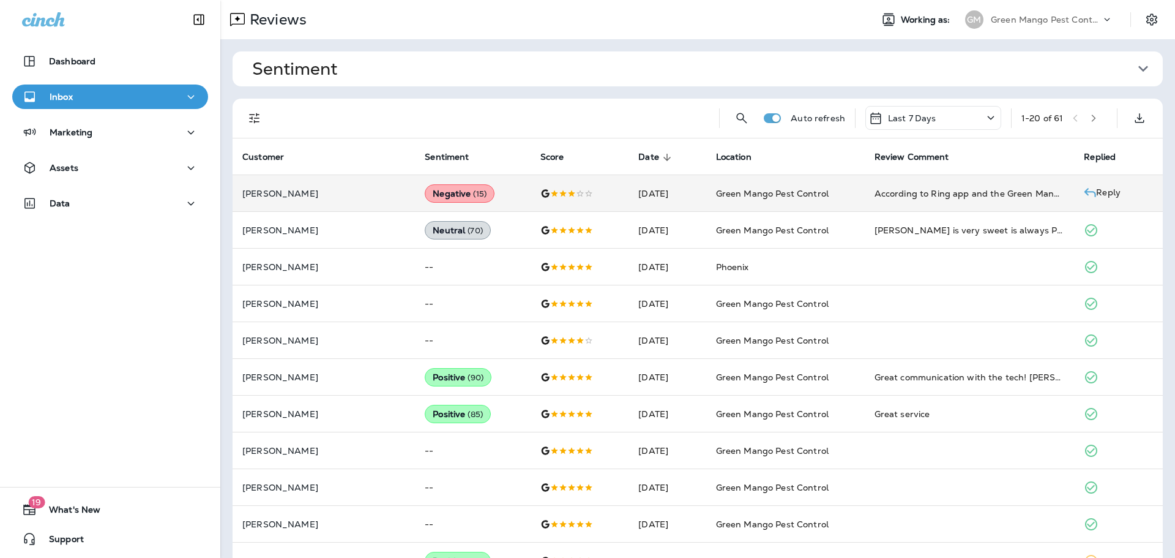
click at [1106, 189] on p "Reply" at bounding box center [1109, 190] width 24 height 9
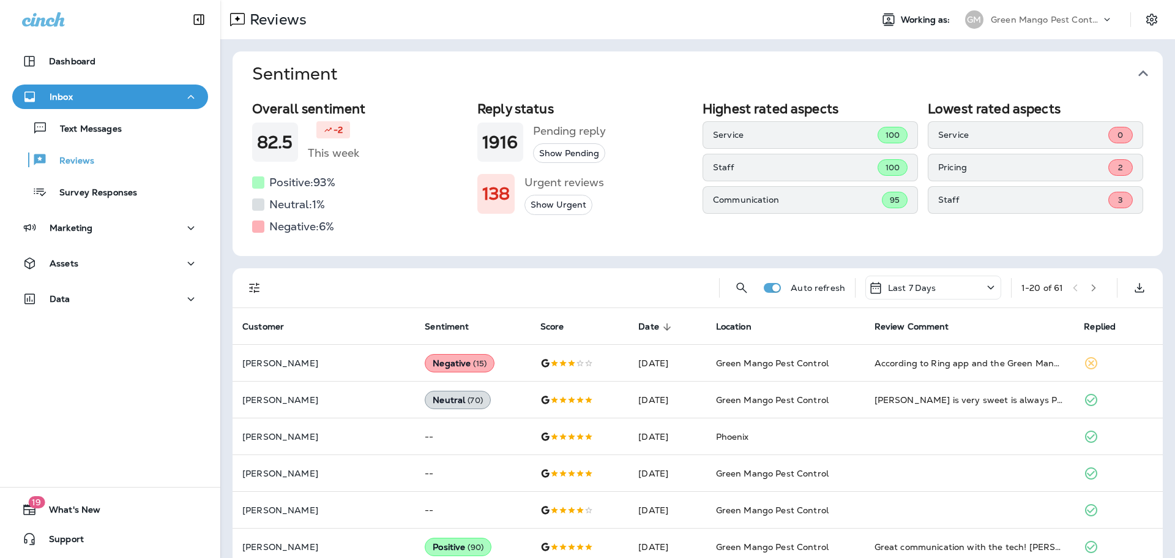
click at [1152, 72] on icon "button" at bounding box center [1144, 74] width 20 height 20
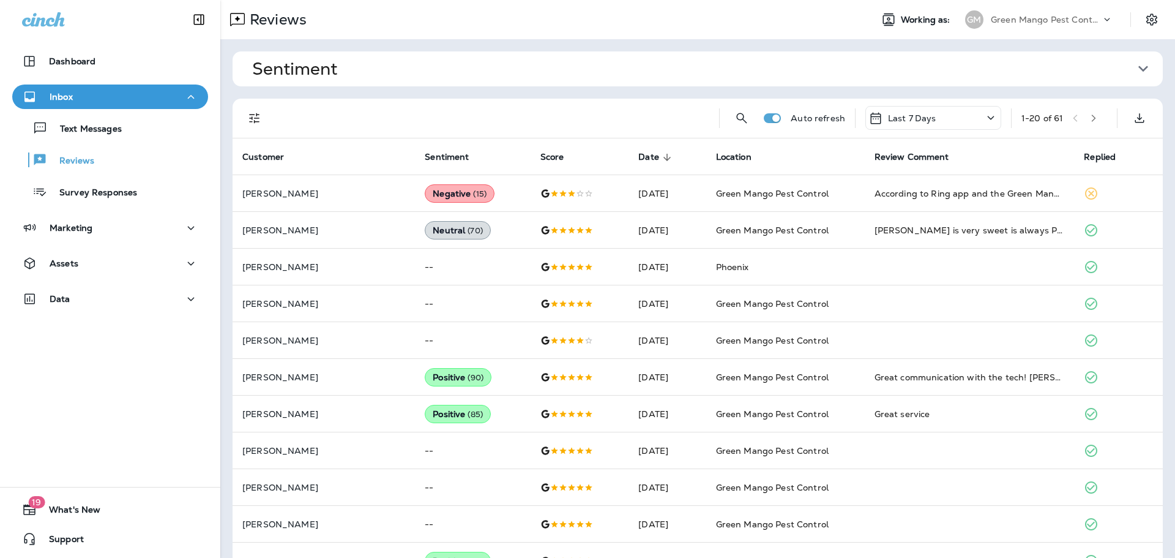
click at [263, 116] on button "Filters" at bounding box center [254, 118] width 24 height 24
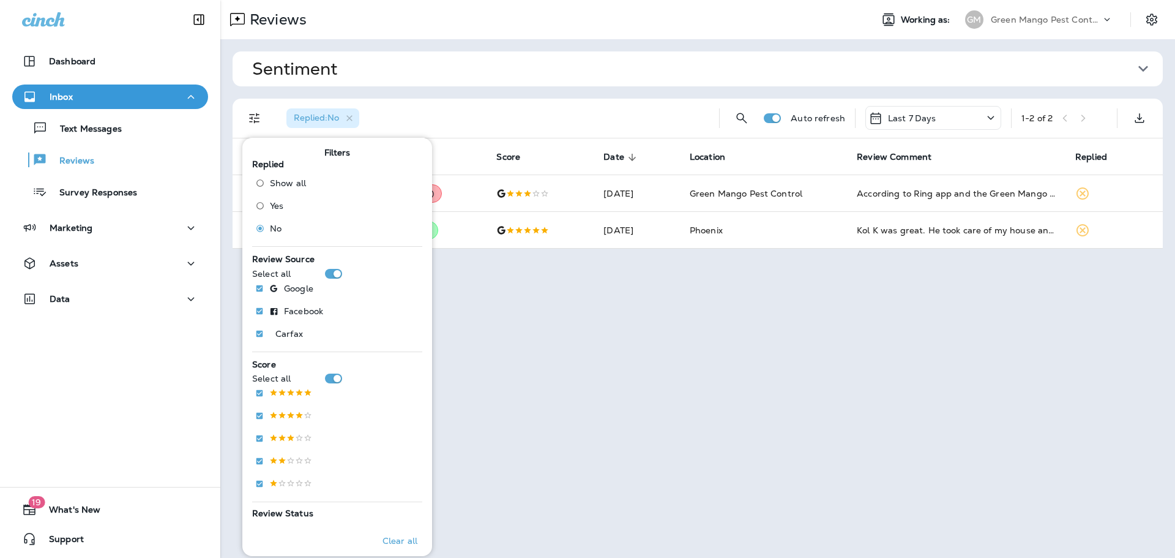
click at [609, 99] on div "Replied : No" at bounding box center [493, 118] width 433 height 39
